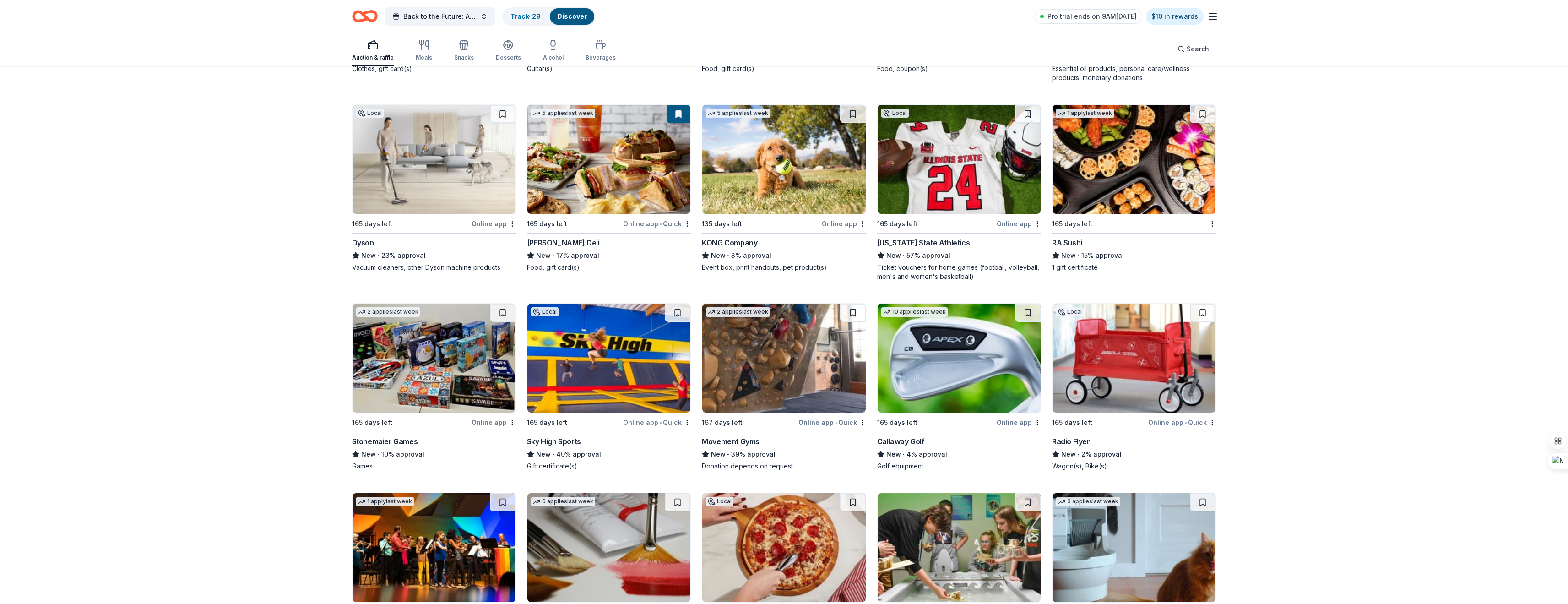
scroll to position [3387, 0]
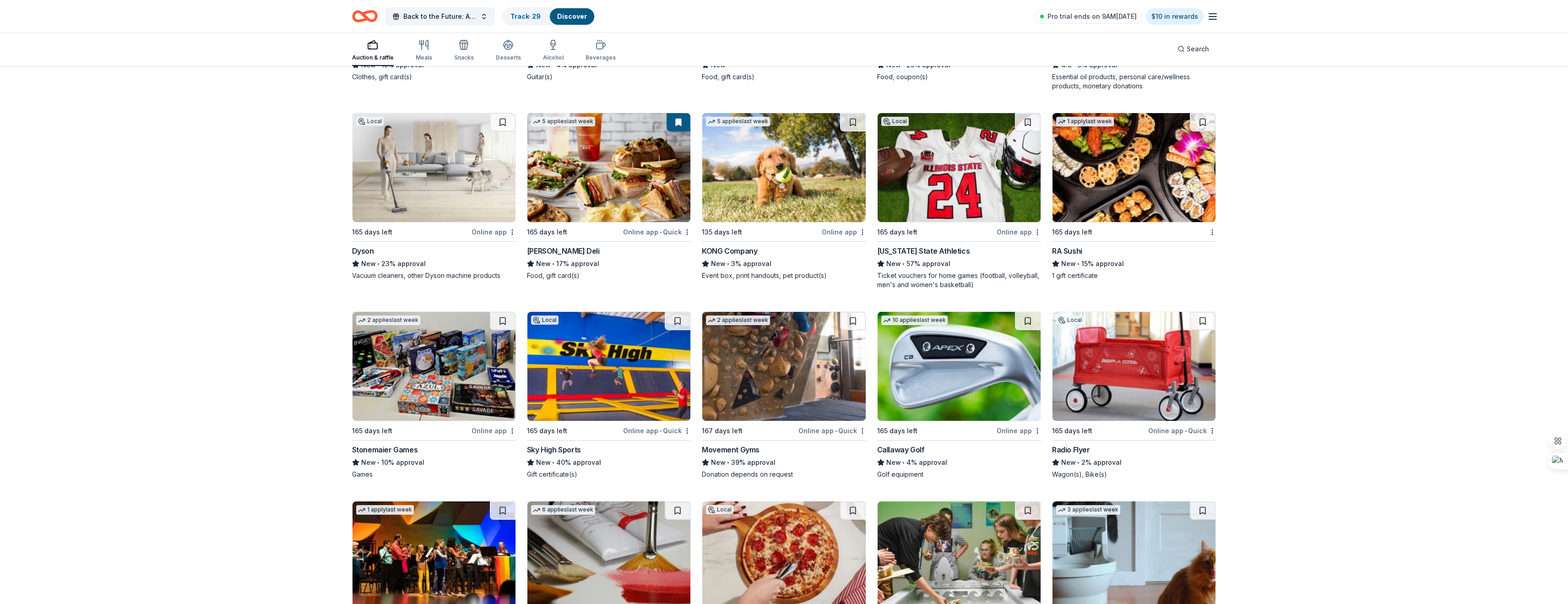
click at [719, 247] on div "KONG Company" at bounding box center [729, 251] width 56 height 11
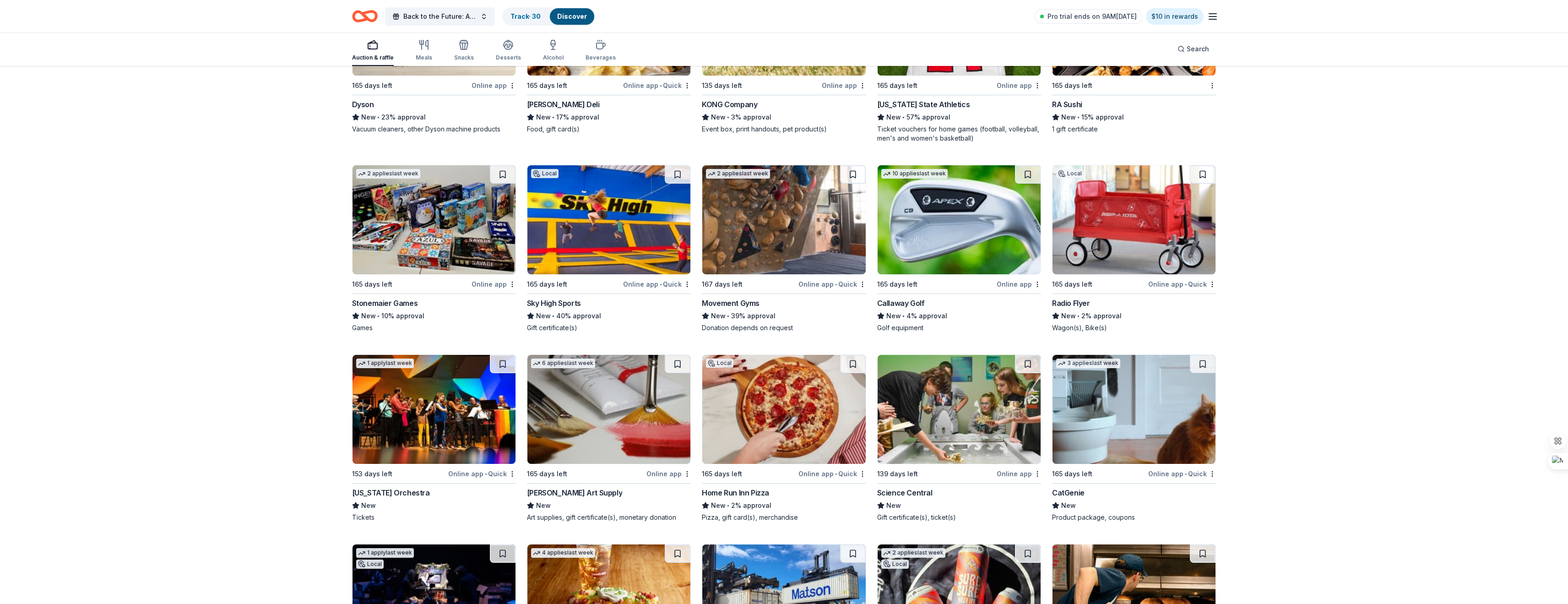
scroll to position [3617, 0]
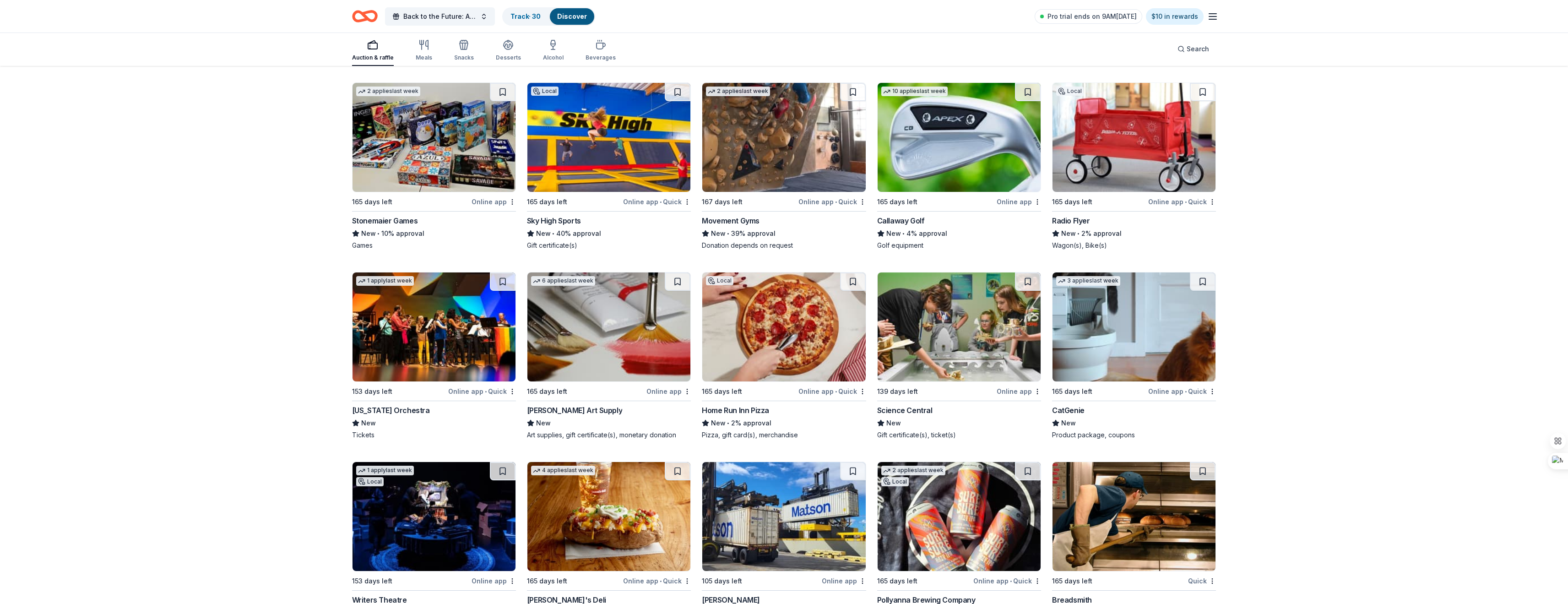
click at [821, 393] on div "Online app • Quick" at bounding box center [832, 391] width 68 height 12
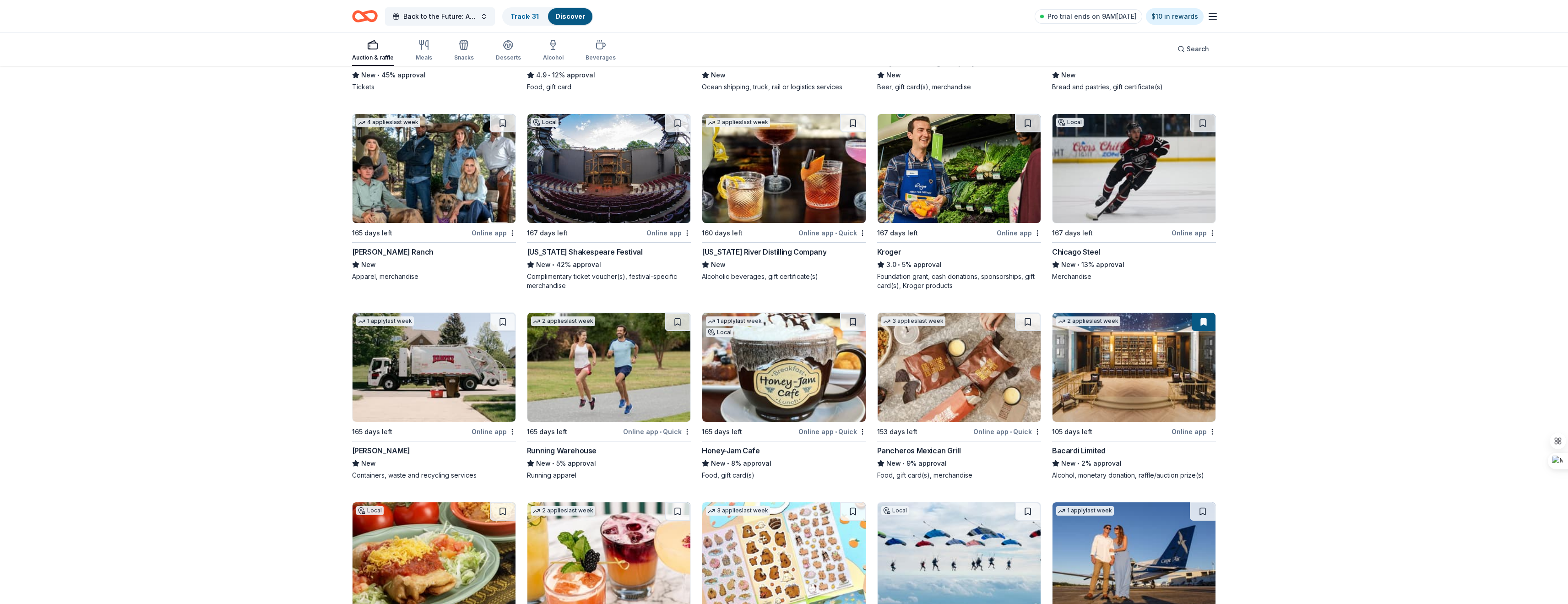
scroll to position [4166, 0]
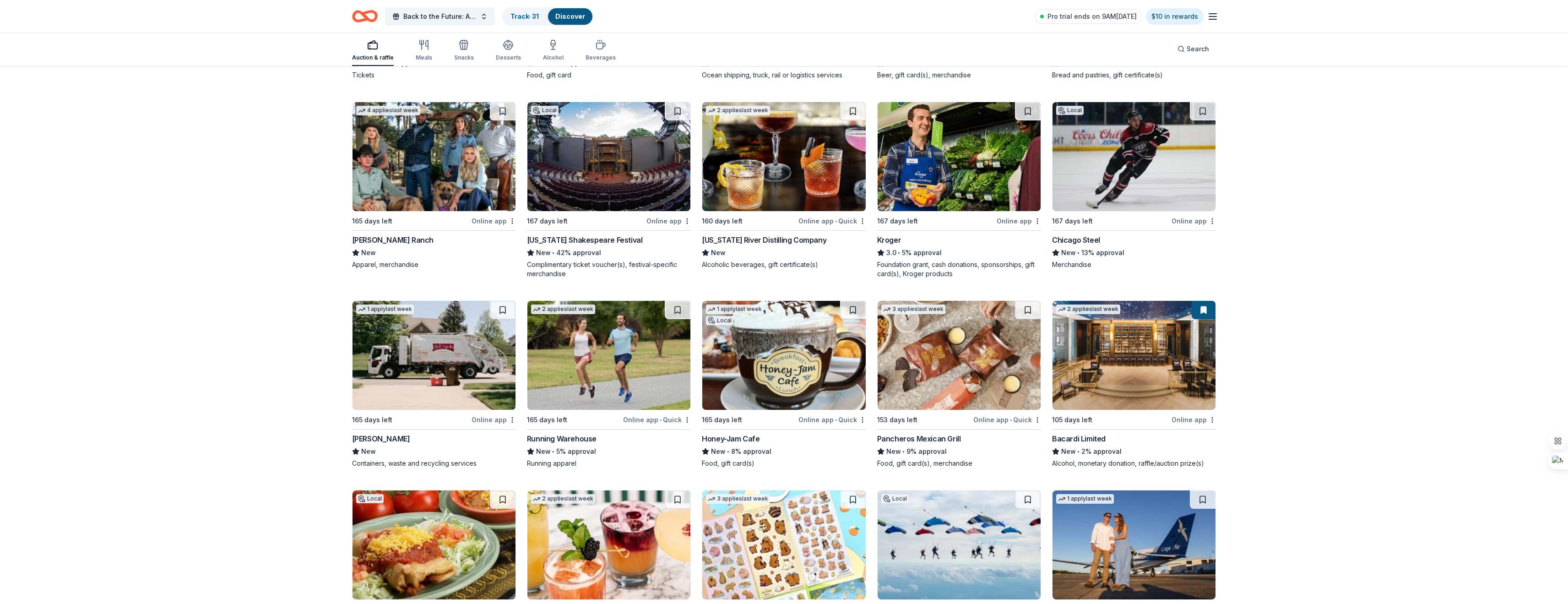
click at [838, 418] on div "Online app • Quick" at bounding box center [832, 419] width 68 height 12
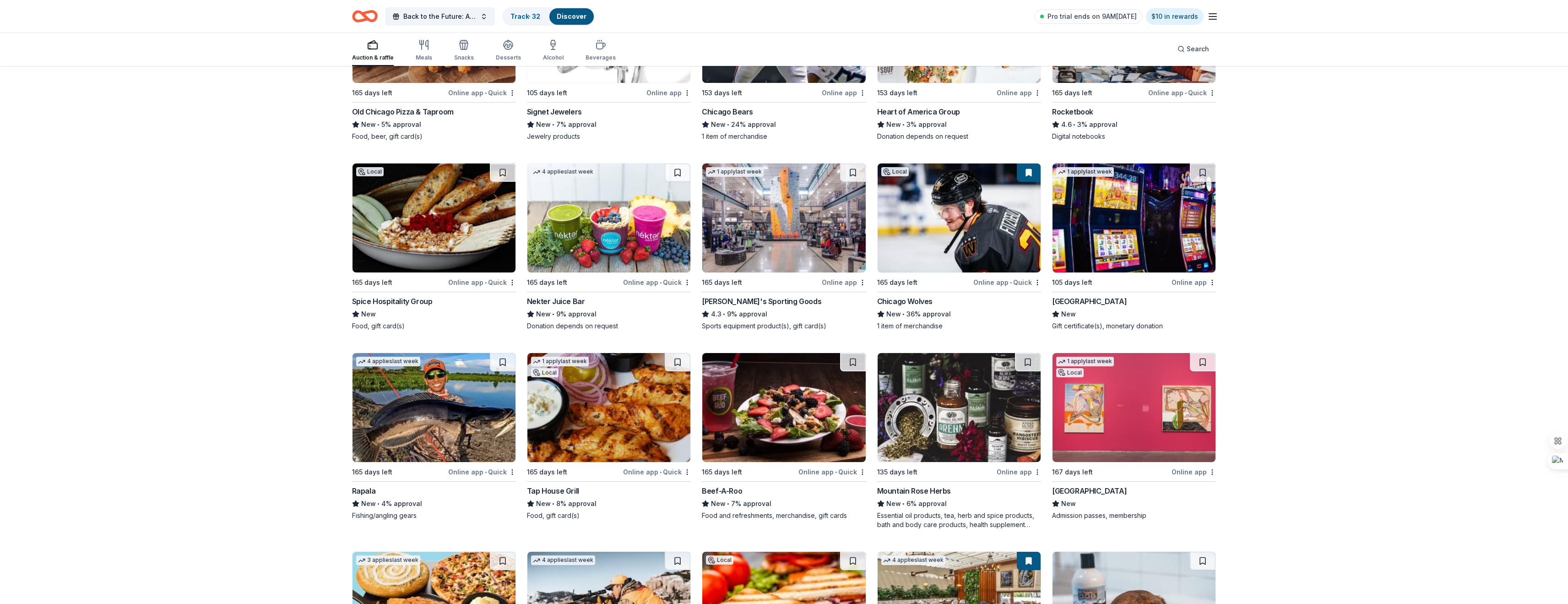
scroll to position [5081, 0]
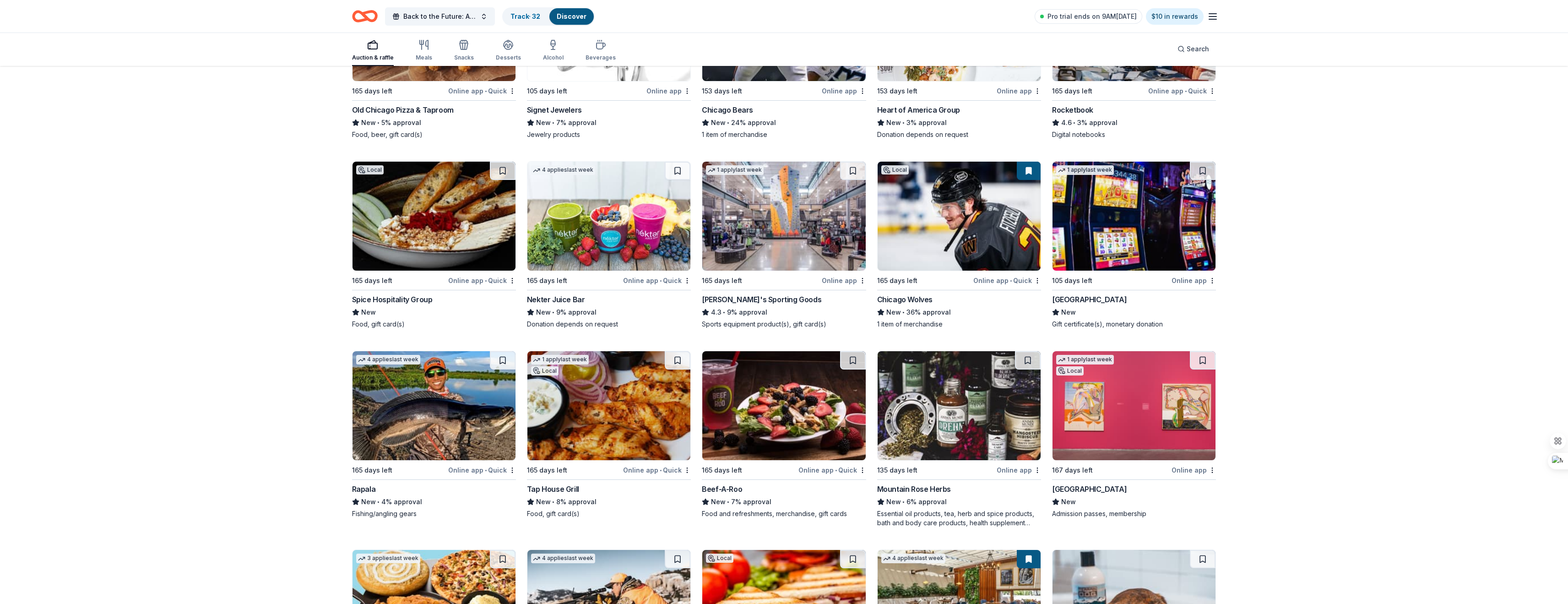
click at [1106, 295] on div "Wind Creek Hospitality" at bounding box center [1089, 300] width 75 height 11
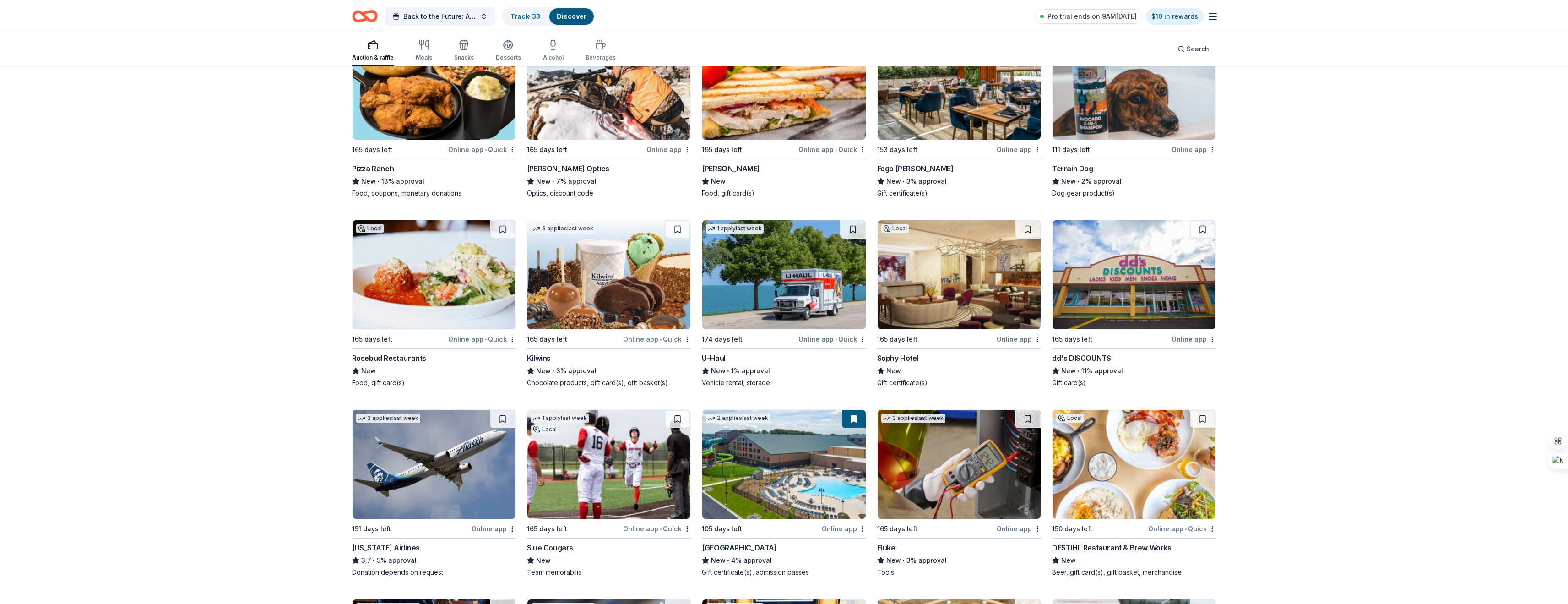
scroll to position [5631, 0]
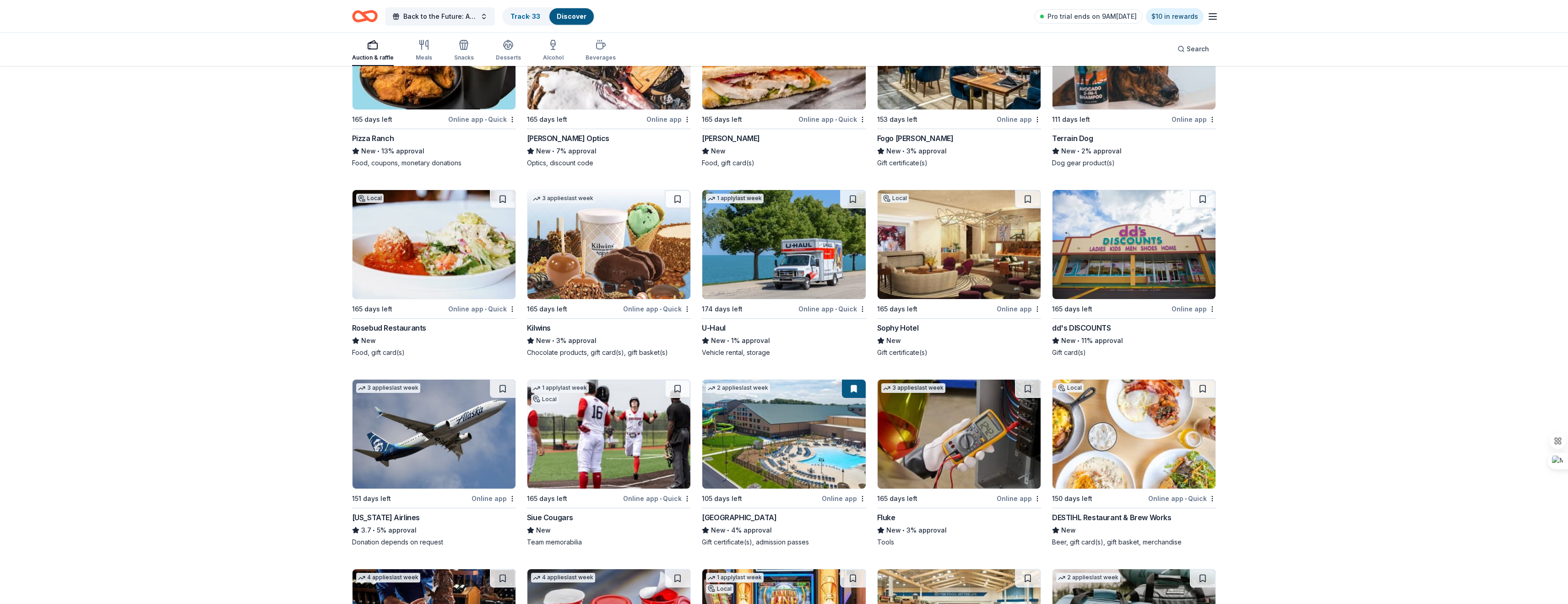
click at [468, 312] on div "Online app • Quick" at bounding box center [482, 309] width 68 height 12
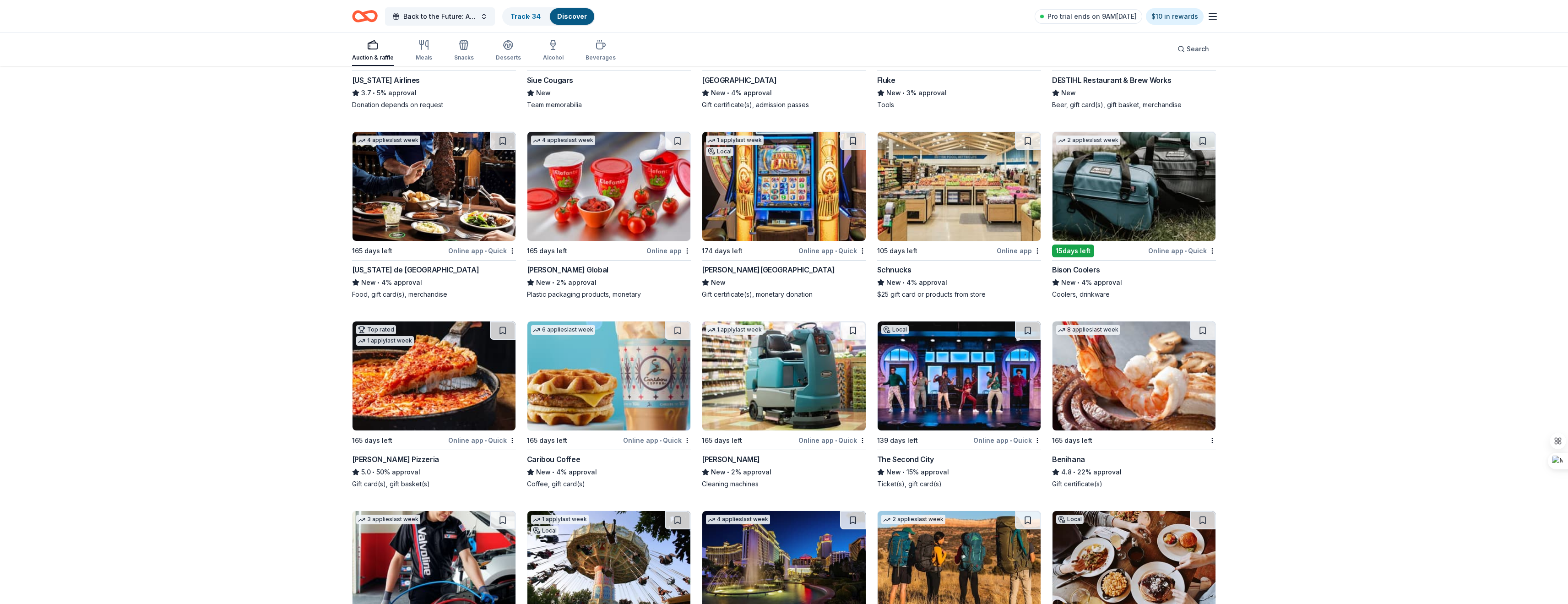
scroll to position [6089, 0]
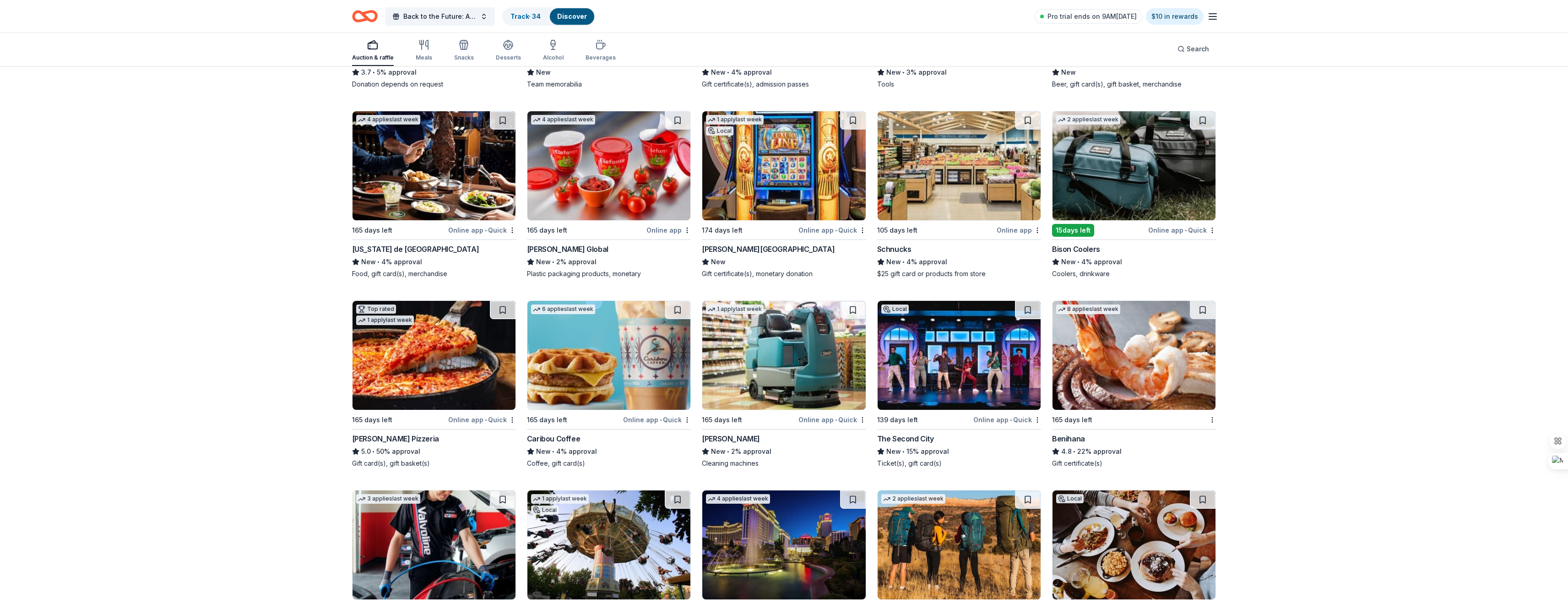
click at [1009, 418] on div "Online app • Quick" at bounding box center [1007, 419] width 68 height 12
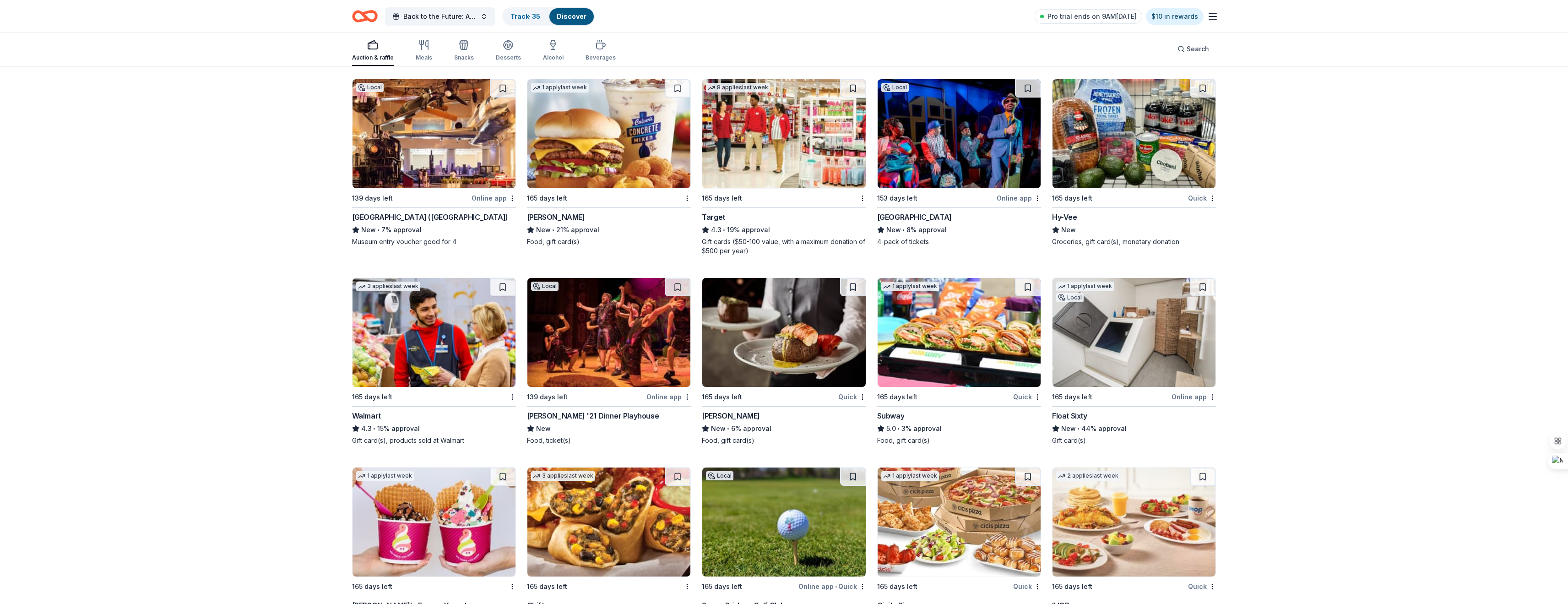
scroll to position [6912, 0]
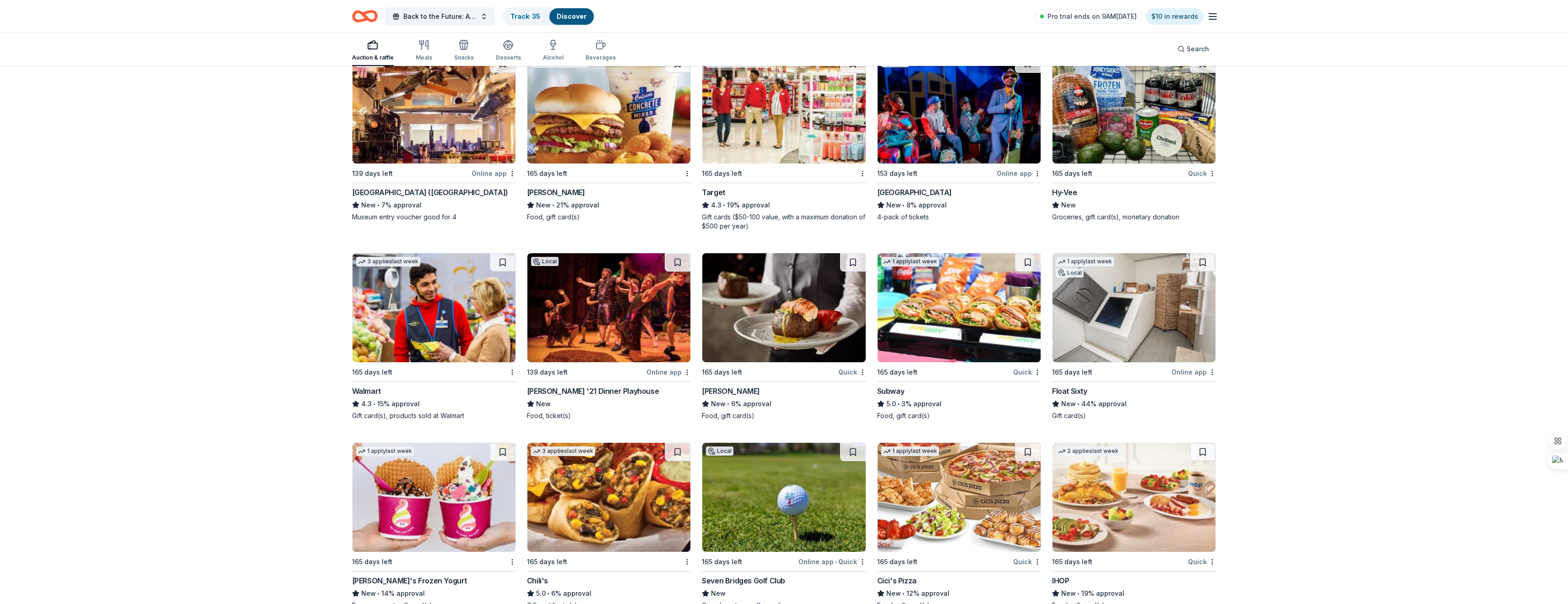
click at [845, 368] on div "Quick" at bounding box center [852, 372] width 28 height 12
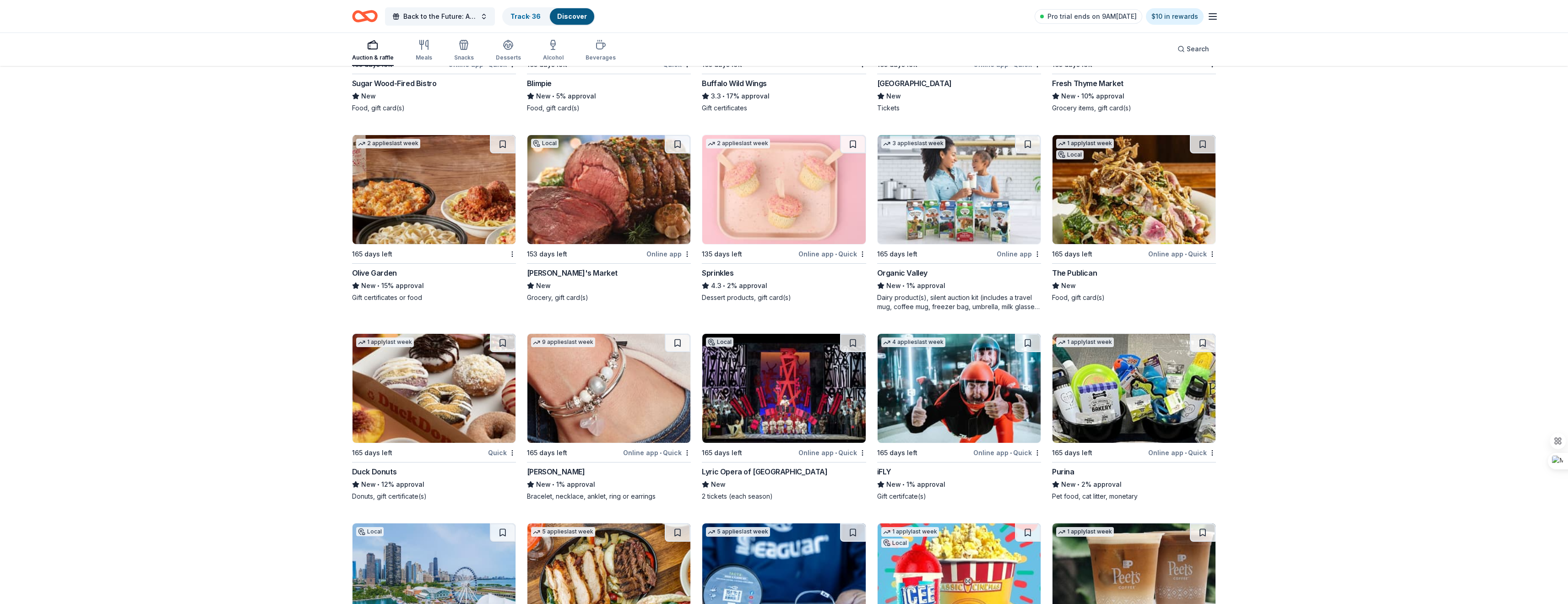
scroll to position [7645, 0]
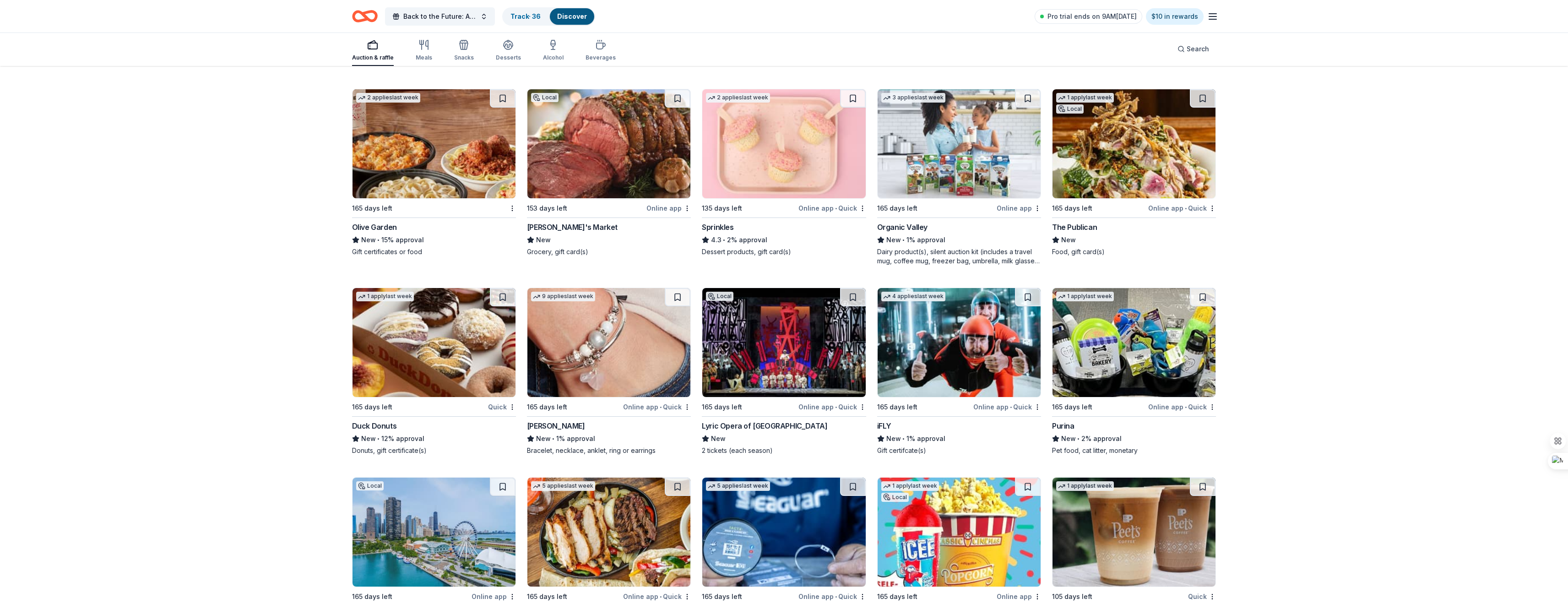
click at [1012, 408] on span "•" at bounding box center [1010, 407] width 2 height 7
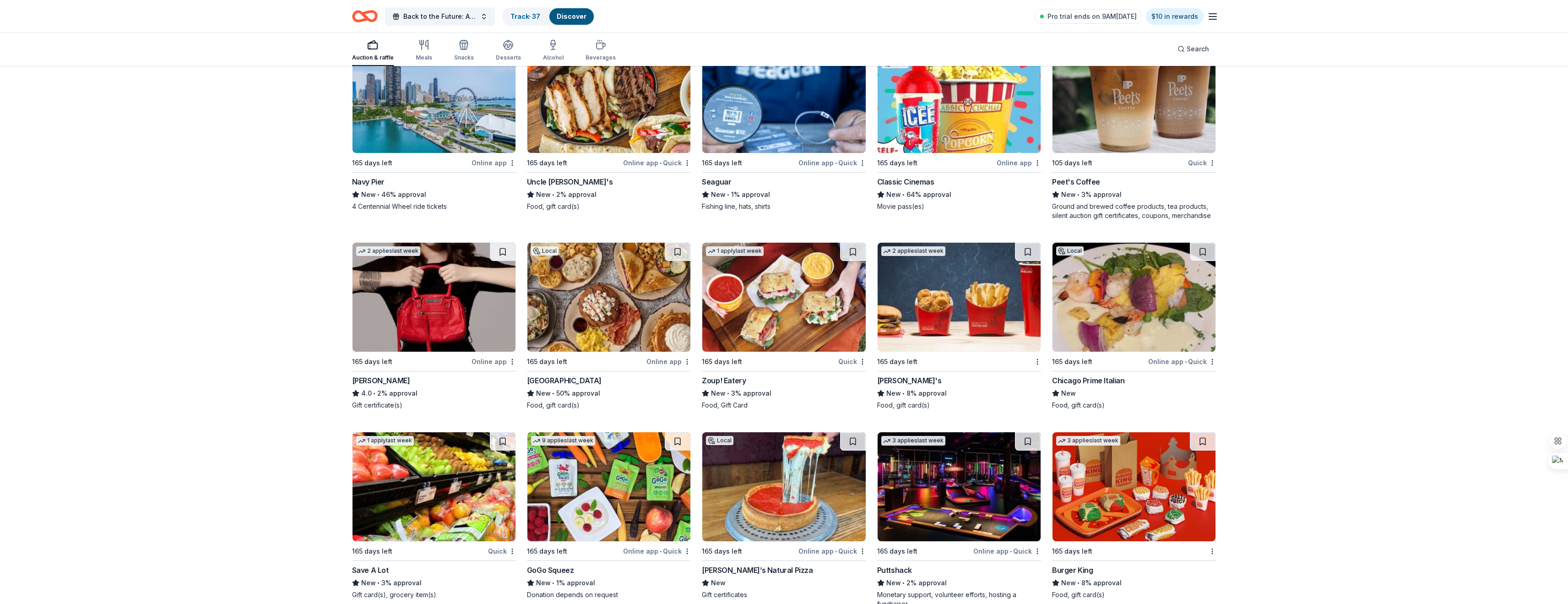
scroll to position [8103, 0]
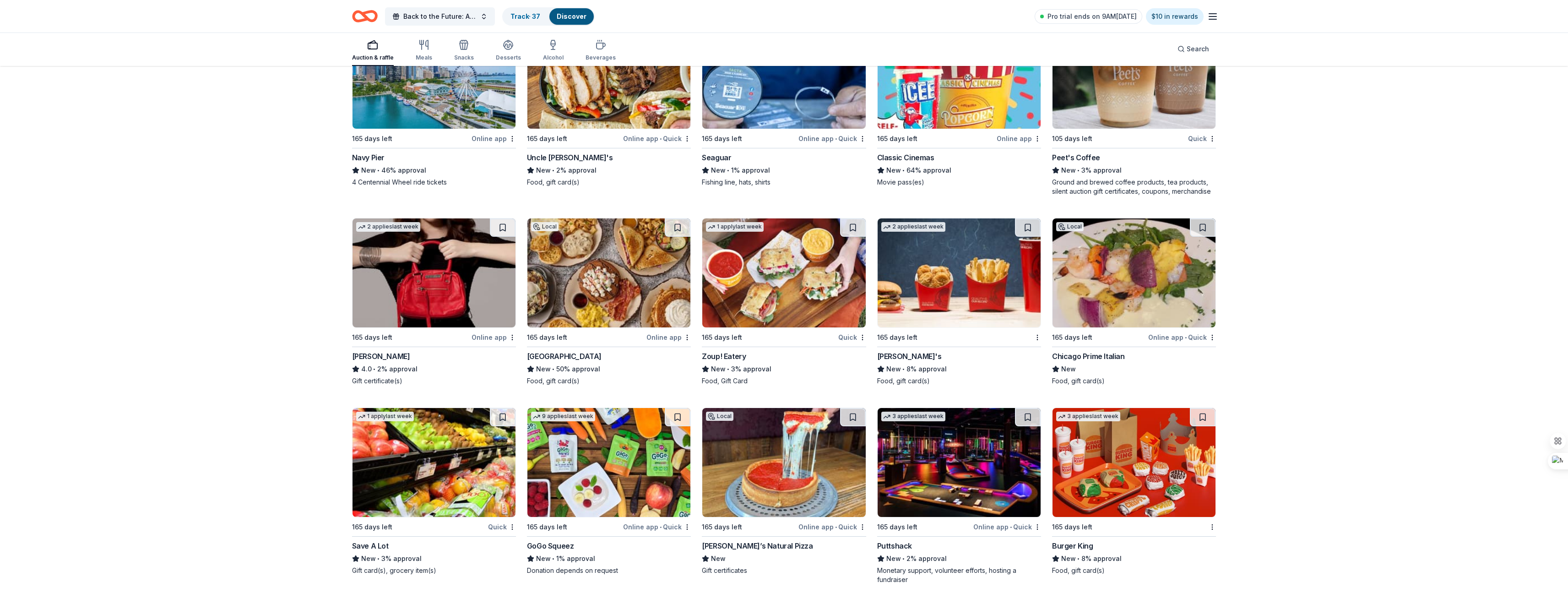
click at [1182, 337] on div "Online app • Quick" at bounding box center [1182, 337] width 68 height 12
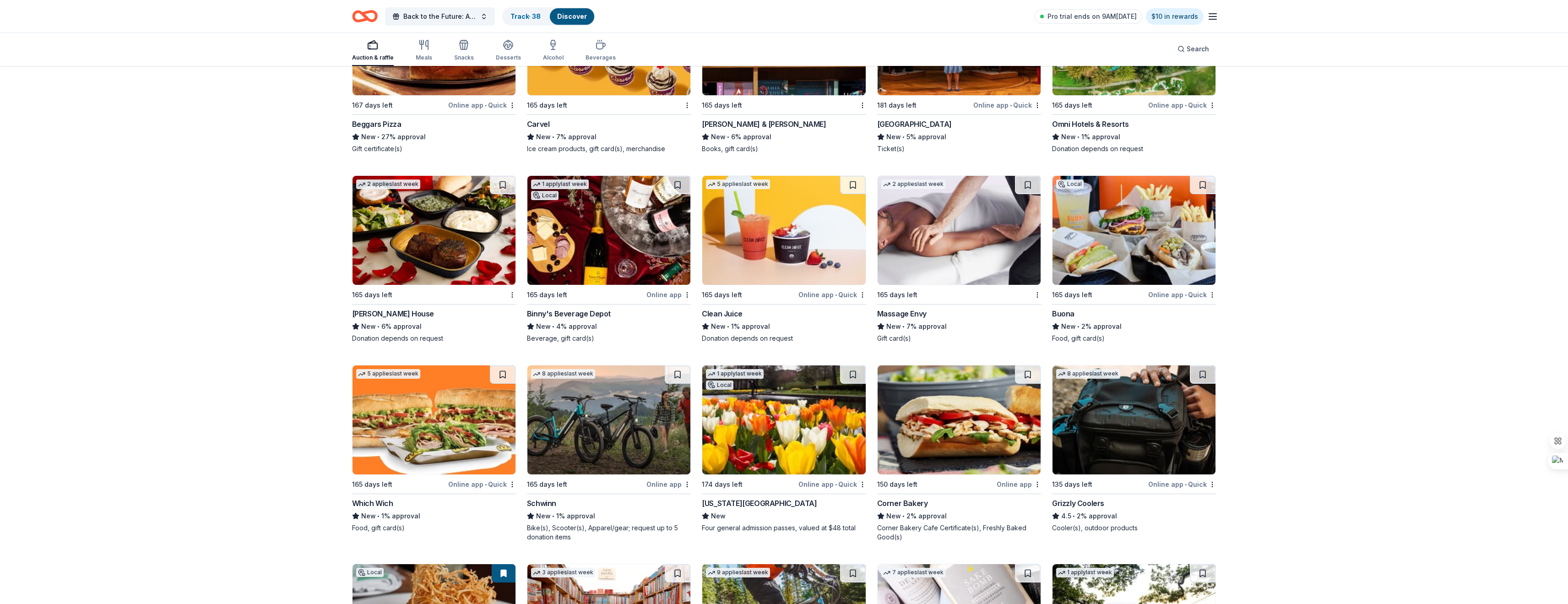
scroll to position [8790, 0]
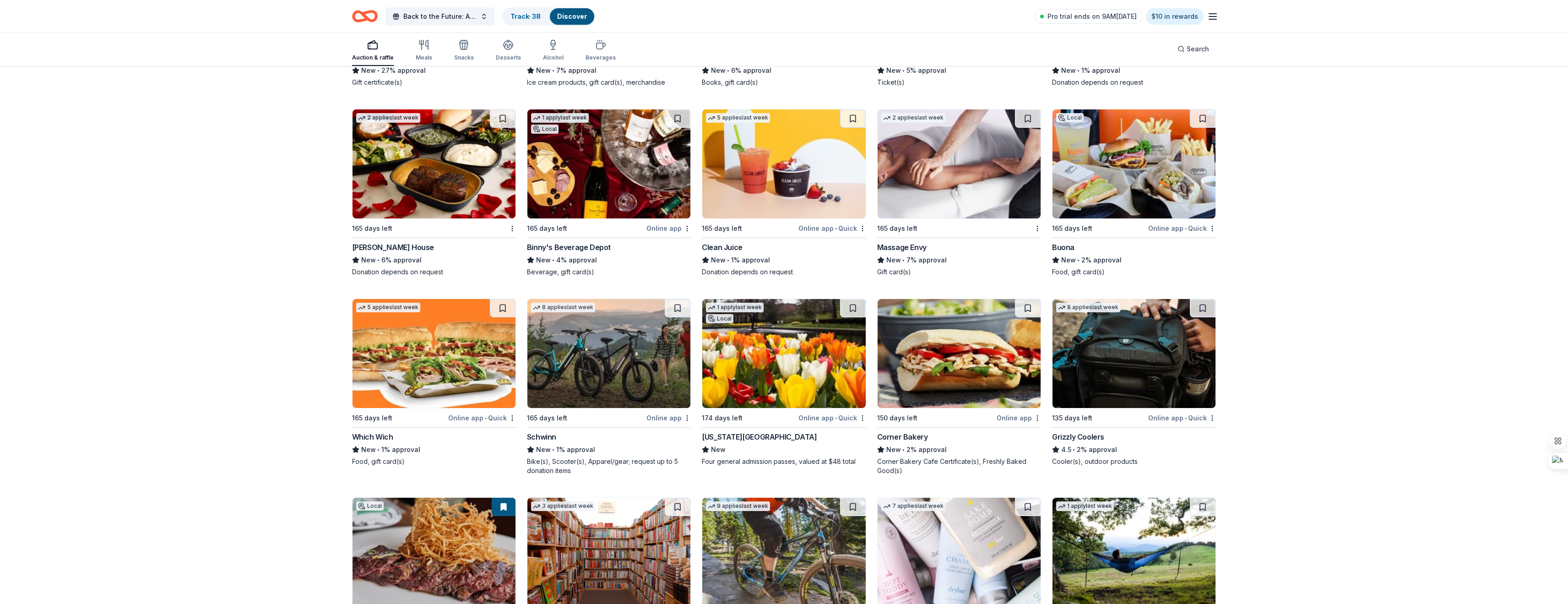
click at [1172, 420] on div "Online app • Quick" at bounding box center [1182, 418] width 68 height 12
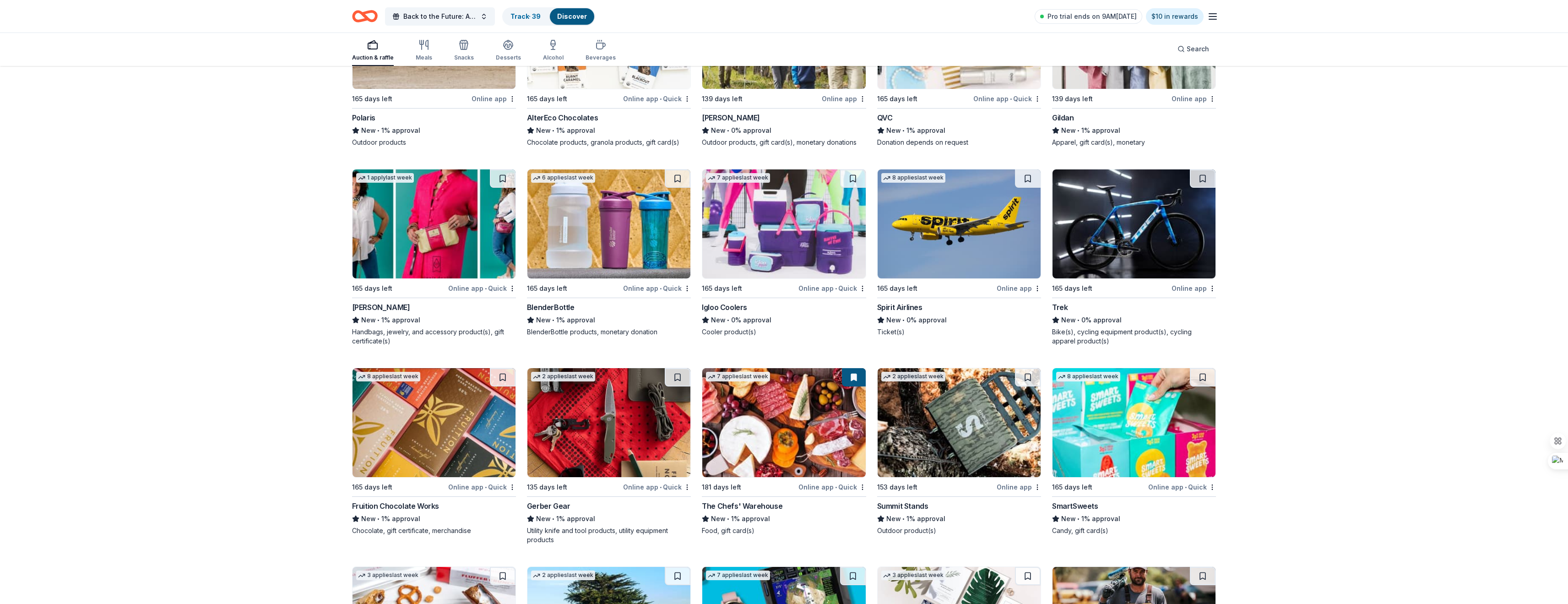
scroll to position [9934, 0]
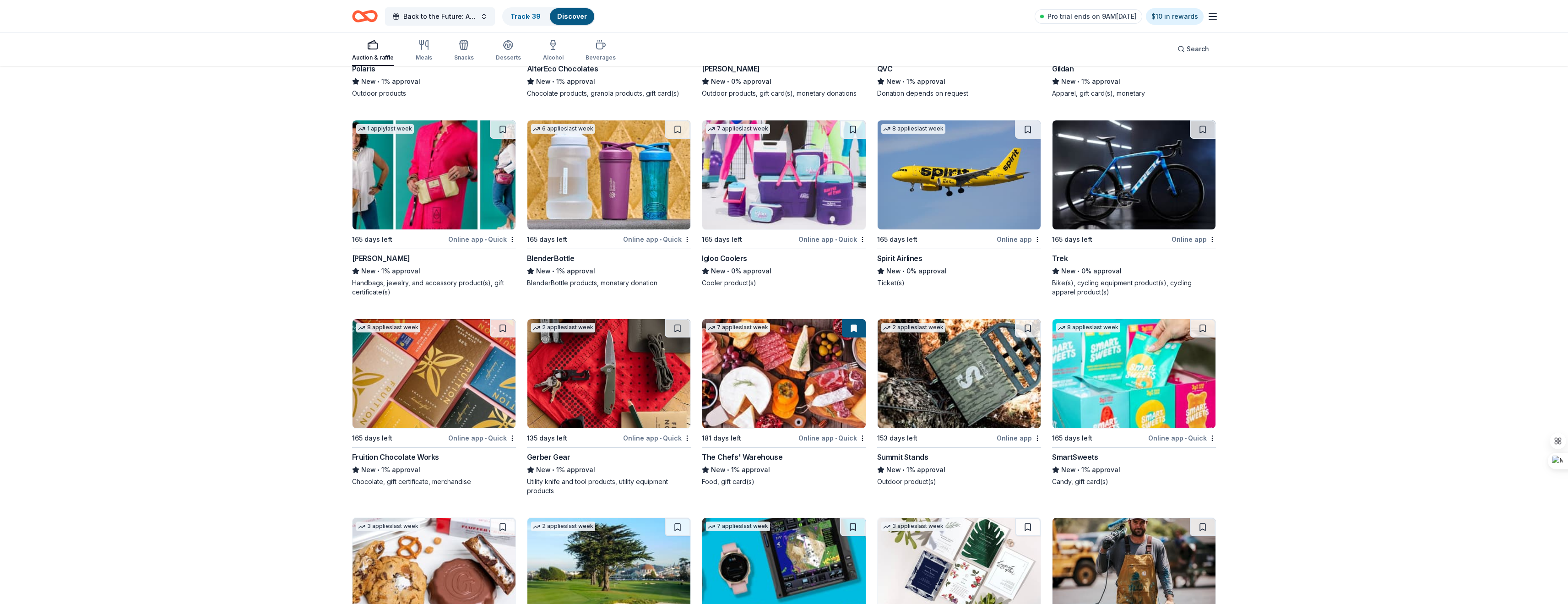
click at [464, 441] on div "Online app • Quick" at bounding box center [482, 438] width 68 height 12
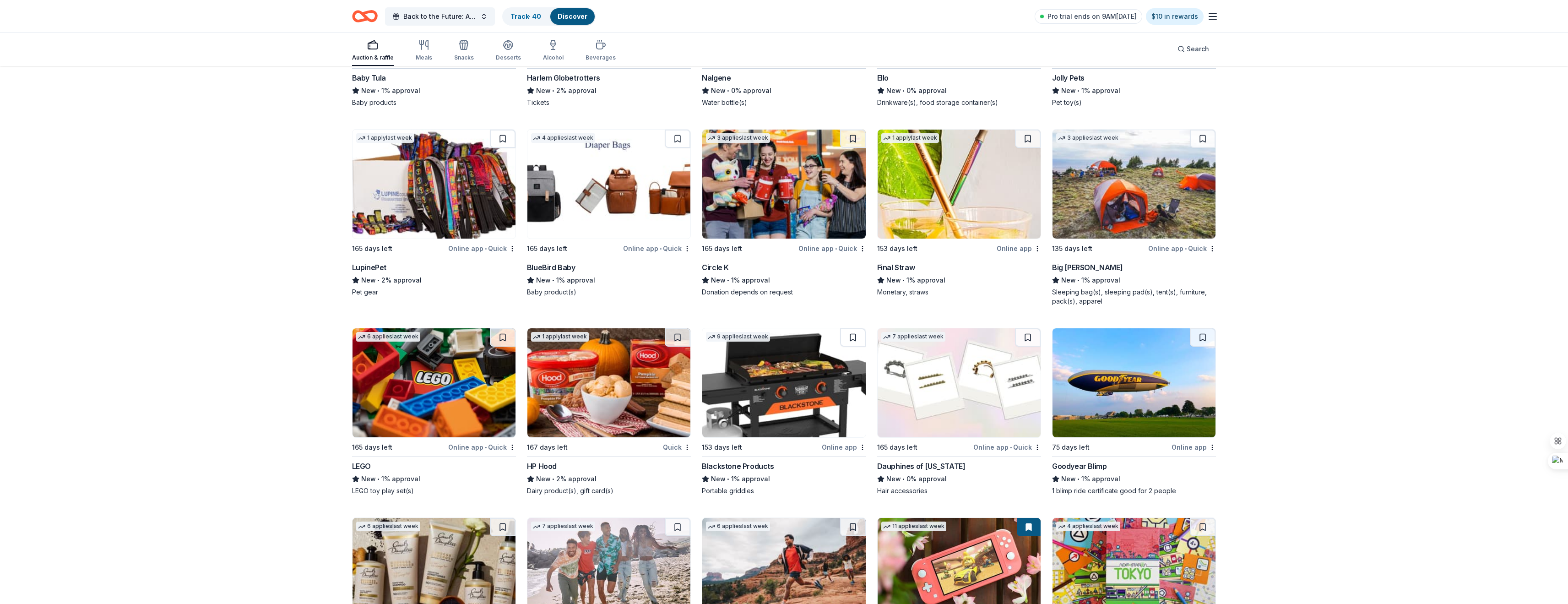
scroll to position [10712, 0]
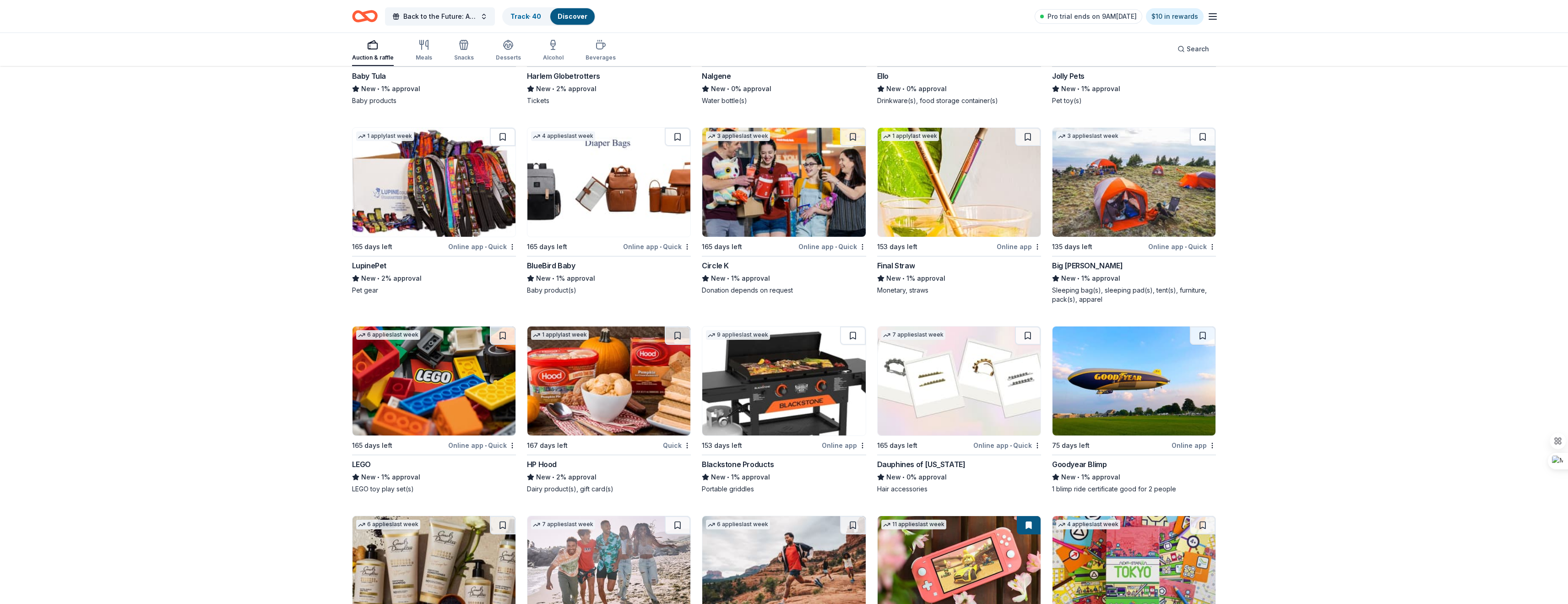
click at [843, 444] on div "Online app" at bounding box center [844, 445] width 45 height 12
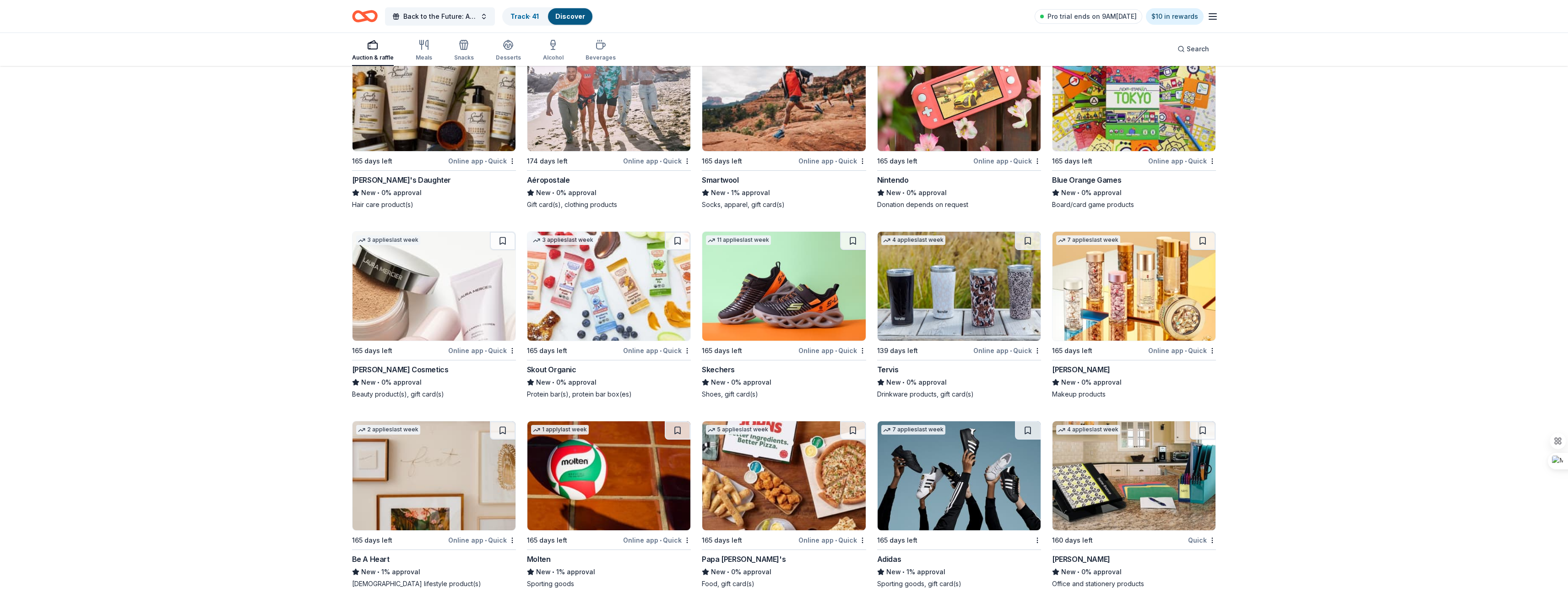
scroll to position [11189, 0]
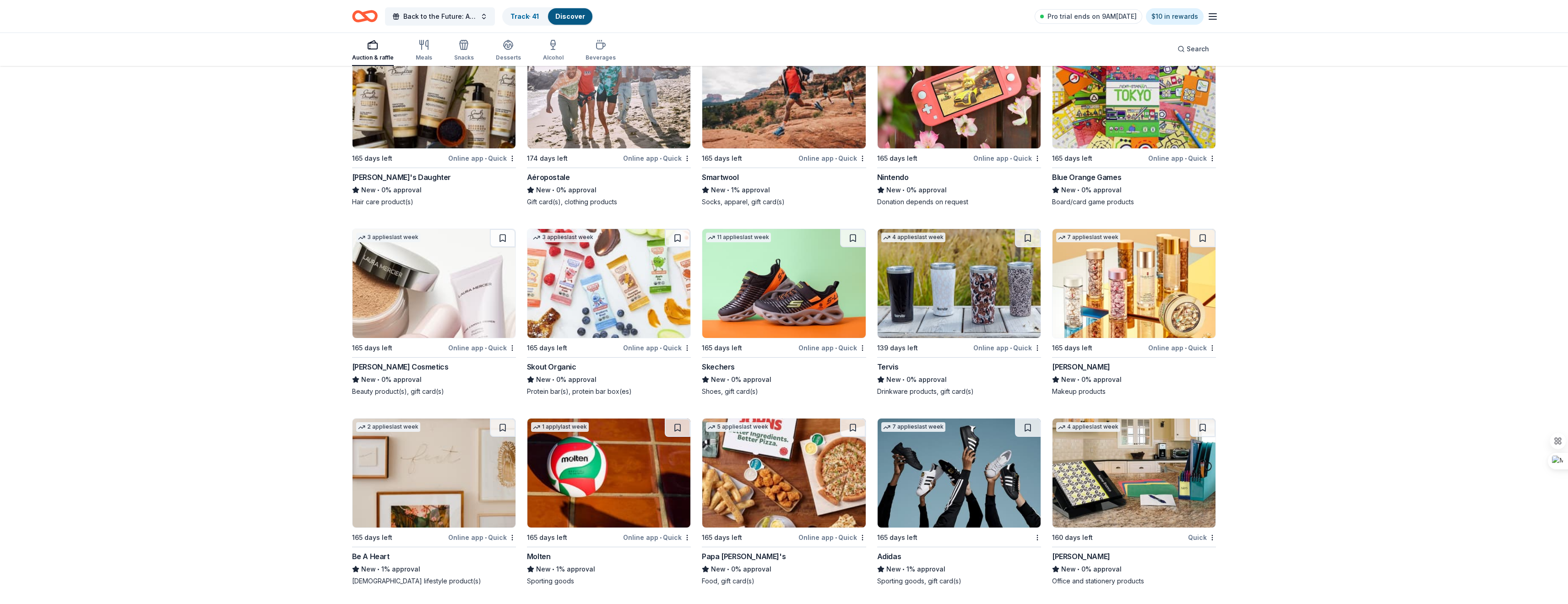
click at [452, 350] on div "Online app • Quick" at bounding box center [482, 347] width 68 height 12
click at [812, 538] on div "Online app • Quick" at bounding box center [832, 537] width 68 height 12
click at [1177, 350] on div "Online app • Quick" at bounding box center [1182, 347] width 68 height 12
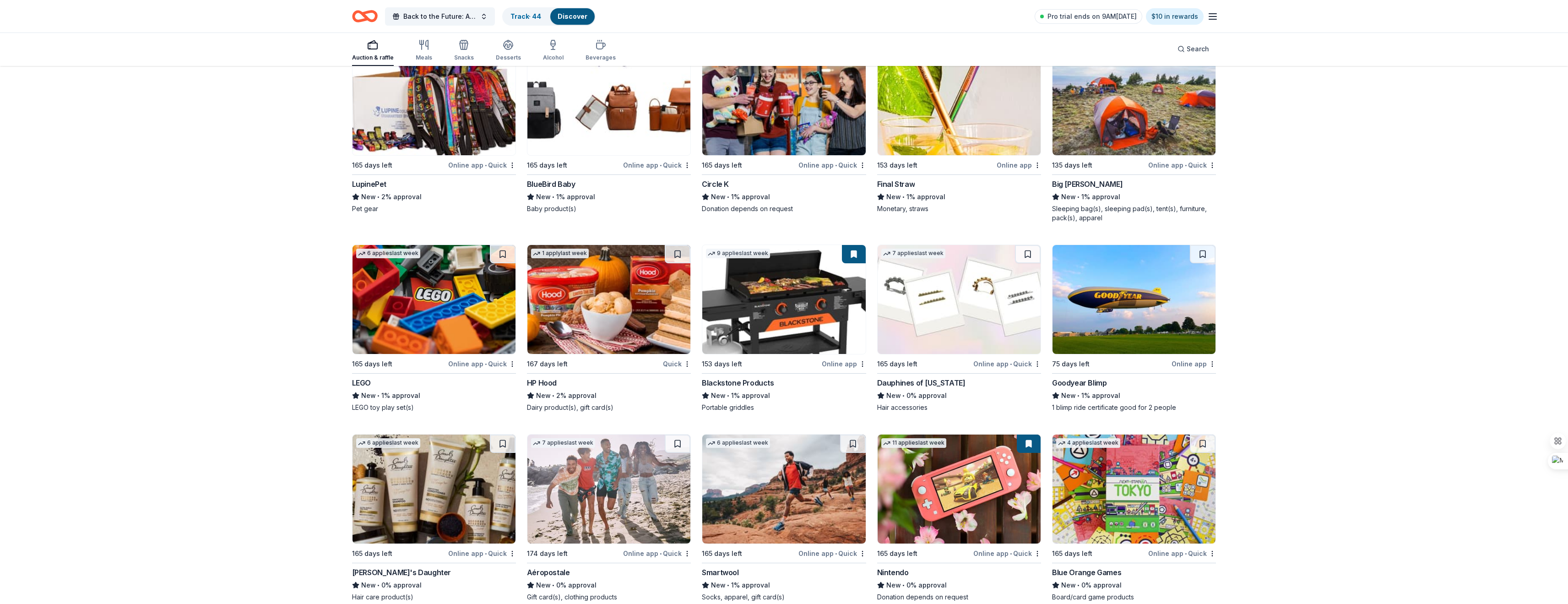
scroll to position [10777, 0]
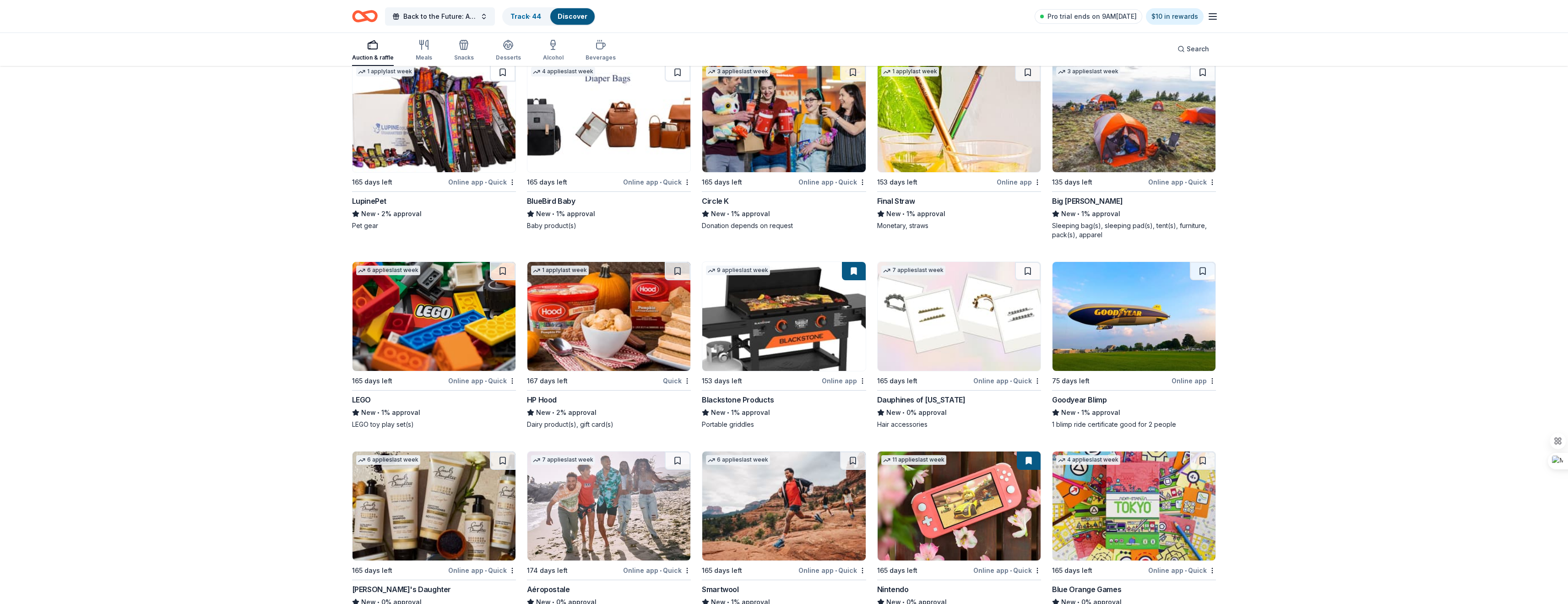
click at [471, 379] on div "Online app • Quick" at bounding box center [482, 380] width 68 height 12
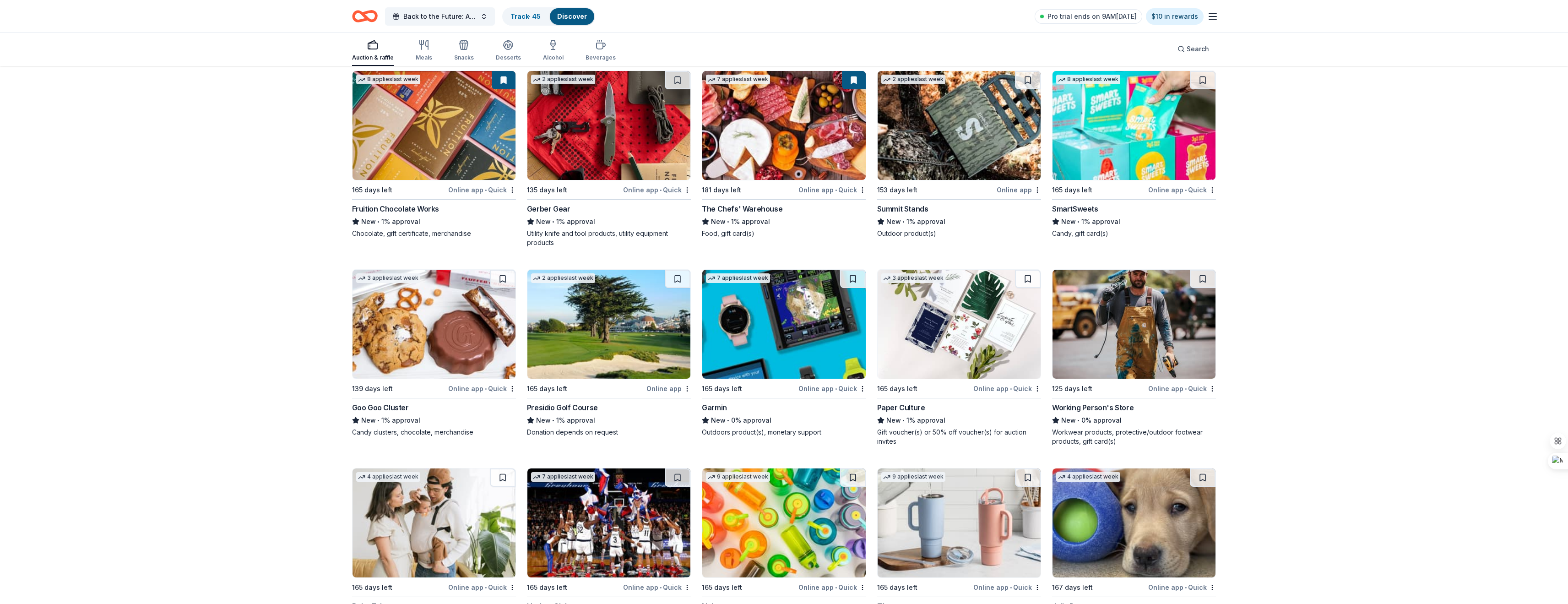
scroll to position [10182, 0]
click at [478, 388] on div "Online app • Quick" at bounding box center [482, 389] width 68 height 12
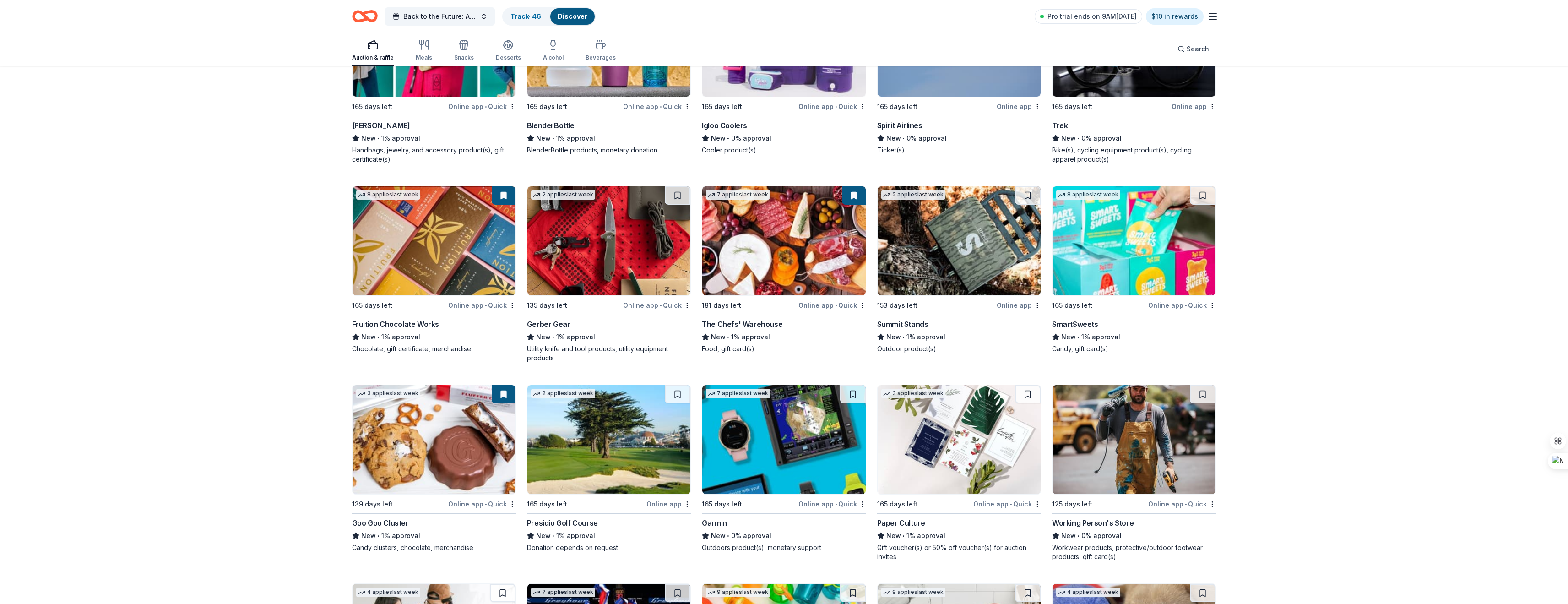
scroll to position [10044, 0]
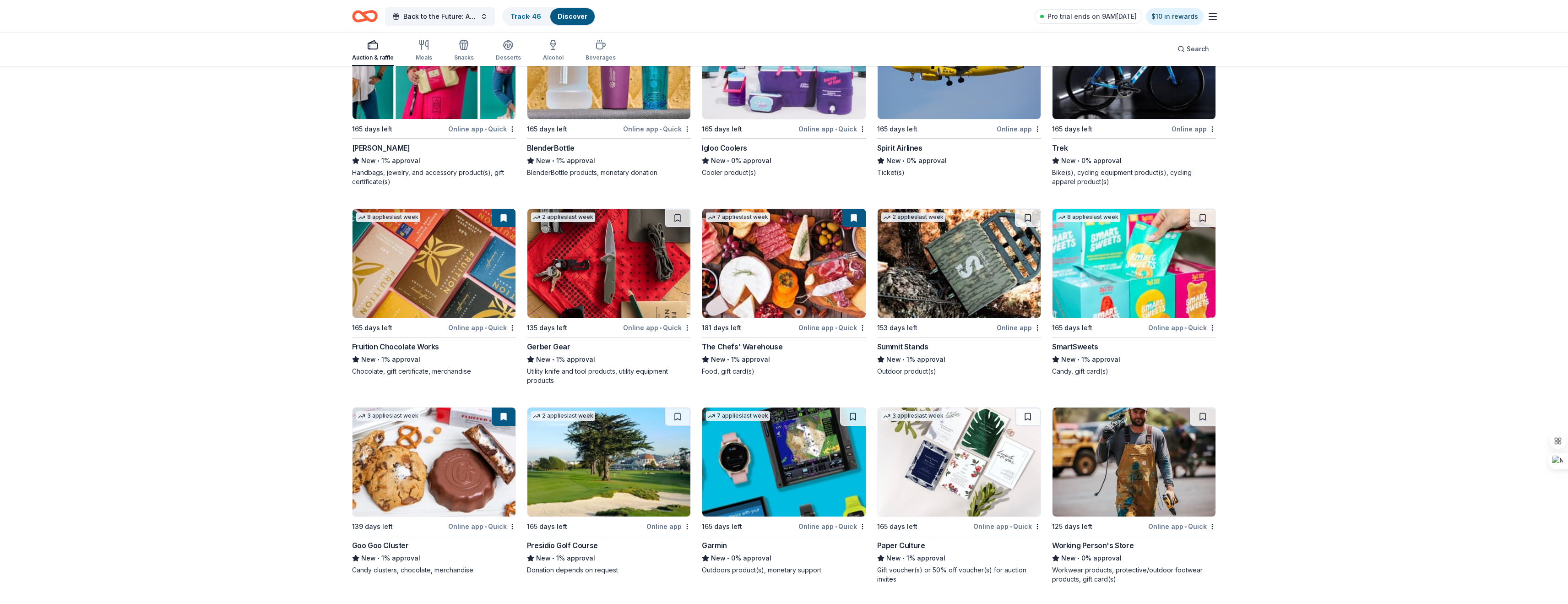
click at [829, 333] on div "Online app • Quick" at bounding box center [832, 327] width 68 height 12
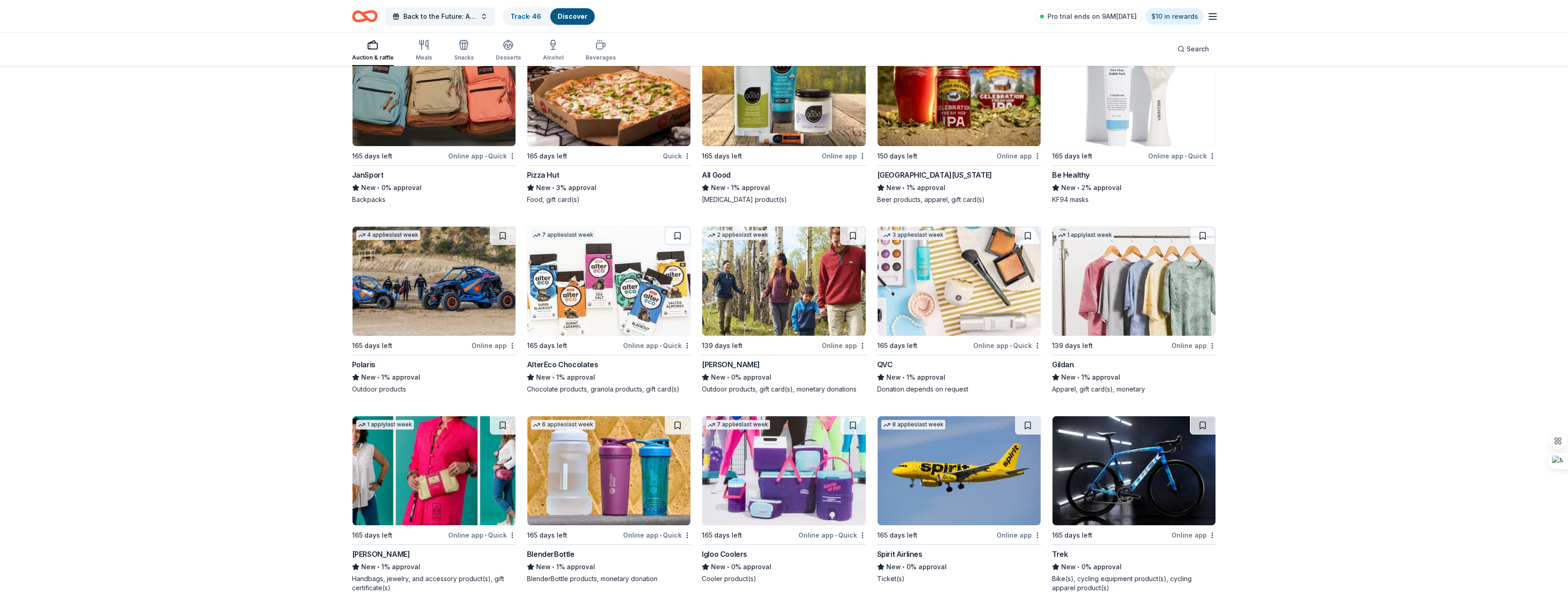
scroll to position [9632, 0]
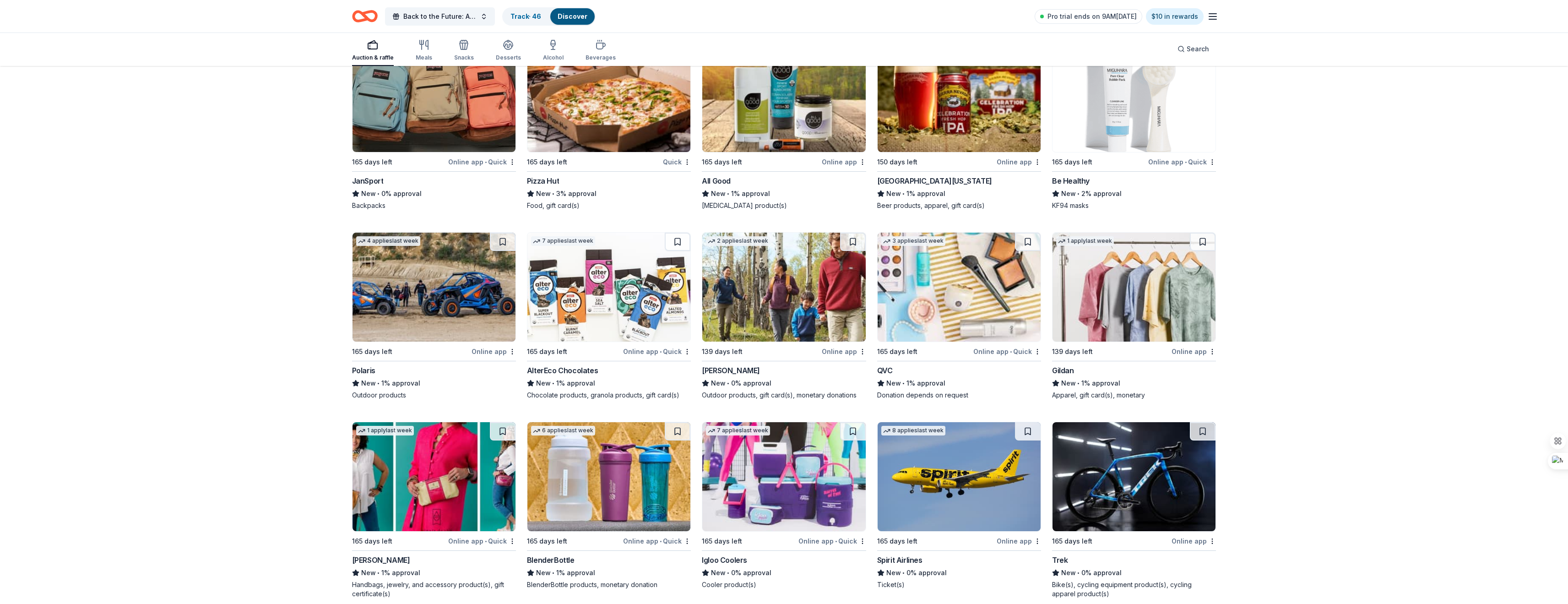
click at [637, 358] on div "7 applies last week 165 days left Online app • Quick AlterEco Chocolates New • …" at bounding box center [609, 316] width 164 height 168
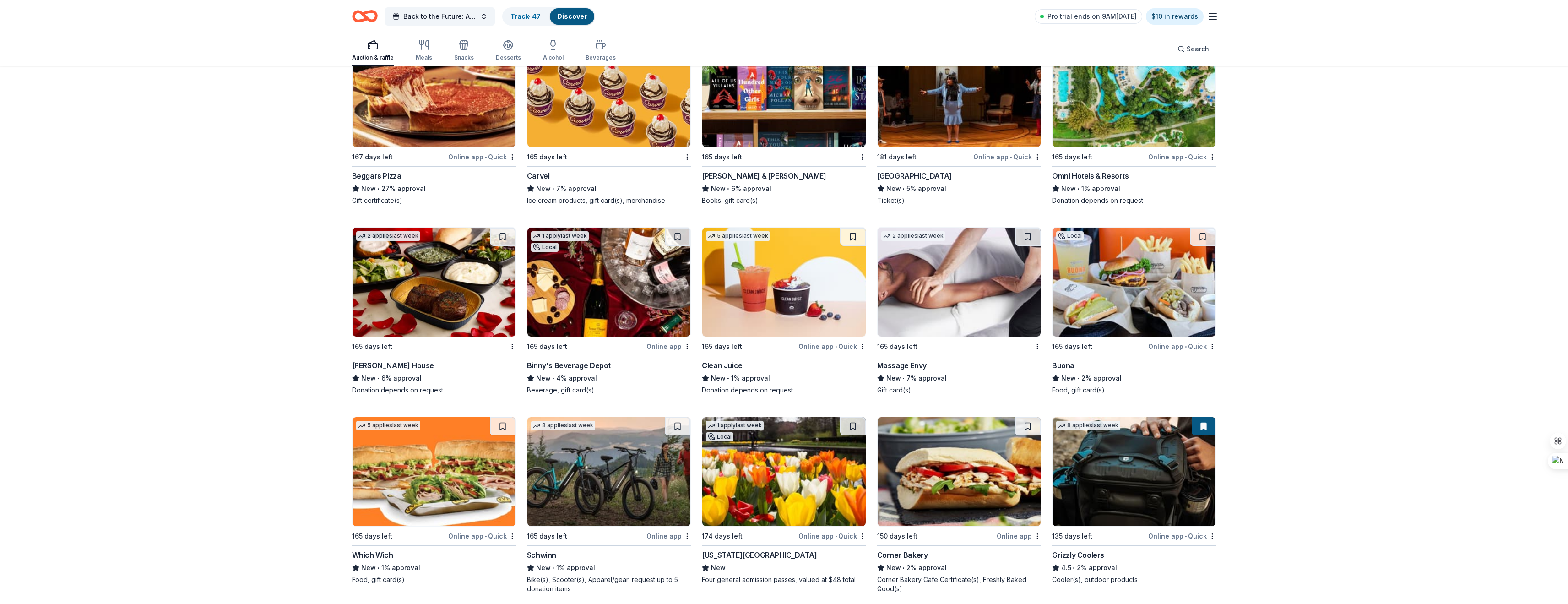
scroll to position [8671, 0]
click at [430, 377] on div "New • 6% approval" at bounding box center [434, 378] width 164 height 11
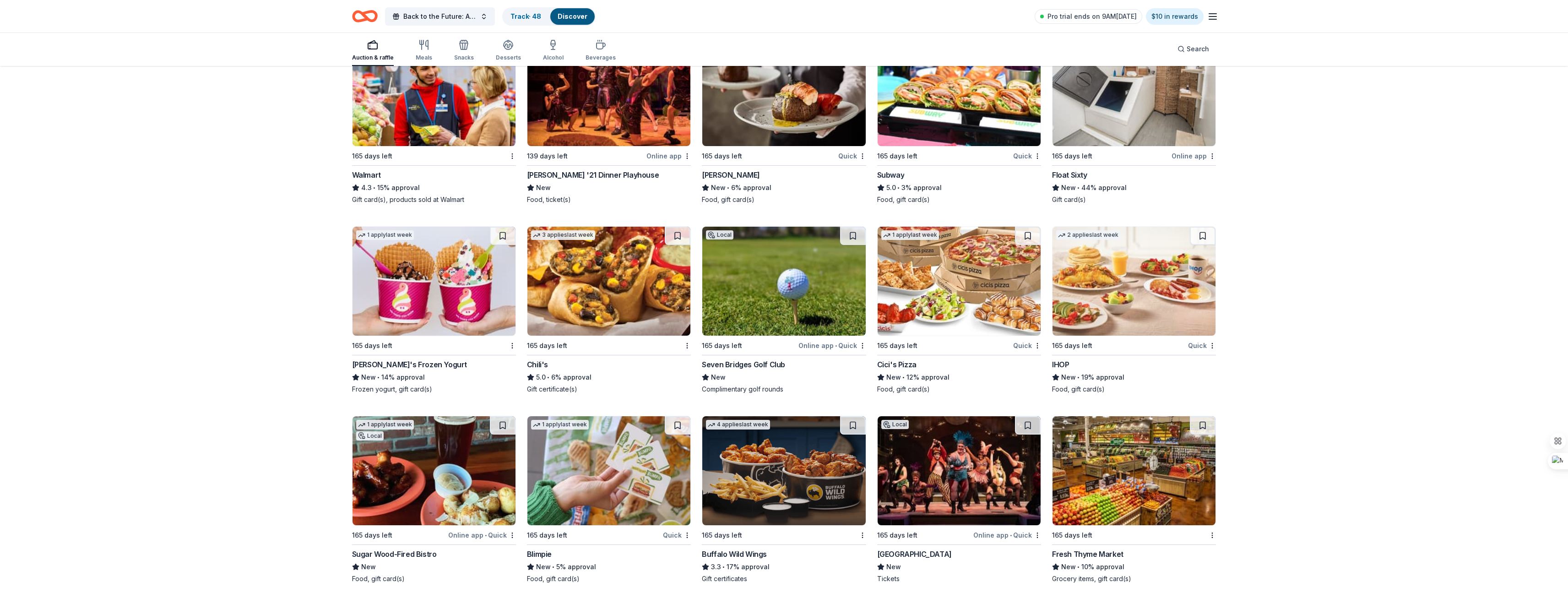
scroll to position [7115, 0]
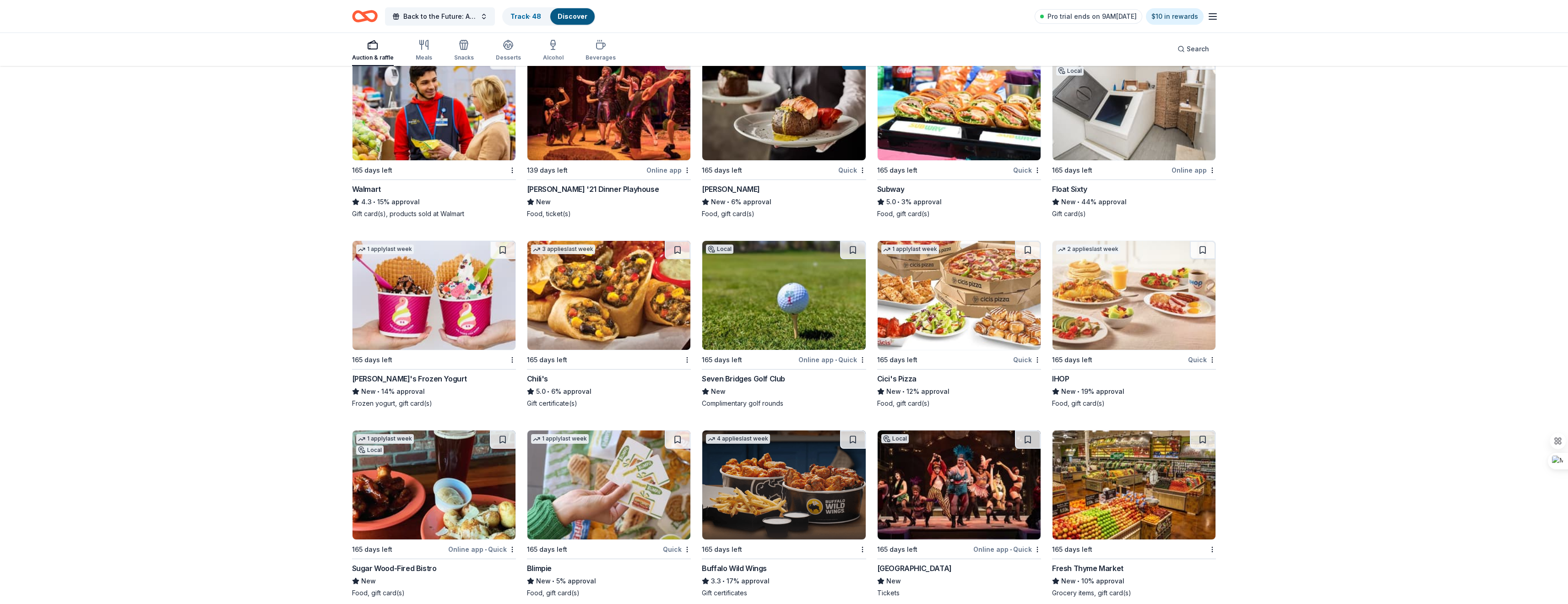
click at [836, 357] on span "•" at bounding box center [836, 360] width 2 height 7
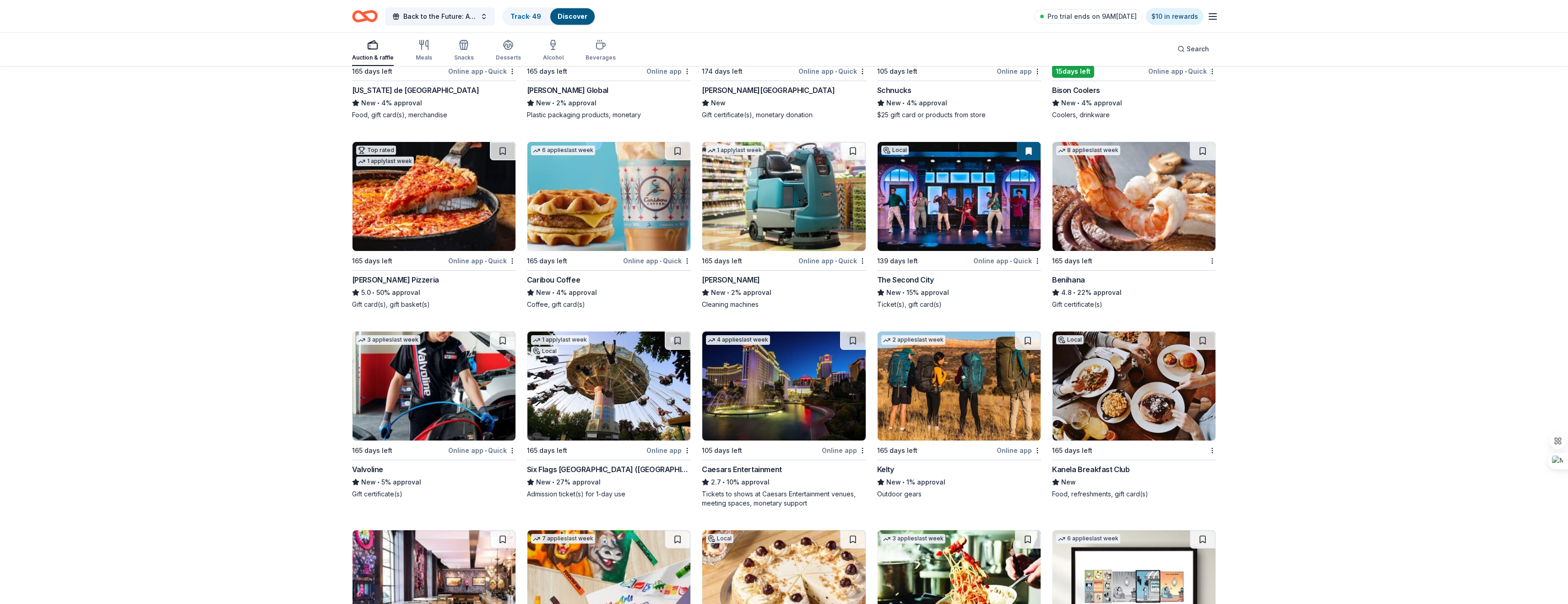
scroll to position [6245, 0]
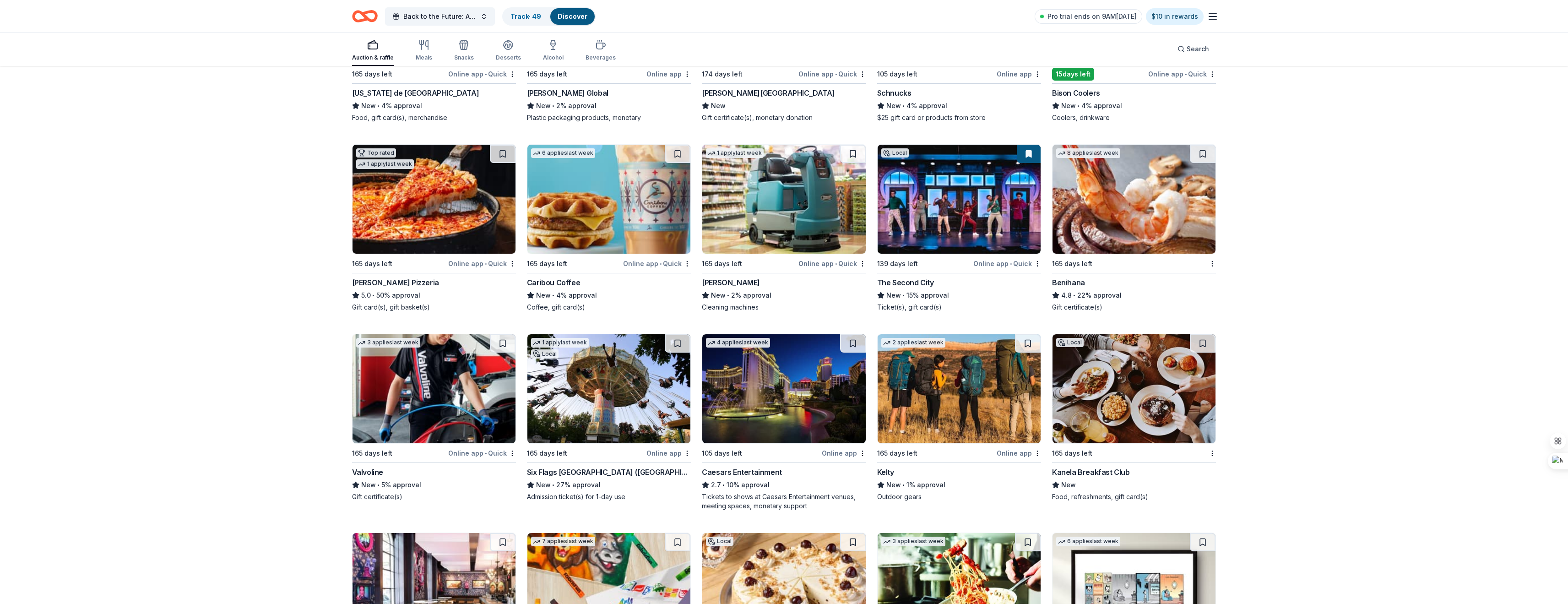
click at [1085, 287] on div "Benihana" at bounding box center [1134, 282] width 164 height 11
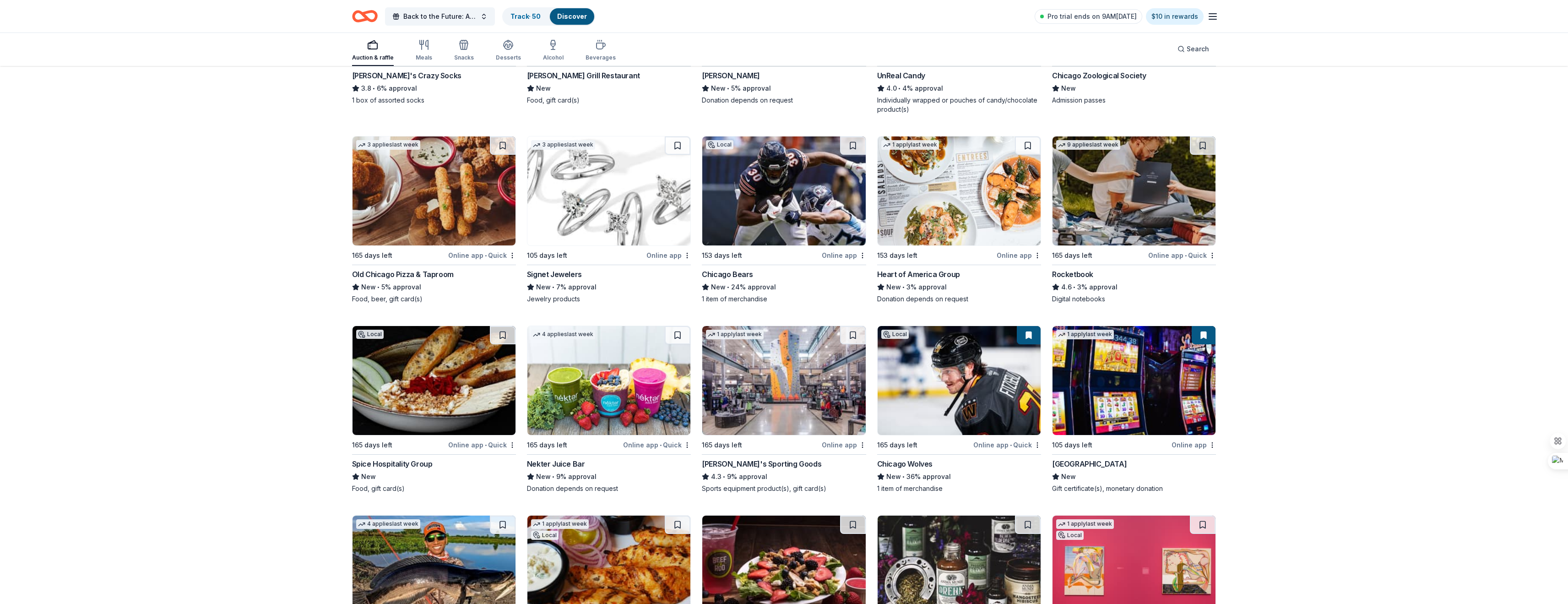
scroll to position [4780, 0]
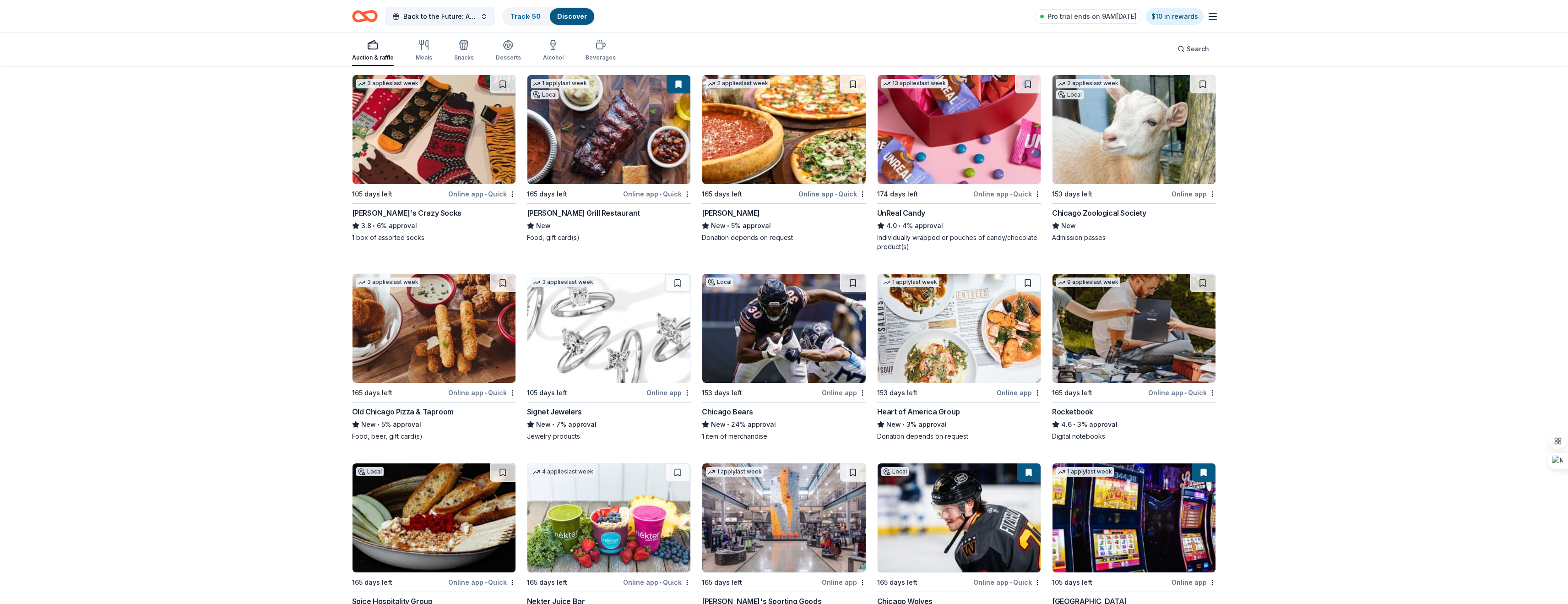
click at [584, 404] on div "3 applies last week 105 days left Online app Signet Jewelers New • 7% approval …" at bounding box center [609, 357] width 164 height 168
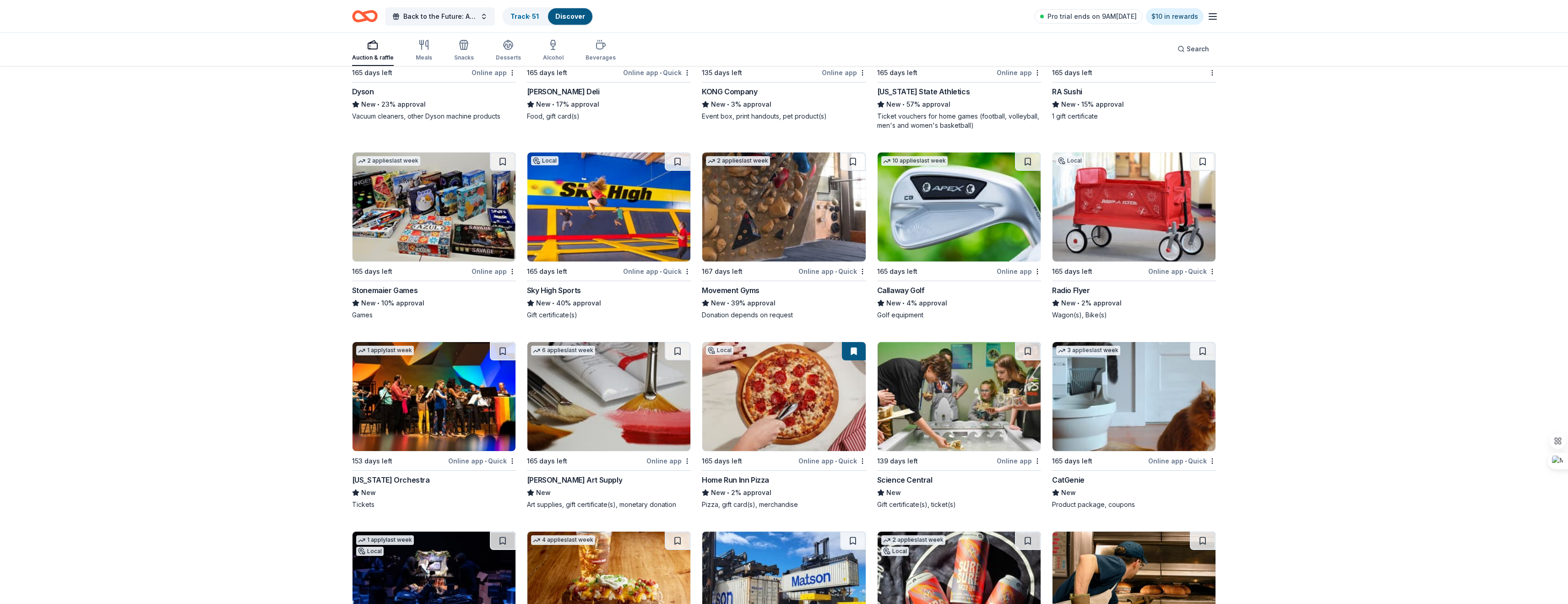
scroll to position [3544, 0]
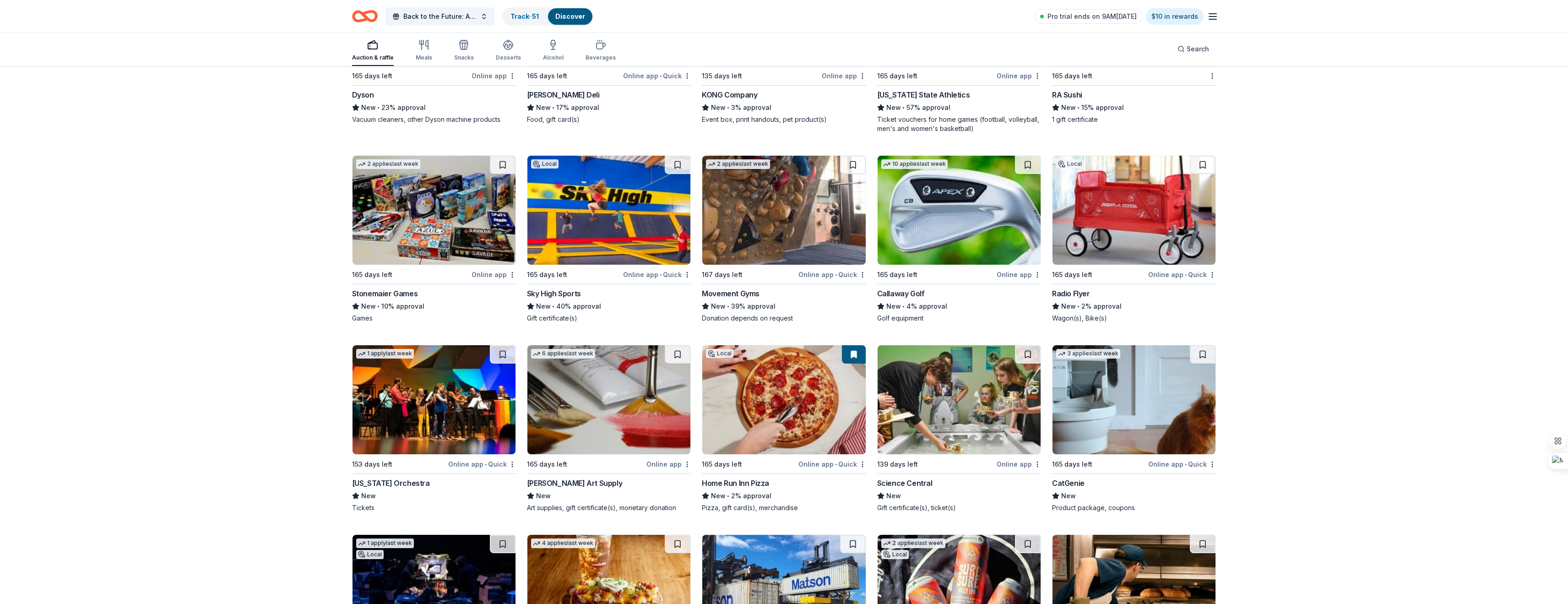
click at [955, 292] on div "Callaway Golf" at bounding box center [959, 293] width 164 height 11
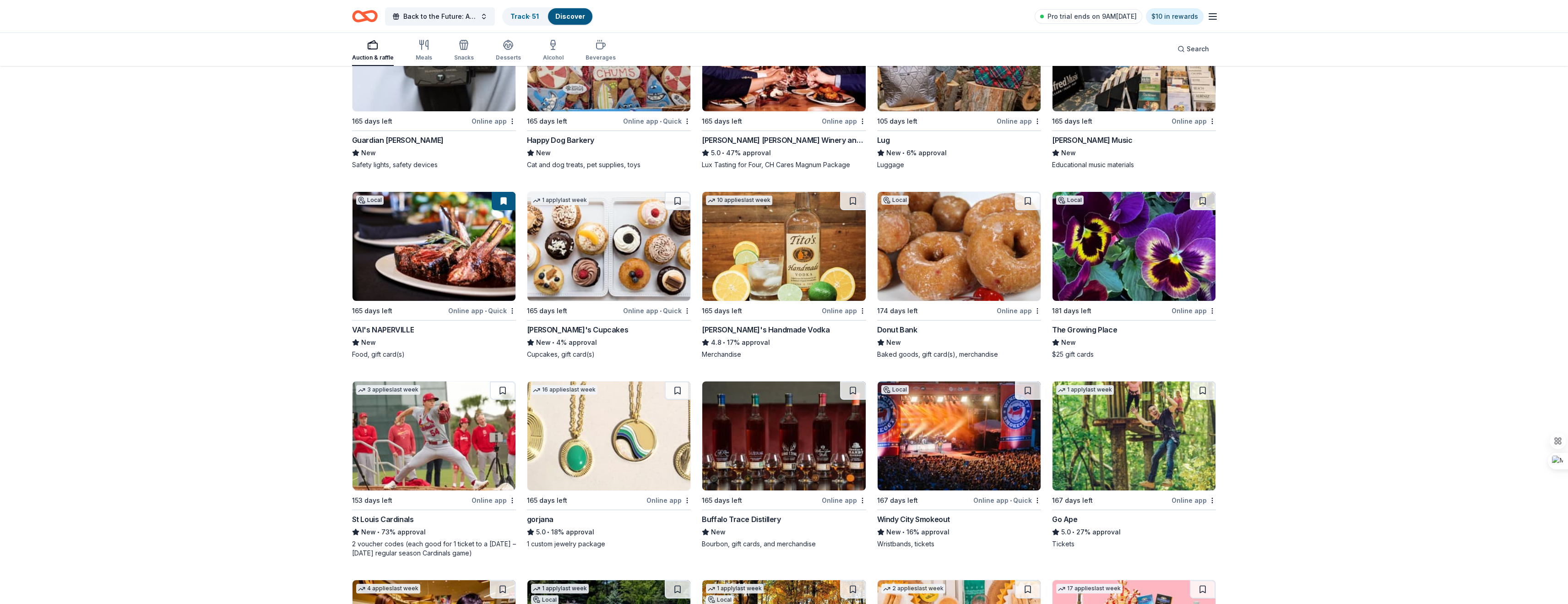
scroll to position [1530, 0]
click at [645, 315] on div "Online app • Quick" at bounding box center [657, 311] width 68 height 12
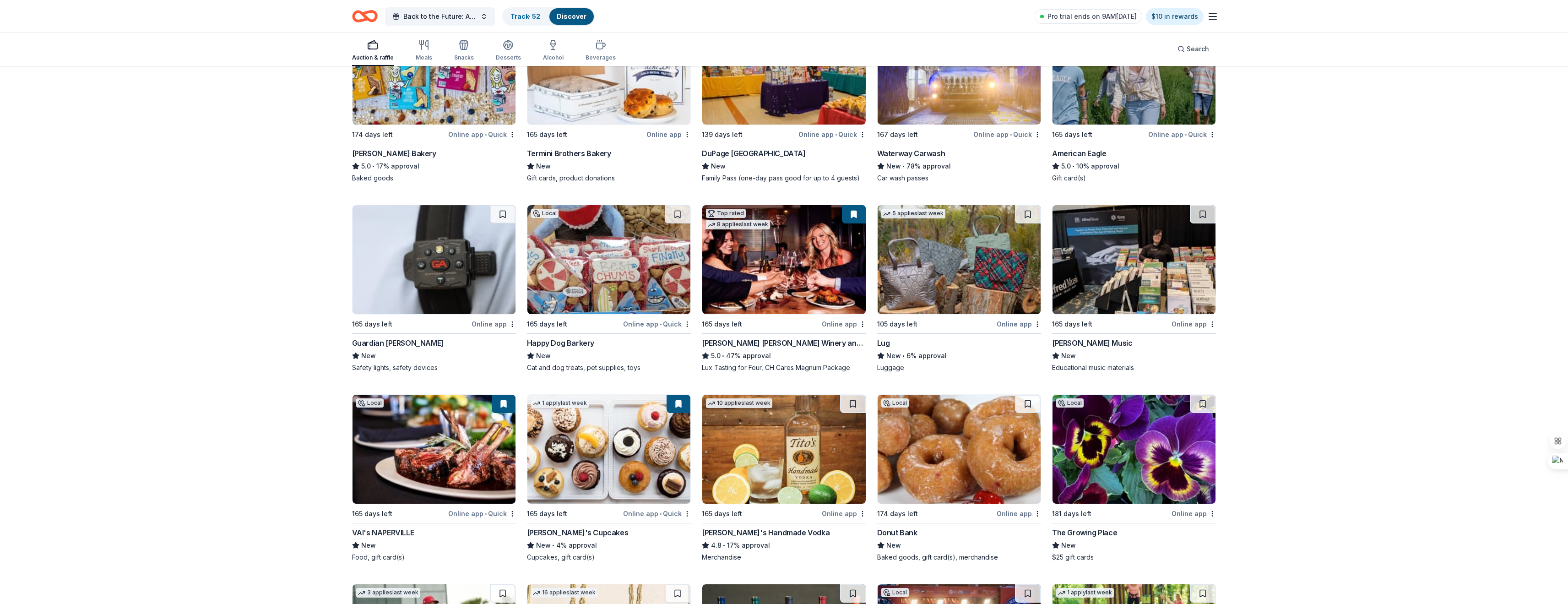
scroll to position [1255, 0]
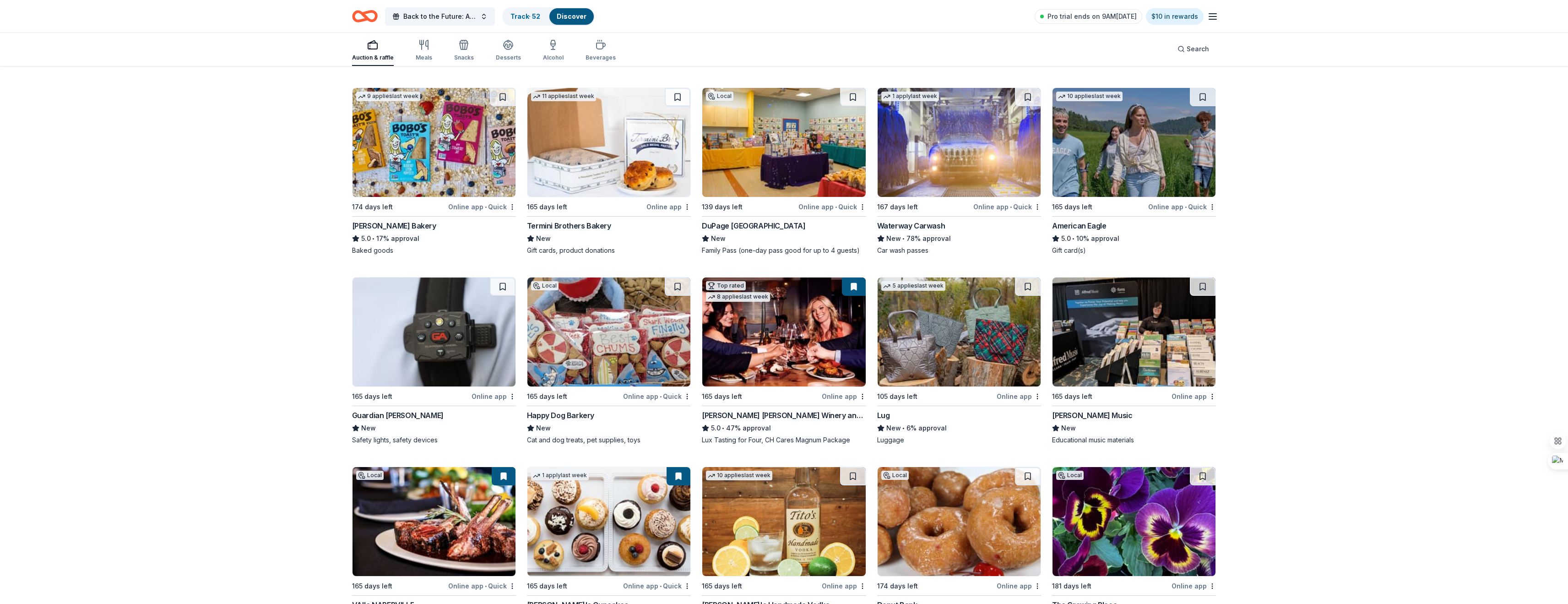
click at [655, 392] on div "Online app • Quick" at bounding box center [657, 396] width 68 height 12
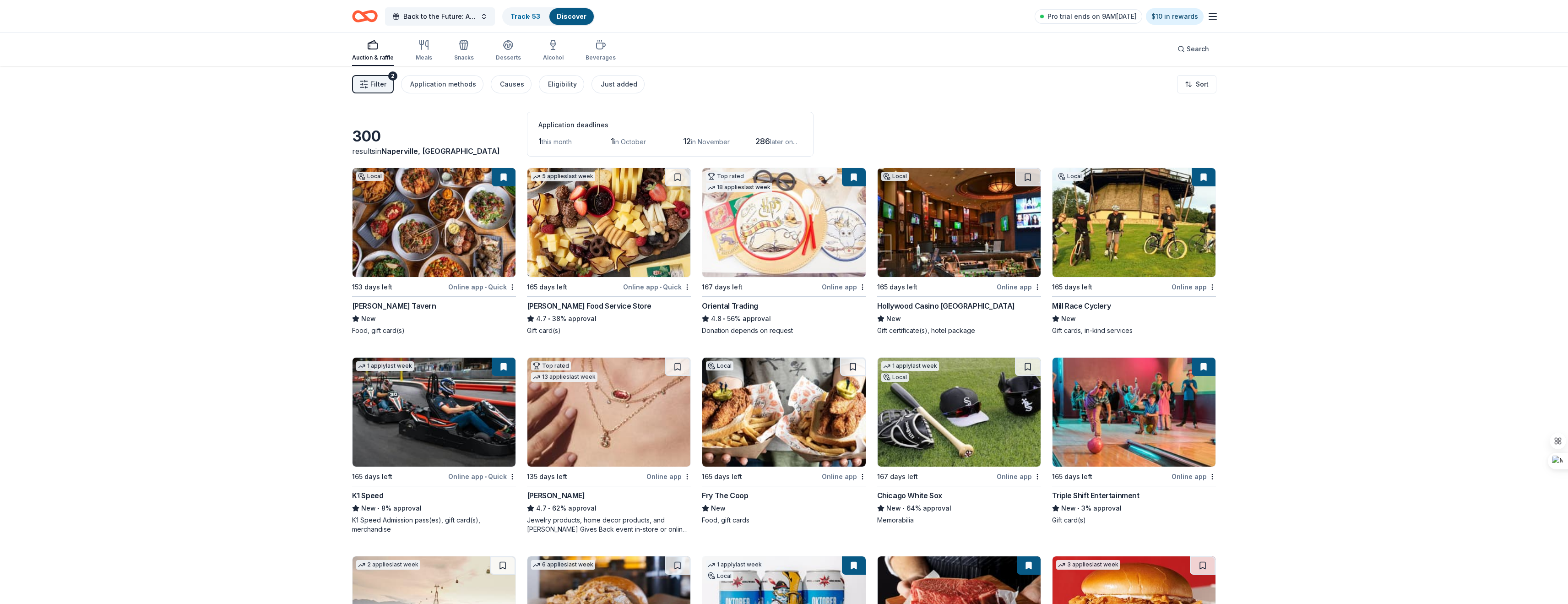
scroll to position [0, 0]
click at [530, 15] on link "Track · 53" at bounding box center [525, 16] width 30 height 8
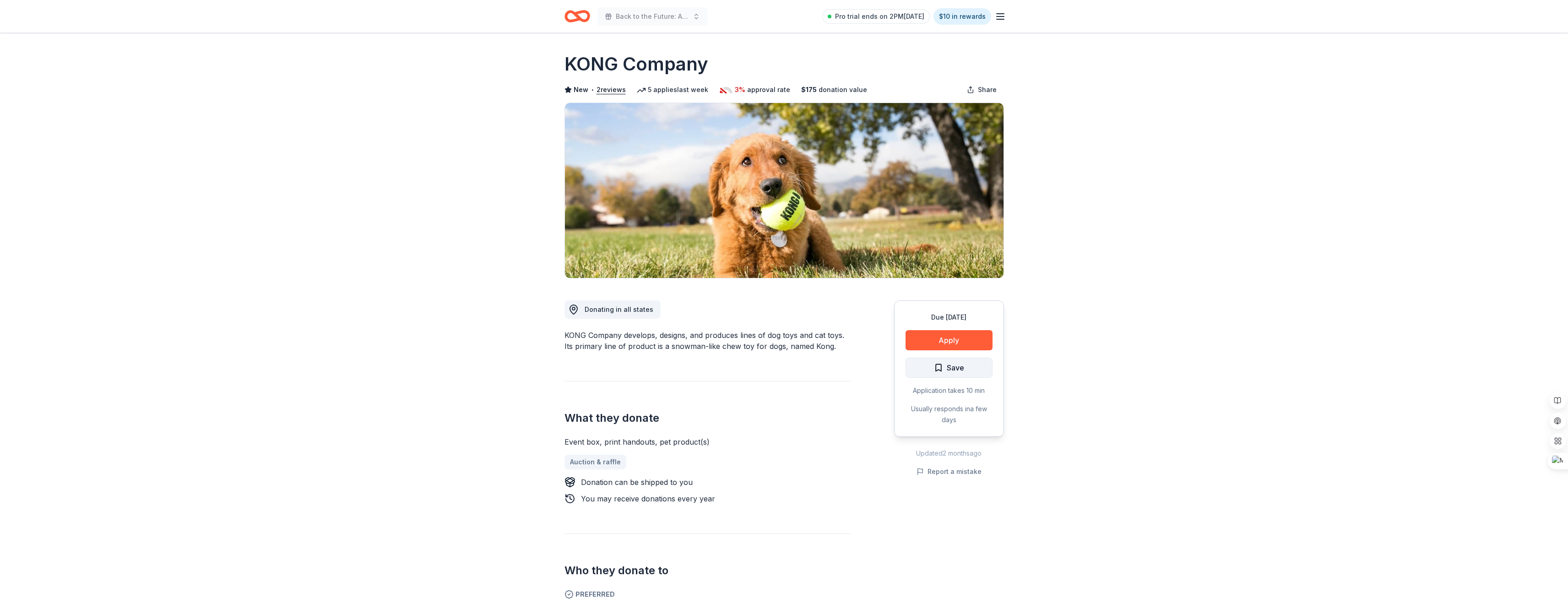
click at [963, 371] on span "Save" at bounding box center [955, 367] width 17 height 12
click at [948, 337] on button "Apply" at bounding box center [949, 340] width 87 height 20
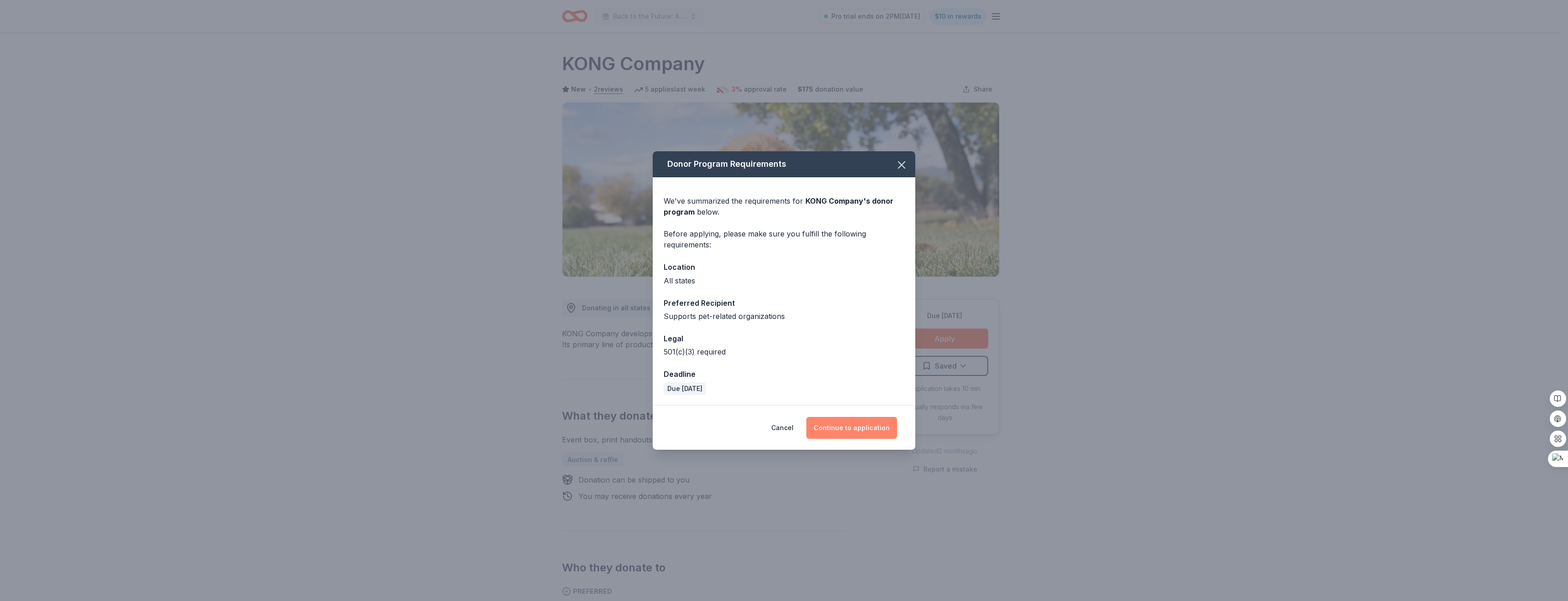
click at [859, 427] on button "Continue to application" at bounding box center [852, 428] width 91 height 22
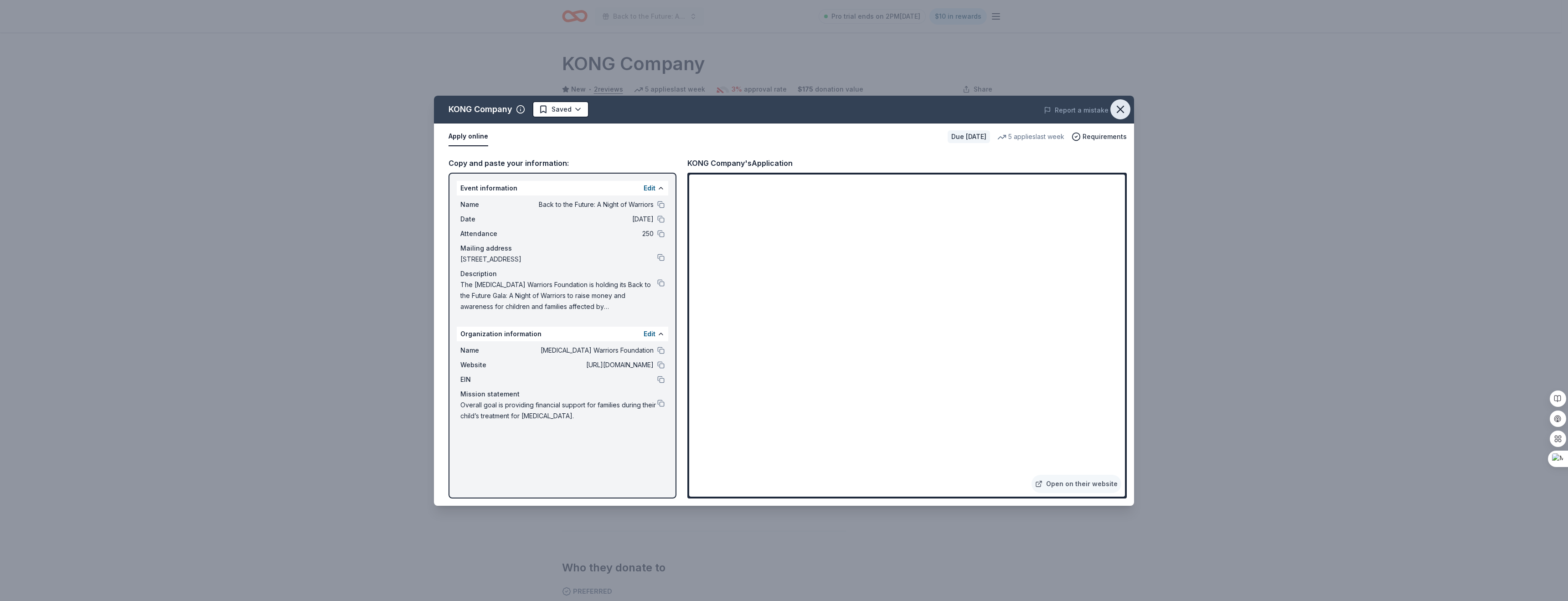
click at [1118, 102] on button "button" at bounding box center [1120, 109] width 20 height 20
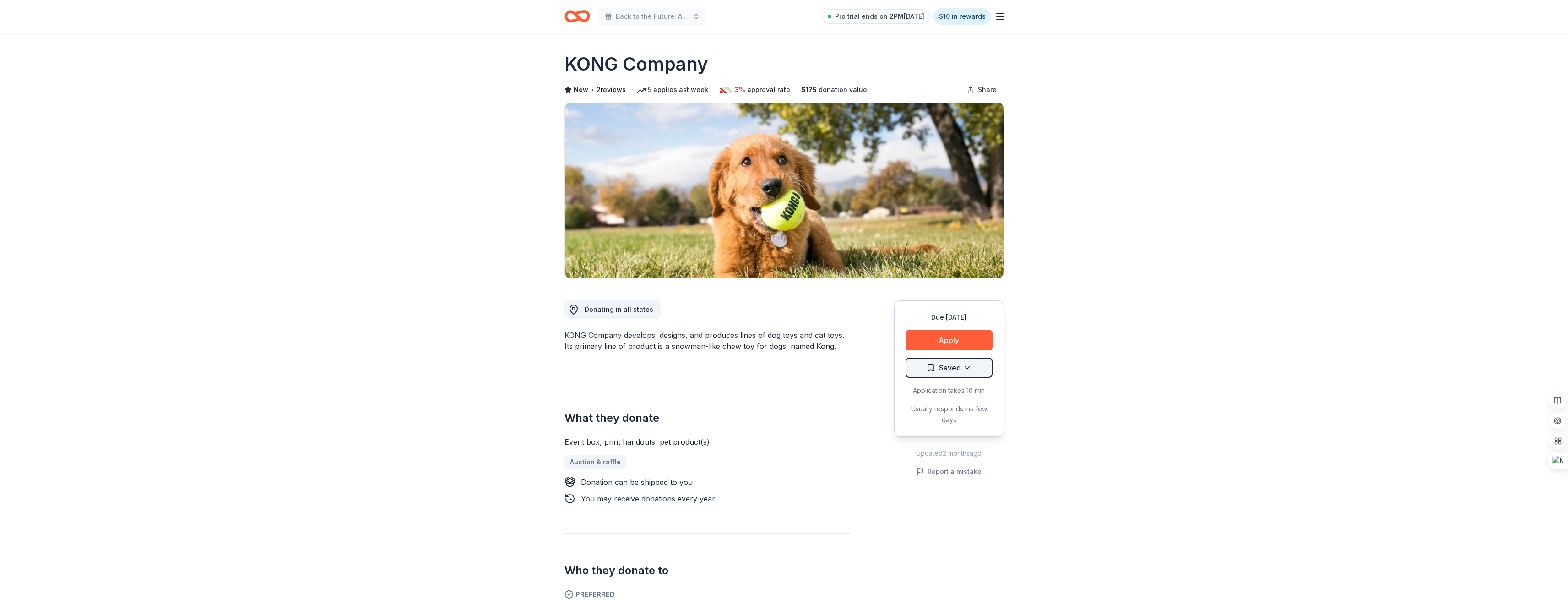
click at [970, 364] on html "Back to the Future: A Night of Warriors Pro trial ends on 2PM, 8/17 $10 in rewa…" at bounding box center [784, 302] width 1568 height 604
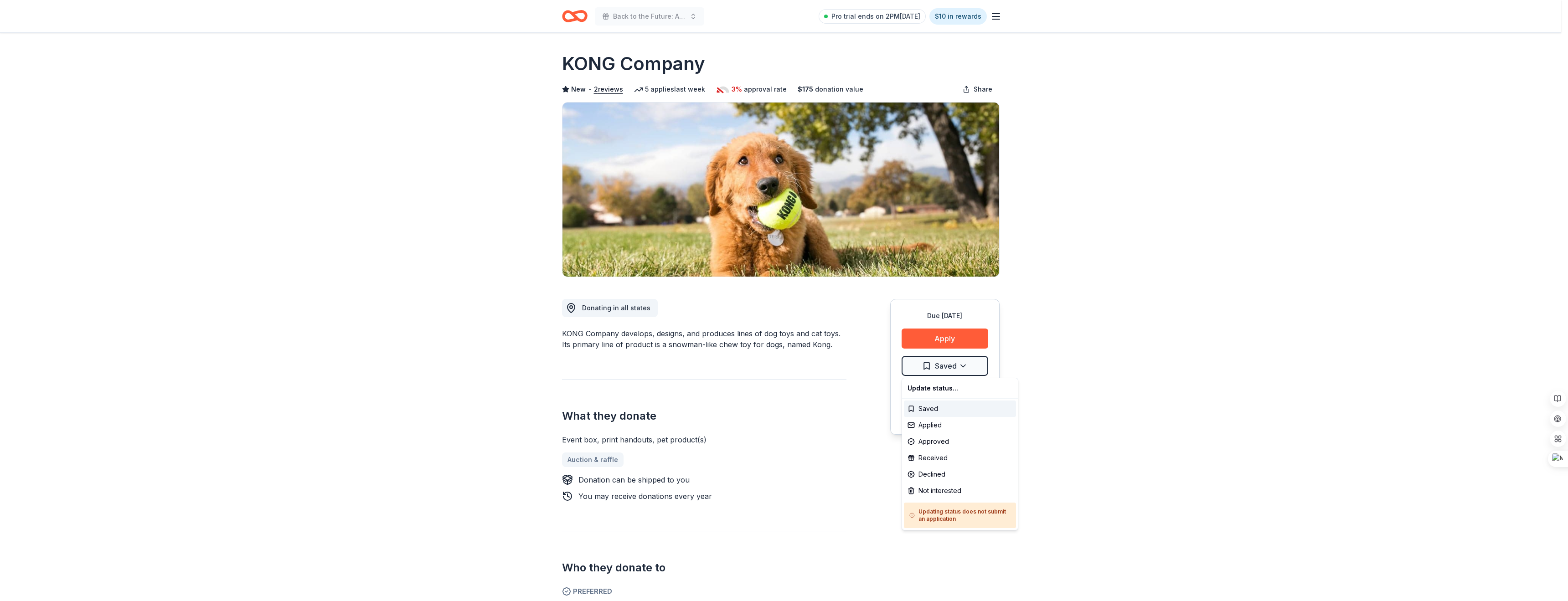
click at [1052, 400] on html "Back to the Future: A Night of Warriors Pro trial ends on 2PM, 8/17 $10 in rewa…" at bounding box center [784, 300] width 1568 height 601
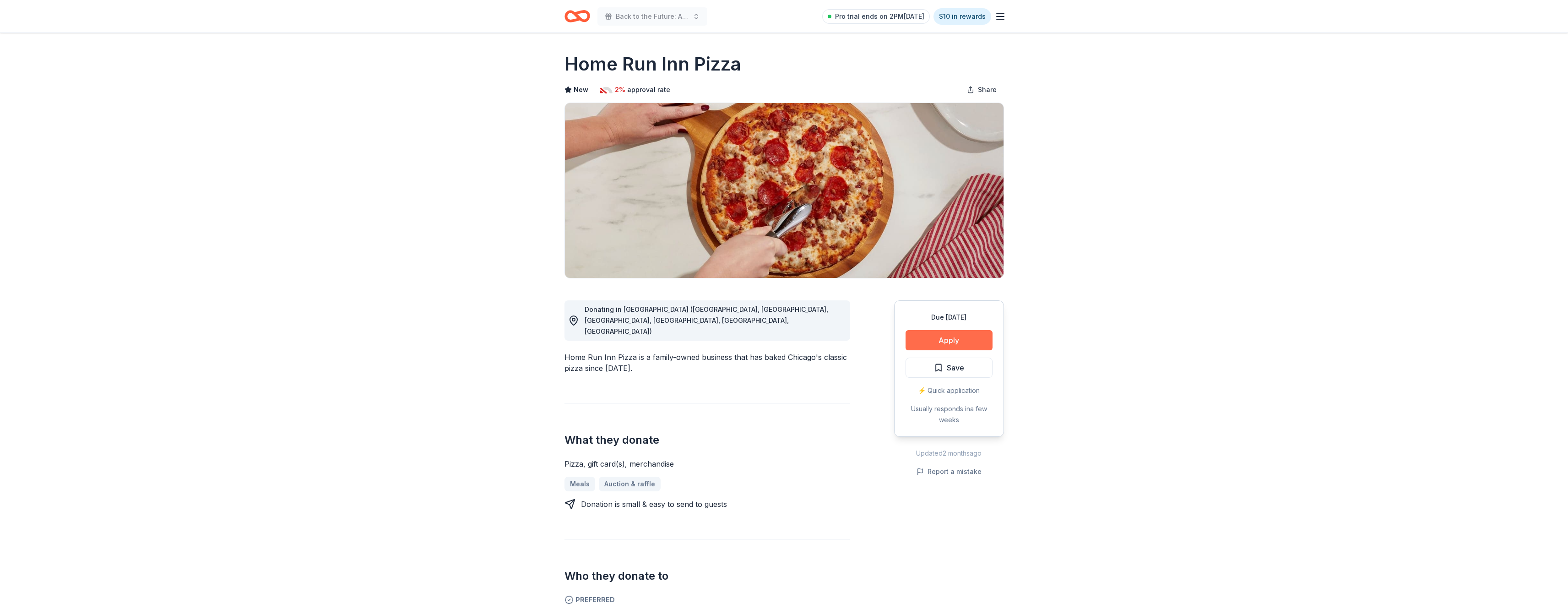
click at [946, 337] on button "Apply" at bounding box center [949, 340] width 87 height 20
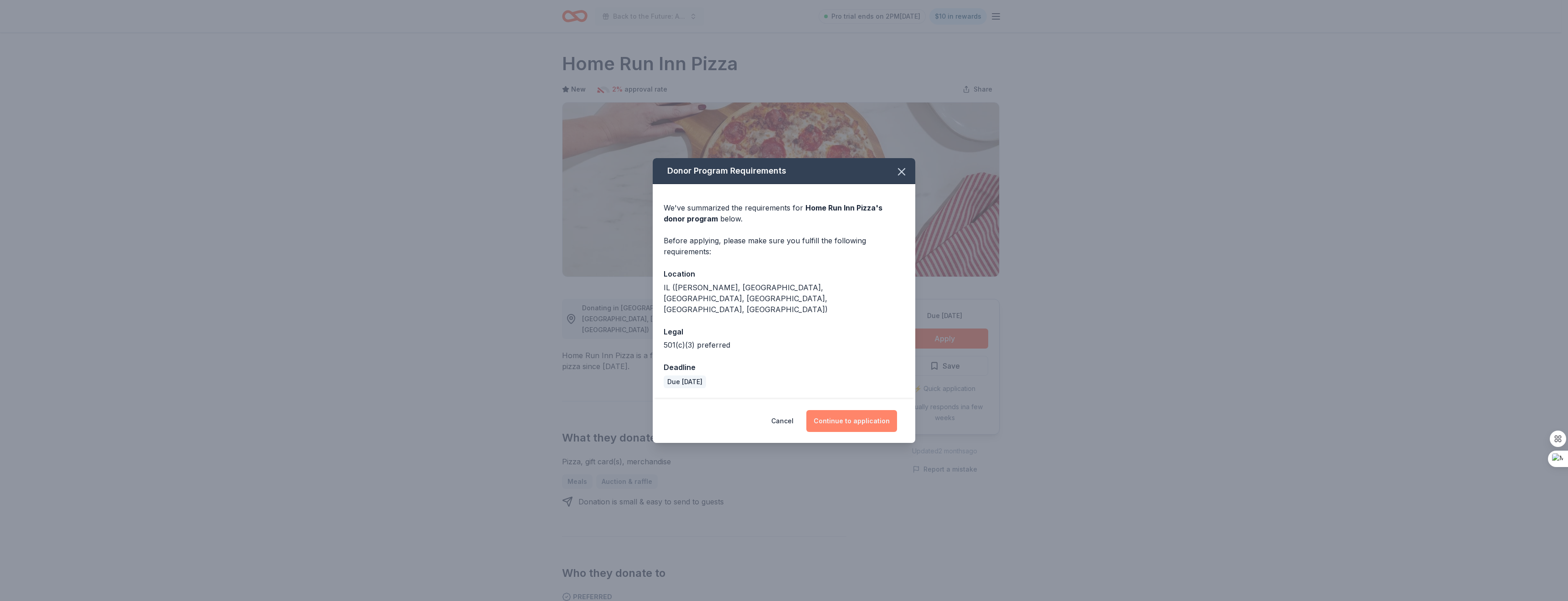
click at [842, 410] on button "Continue to application" at bounding box center [852, 421] width 91 height 22
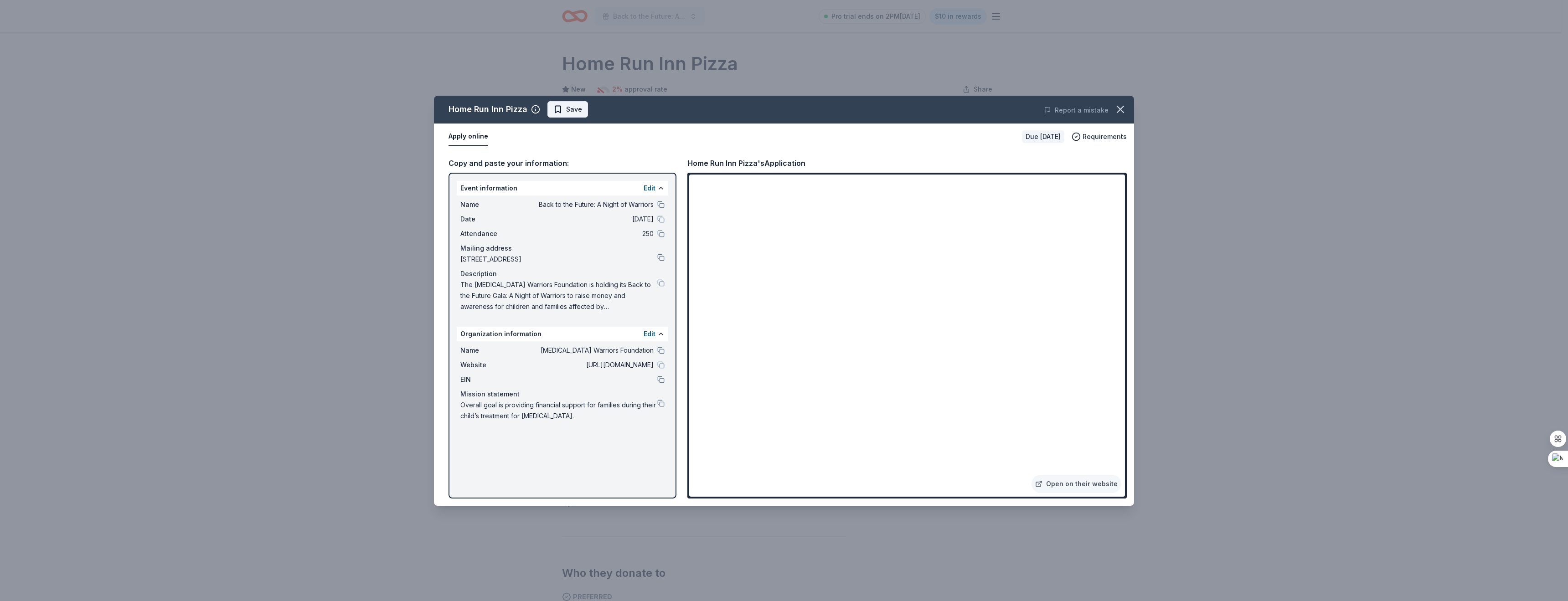
click at [567, 108] on span "Save" at bounding box center [574, 109] width 16 height 11
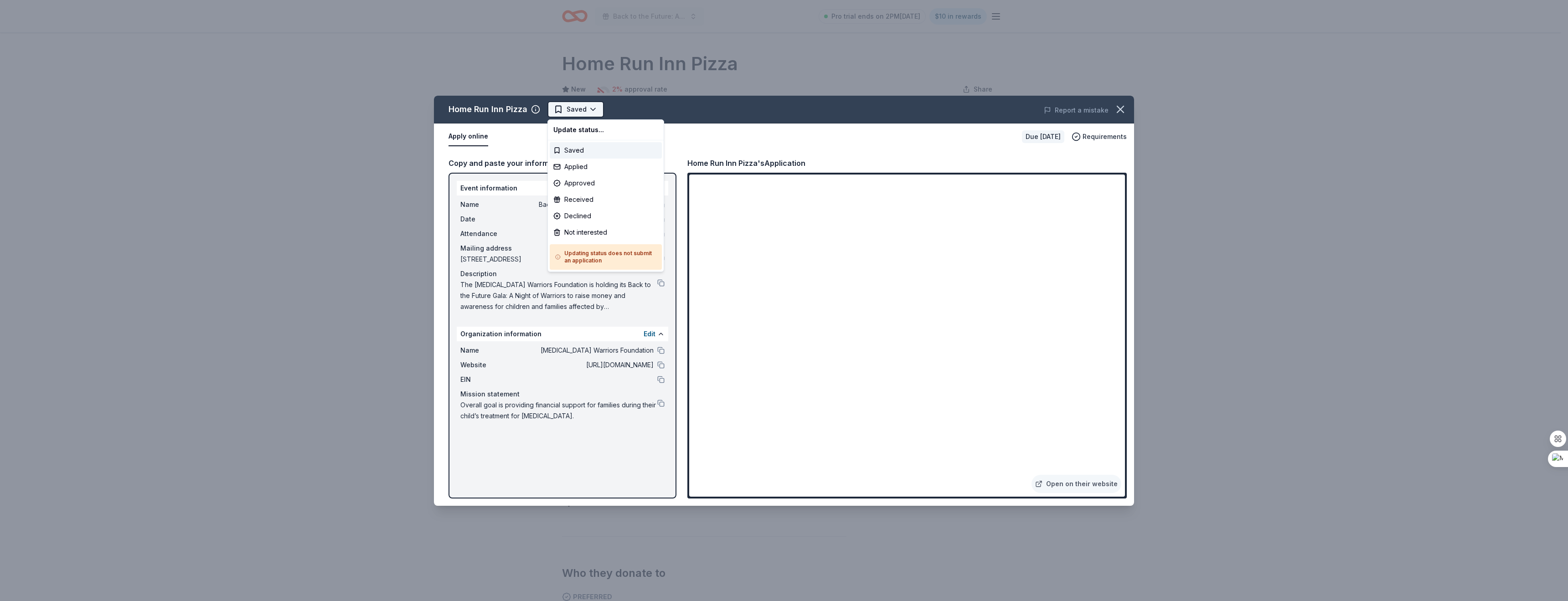
click at [590, 106] on html "Back to the Future: A Night of Warriors Pro trial ends on 2PM[DATE] $10 in rewa…" at bounding box center [784, 300] width 1568 height 601
click at [573, 164] on div "Applied" at bounding box center [606, 167] width 112 height 16
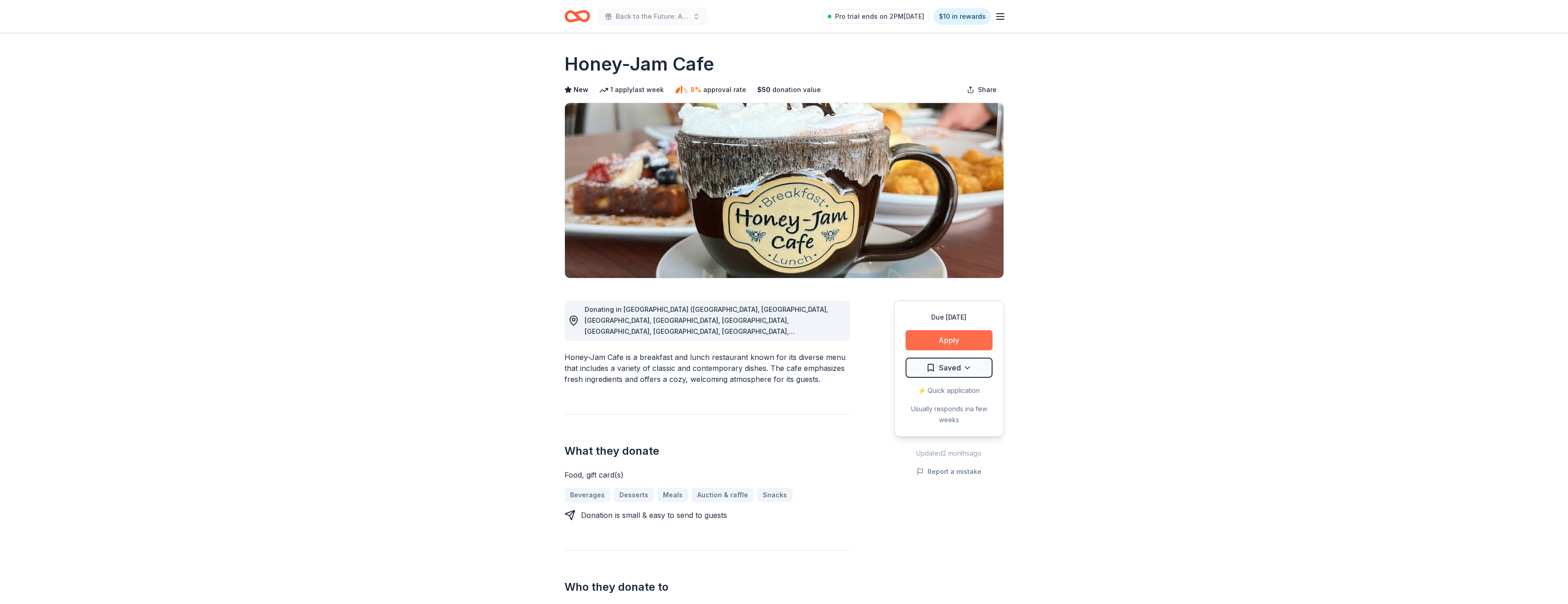
click at [951, 336] on button "Apply" at bounding box center [949, 340] width 87 height 20
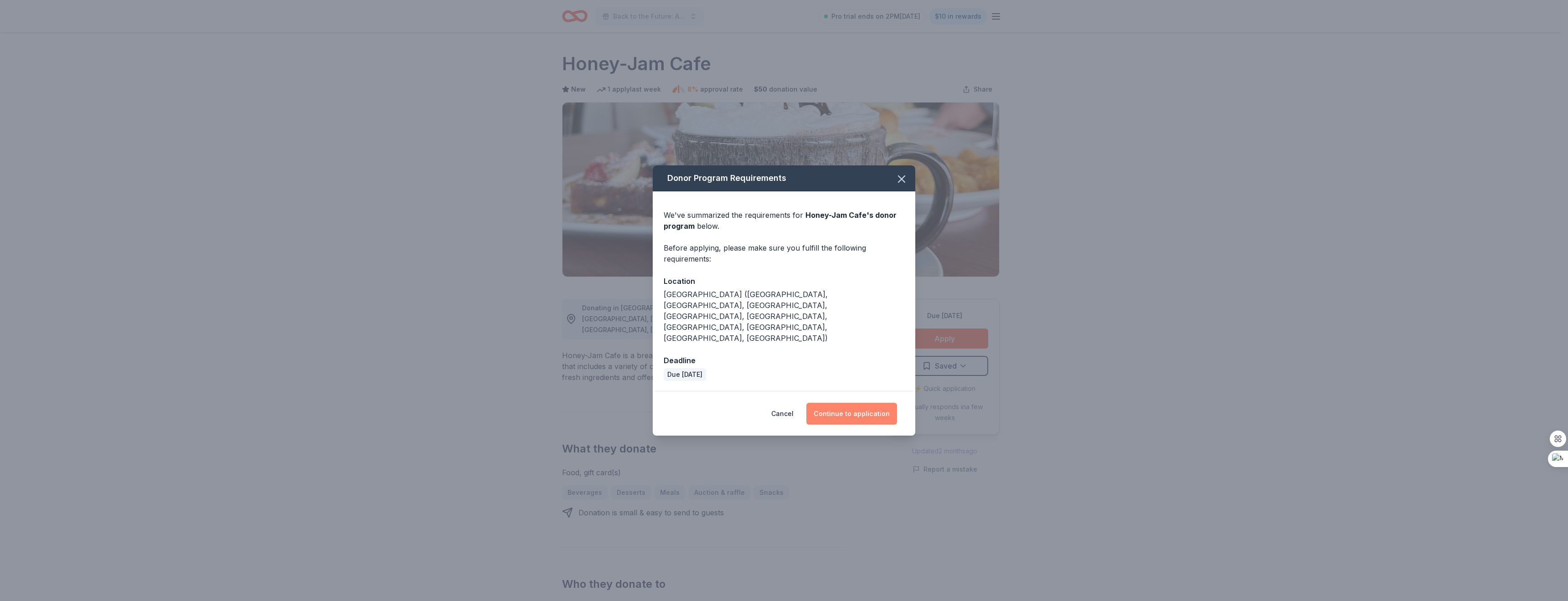
click at [875, 405] on button "Continue to application" at bounding box center [852, 414] width 91 height 22
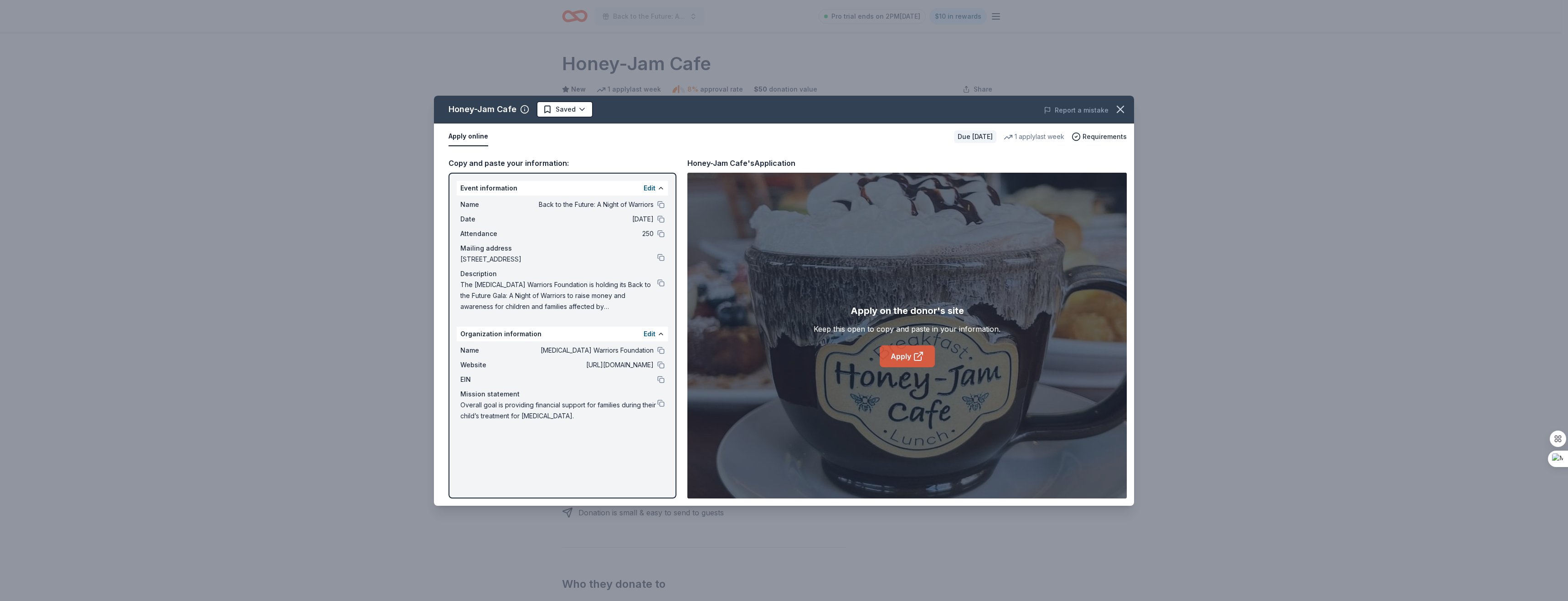
click at [898, 350] on link "Apply" at bounding box center [907, 356] width 55 height 22
click at [658, 280] on button at bounding box center [661, 283] width 7 height 7
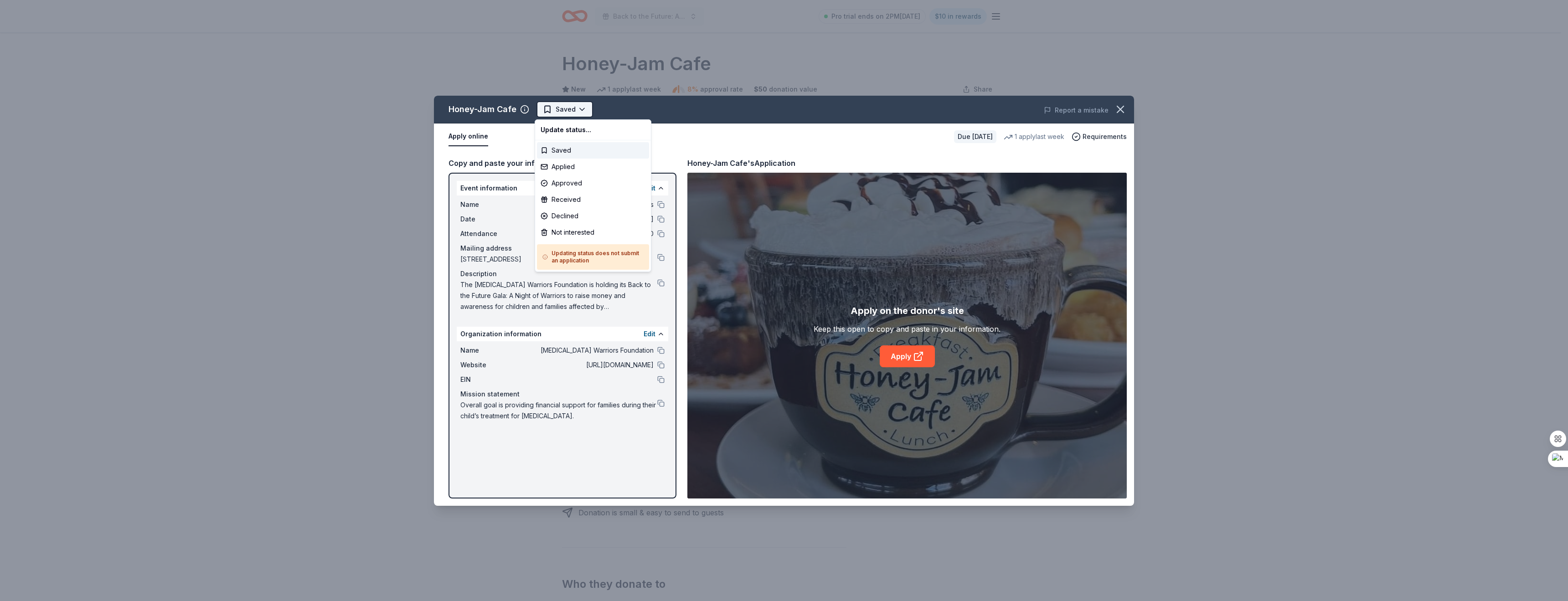
click at [578, 113] on html "Back to the Future: A Night of Warriors Pro trial ends on 2PM, 8/17 $10 in rewa…" at bounding box center [784, 300] width 1568 height 601
click at [569, 168] on div "Applied" at bounding box center [593, 167] width 112 height 16
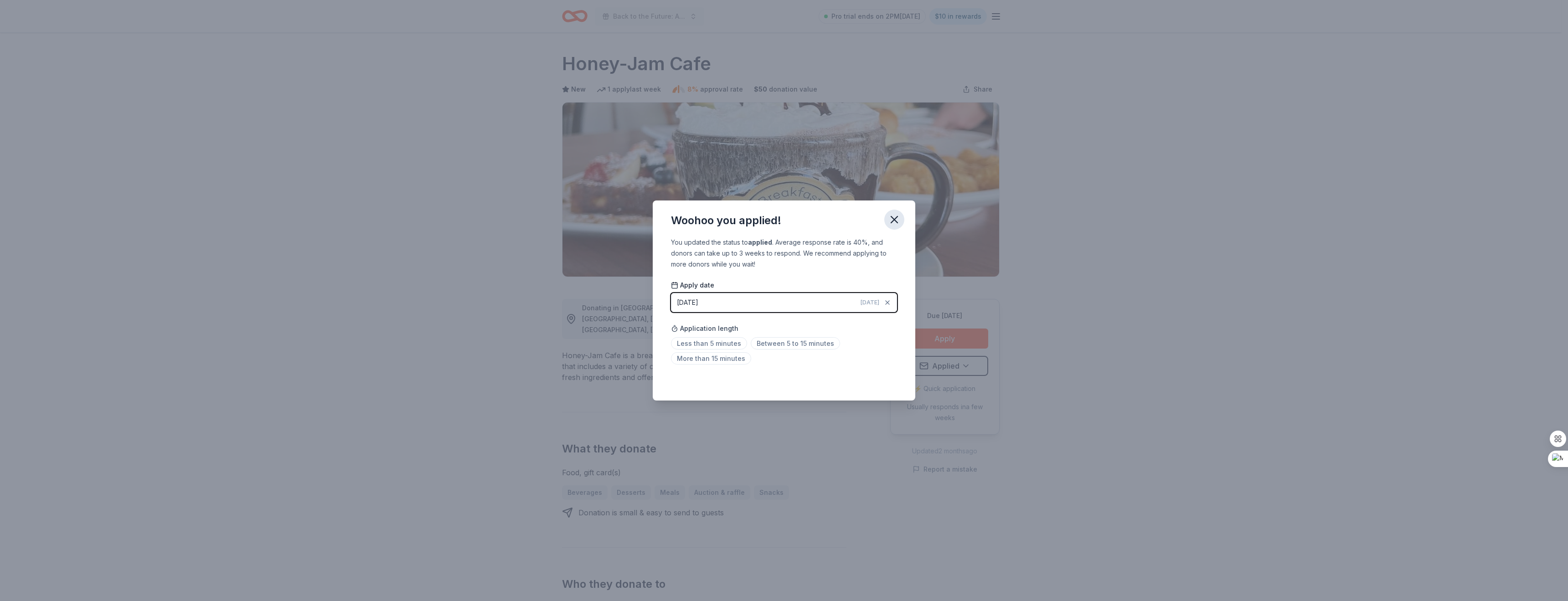
click at [886, 222] on button "button" at bounding box center [894, 219] width 20 height 20
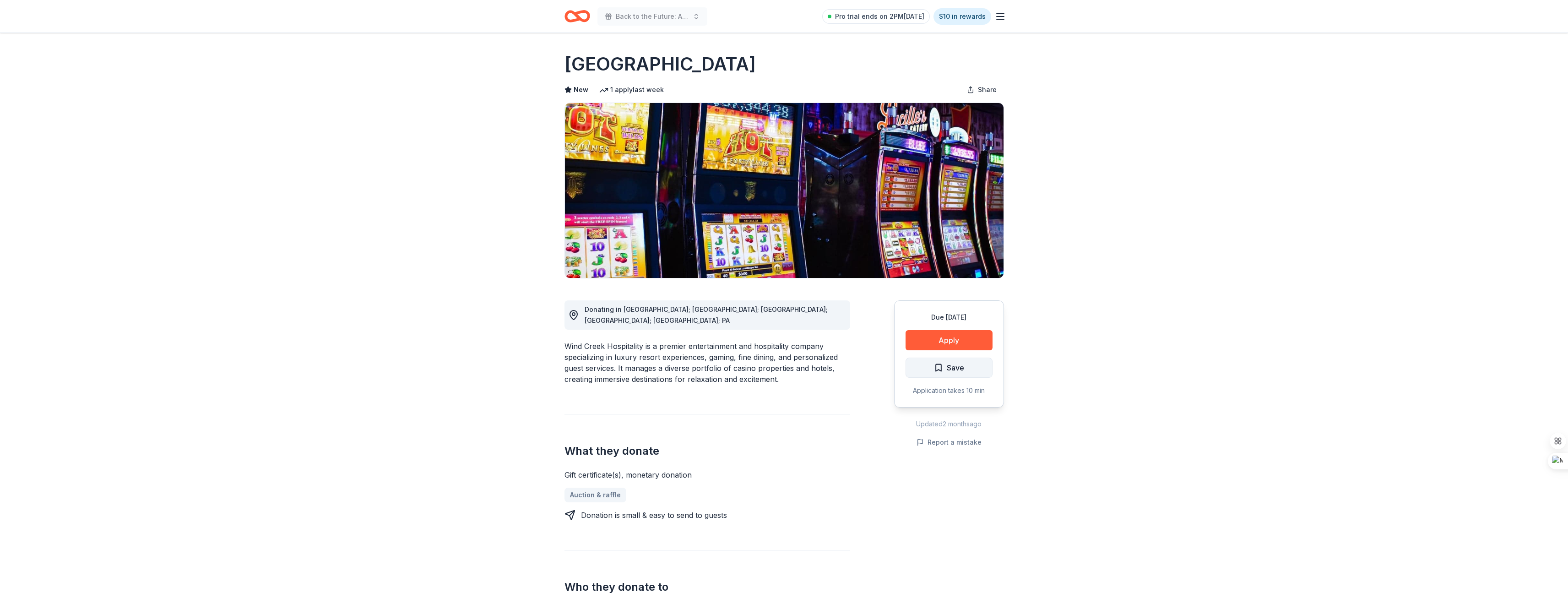
click at [956, 371] on span "Save" at bounding box center [955, 367] width 17 height 12
click at [945, 333] on button "Apply" at bounding box center [949, 340] width 87 height 20
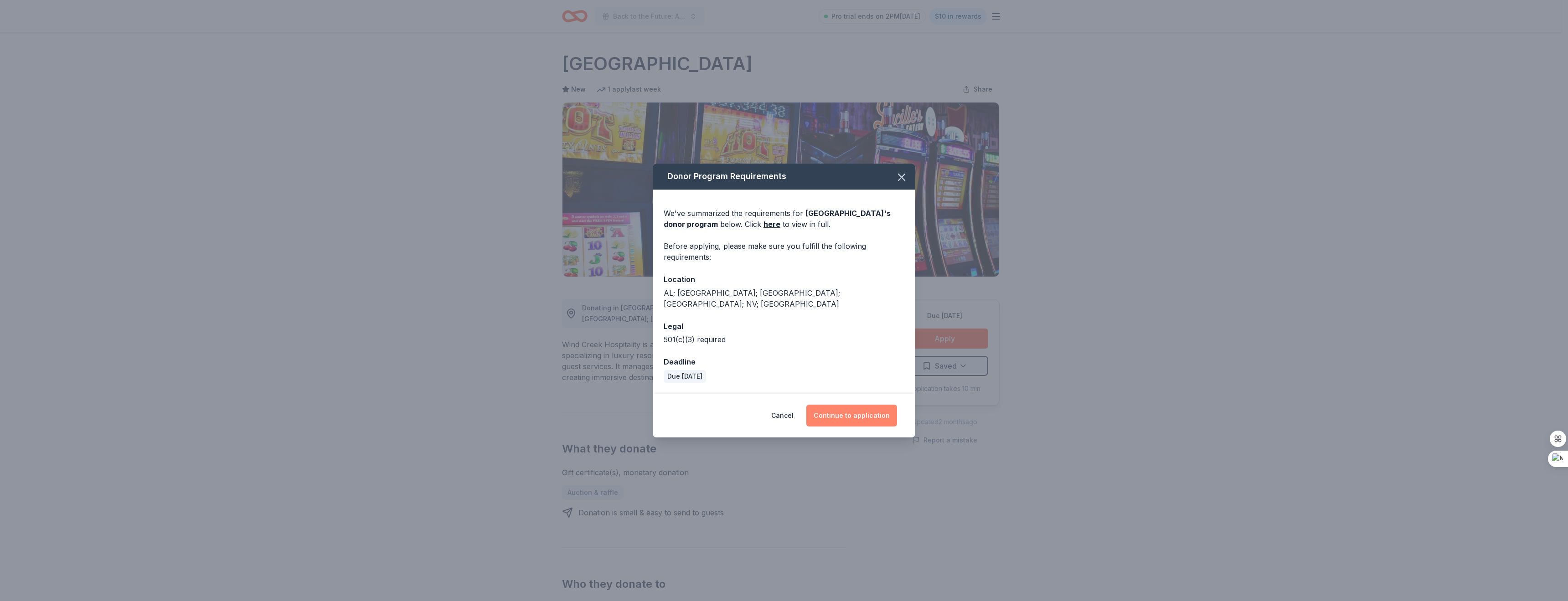
click at [872, 414] on button "Continue to application" at bounding box center [852, 415] width 91 height 22
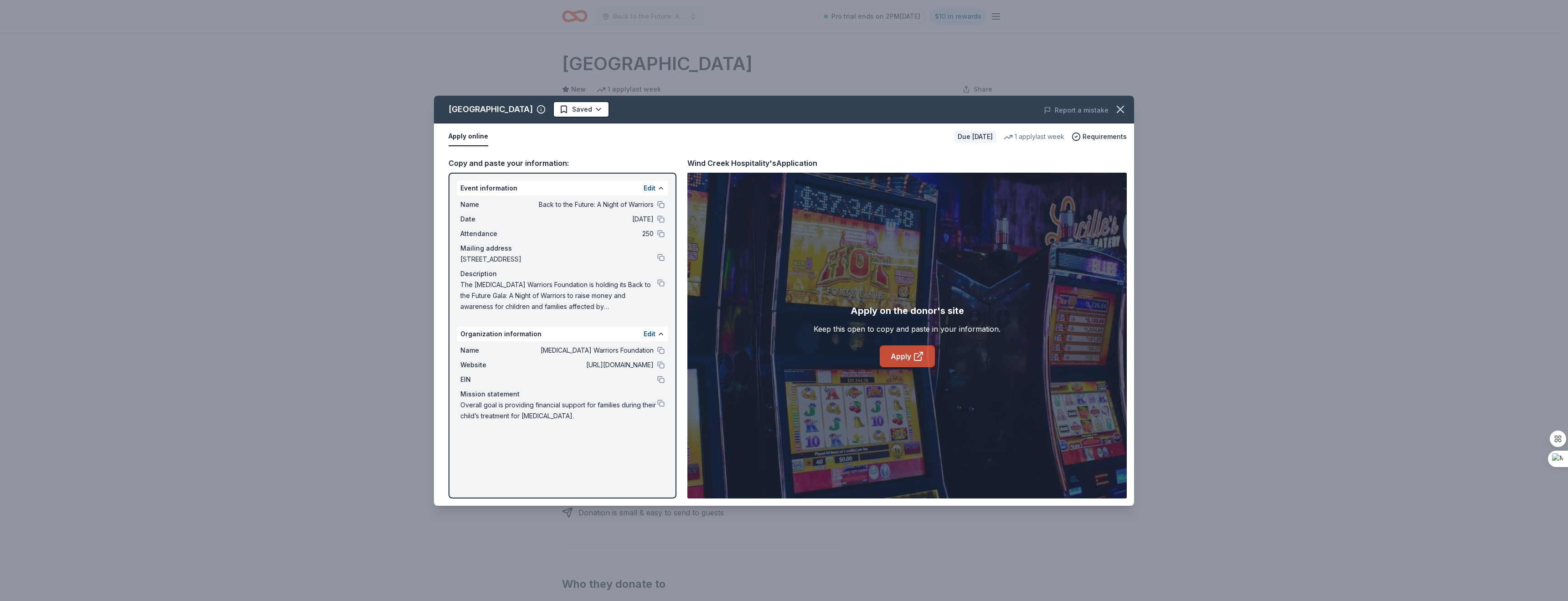
click at [903, 360] on link "Apply" at bounding box center [907, 356] width 55 height 22
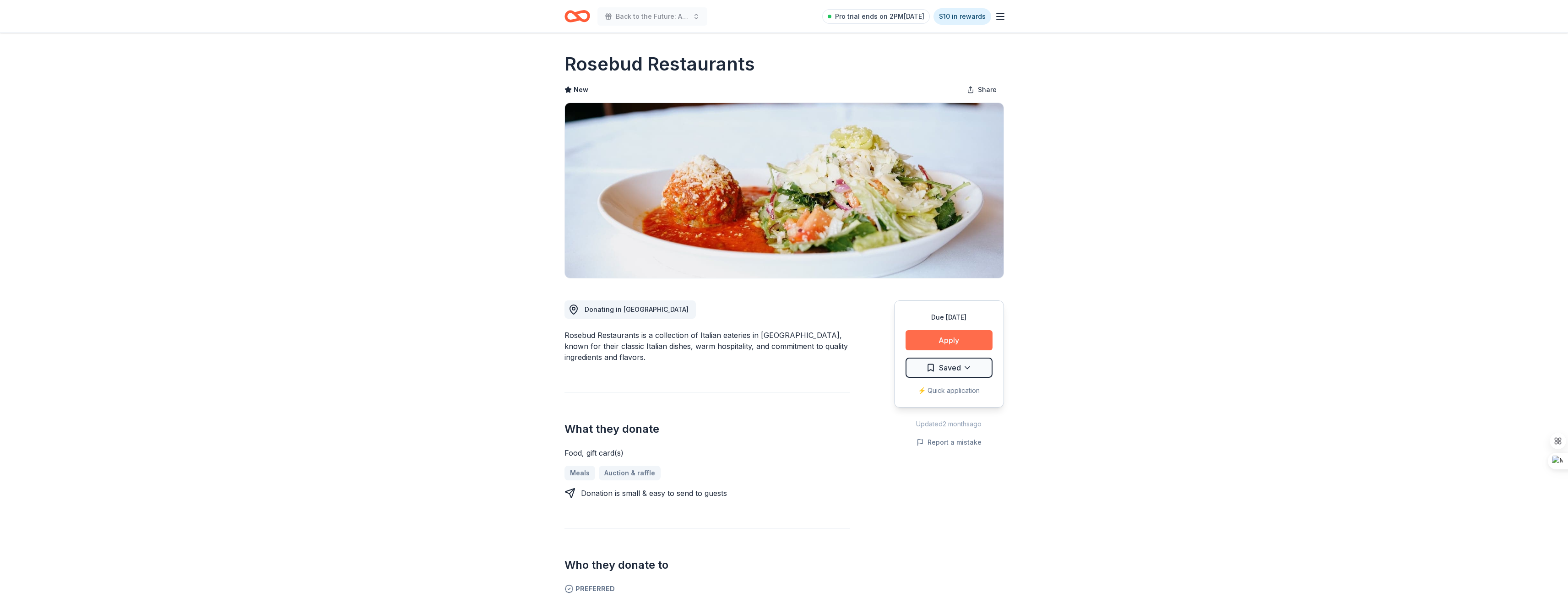
click at [953, 337] on button "Apply" at bounding box center [949, 340] width 87 height 20
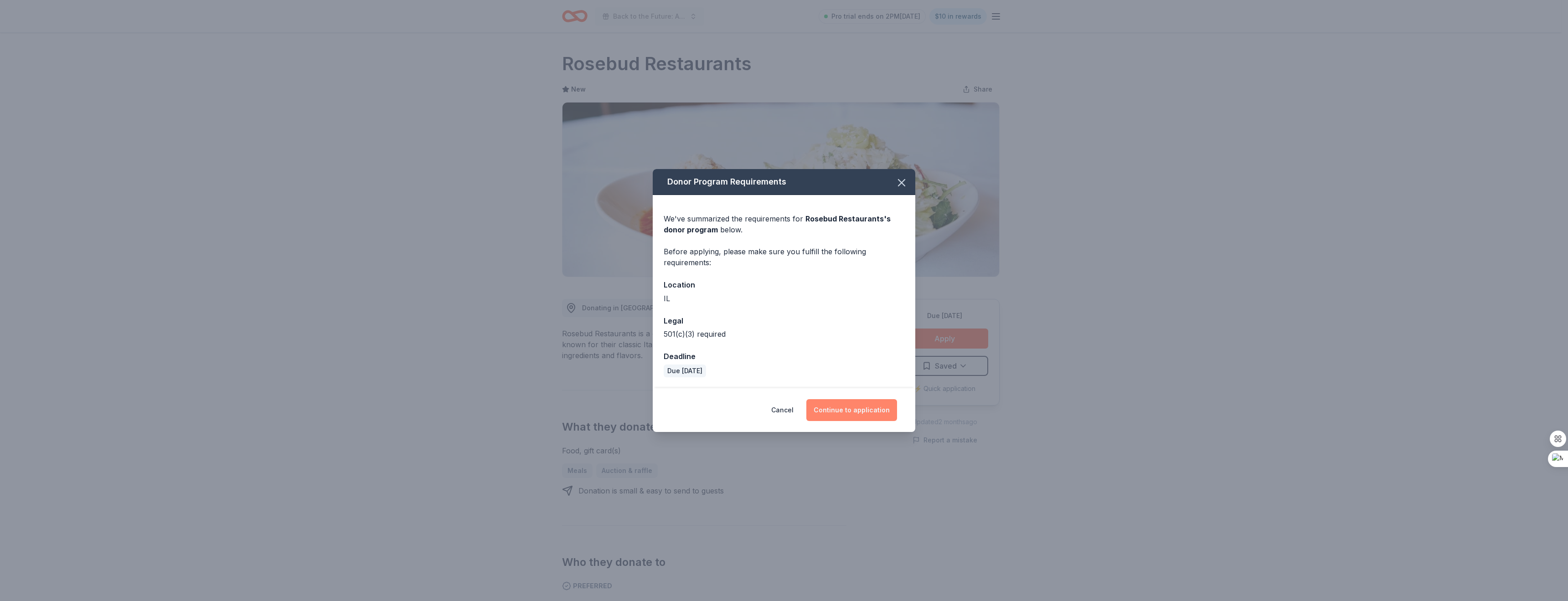
click at [896, 400] on button "Continue to application" at bounding box center [852, 410] width 91 height 22
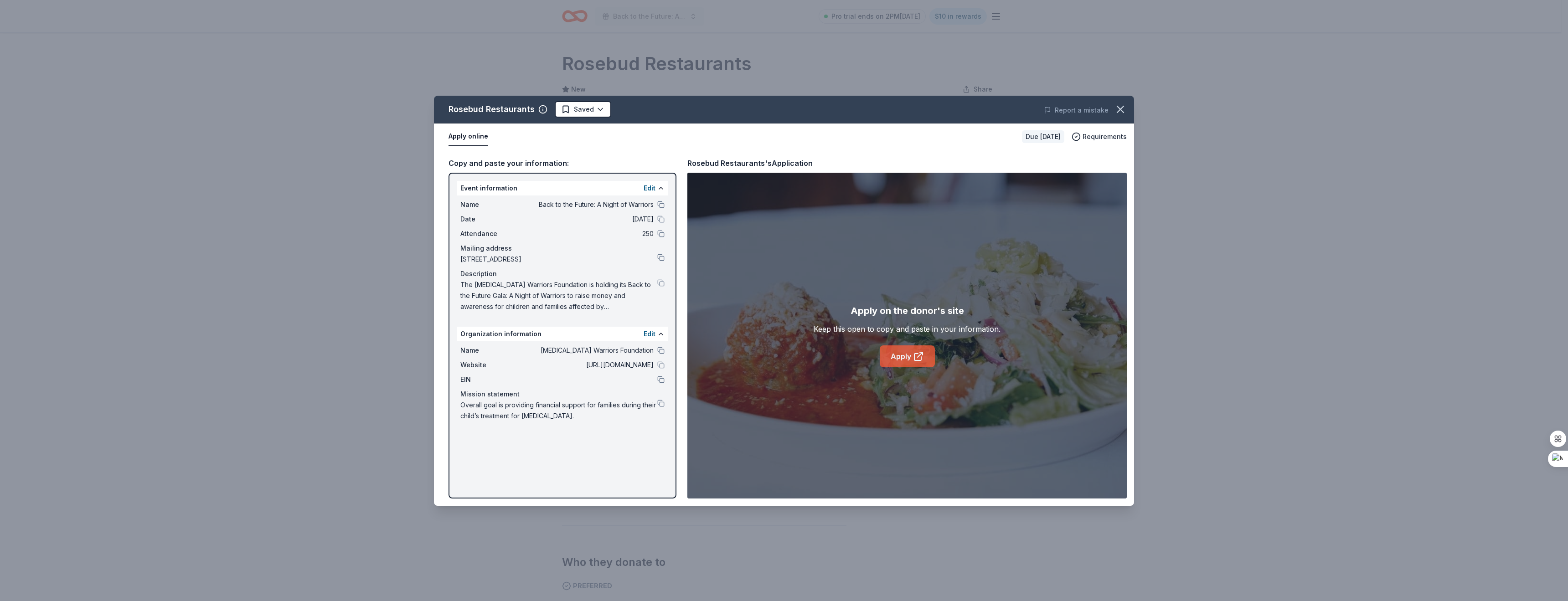
click at [914, 356] on icon at bounding box center [919, 356] width 11 height 11
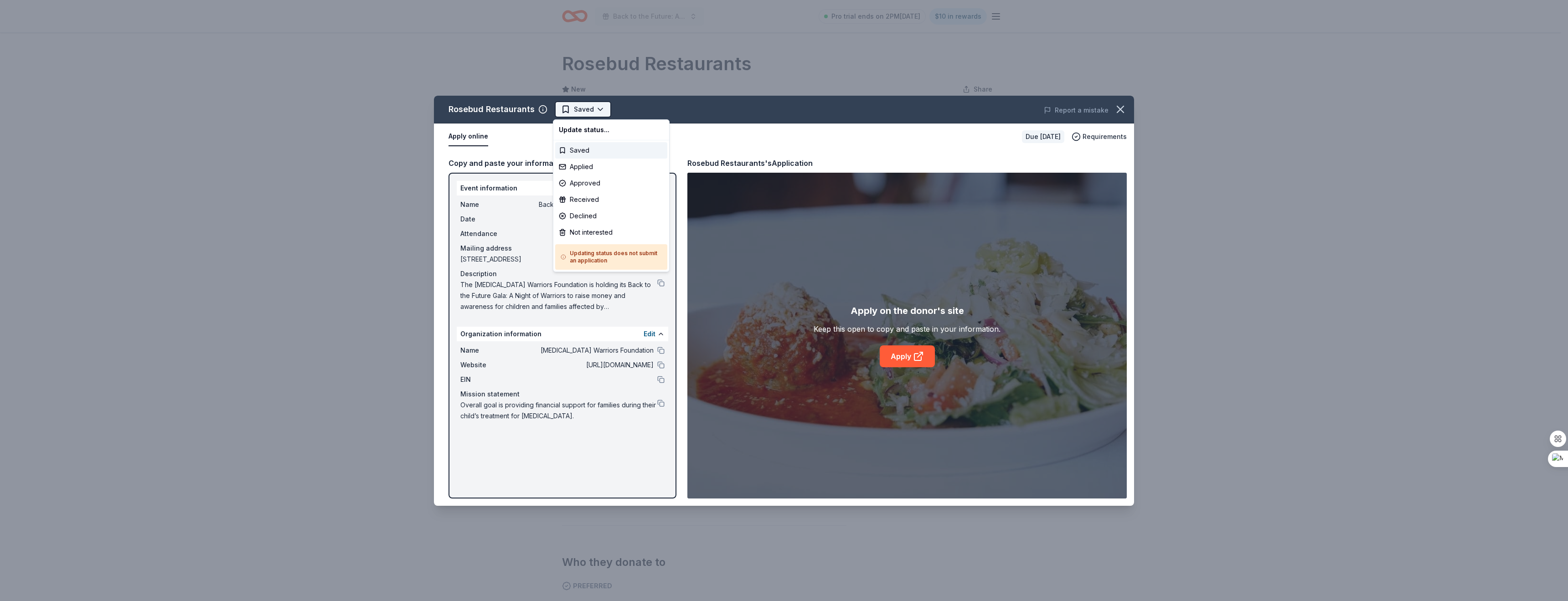
click at [591, 105] on html "Back to the Future: A Night of Warriors Pro trial ends on 2PM[DATE] $10 in rewa…" at bounding box center [784, 300] width 1568 height 601
click at [588, 166] on div "Applied" at bounding box center [611, 167] width 112 height 16
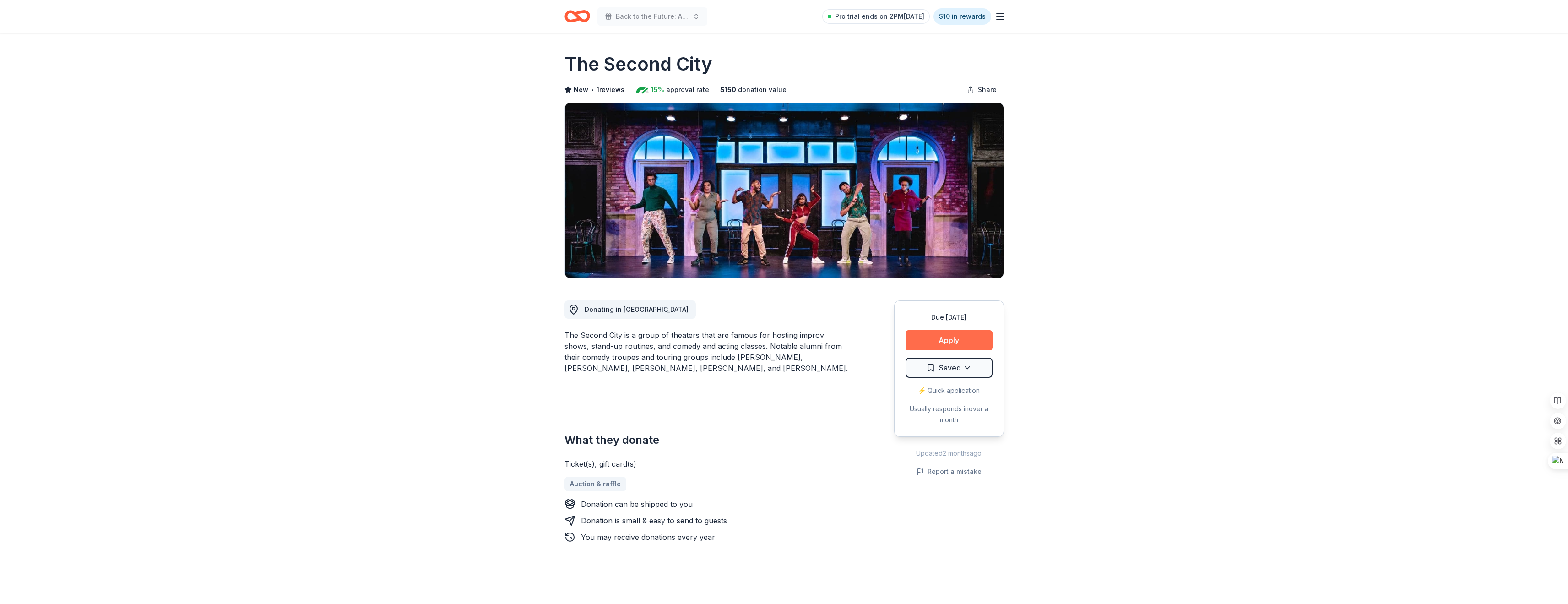
click at [956, 336] on button "Apply" at bounding box center [949, 340] width 87 height 20
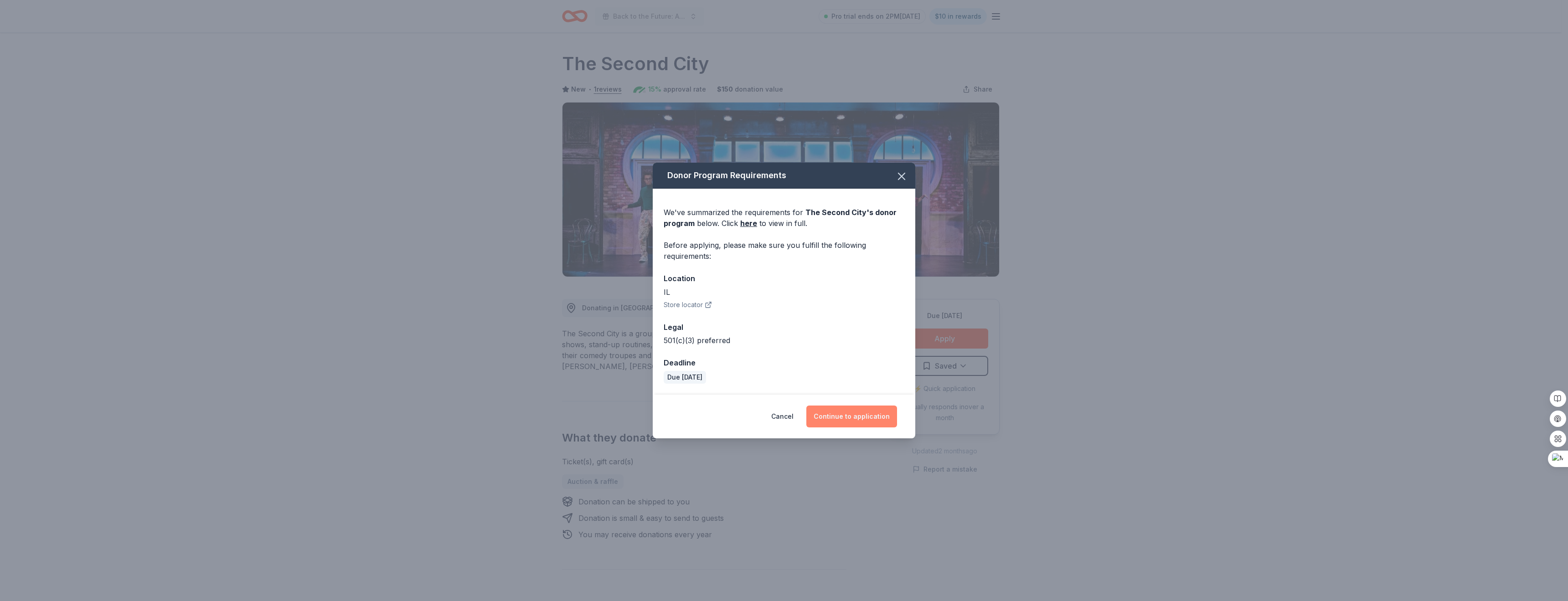
click at [866, 417] on button "Continue to application" at bounding box center [852, 416] width 91 height 22
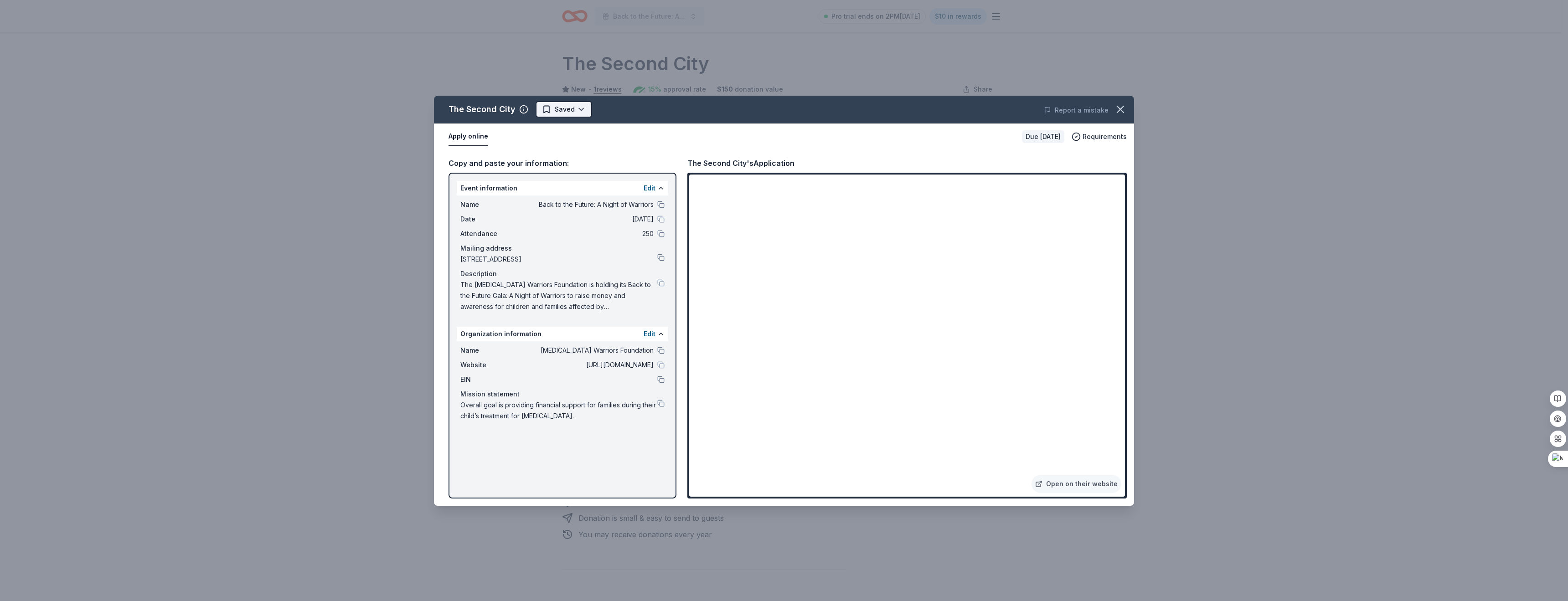
click at [577, 106] on html "Back to the Future: A Night of Warriors Pro trial ends on 2PM, 8/17 $10 in rewa…" at bounding box center [784, 300] width 1568 height 601
click at [565, 166] on div "Applied" at bounding box center [592, 167] width 112 height 16
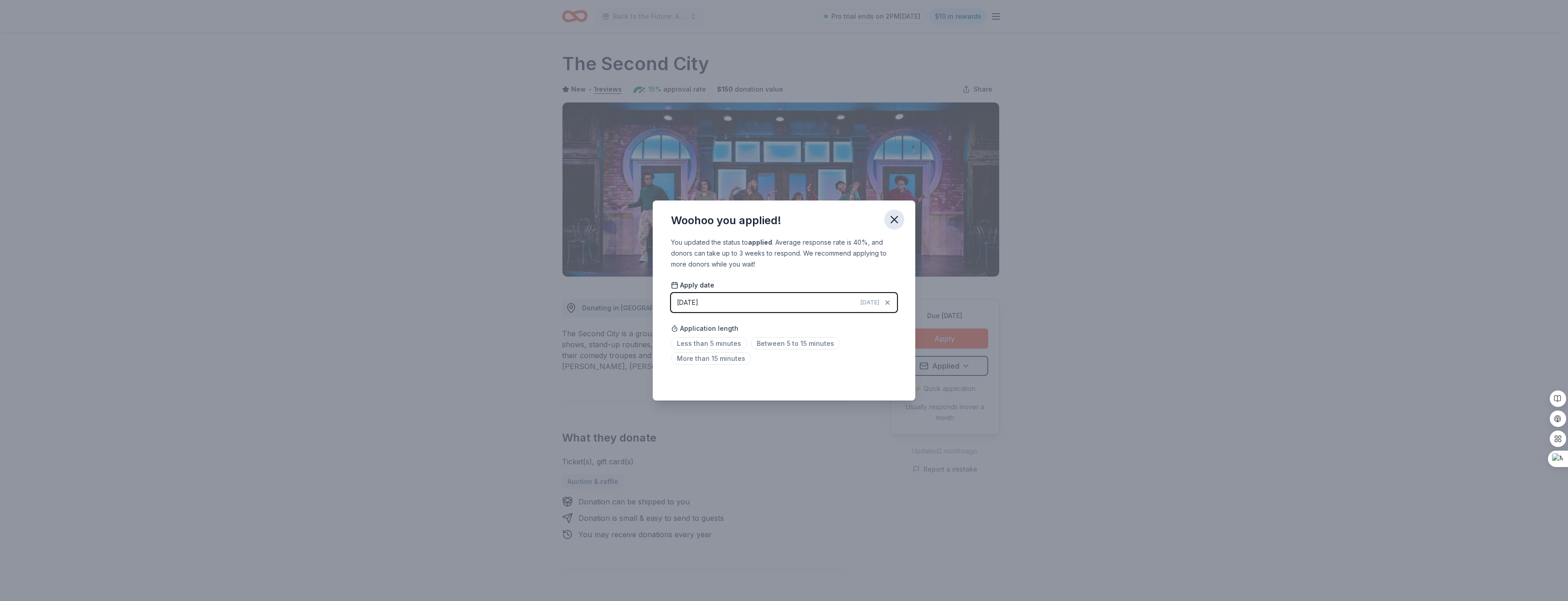
click at [892, 217] on icon "button" at bounding box center [894, 220] width 6 height 6
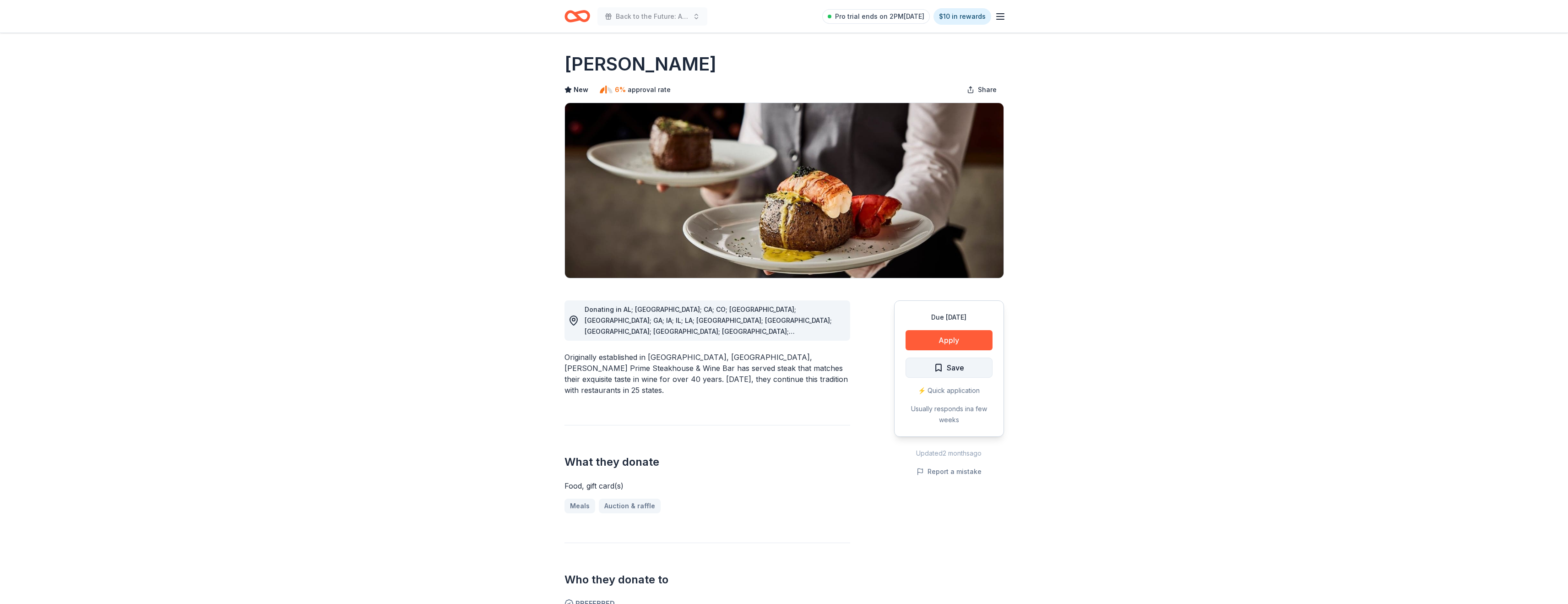
click at [947, 370] on span "Save" at bounding box center [955, 367] width 17 height 12
click at [964, 334] on button "Apply" at bounding box center [949, 340] width 87 height 20
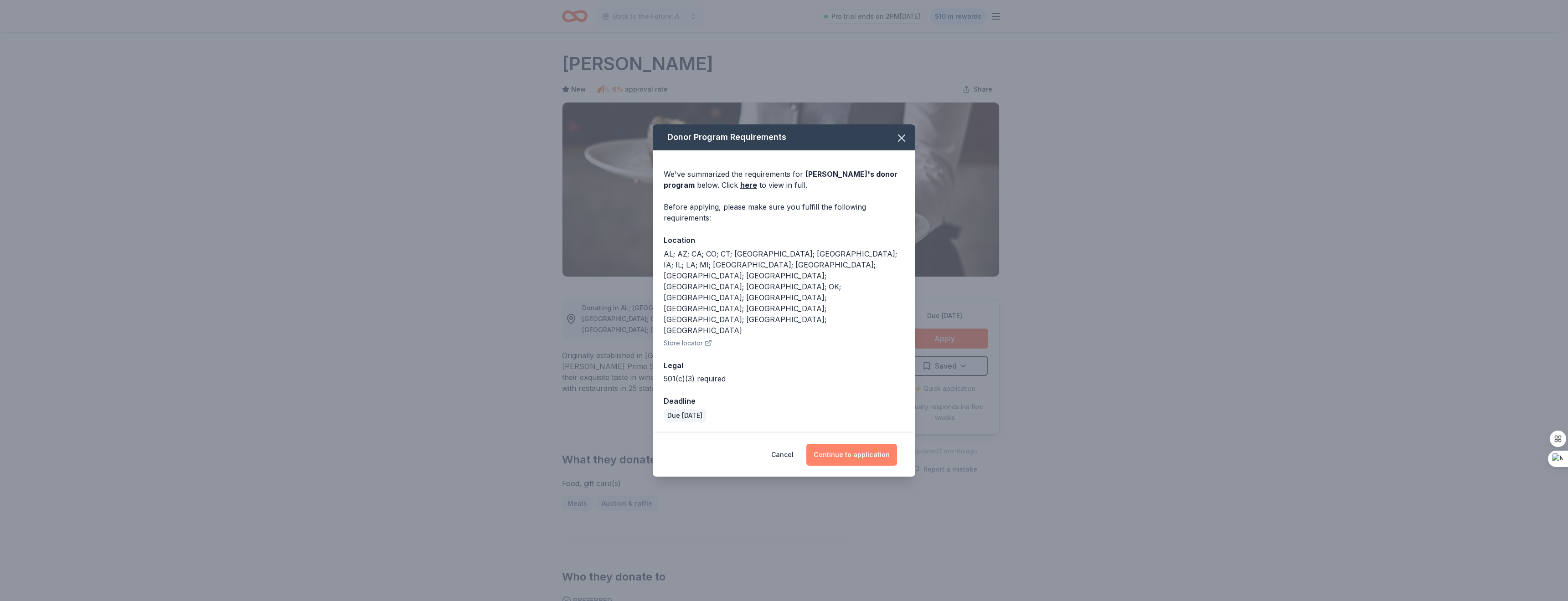
click at [857, 443] on button "Continue to application" at bounding box center [852, 454] width 91 height 22
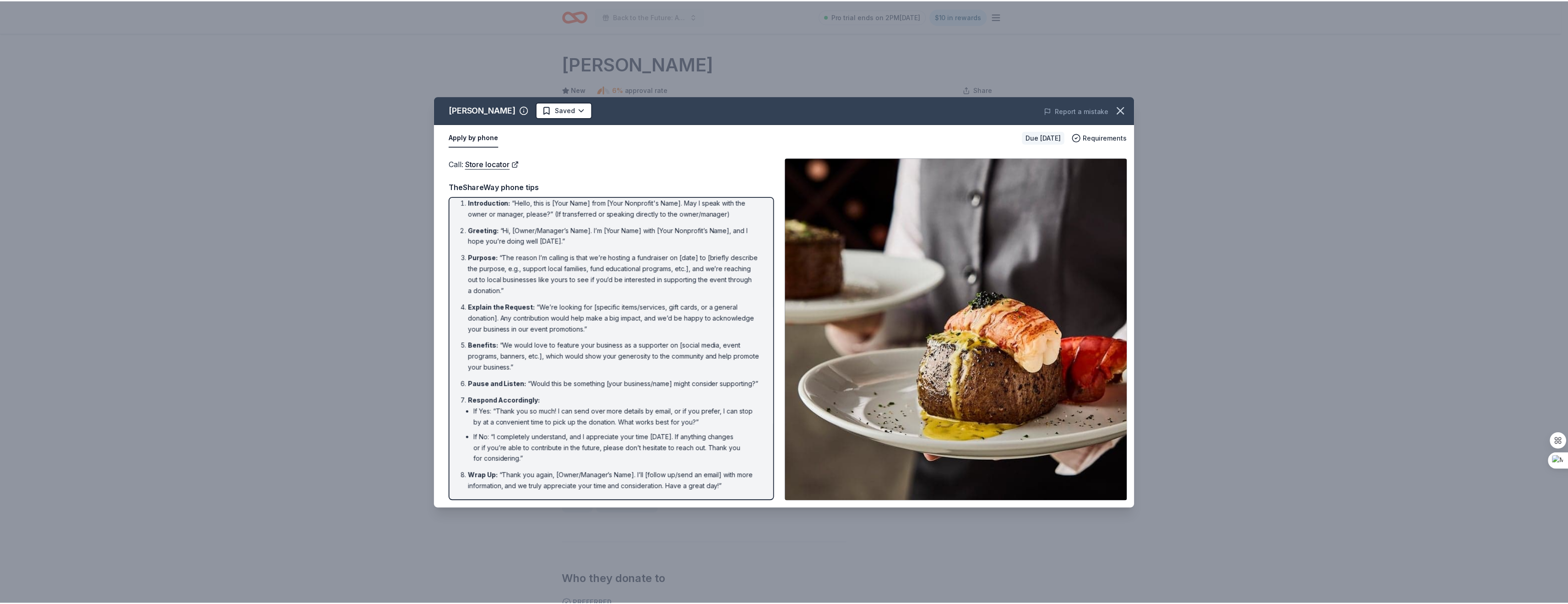
scroll to position [18, 0]
click at [1129, 109] on icon "button" at bounding box center [1125, 109] width 13 height 13
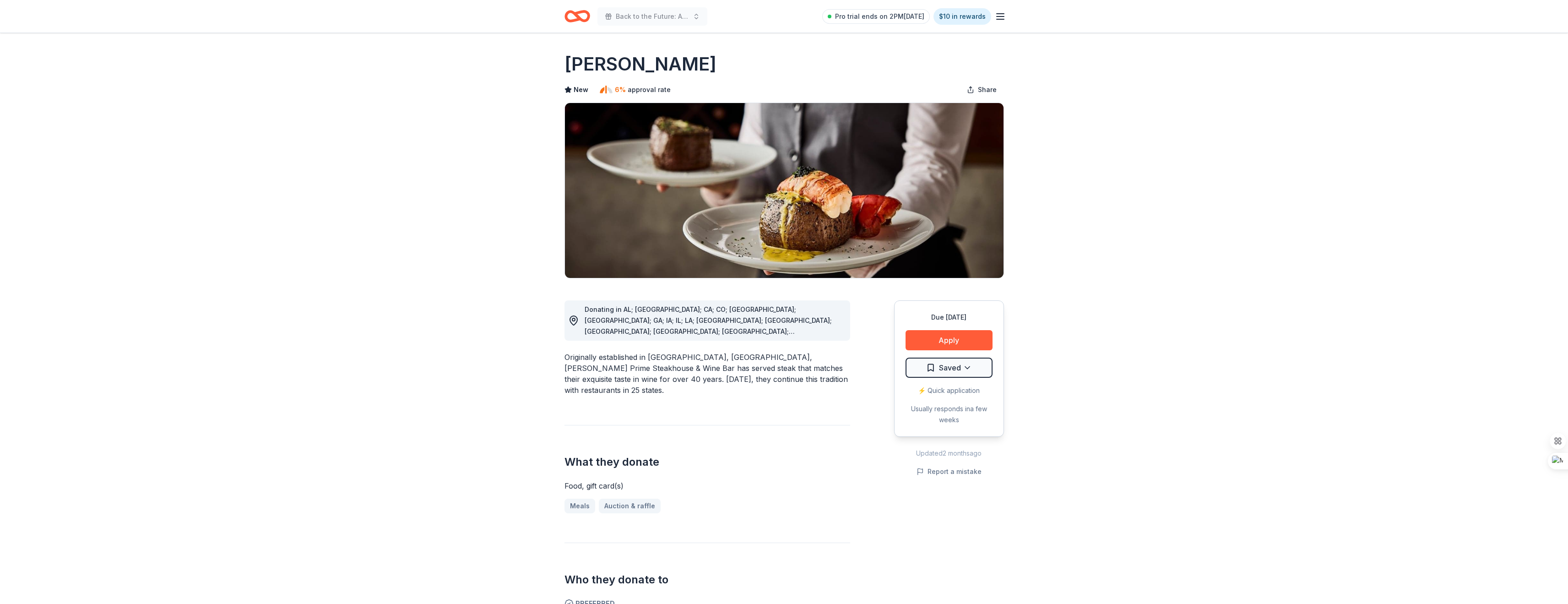
drag, startPoint x: 610, startPoint y: 354, endPoint x: 604, endPoint y: 345, distance: 10.8
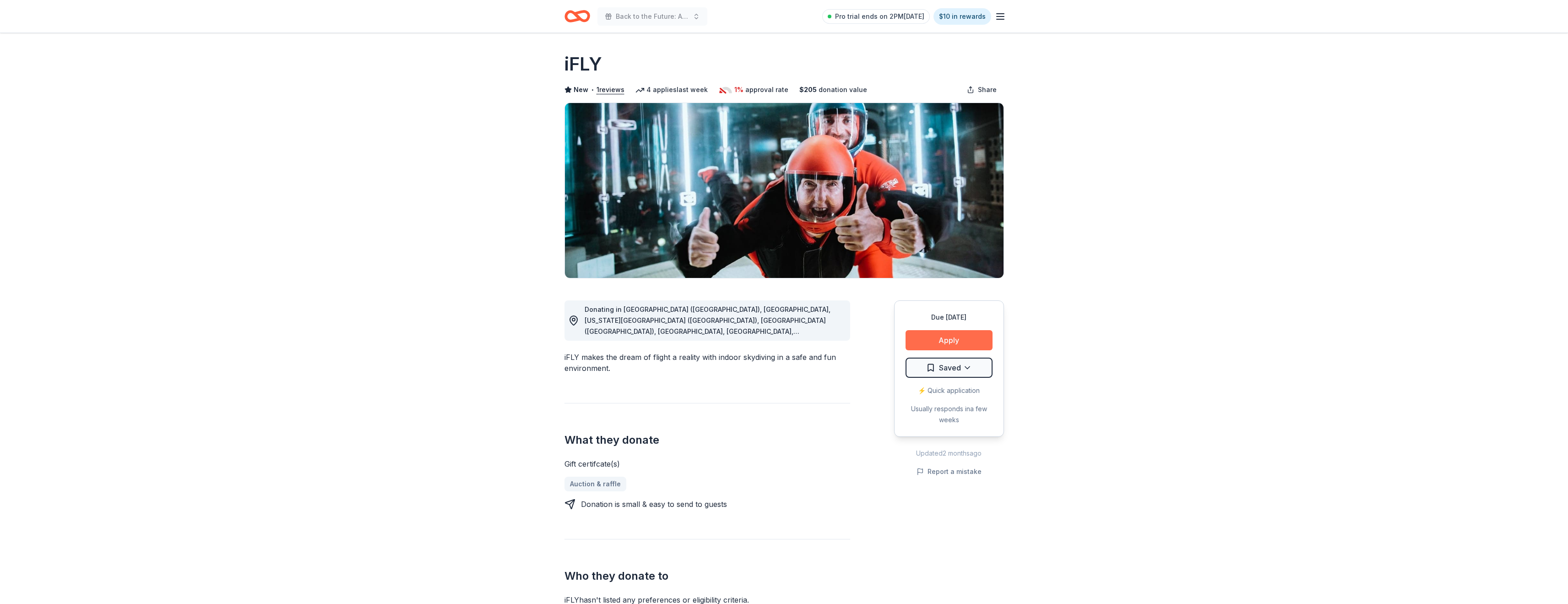
click at [954, 338] on button "Apply" at bounding box center [949, 340] width 87 height 20
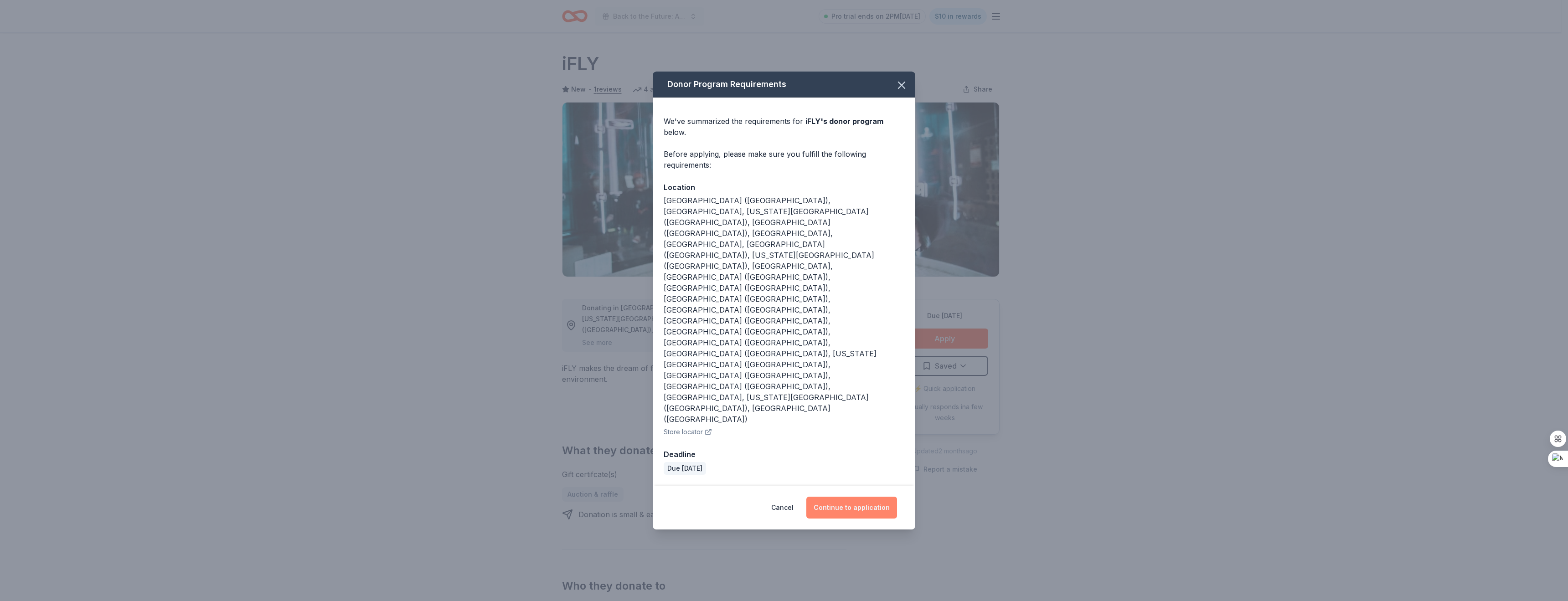
click at [850, 496] on button "Continue to application" at bounding box center [852, 507] width 91 height 22
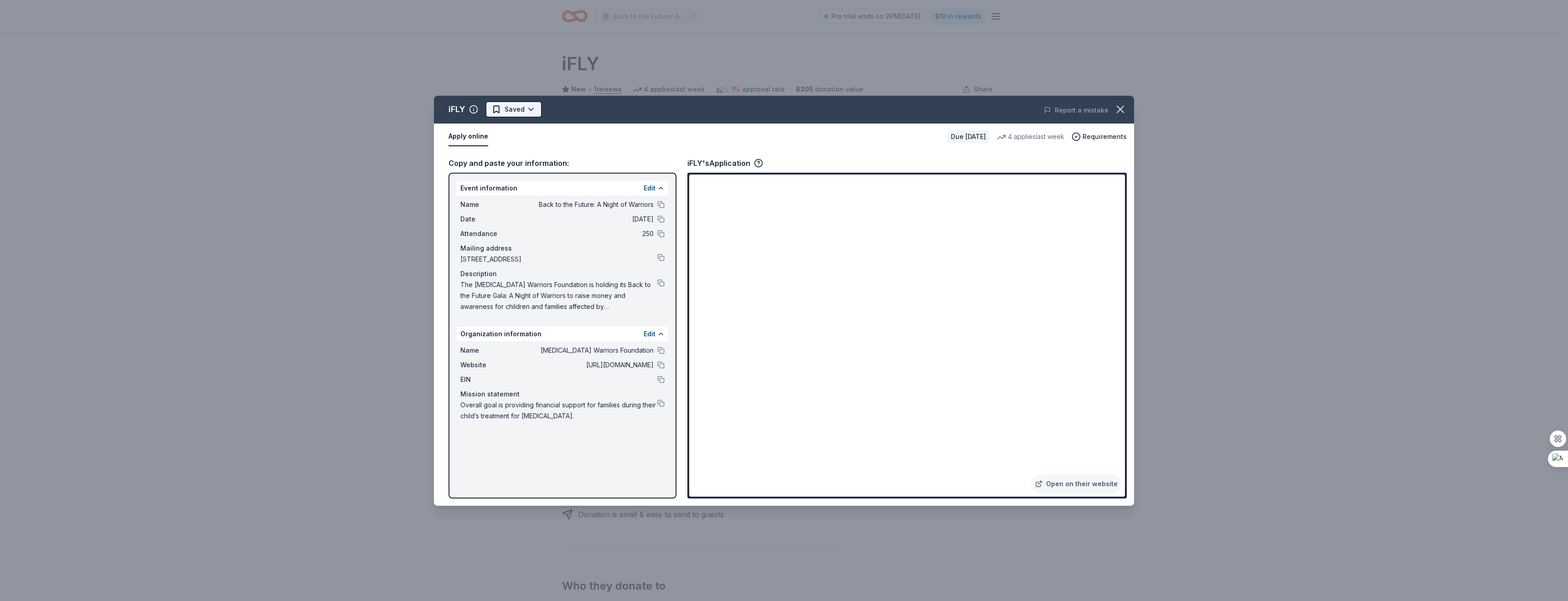
click at [517, 109] on html "Back to the Future: A Night of Warriors Pro trial ends on 2PM[DATE] $10 in rewa…" at bounding box center [784, 300] width 1568 height 601
click at [517, 166] on div "Applied" at bounding box center [544, 167] width 112 height 16
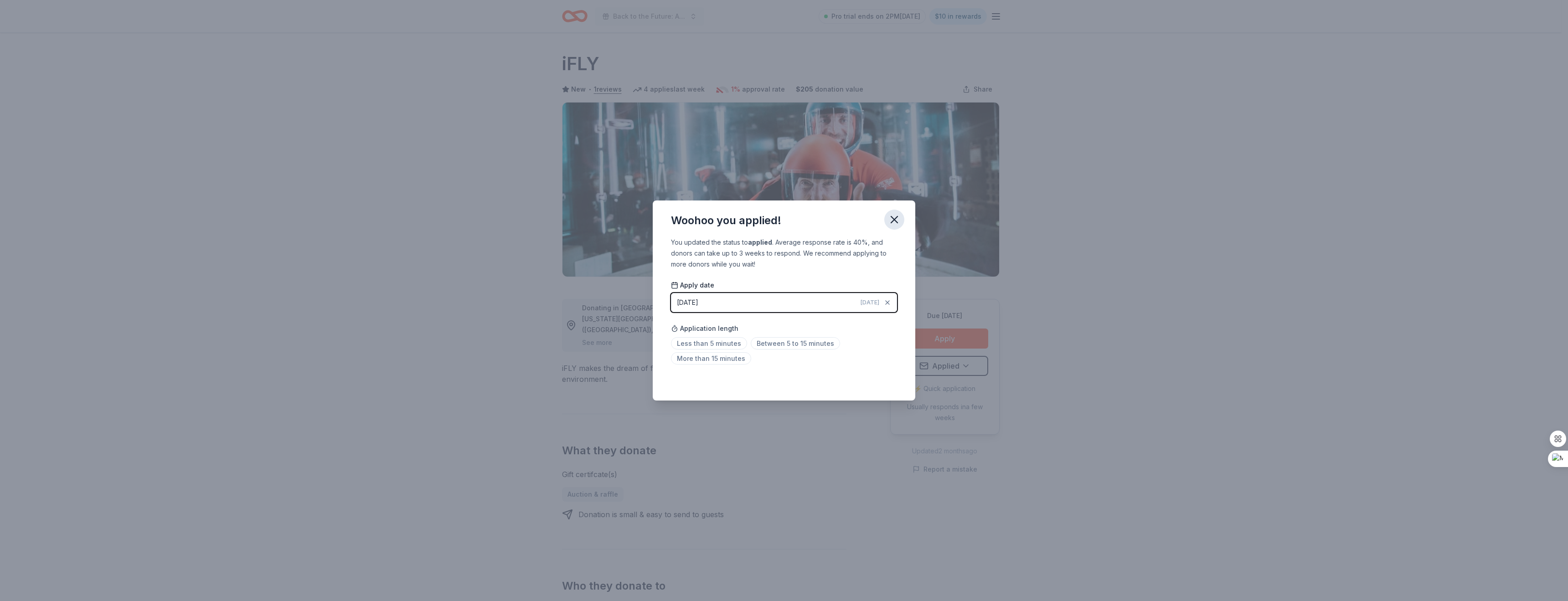
click at [894, 218] on icon "button" at bounding box center [894, 220] width 6 height 6
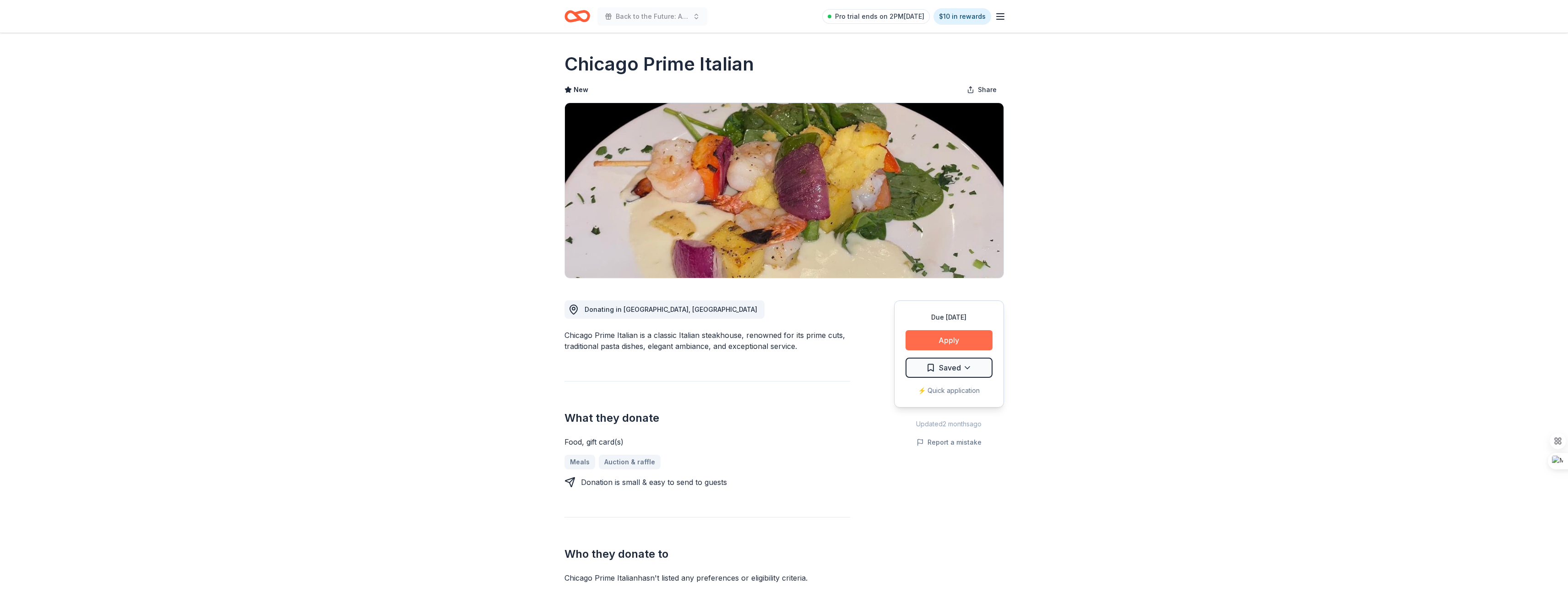
click at [938, 342] on button "Apply" at bounding box center [949, 340] width 87 height 20
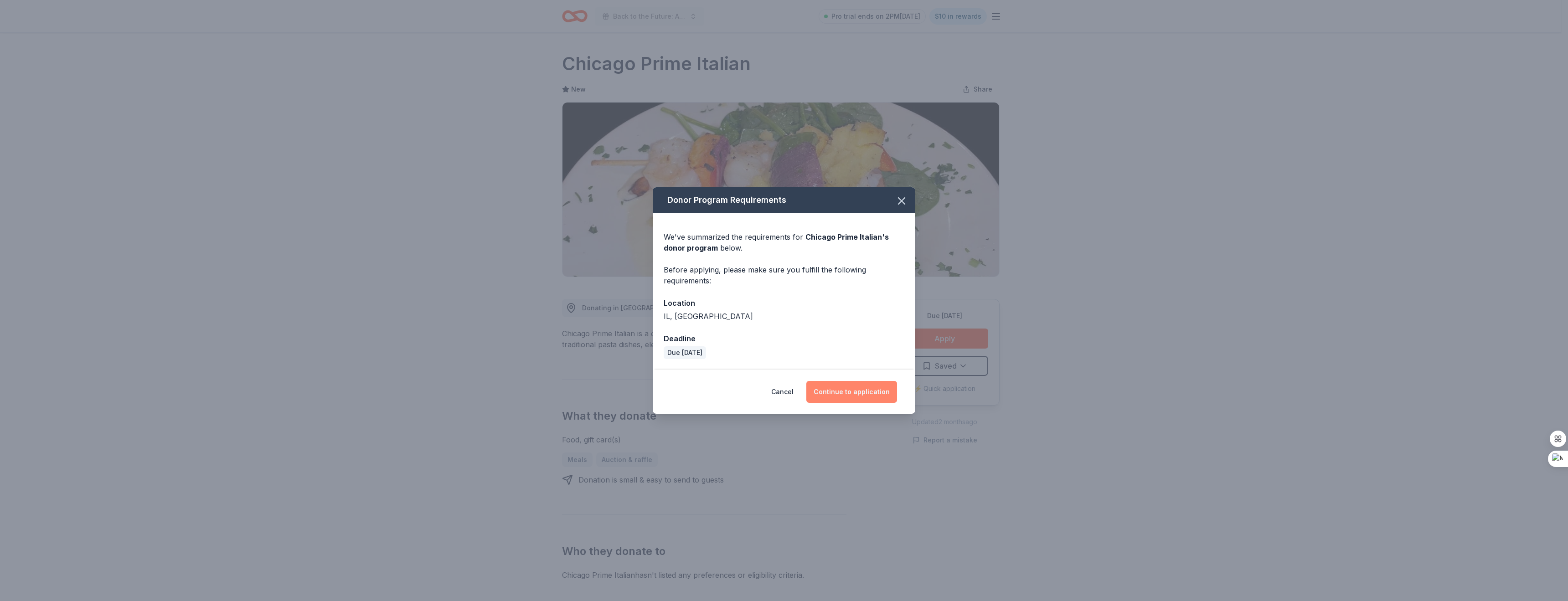
click at [842, 395] on button "Continue to application" at bounding box center [852, 392] width 91 height 22
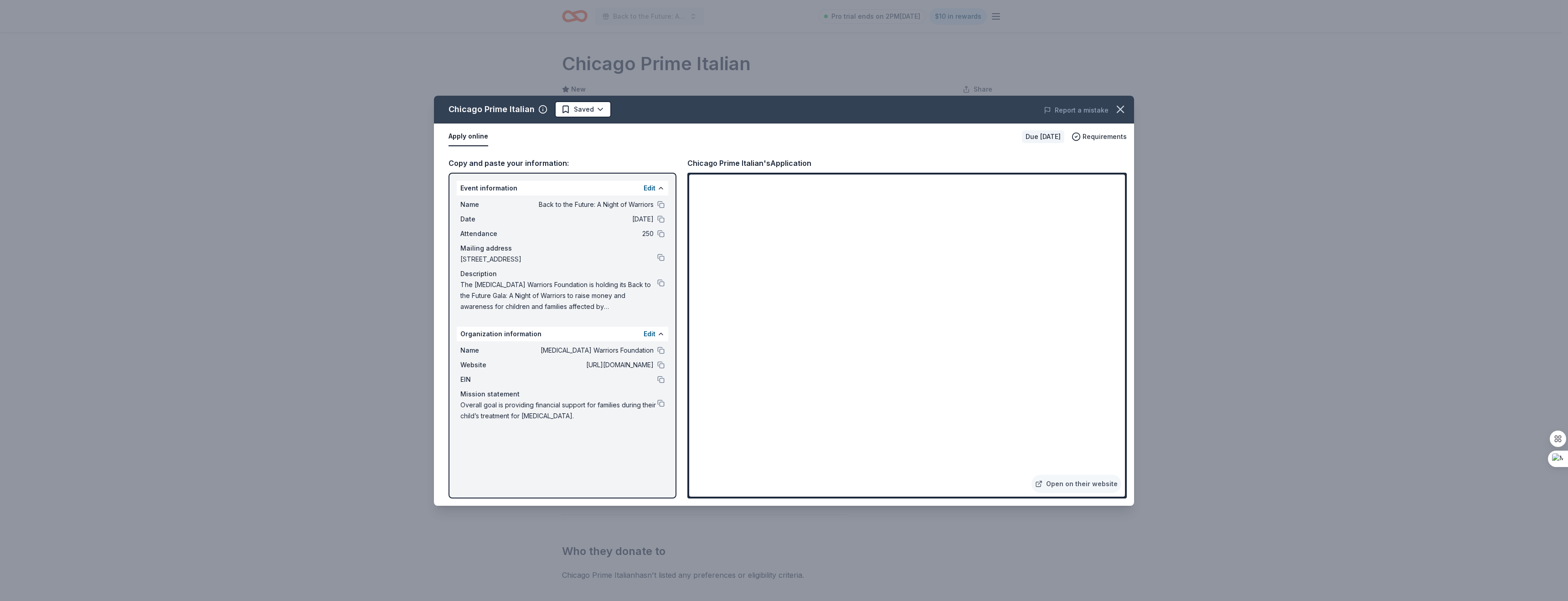
click at [594, 99] on div "Chicago Prime Italian Saved Report a mistake" at bounding box center [784, 109] width 700 height 28
click at [590, 103] on html "Back to the Future: A Night of Warriors Pro trial ends on 2PM, 8/17 $10 in rewa…" at bounding box center [784, 300] width 1568 height 601
click at [579, 166] on div "Applied" at bounding box center [611, 167] width 112 height 16
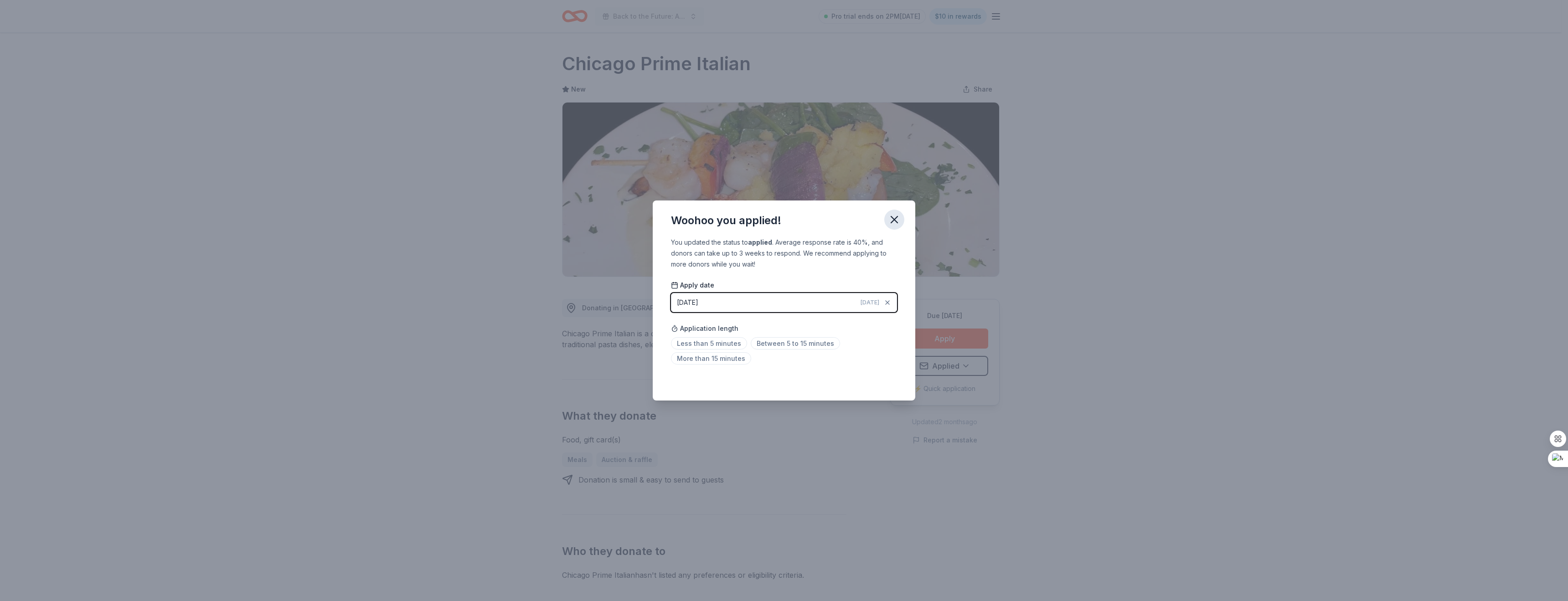
click at [897, 223] on icon "button" at bounding box center [894, 219] width 13 height 13
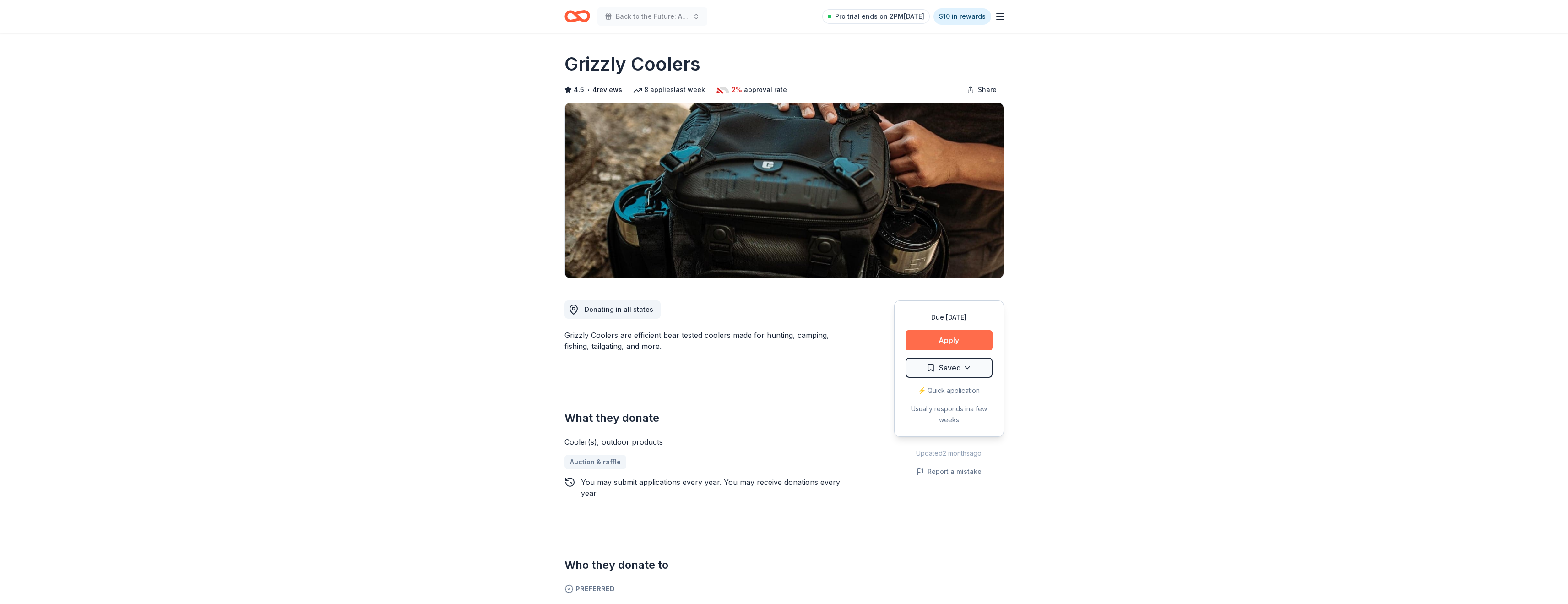
click at [955, 337] on button "Apply" at bounding box center [949, 340] width 87 height 20
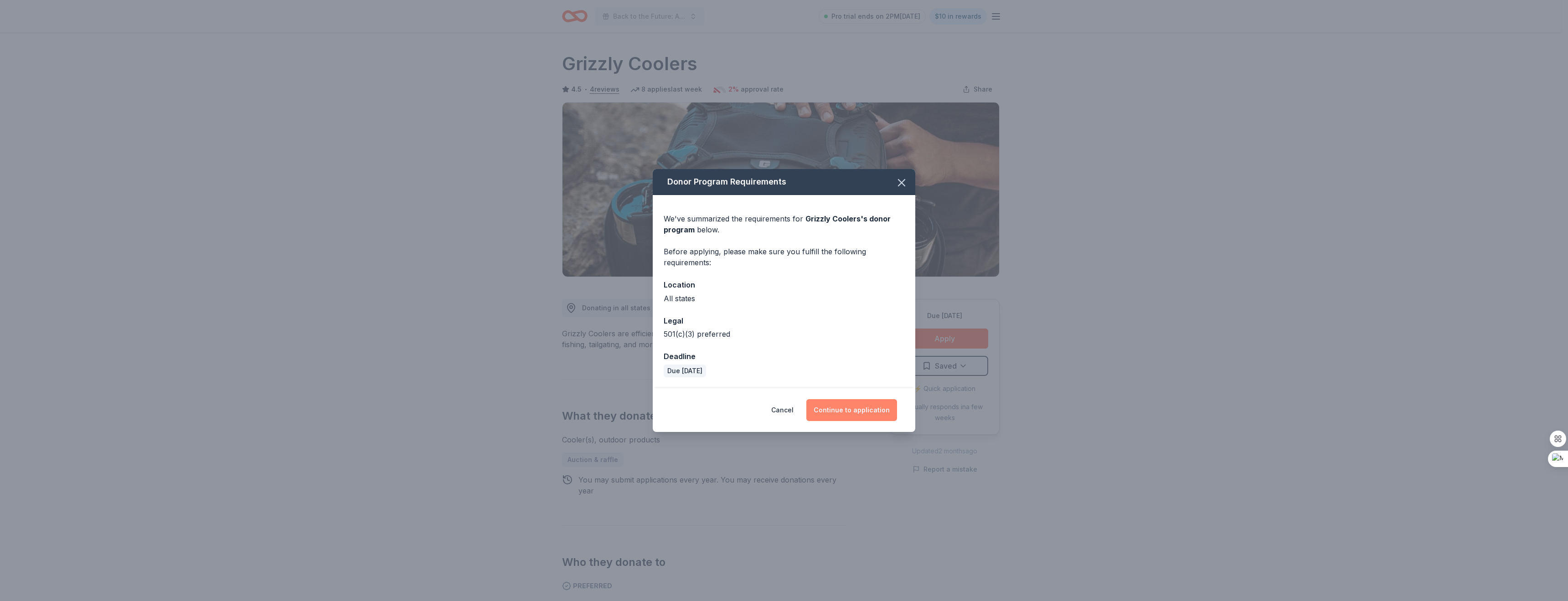
click at [850, 405] on button "Continue to application" at bounding box center [852, 410] width 91 height 22
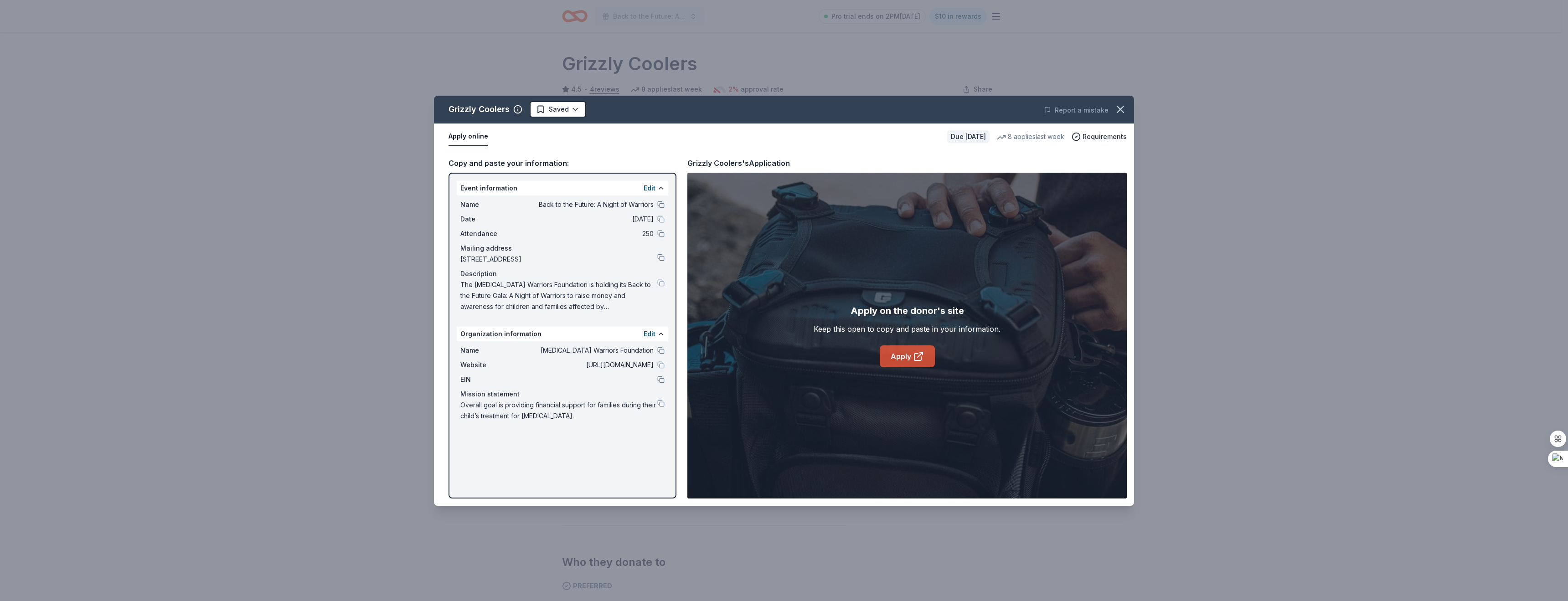
click at [908, 358] on link "Apply" at bounding box center [907, 356] width 55 height 22
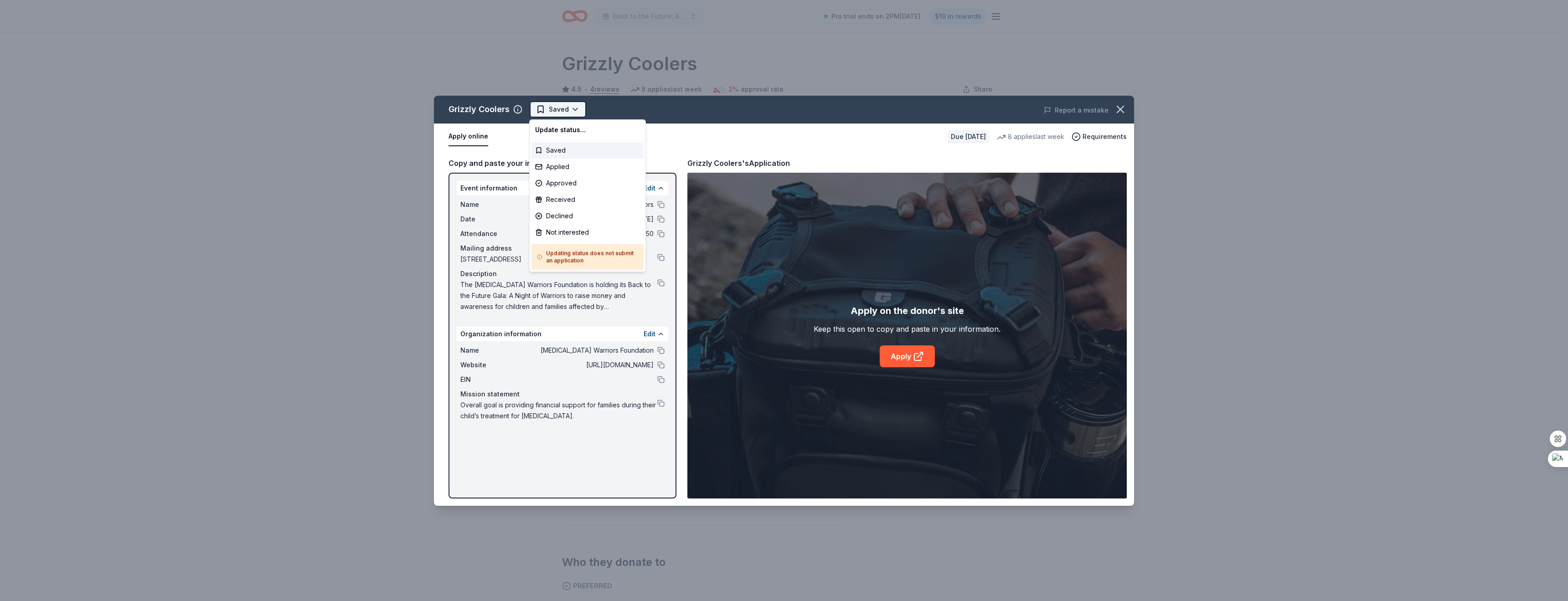
click at [574, 106] on html "Back to the Future: A Night of Warriors Pro trial ends on 2PM[DATE] $10 in rewa…" at bounding box center [784, 300] width 1568 height 601
click at [551, 166] on div "Applied" at bounding box center [587, 167] width 112 height 16
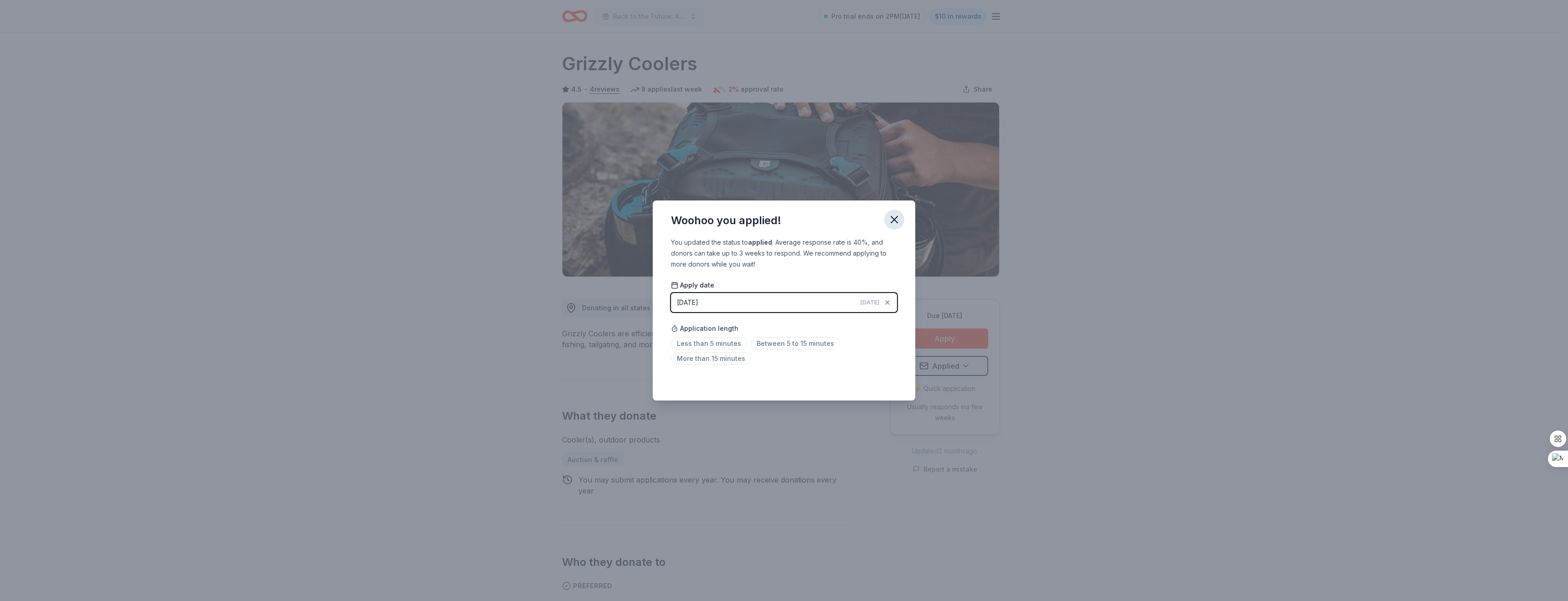
click at [897, 222] on icon "button" at bounding box center [894, 220] width 6 height 6
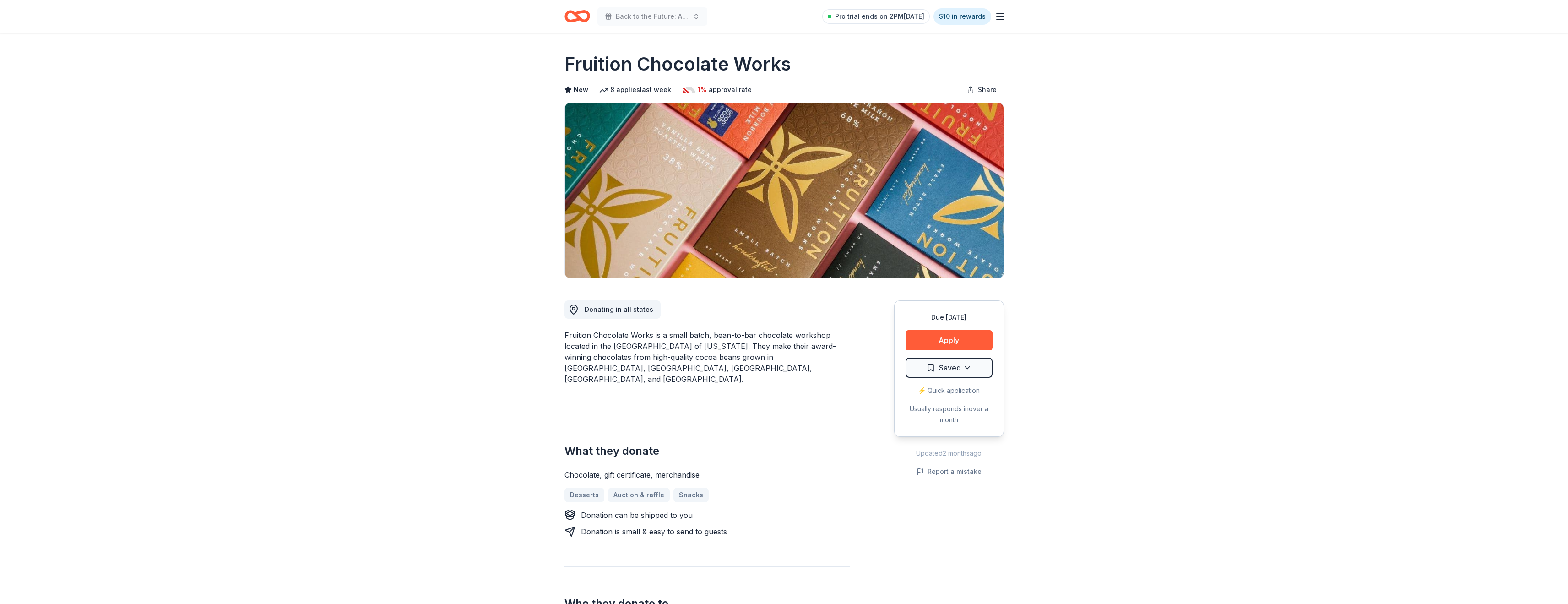
click at [954, 333] on button "Apply" at bounding box center [949, 340] width 87 height 20
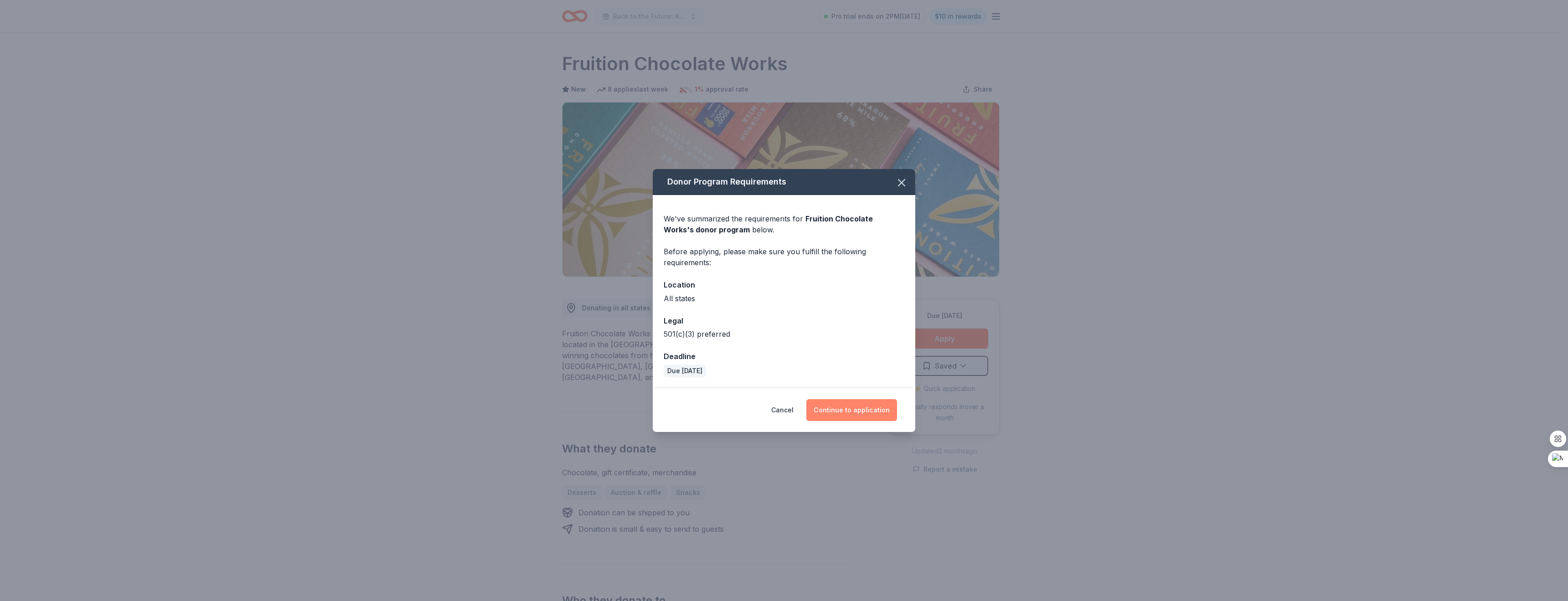
click at [872, 414] on button "Continue to application" at bounding box center [852, 410] width 91 height 22
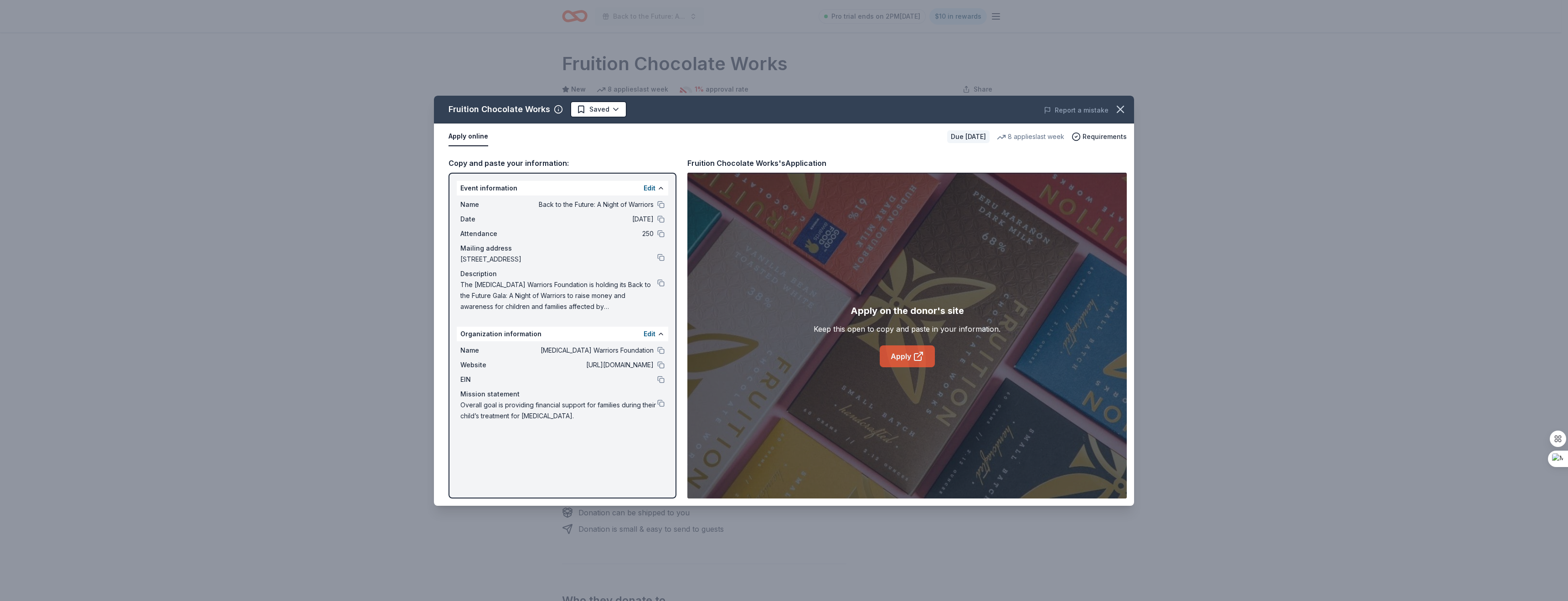
click at [908, 367] on link "Apply" at bounding box center [907, 356] width 55 height 22
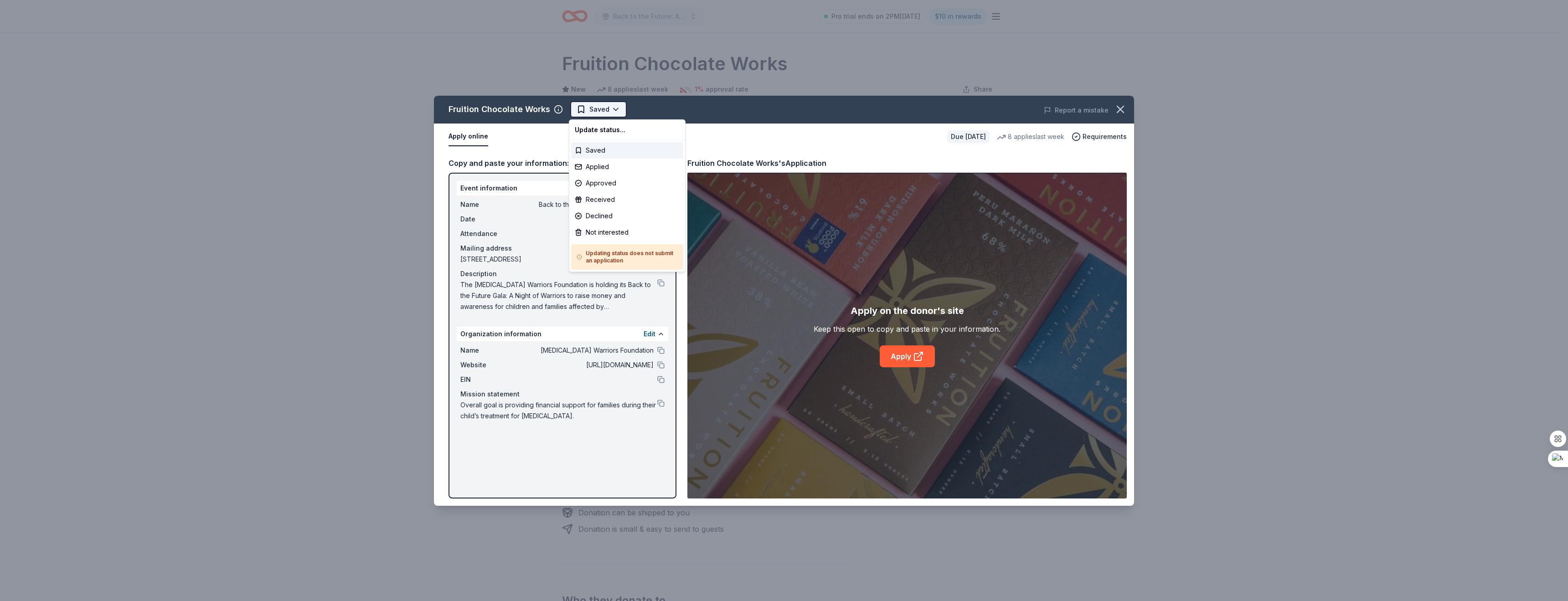
click at [588, 108] on html "Back to the Future: A Night of Warriors Pro trial ends on 2PM[DATE] $10 in rewa…" at bounding box center [784, 300] width 1568 height 601
click at [597, 165] on div "Applied" at bounding box center [627, 167] width 112 height 16
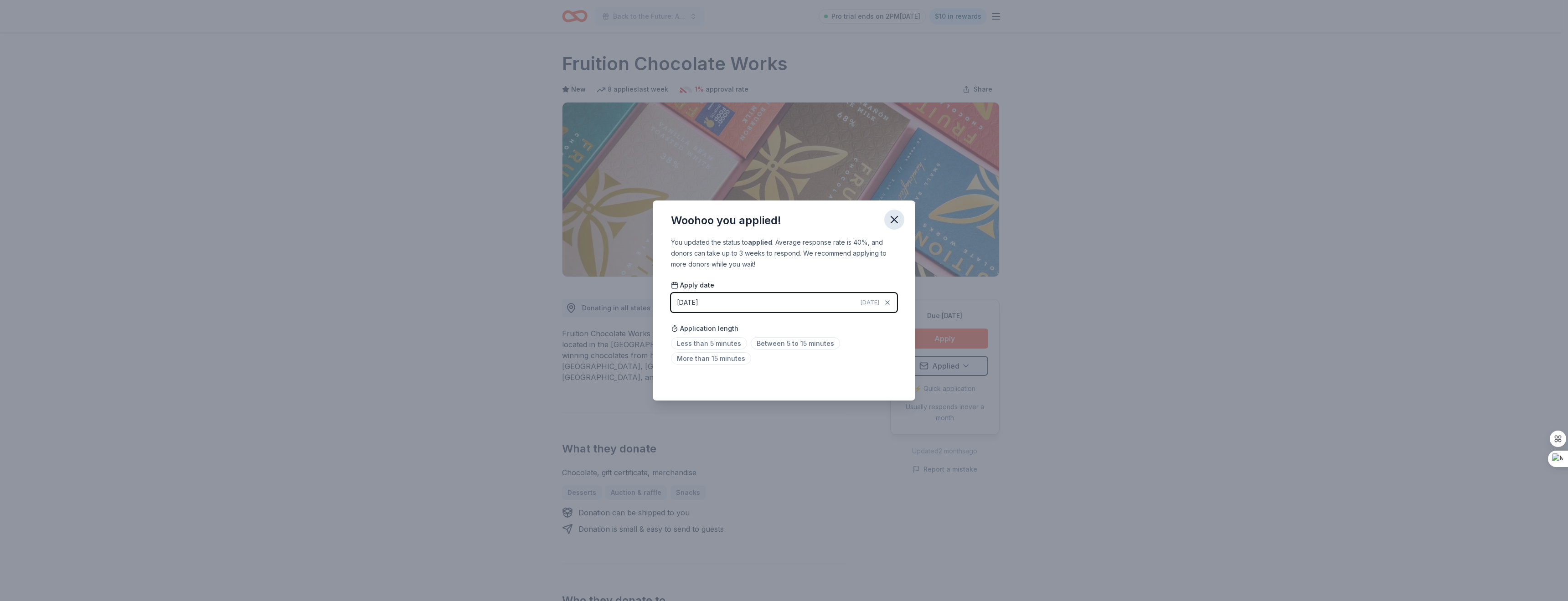
click at [897, 218] on icon "button" at bounding box center [894, 219] width 13 height 13
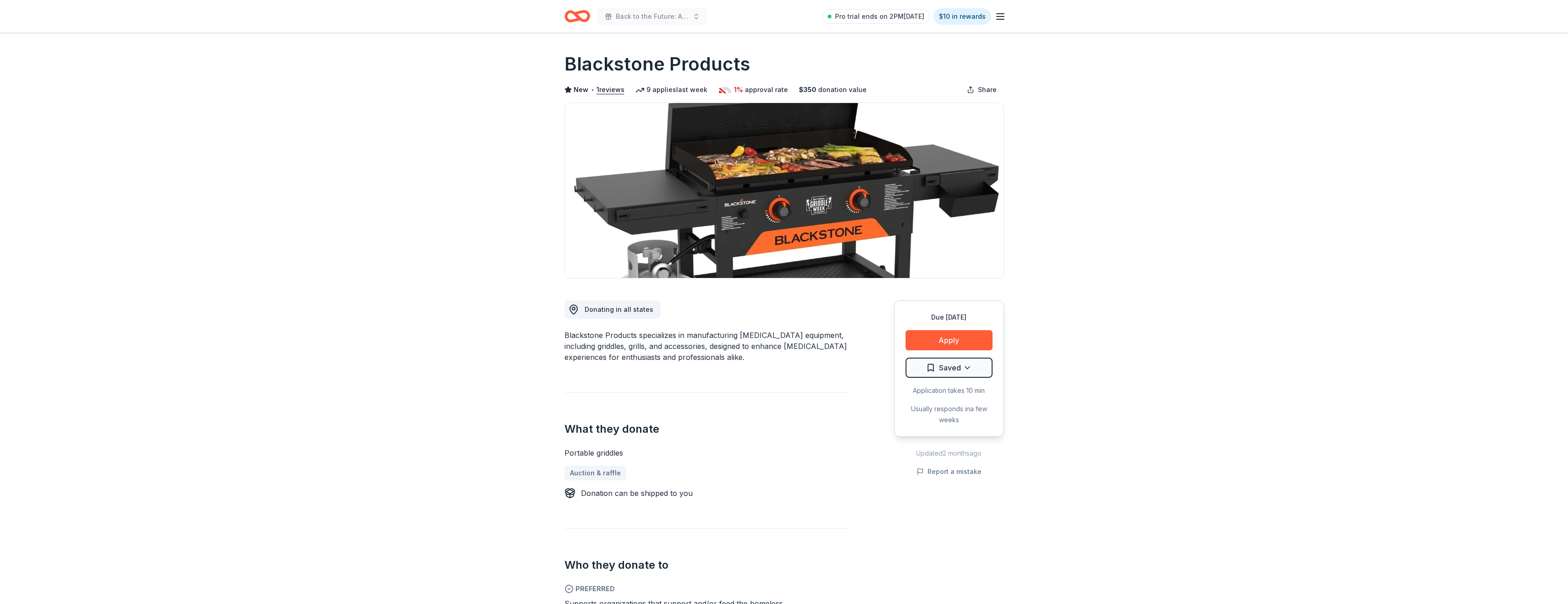
click at [960, 327] on div "Due [DATE] Apply Saved Application takes 10 min Usually responds in a few weeks" at bounding box center [949, 368] width 110 height 136
click at [954, 337] on button "Apply" at bounding box center [949, 340] width 87 height 20
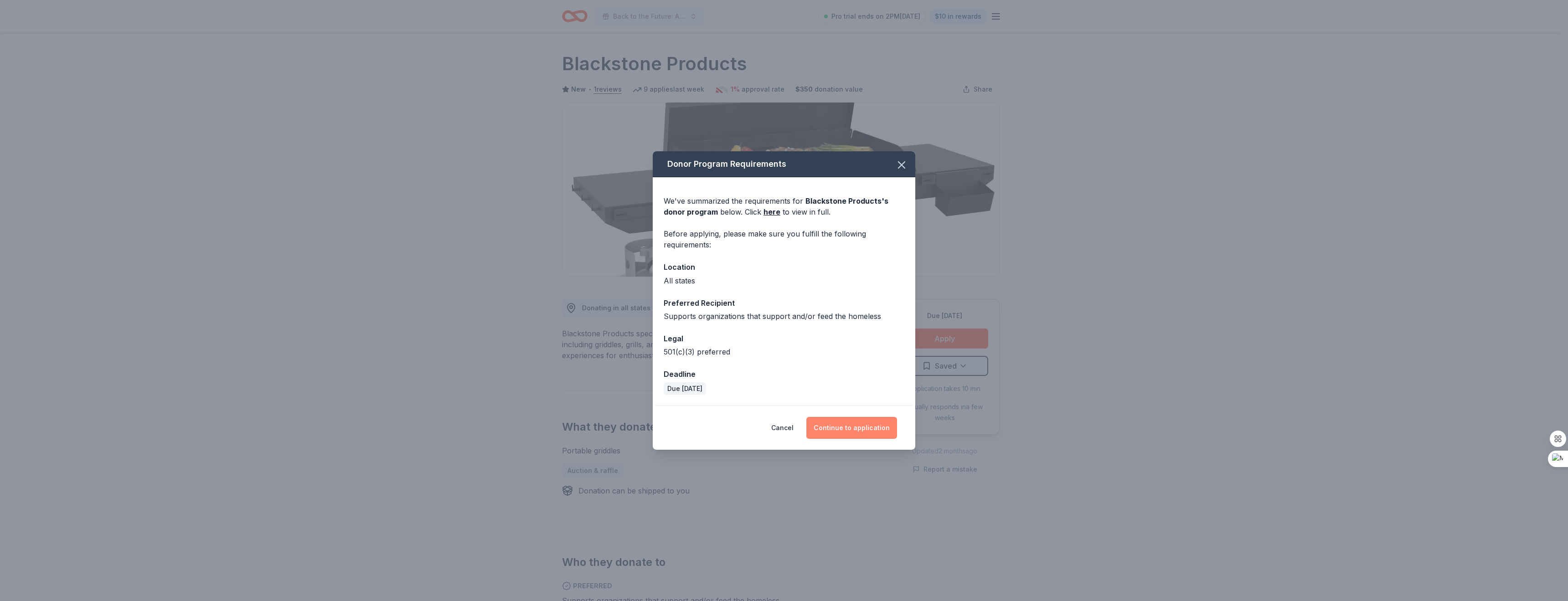
click at [865, 436] on button "Continue to application" at bounding box center [852, 428] width 91 height 22
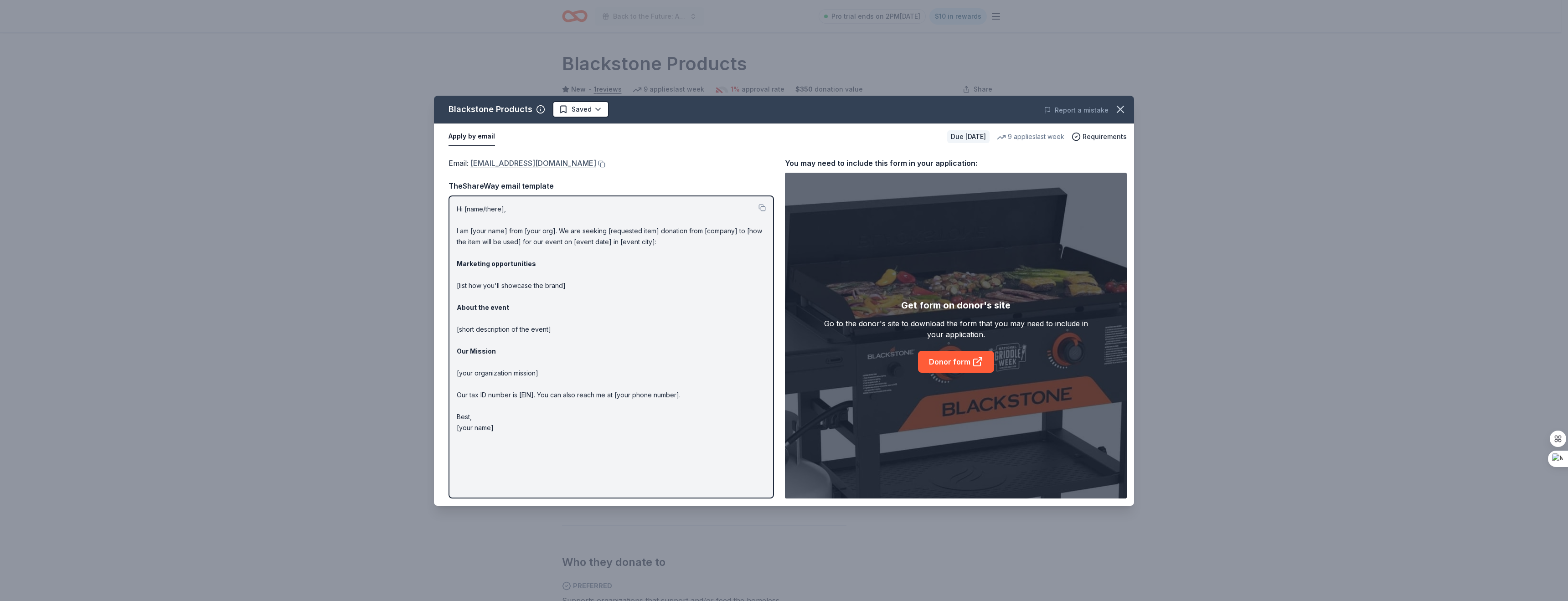
click at [534, 162] on link "[EMAIL_ADDRESS][DOMAIN_NAME]" at bounding box center [533, 162] width 126 height 12
click at [590, 108] on html "Back to the Future: A Night of Warriors Pro trial ends on 2PM[DATE] $10 in rewa…" at bounding box center [784, 300] width 1568 height 601
click at [576, 165] on div "Applied" at bounding box center [609, 167] width 112 height 16
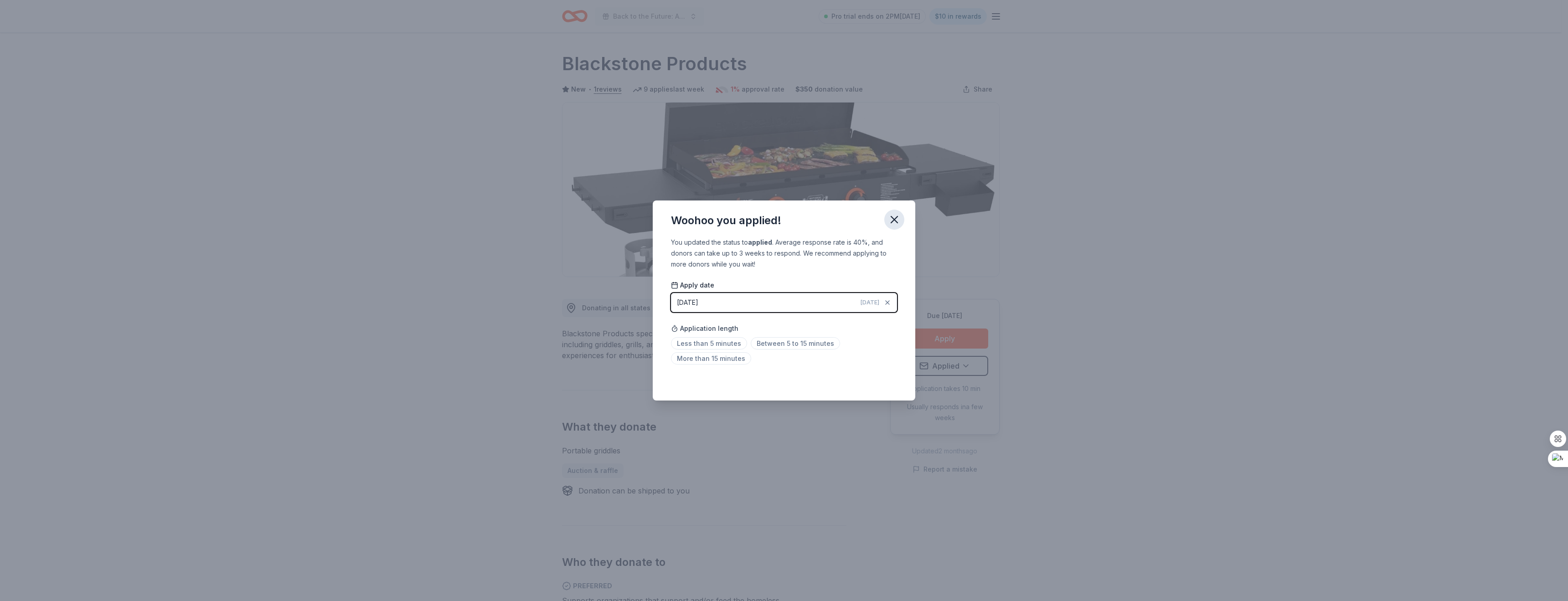
click at [892, 217] on icon "button" at bounding box center [894, 220] width 6 height 6
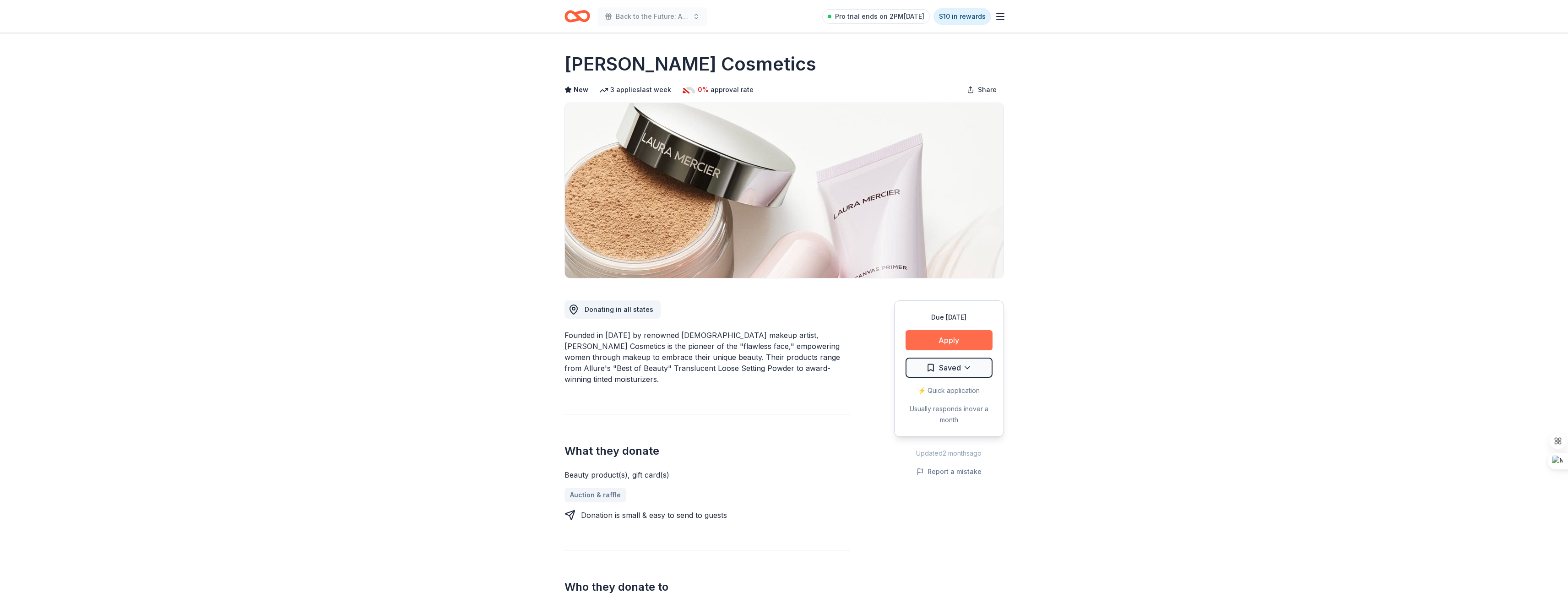
click at [954, 340] on button "Apply" at bounding box center [949, 340] width 87 height 20
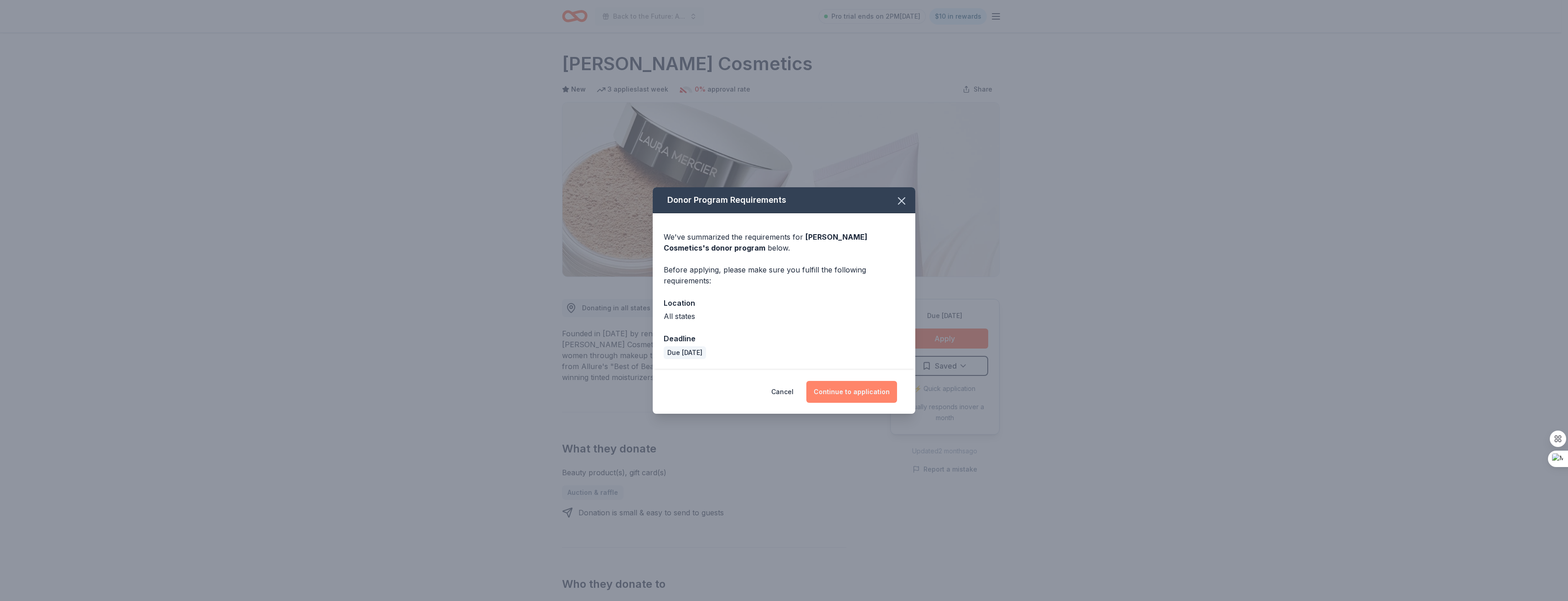
click at [876, 389] on button "Continue to application" at bounding box center [852, 392] width 91 height 22
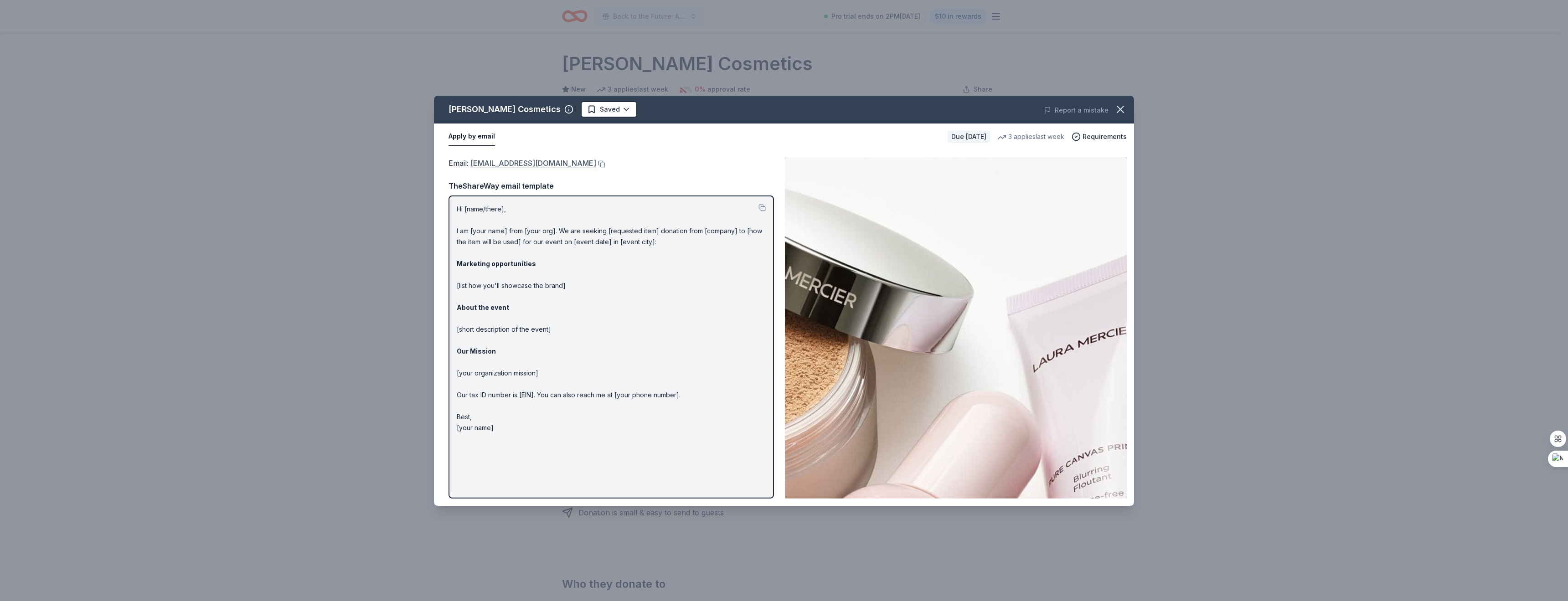
click at [529, 162] on link "[EMAIL_ADDRESS][DOMAIN_NAME]" at bounding box center [533, 162] width 126 height 12
click at [609, 106] on html "Back to the Future: A Night of Warriors Pro trial ends on 2PM[DATE] $10 in rewa…" at bounding box center [784, 300] width 1568 height 601
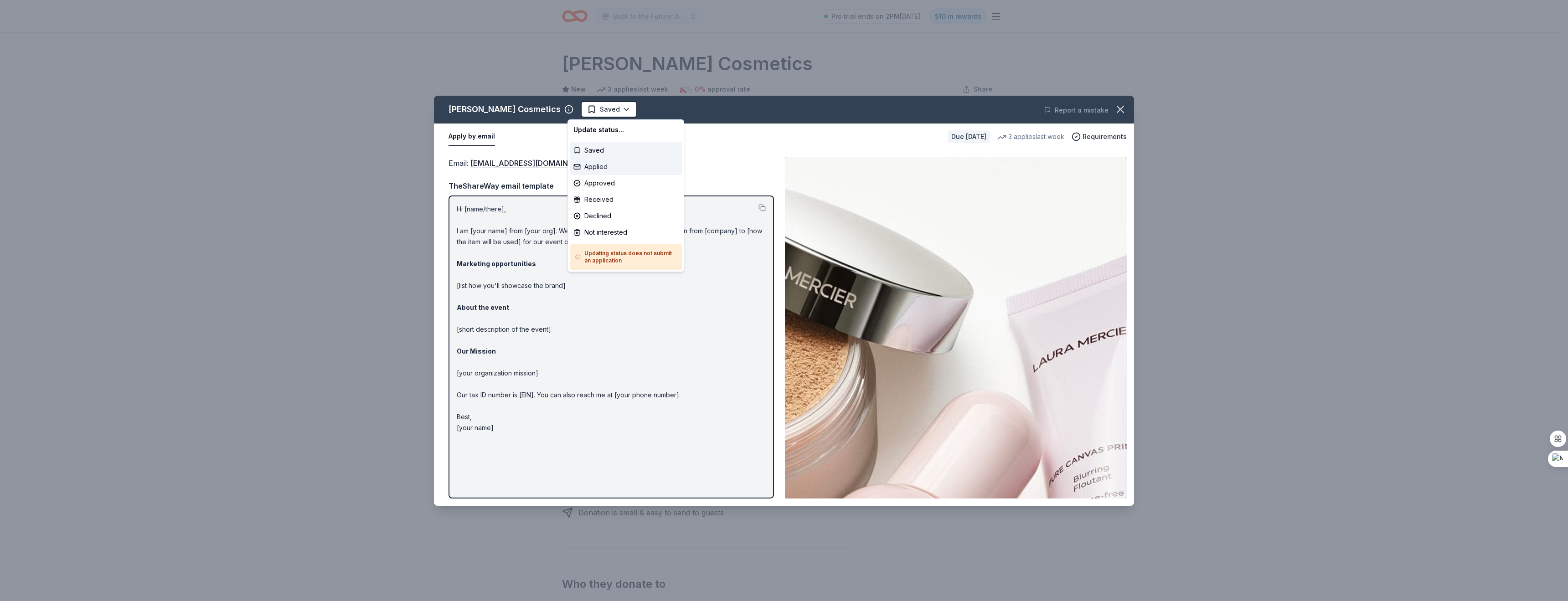
click at [597, 162] on div "Applied" at bounding box center [626, 167] width 112 height 16
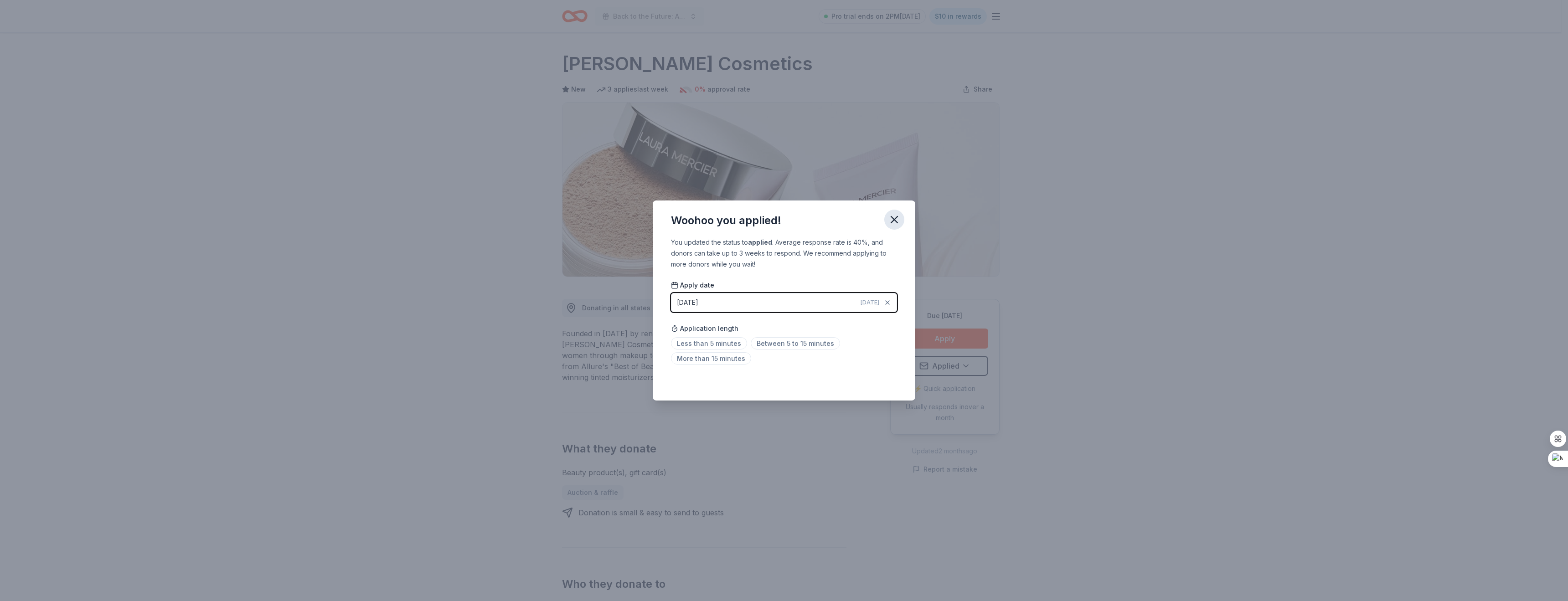
click at [894, 224] on icon "button" at bounding box center [894, 219] width 13 height 13
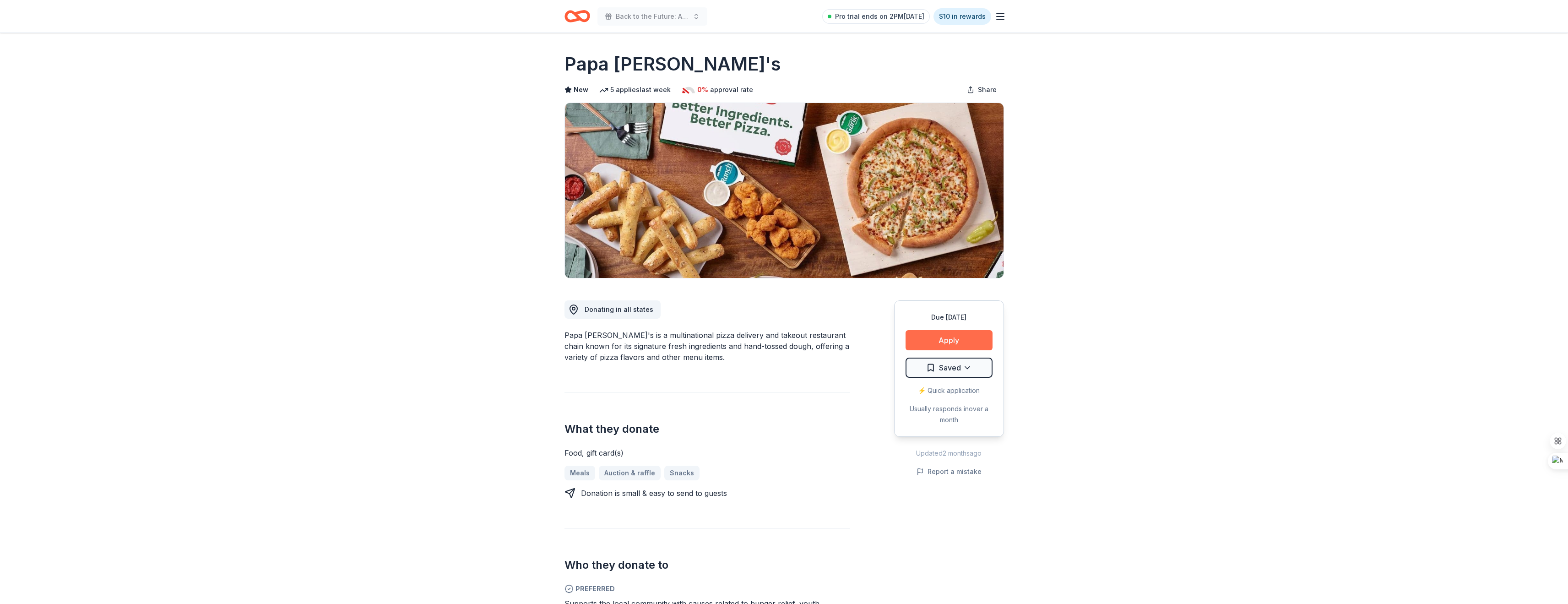
click at [949, 341] on button "Apply" at bounding box center [949, 340] width 87 height 20
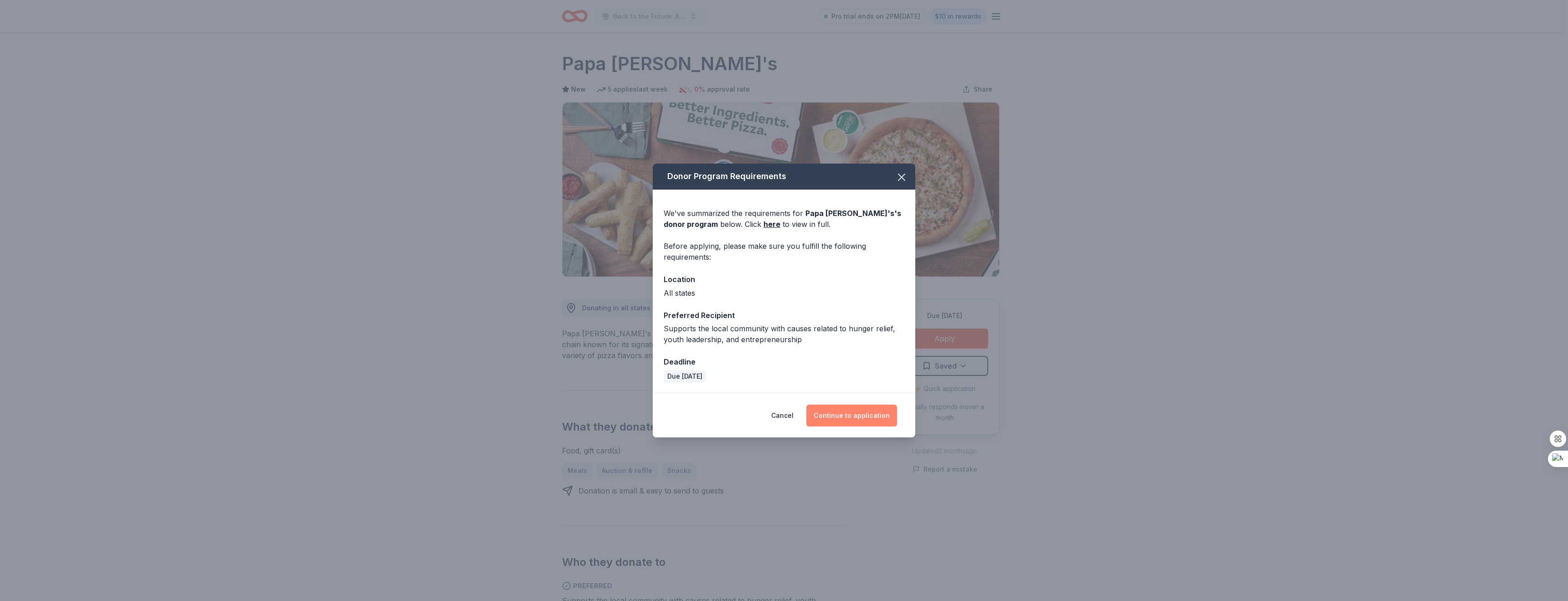
click at [855, 412] on button "Continue to application" at bounding box center [852, 415] width 91 height 22
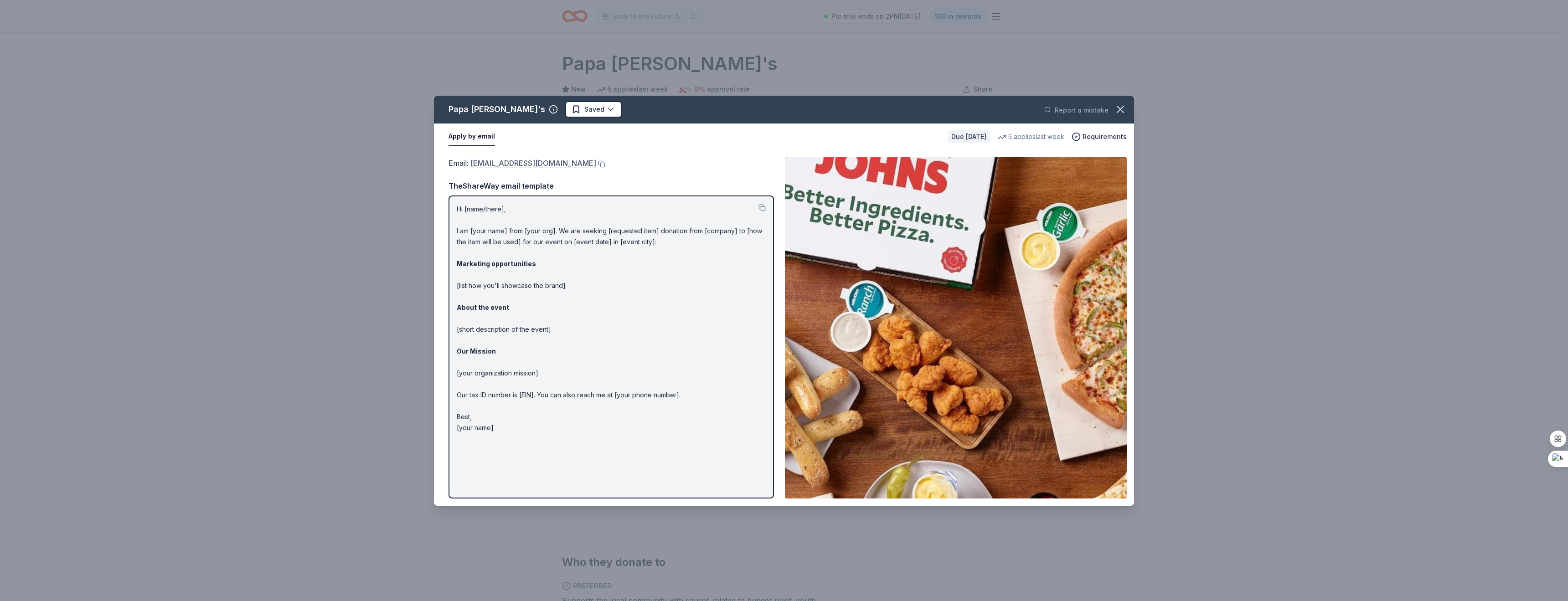
click at [522, 162] on link "[EMAIL_ADDRESS][DOMAIN_NAME]" at bounding box center [533, 162] width 126 height 12
click at [551, 109] on html "Back to the Future: A Night of Warriors Pro trial ends on 2PM[DATE] $10 in rewa…" at bounding box center [784, 300] width 1568 height 601
click at [544, 164] on div "Applied" at bounding box center [576, 167] width 112 height 16
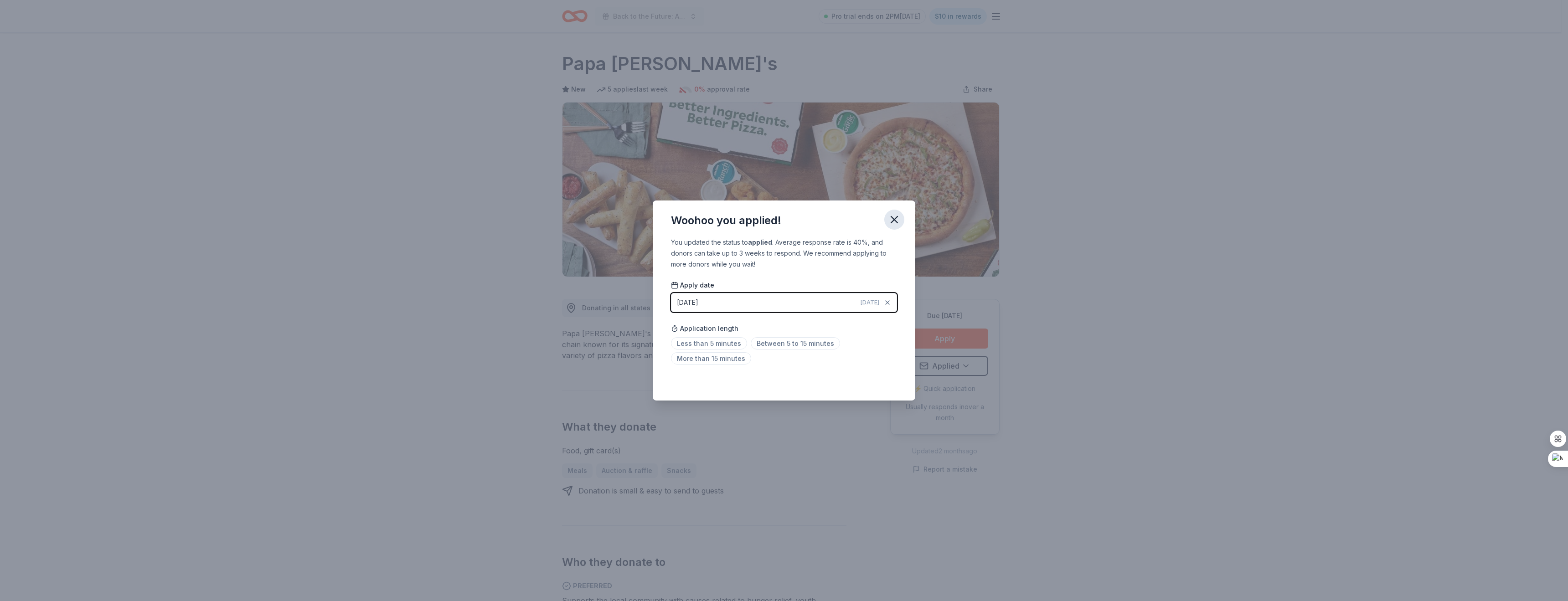
click at [897, 221] on icon "button" at bounding box center [894, 219] width 13 height 13
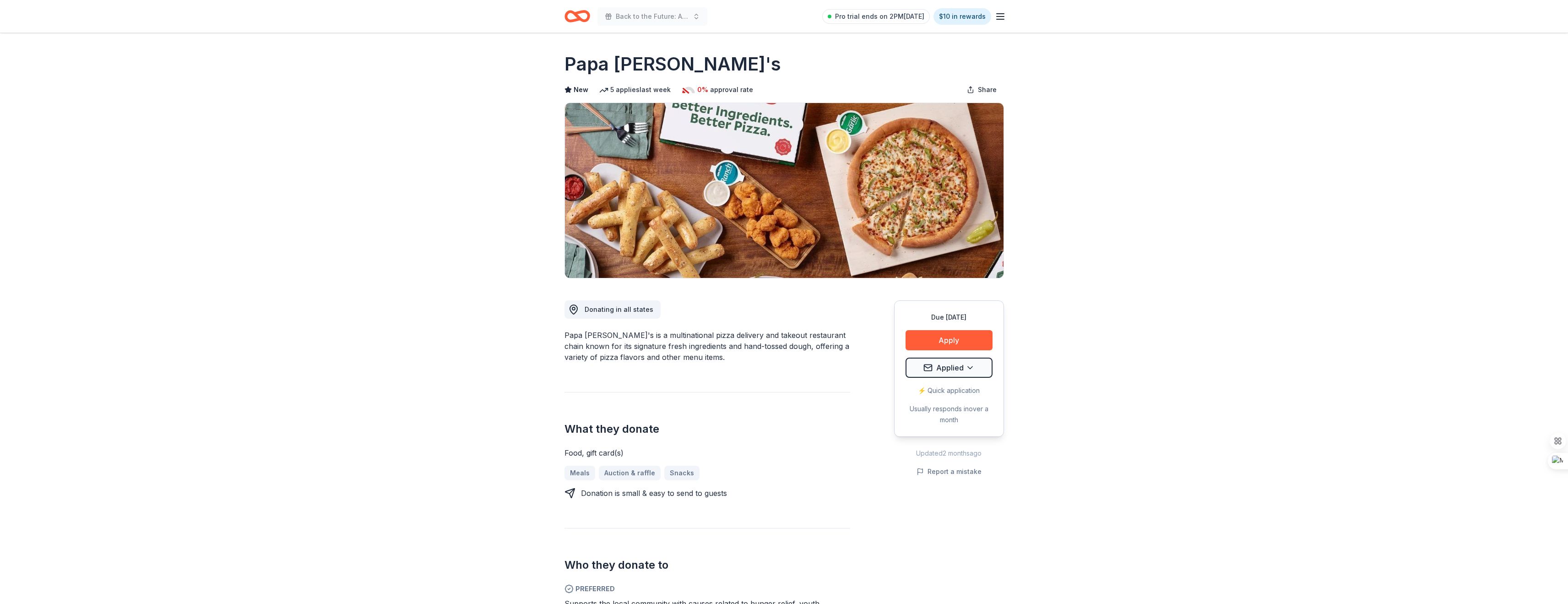
drag, startPoint x: 300, startPoint y: 259, endPoint x: 285, endPoint y: 278, distance: 24.2
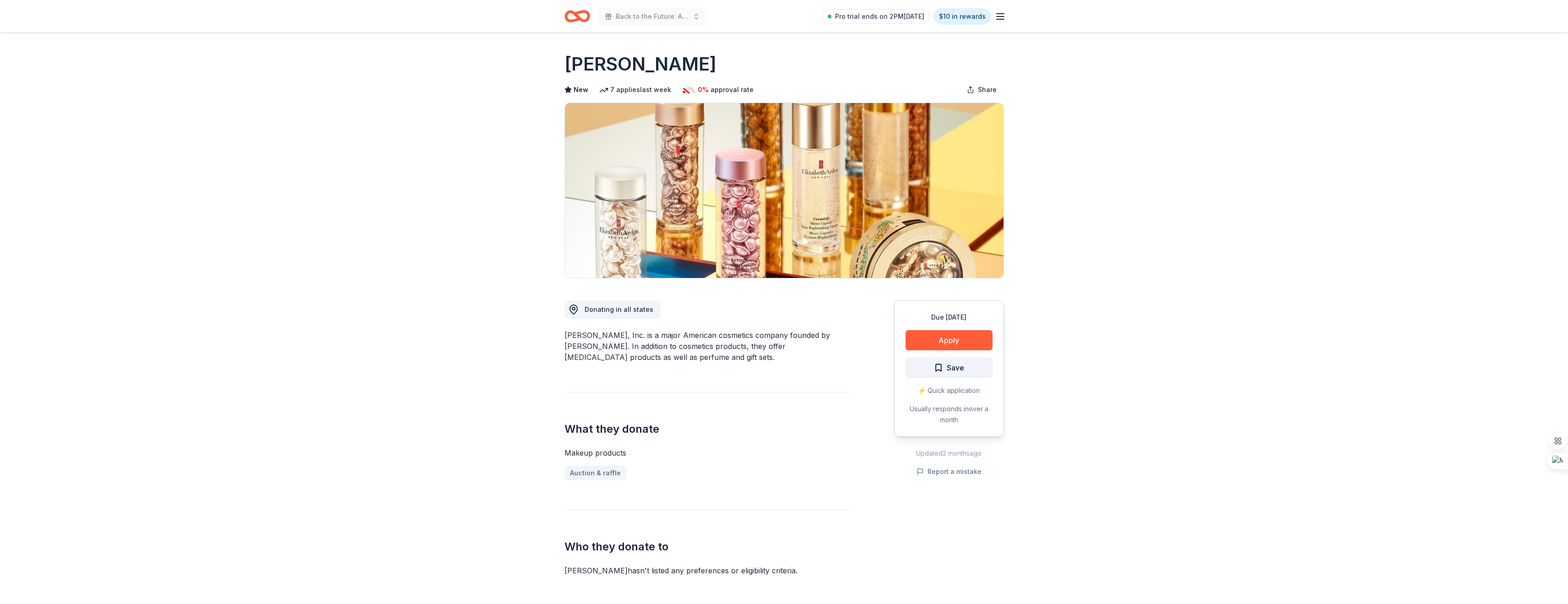
click at [954, 365] on span "Save" at bounding box center [955, 367] width 17 height 12
click at [950, 337] on button "Apply" at bounding box center [949, 340] width 87 height 20
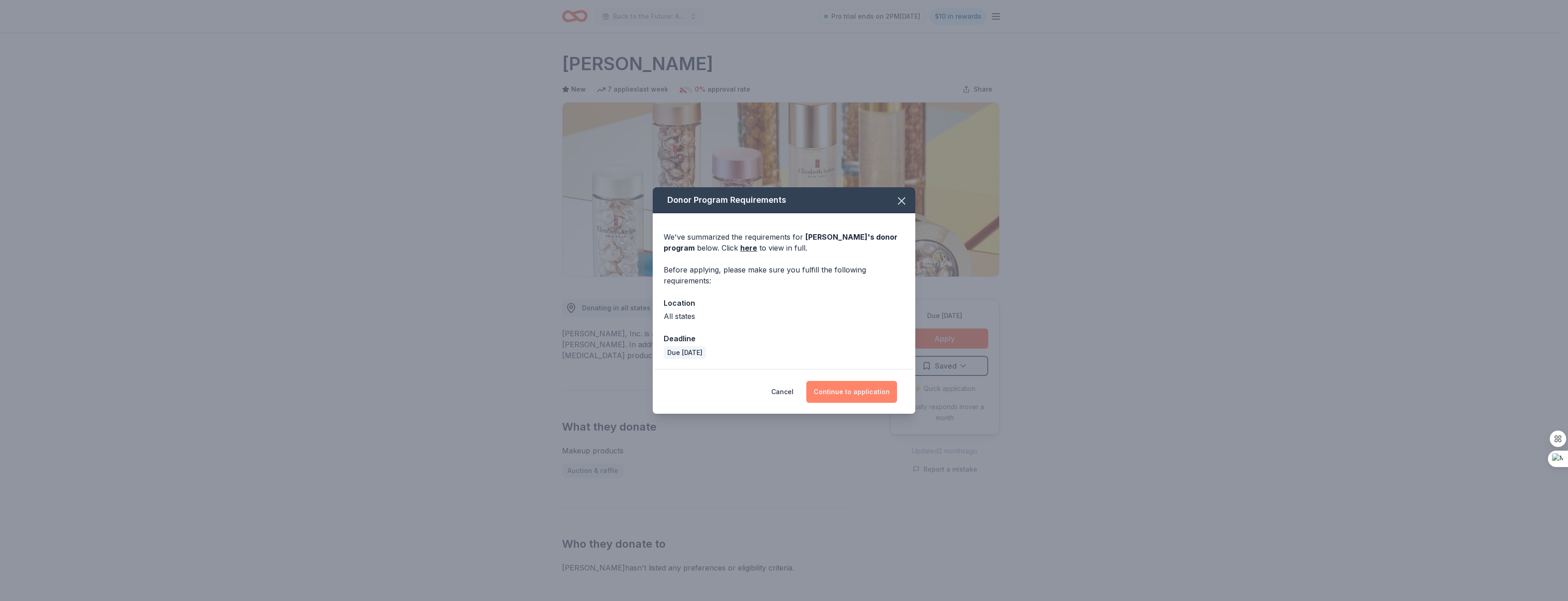
click at [867, 384] on button "Continue to application" at bounding box center [852, 392] width 91 height 22
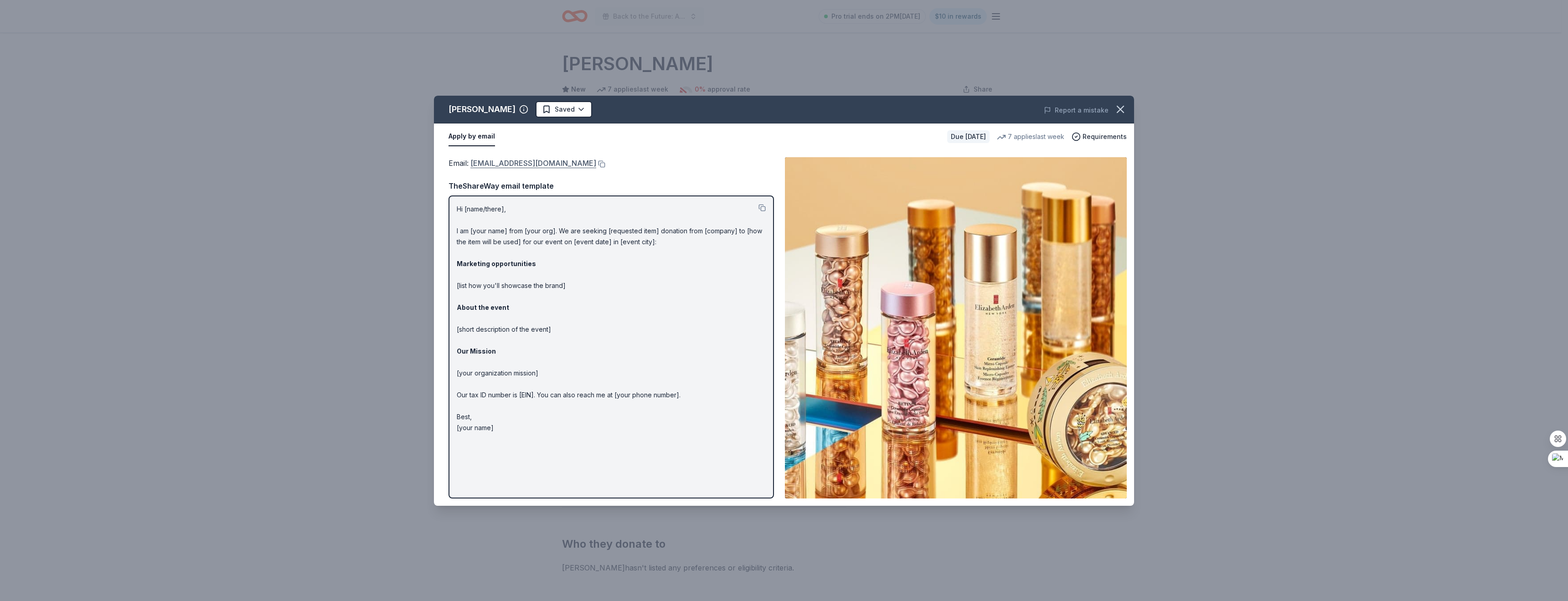
click at [522, 165] on link "publicrelations@elizabetharden.com" at bounding box center [533, 162] width 126 height 12
click at [558, 109] on html "Back to the Future: A Night of Warriors Pro trial ends on 2PM, 8/17 $10 in rewa…" at bounding box center [784, 300] width 1568 height 601
click at [565, 164] on div "Applied" at bounding box center [589, 167] width 112 height 16
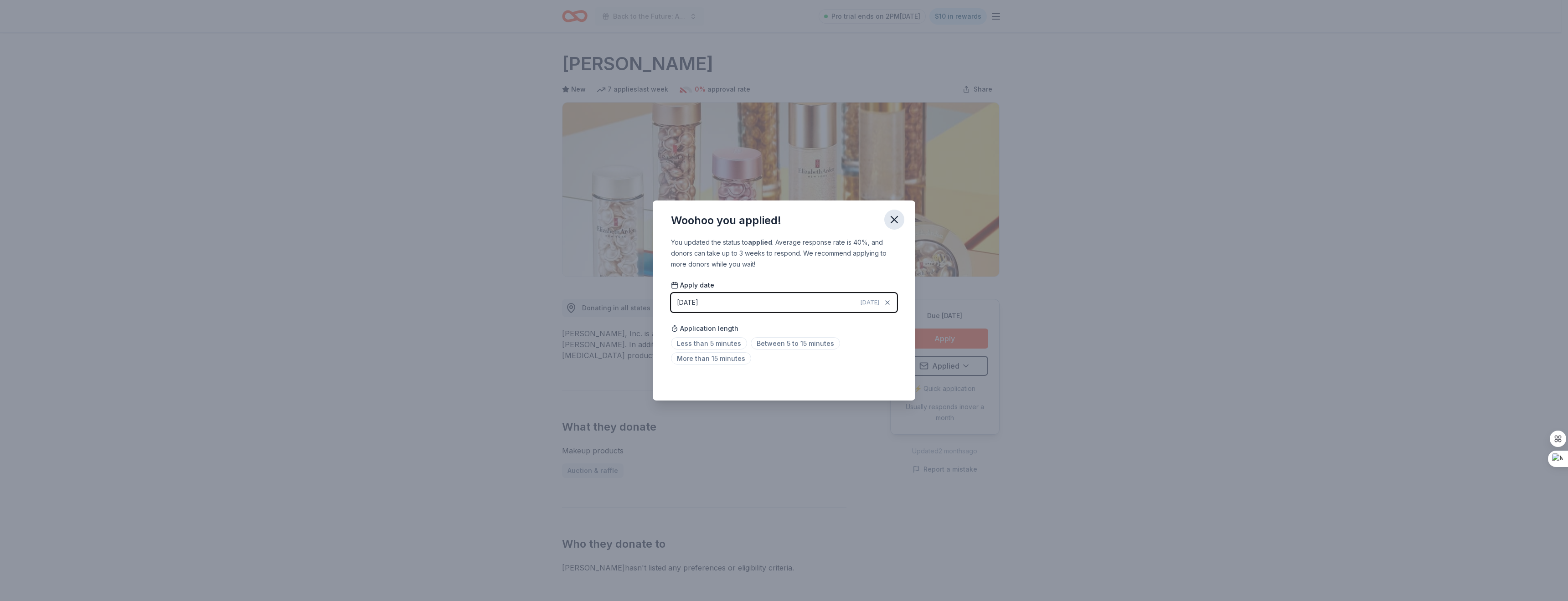
click at [893, 215] on icon "button" at bounding box center [894, 219] width 13 height 13
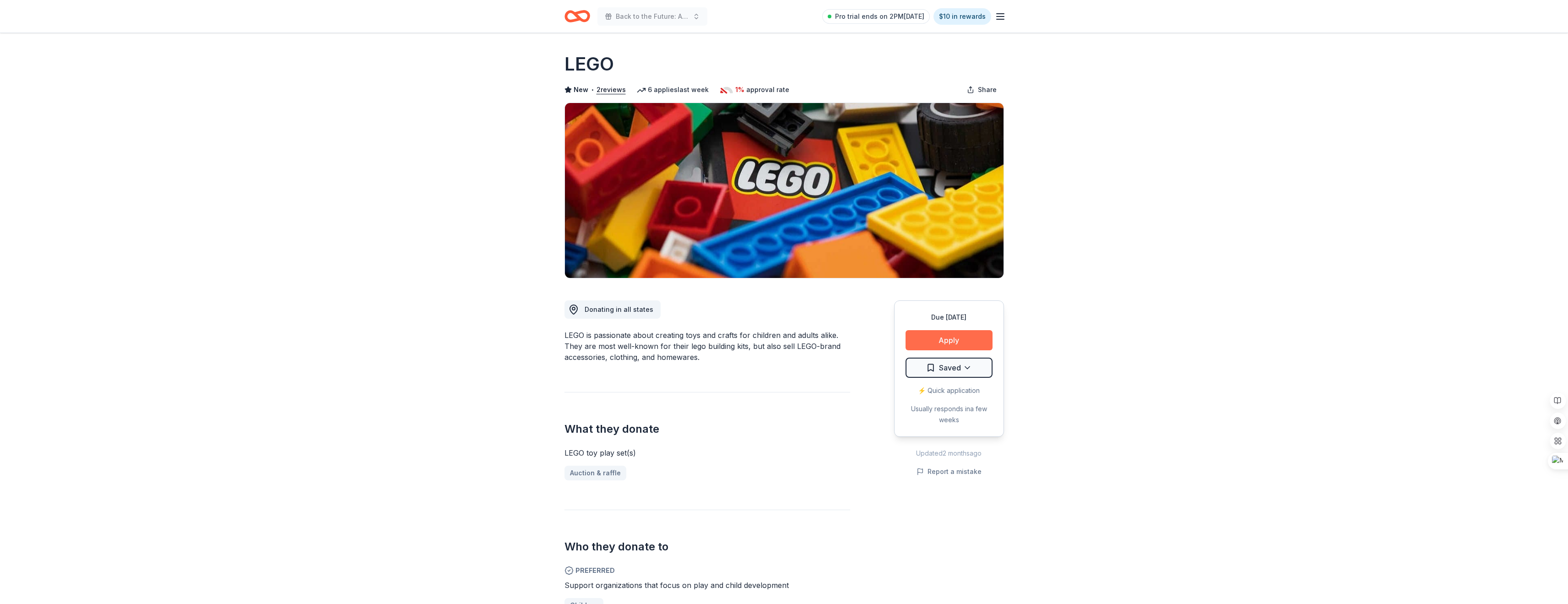
click at [962, 341] on button "Apply" at bounding box center [949, 340] width 87 height 20
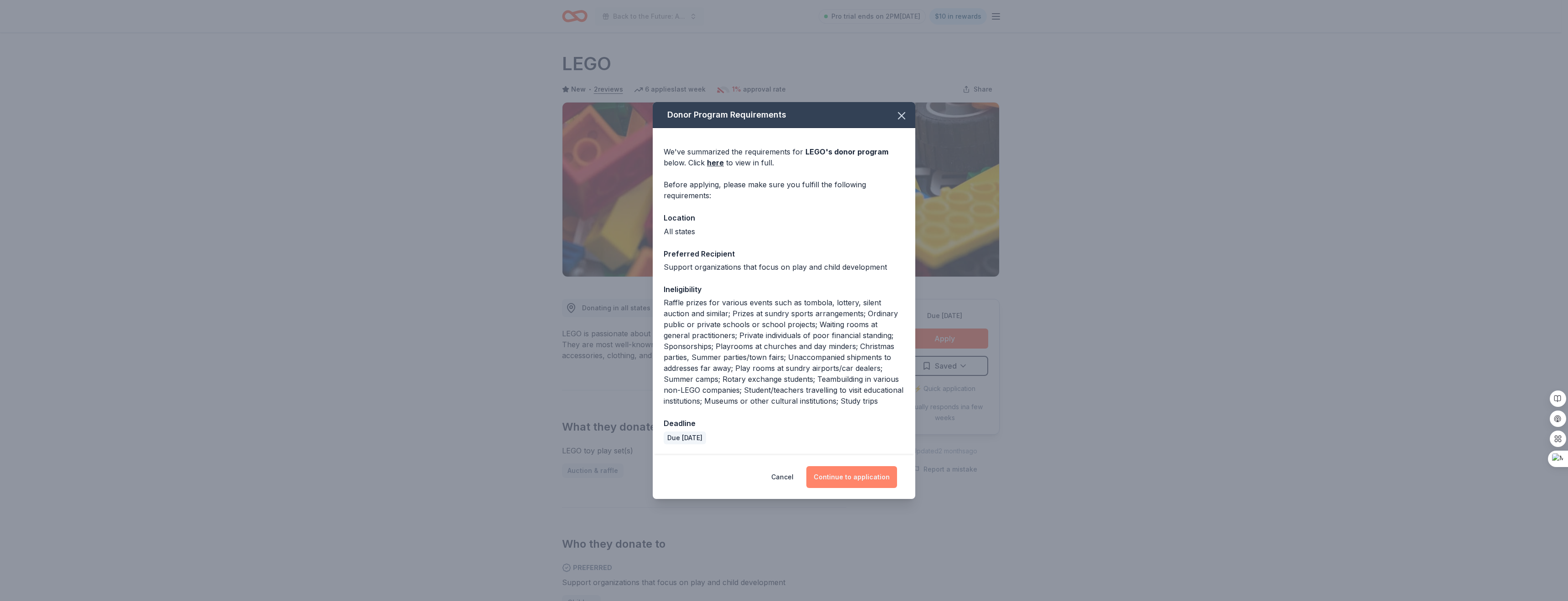
click at [856, 485] on button "Continue to application" at bounding box center [852, 477] width 91 height 22
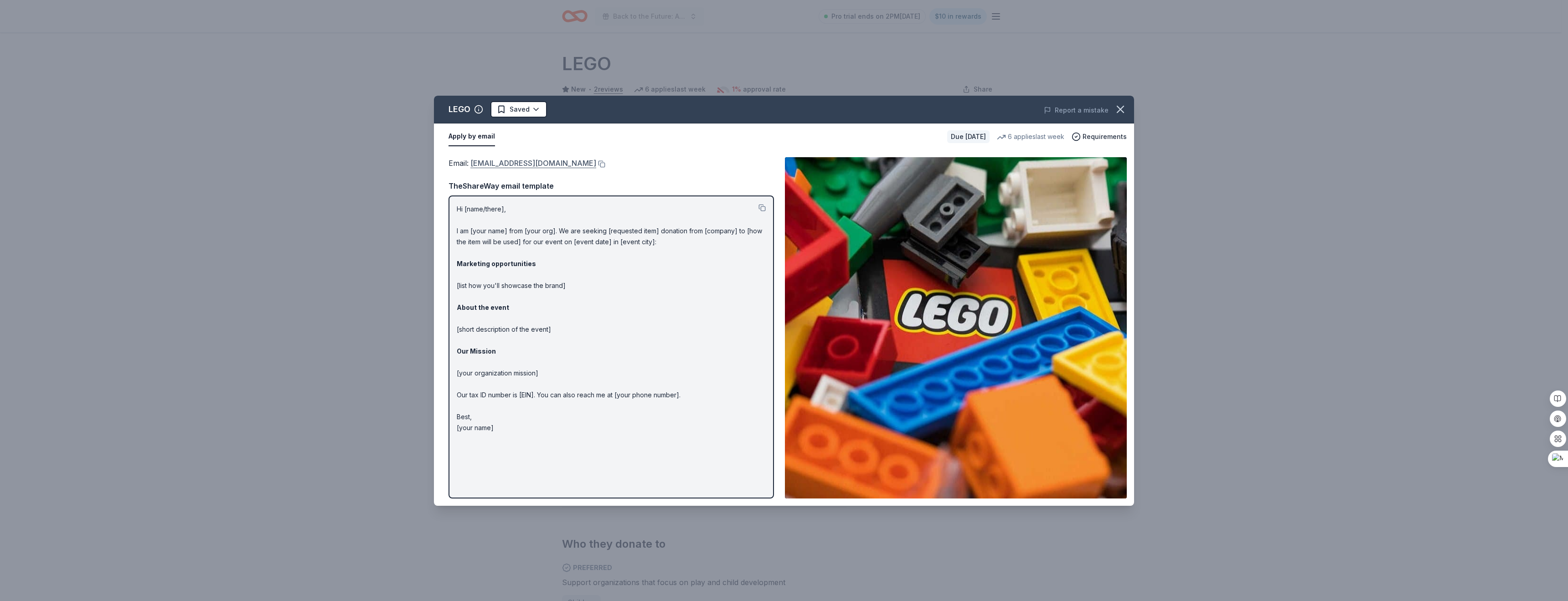
click at [500, 162] on link "[EMAIL_ADDRESS][DOMAIN_NAME]" at bounding box center [533, 162] width 126 height 12
click at [523, 108] on html "Back to the Future: A Night of Warriors Pro trial ends on 2PM[DATE] $10 in rewa…" at bounding box center [784, 300] width 1568 height 601
click at [537, 168] on div "Applied" at bounding box center [548, 167] width 112 height 16
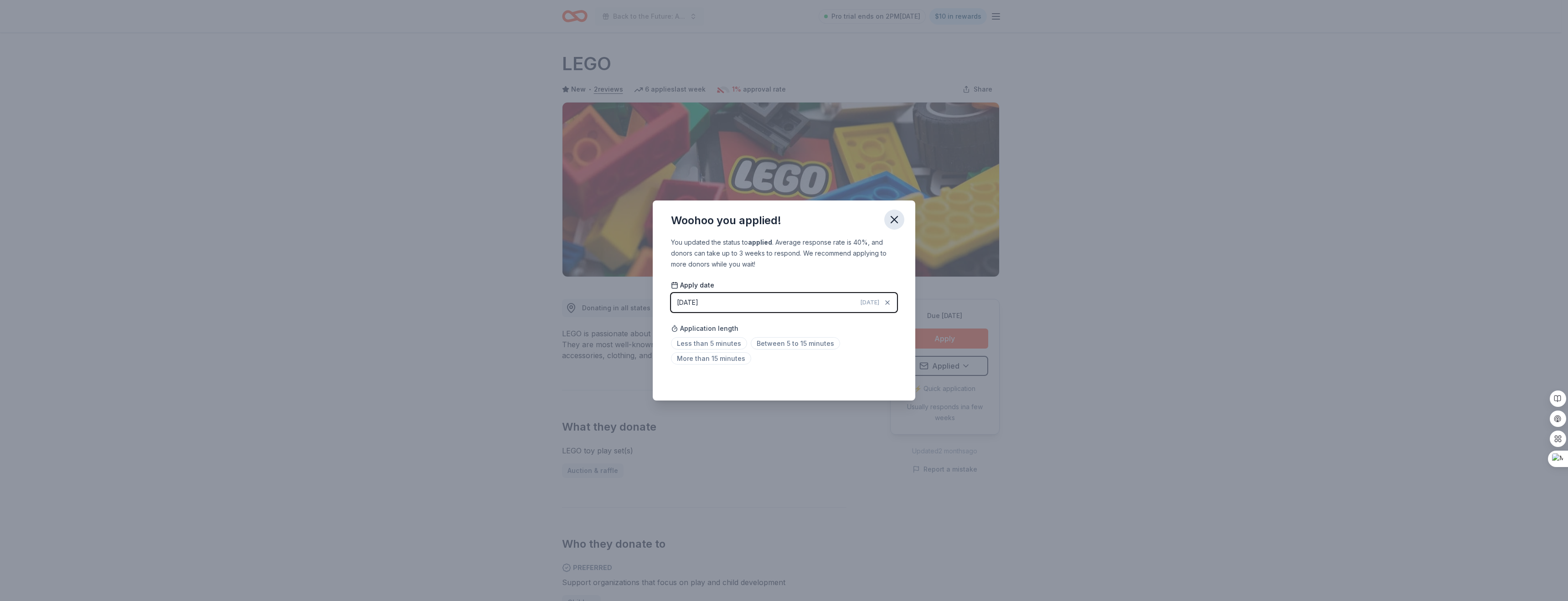
click at [895, 220] on icon "button" at bounding box center [894, 220] width 6 height 6
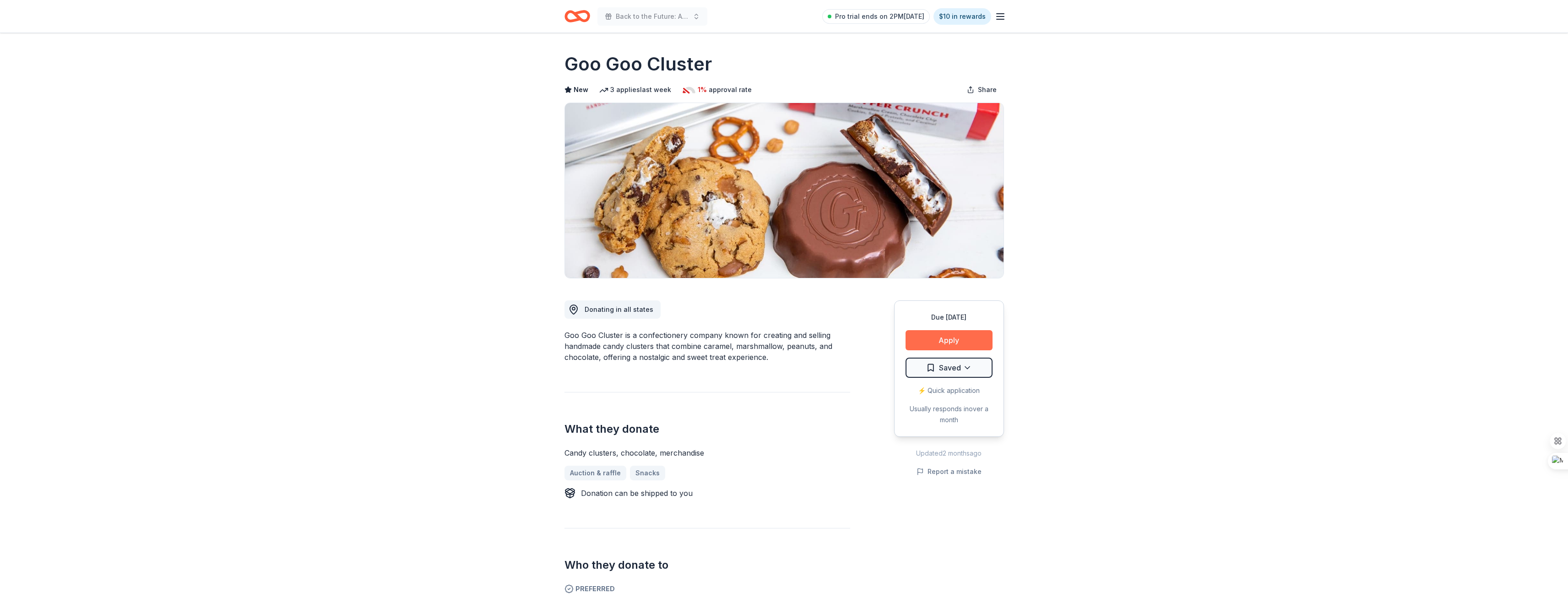
click at [976, 334] on button "Apply" at bounding box center [949, 340] width 87 height 20
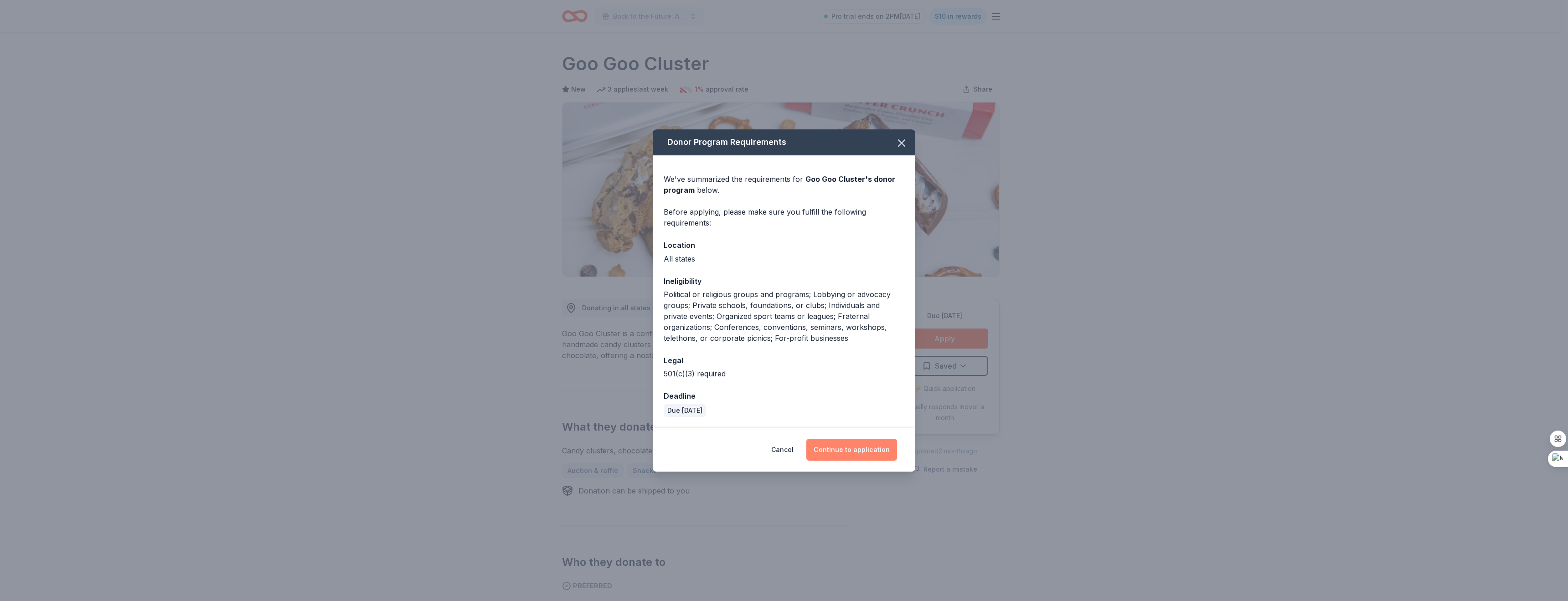
click at [858, 447] on button "Continue to application" at bounding box center [852, 450] width 91 height 22
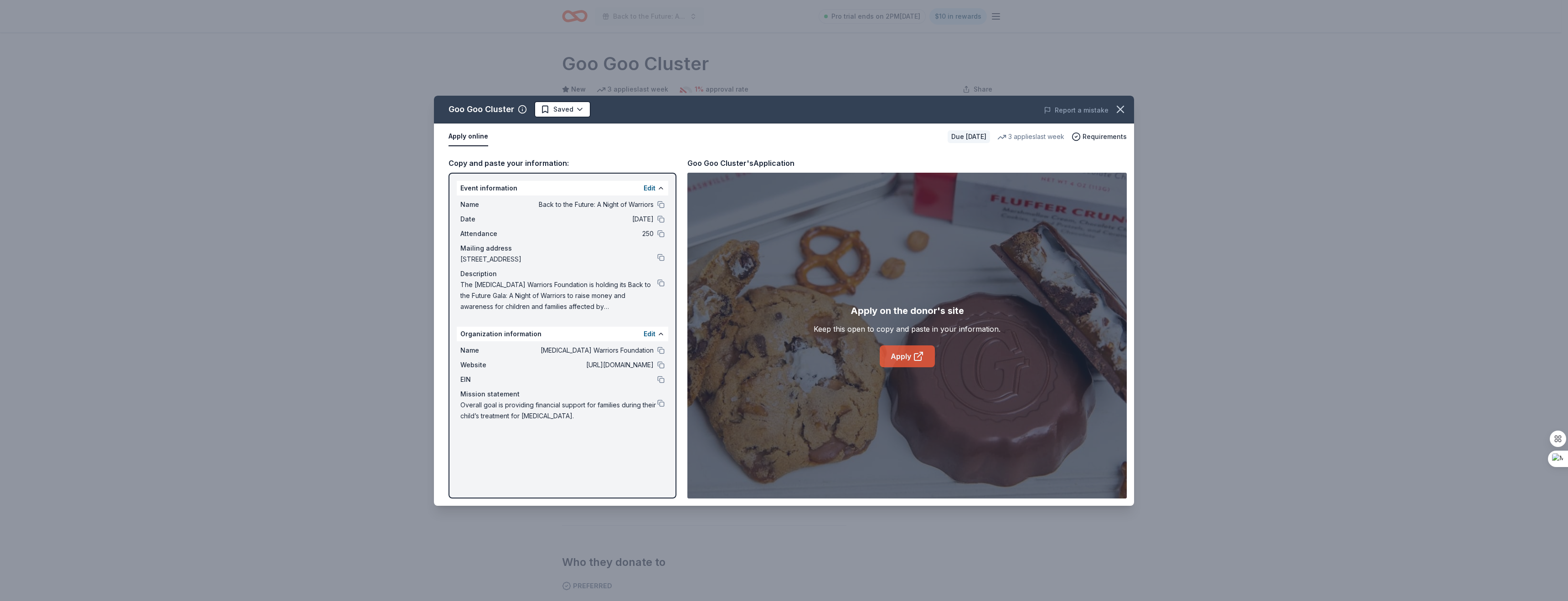
click at [898, 352] on link "Apply" at bounding box center [907, 356] width 55 height 22
click at [661, 280] on button at bounding box center [661, 283] width 7 height 7
click at [894, 353] on link "Apply" at bounding box center [907, 356] width 55 height 22
click at [571, 100] on div "Goo Goo Cluster Saved Report a mistake" at bounding box center [784, 109] width 700 height 28
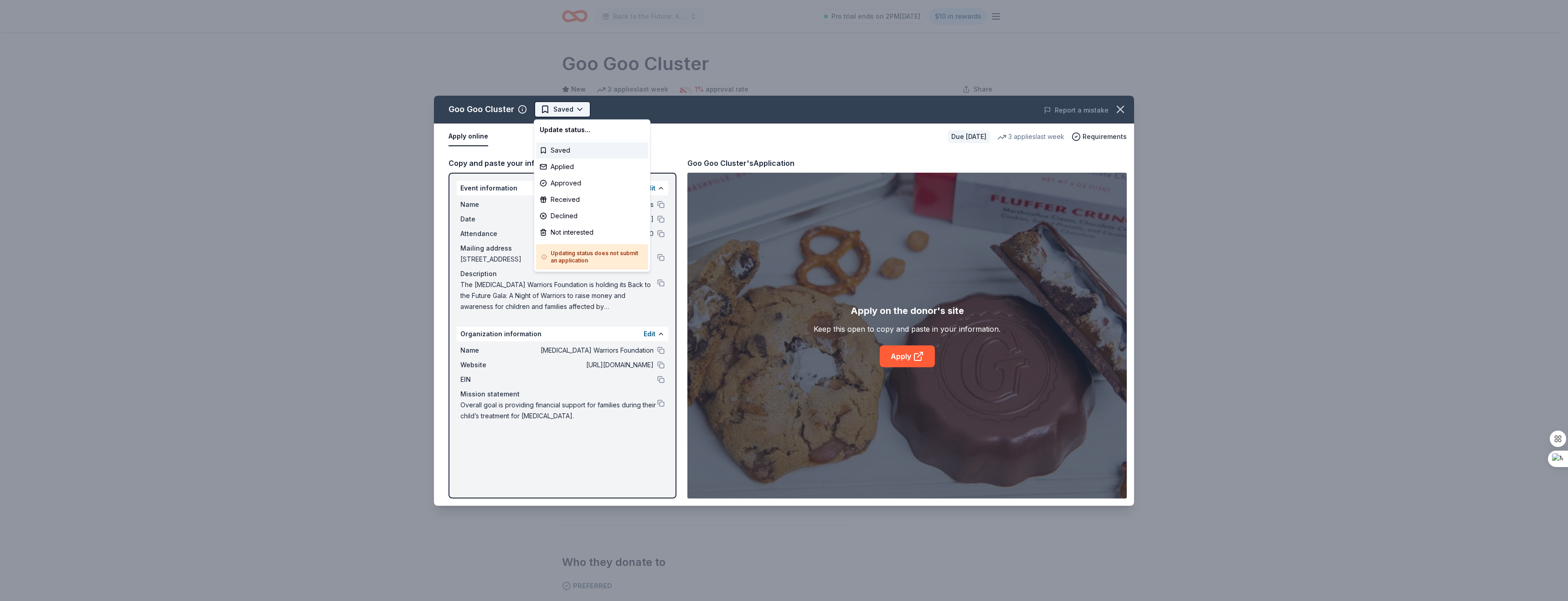
click at [556, 105] on html "Back to the Future: A Night of Warriors Pro trial ends on 2PM, 8/17 $10 in rewa…" at bounding box center [784, 300] width 1568 height 601
click at [562, 169] on div "Applied" at bounding box center [592, 167] width 112 height 16
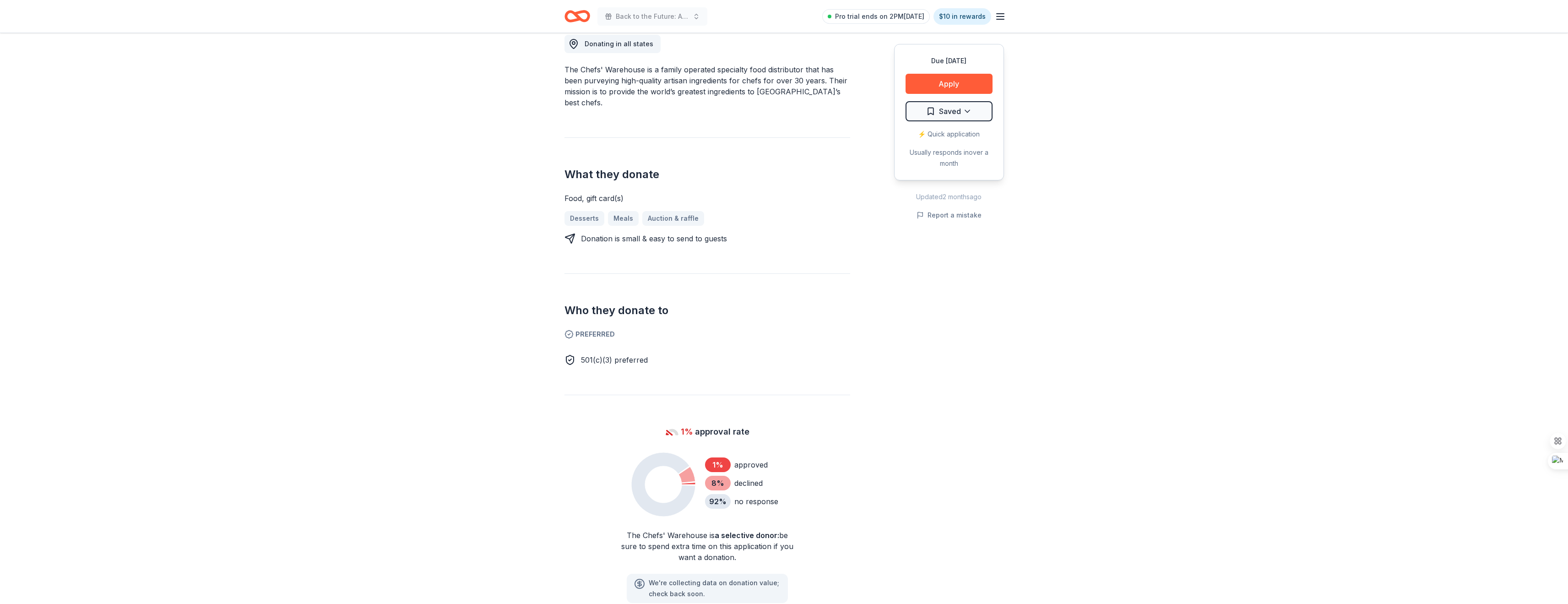
scroll to position [320, 0]
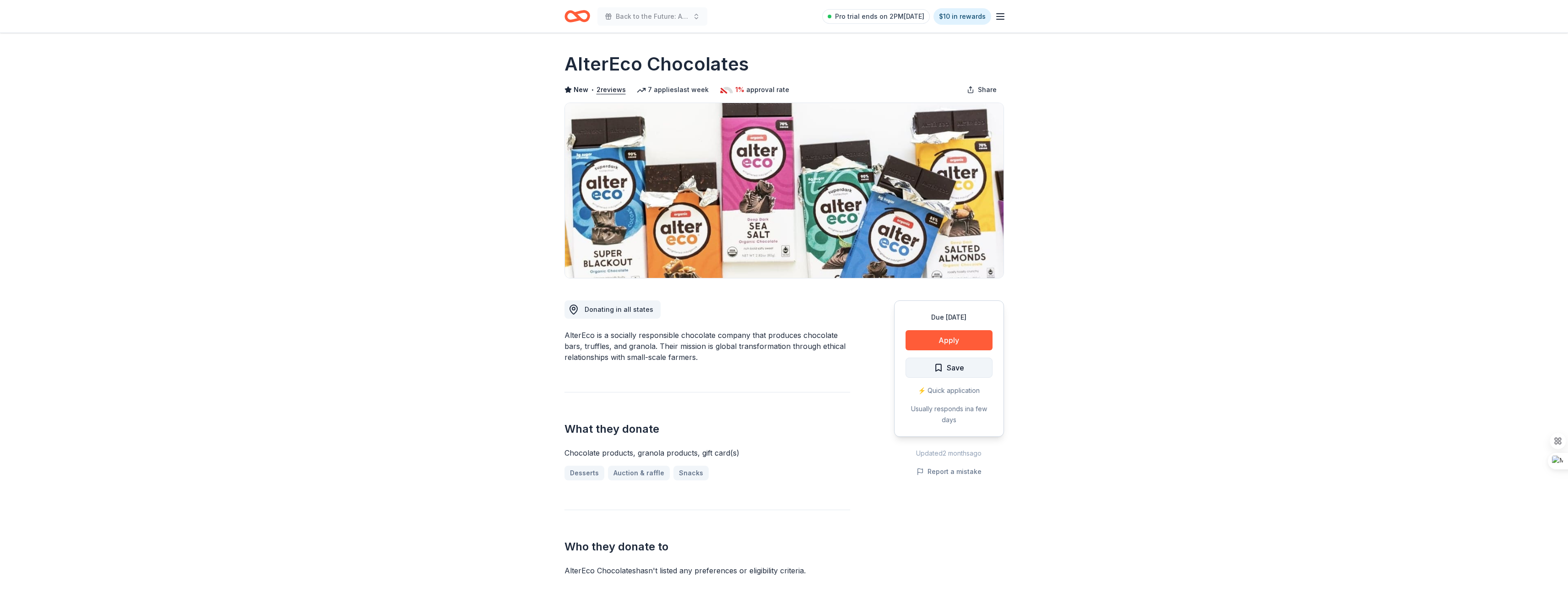
click at [934, 363] on span "Save" at bounding box center [949, 367] width 30 height 12
click at [976, 338] on button "Apply" at bounding box center [949, 340] width 87 height 20
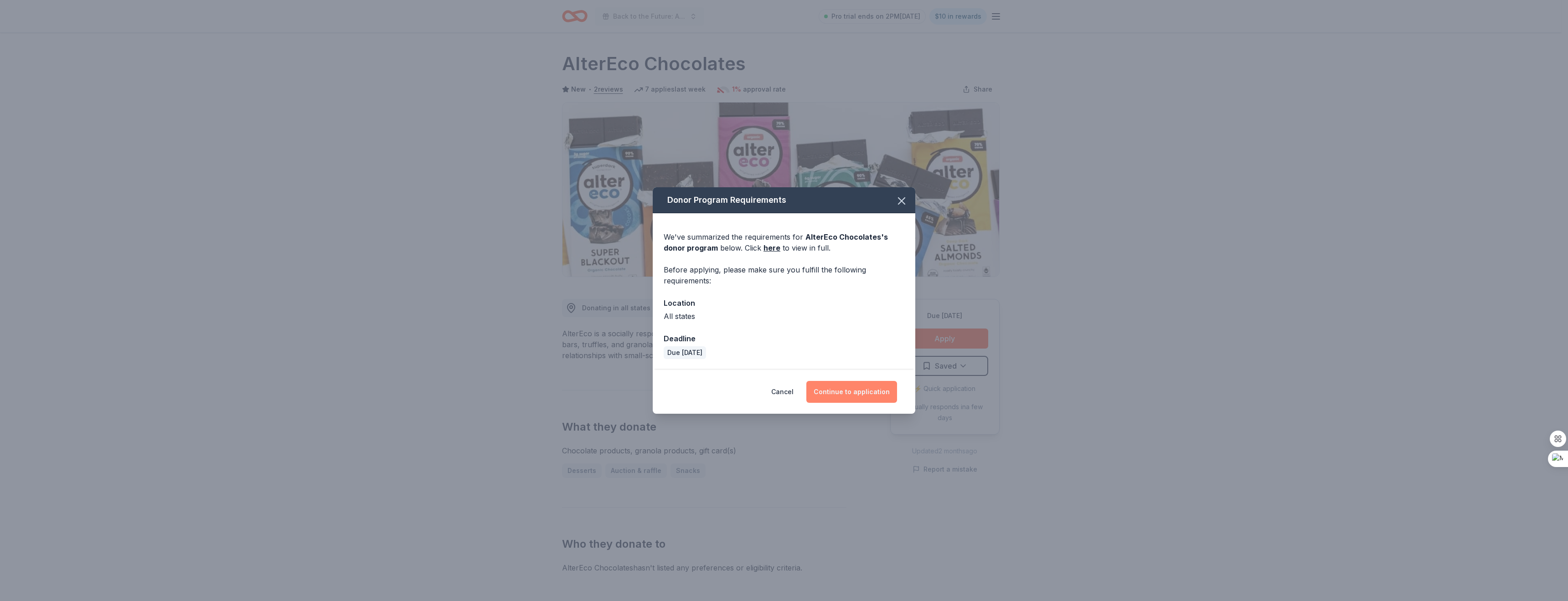
click at [883, 394] on button "Continue to application" at bounding box center [852, 392] width 91 height 22
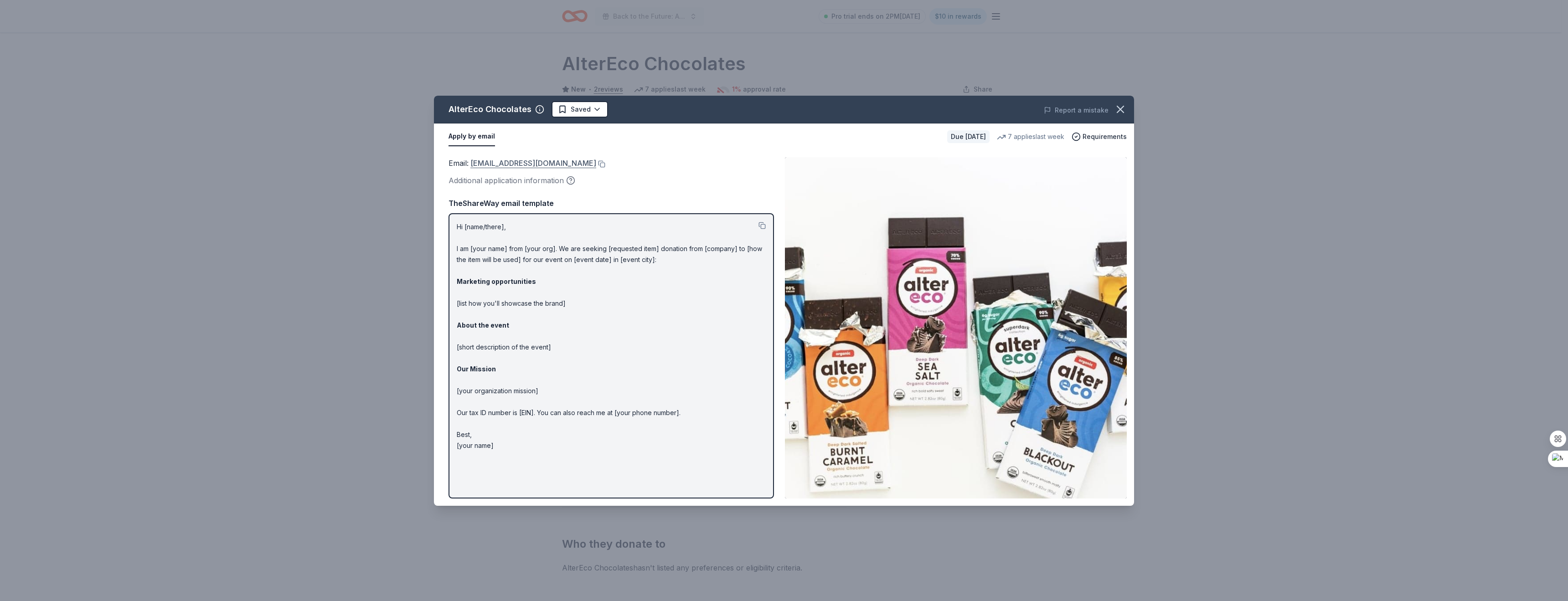
click at [523, 162] on link "[EMAIL_ADDRESS][DOMAIN_NAME]" at bounding box center [533, 162] width 126 height 12
click at [587, 98] on div "AlterEco Chocolates Saved Report a mistake" at bounding box center [784, 109] width 700 height 28
click at [574, 108] on html "Back to the Future: A Night of Warriors Pro trial ends on 2PM[DATE] $10 in rewa…" at bounding box center [784, 300] width 1568 height 601
click at [569, 167] on div "Applied" at bounding box center [608, 167] width 112 height 16
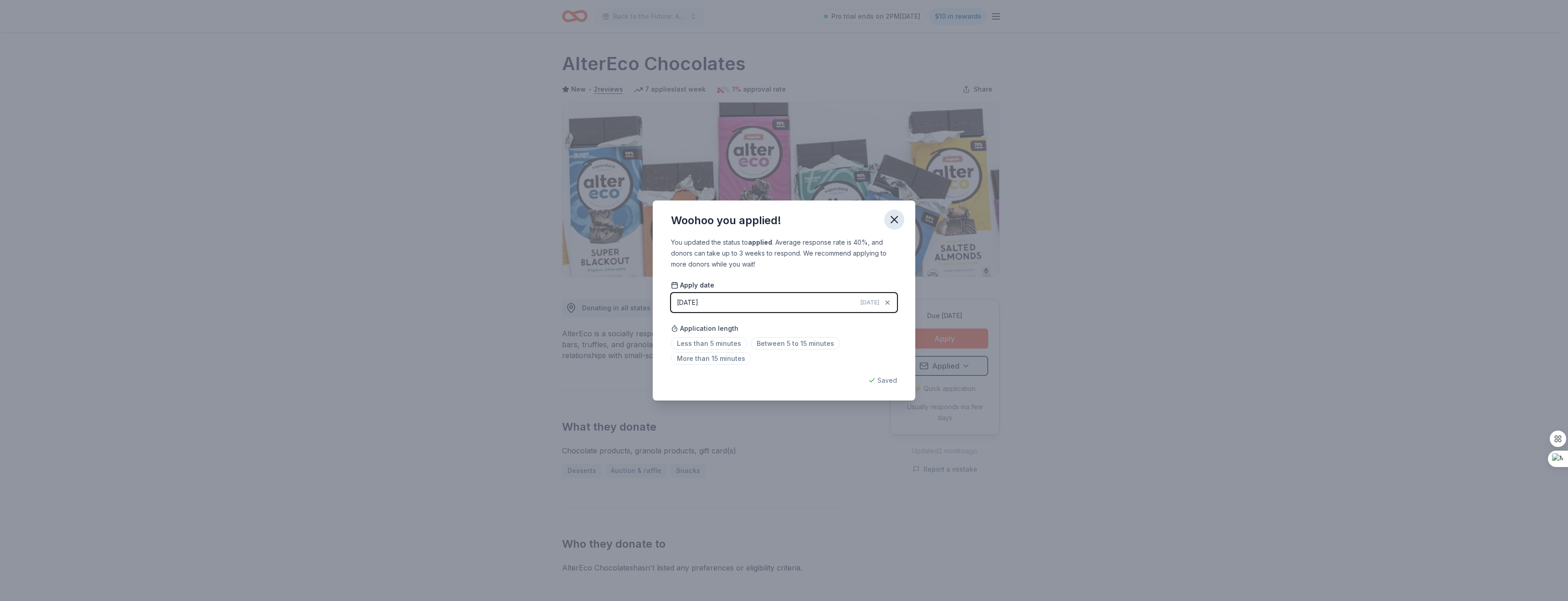
click at [892, 219] on icon "button" at bounding box center [894, 219] width 13 height 13
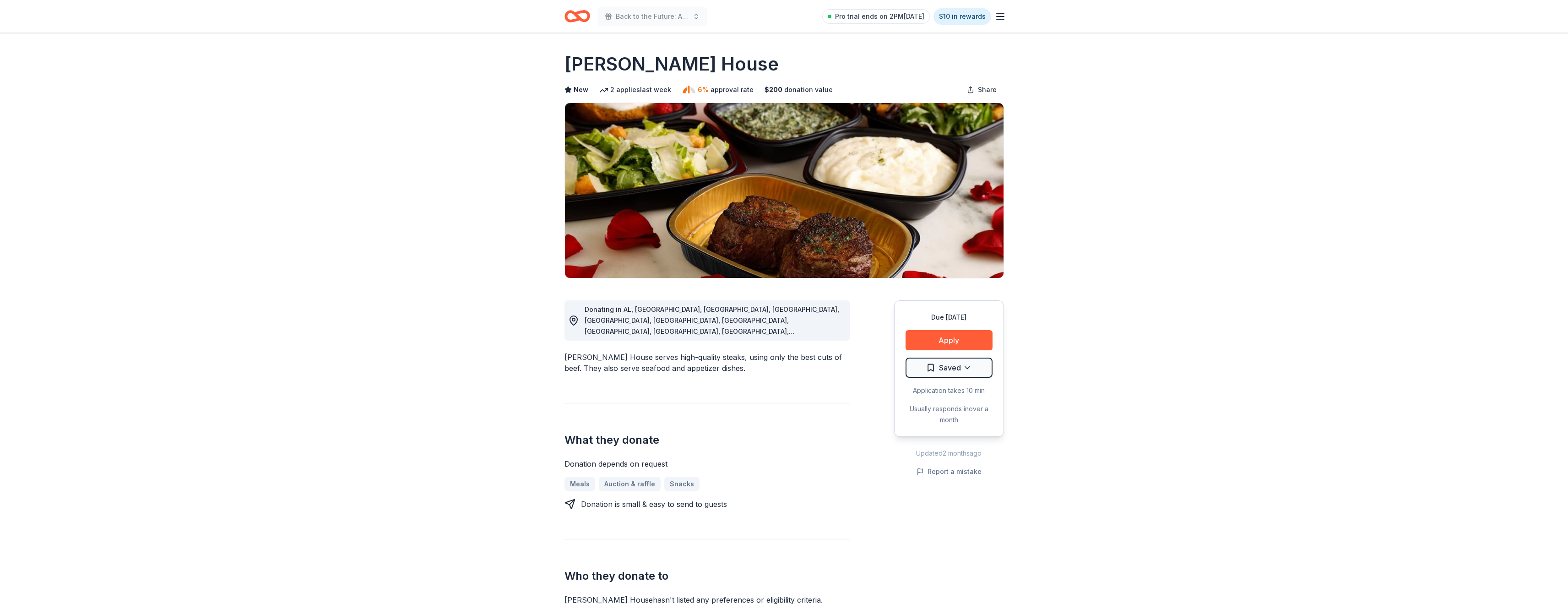
click at [959, 341] on button "Apply" at bounding box center [949, 340] width 87 height 20
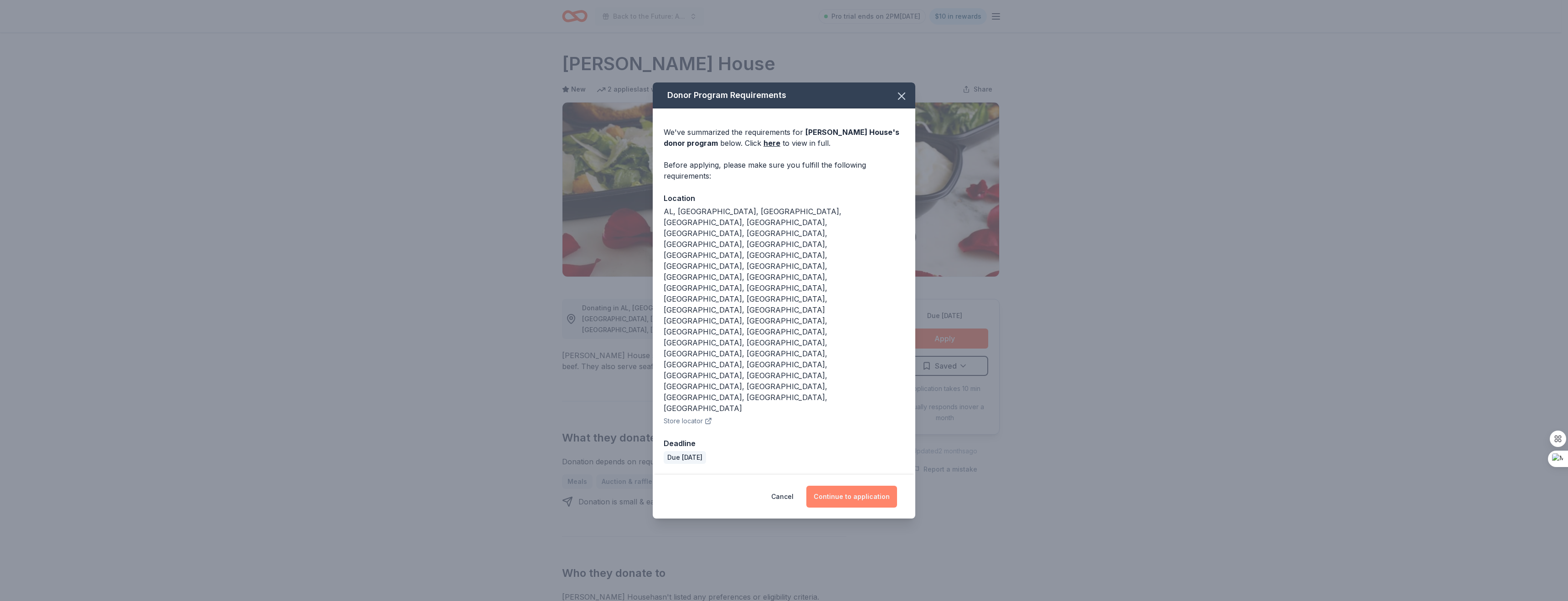
click at [861, 485] on button "Continue to application" at bounding box center [852, 496] width 91 height 22
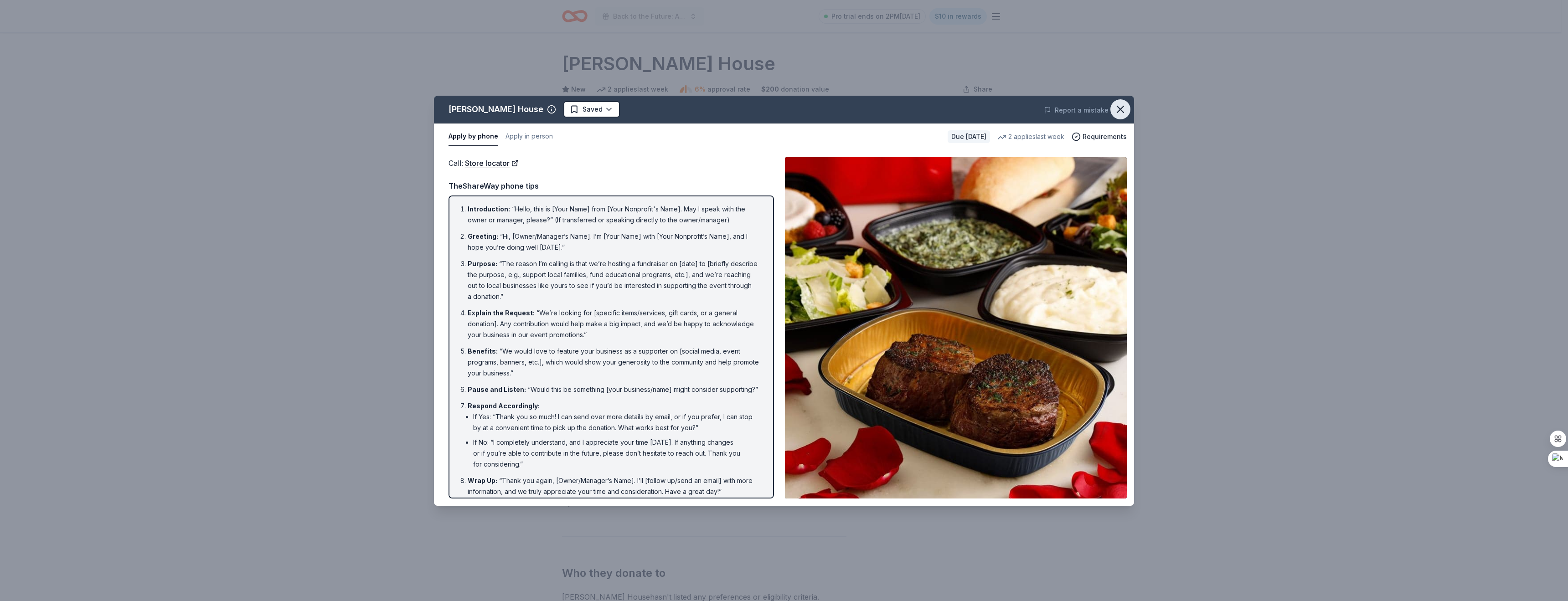
click at [1122, 106] on icon "button" at bounding box center [1120, 109] width 13 height 13
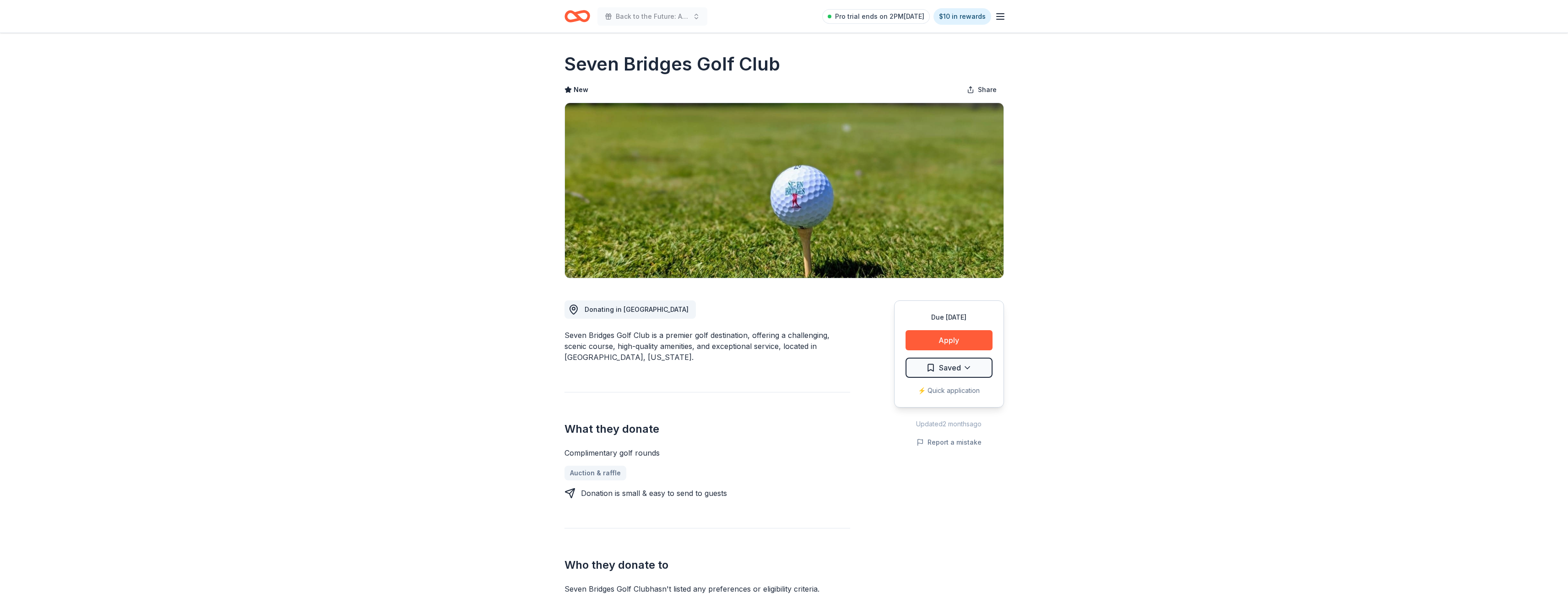
click at [958, 338] on button "Apply" at bounding box center [949, 340] width 87 height 20
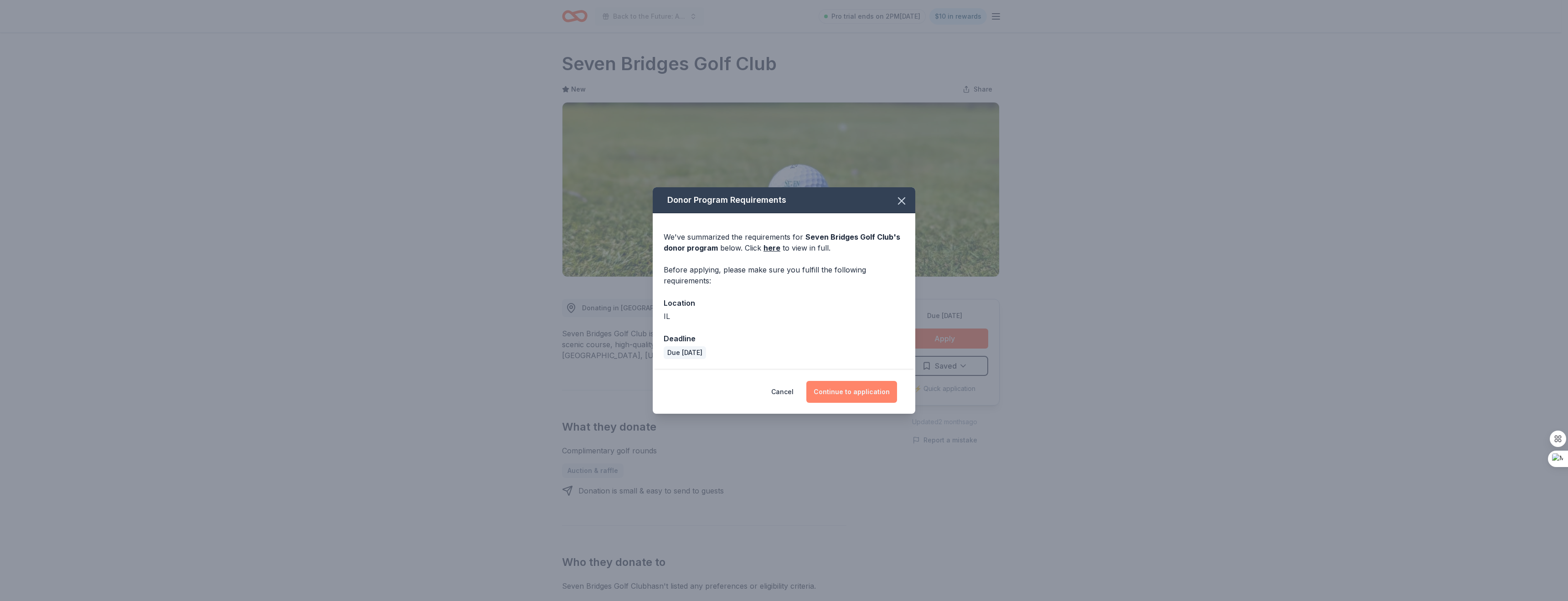
drag, startPoint x: 860, startPoint y: 395, endPoint x: 867, endPoint y: 394, distance: 7.1
click at [861, 395] on button "Continue to application" at bounding box center [852, 392] width 91 height 22
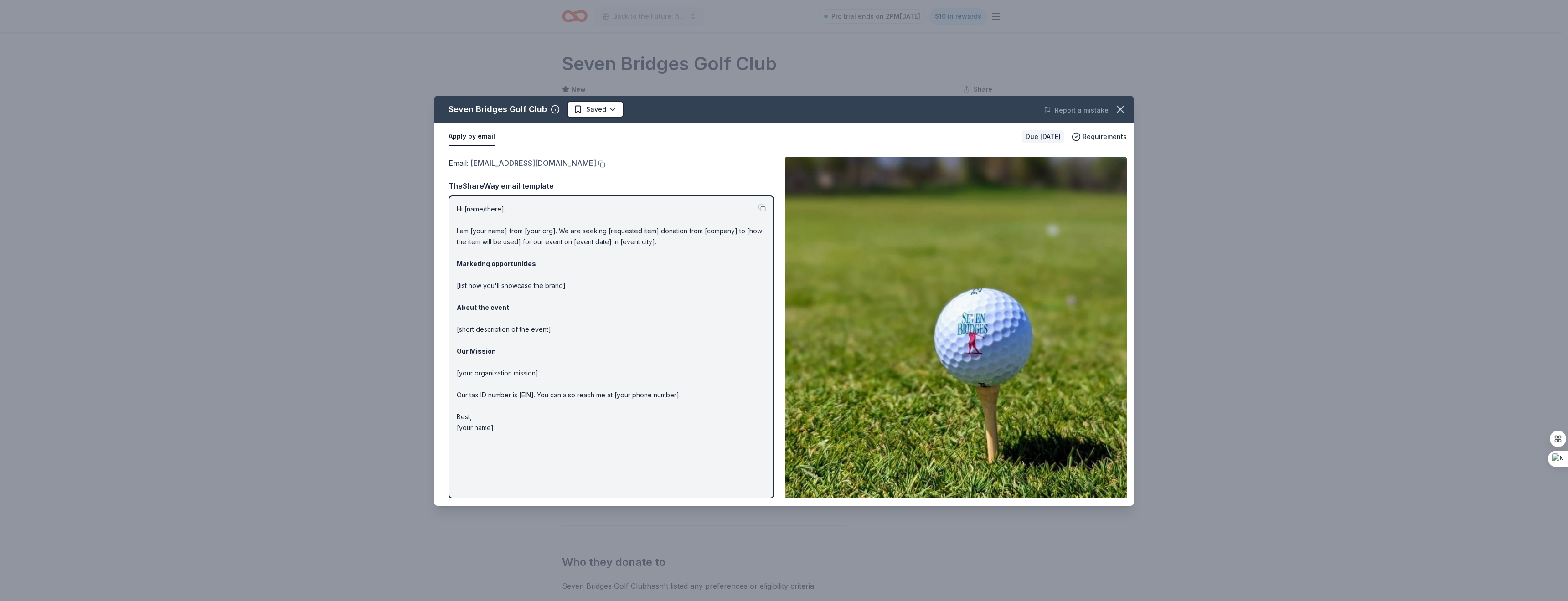
click at [549, 161] on link "nhaines@sevenbridgesgolfclub.com" at bounding box center [533, 162] width 126 height 12
click at [595, 99] on div "Seven Bridges Golf Club Saved Report a mistake" at bounding box center [784, 109] width 700 height 28
click at [588, 111] on html "Back to the Future: A Night of Warriors Pro trial ends on 2PM, 8/17 $10 in rewa…" at bounding box center [784, 300] width 1568 height 601
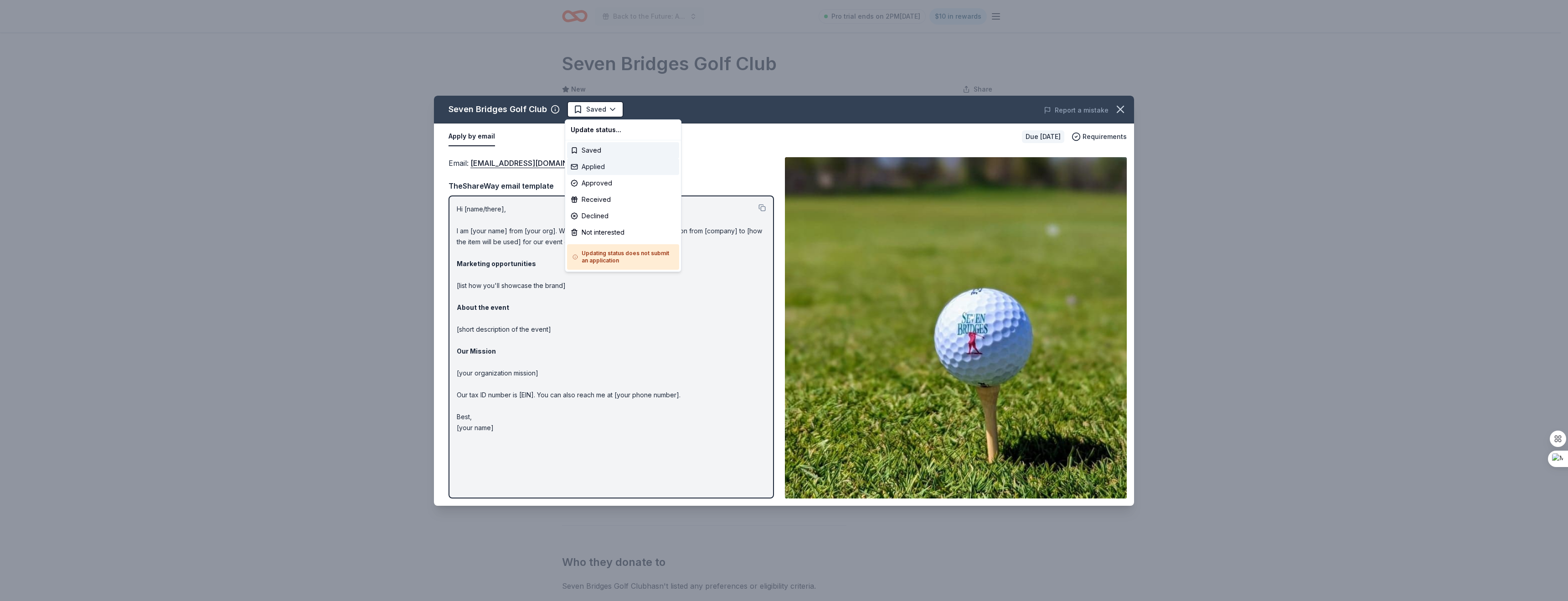
click at [583, 166] on div "Applied" at bounding box center [623, 167] width 112 height 16
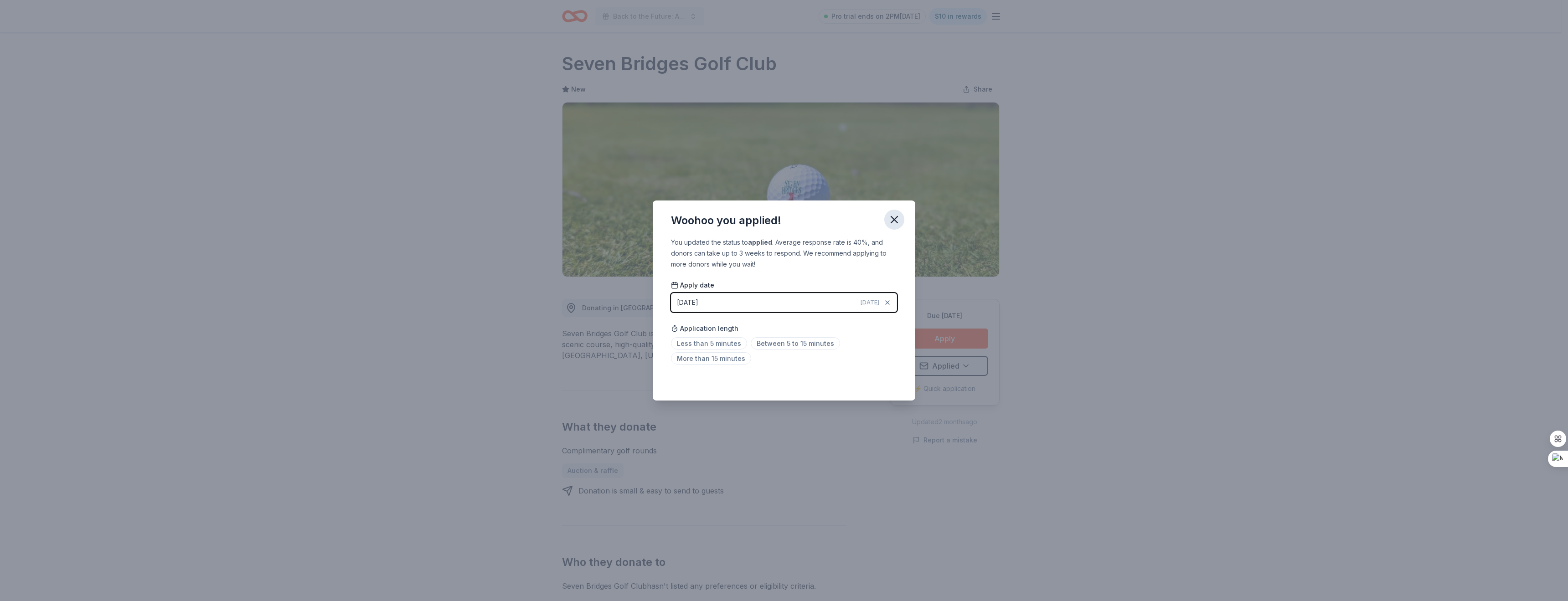
click at [900, 218] on icon "button" at bounding box center [894, 219] width 13 height 13
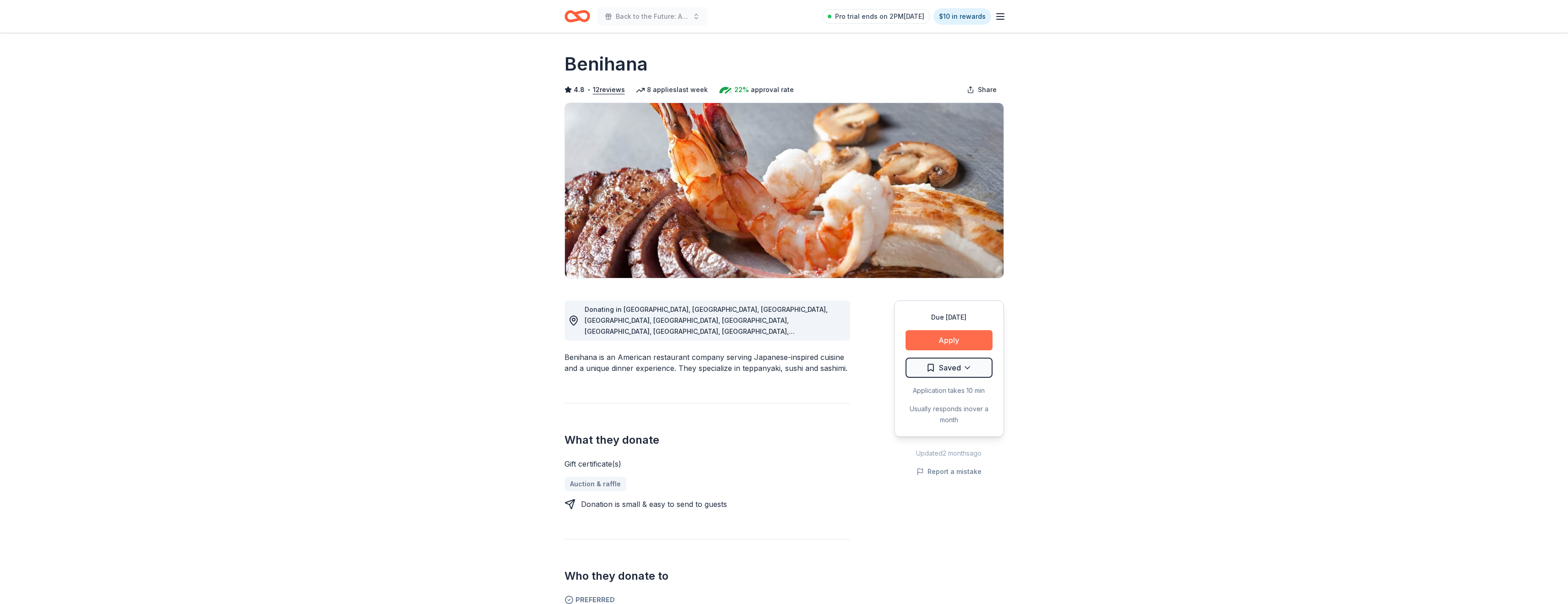
click at [942, 342] on button "Apply" at bounding box center [949, 340] width 87 height 20
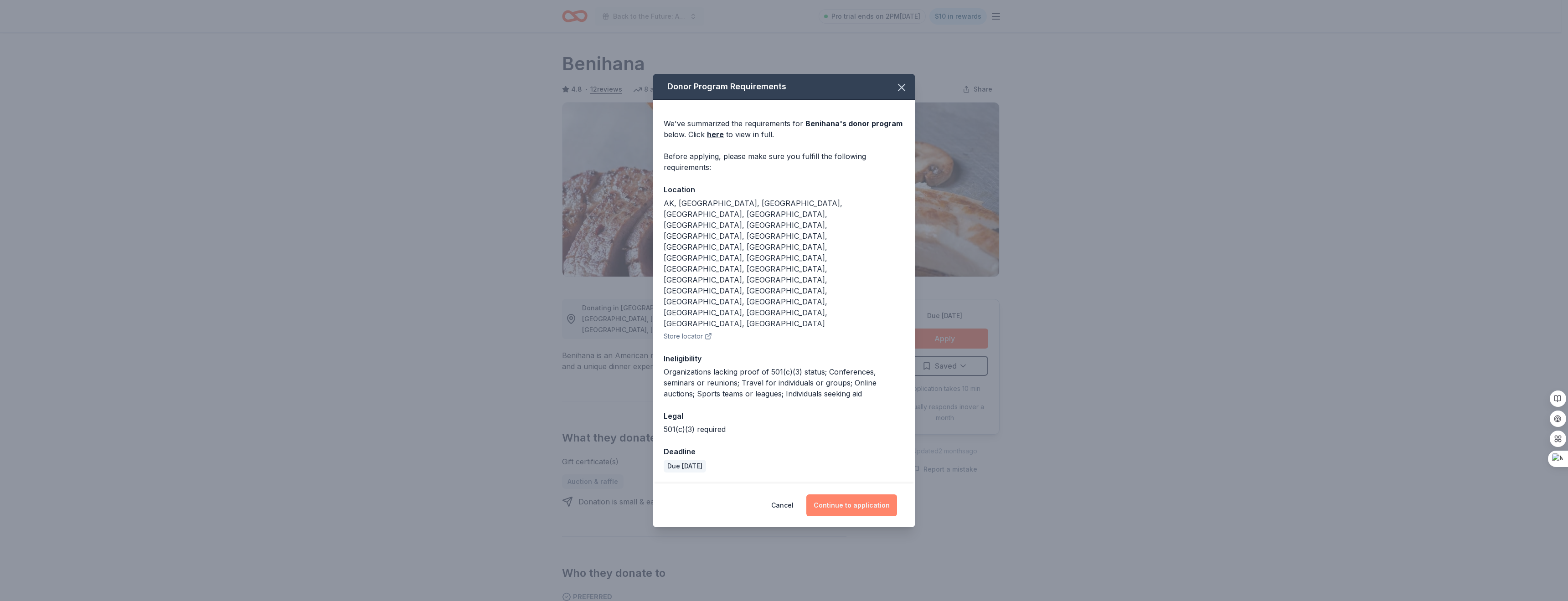
click at [859, 494] on button "Continue to application" at bounding box center [852, 505] width 91 height 22
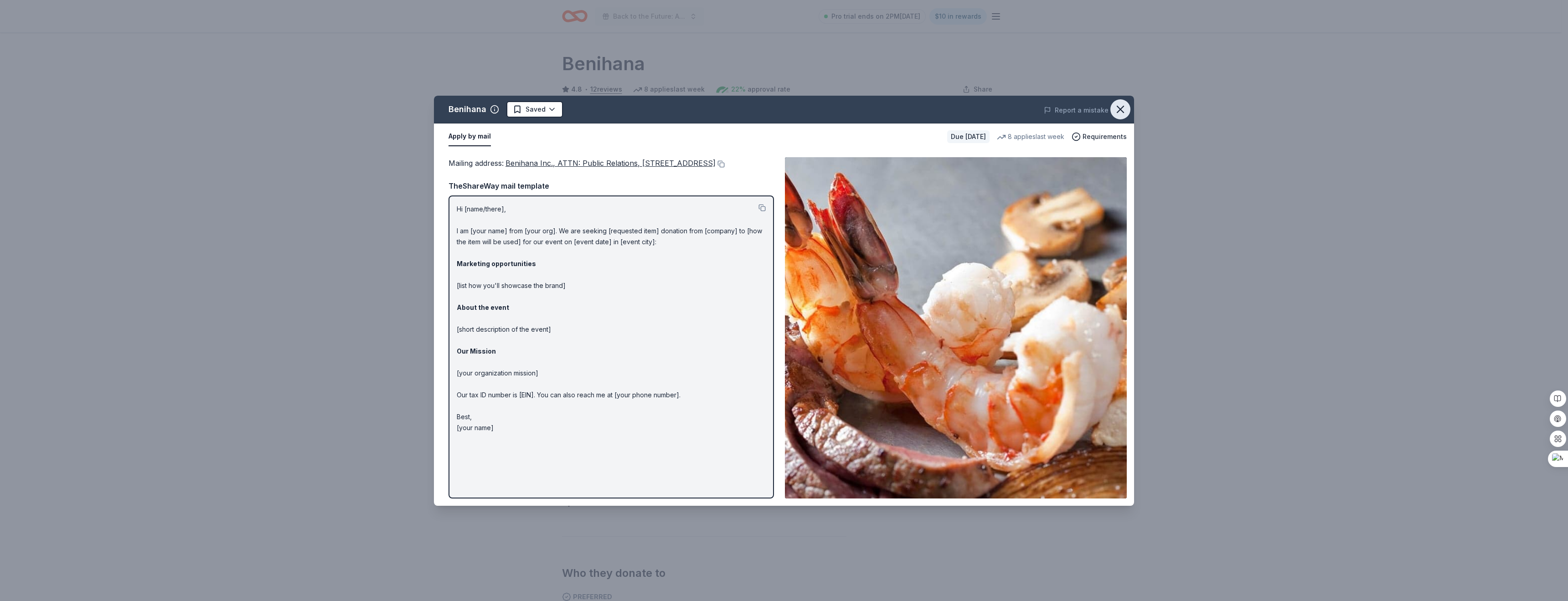
click at [1121, 107] on icon "button" at bounding box center [1120, 109] width 13 height 13
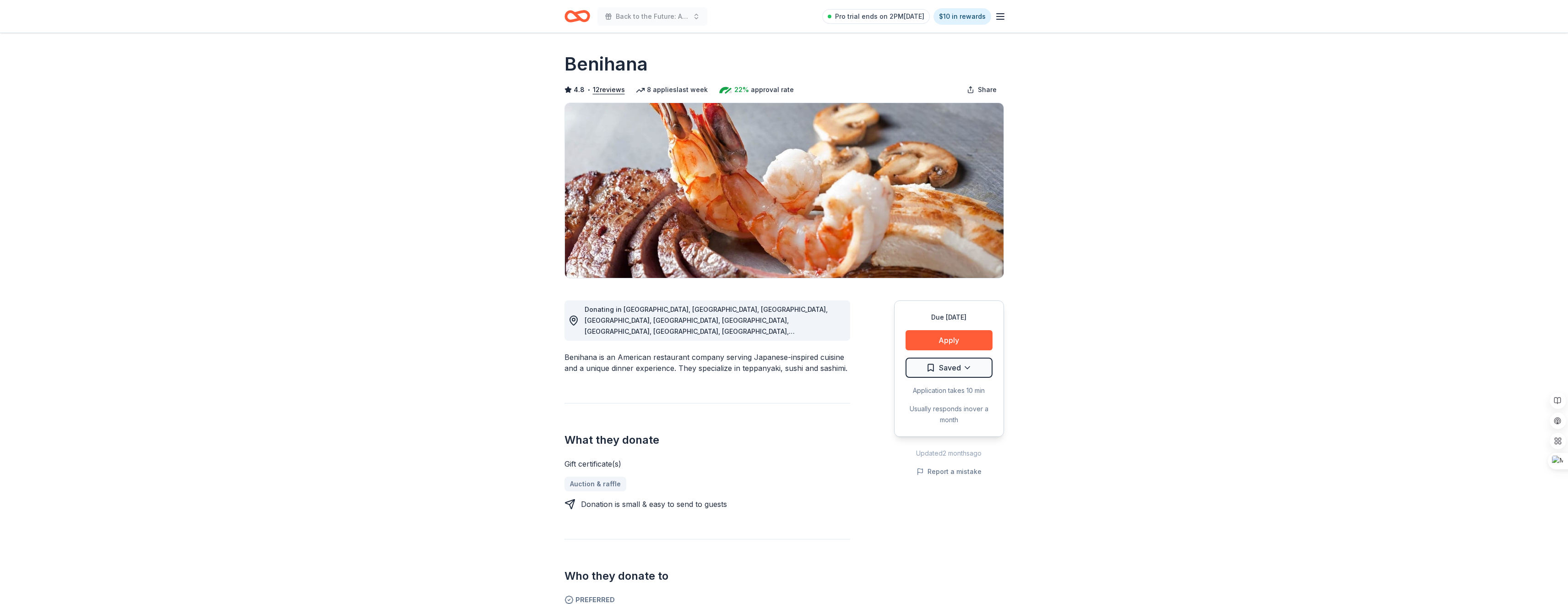
drag, startPoint x: 1128, startPoint y: 214, endPoint x: 1111, endPoint y: 217, distance: 17.3
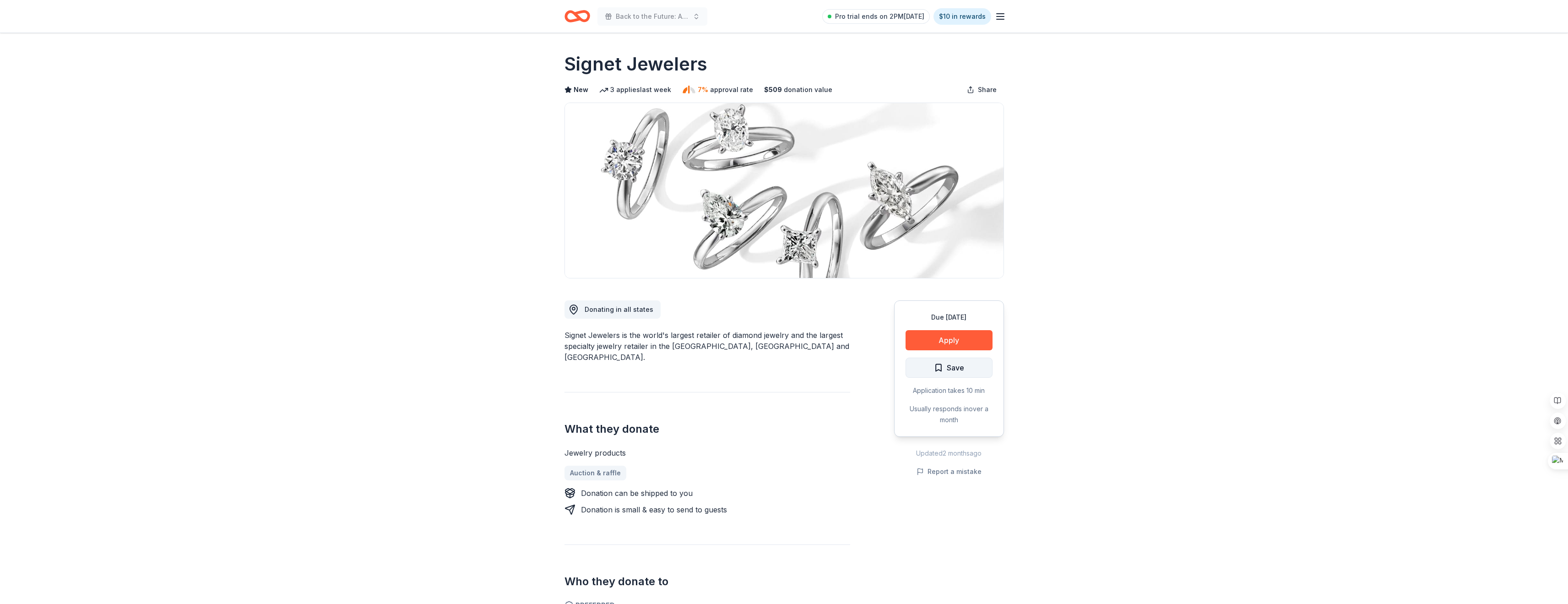
click at [955, 367] on span "Save" at bounding box center [955, 367] width 17 height 12
click at [974, 333] on button "Apply" at bounding box center [949, 340] width 87 height 20
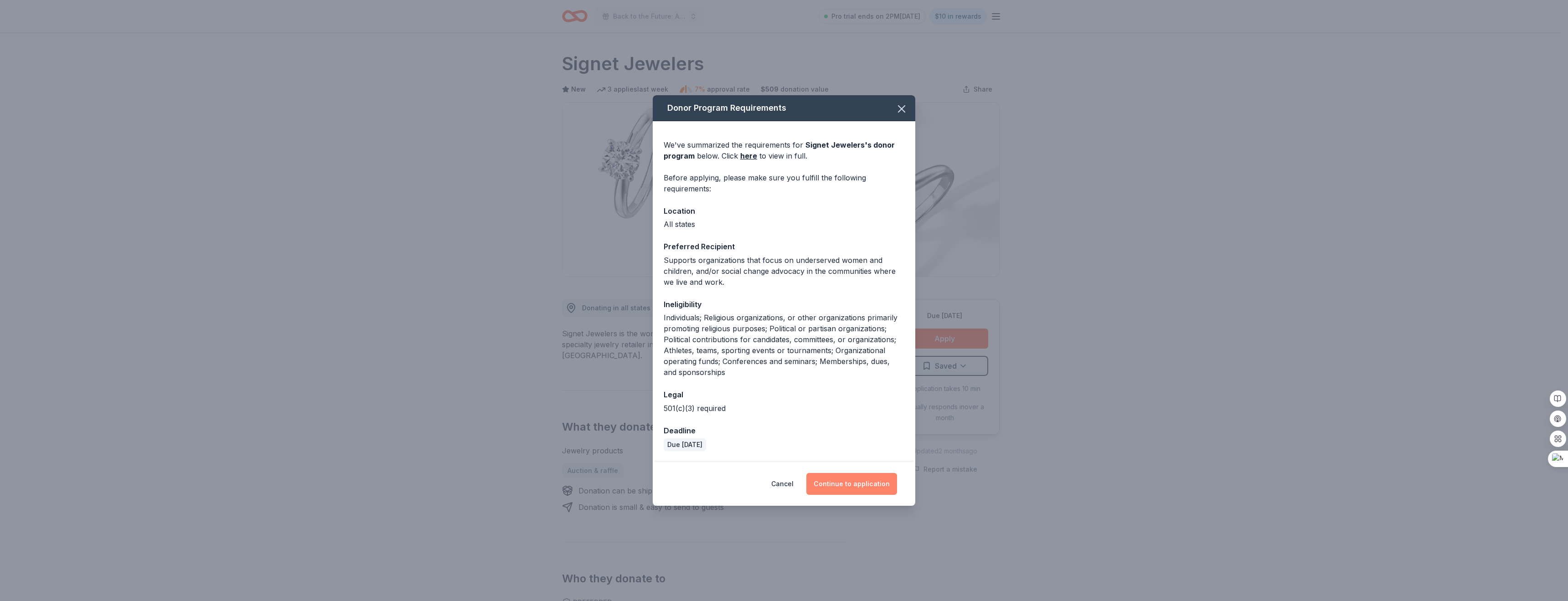
click at [852, 489] on button "Continue to application" at bounding box center [852, 484] width 91 height 22
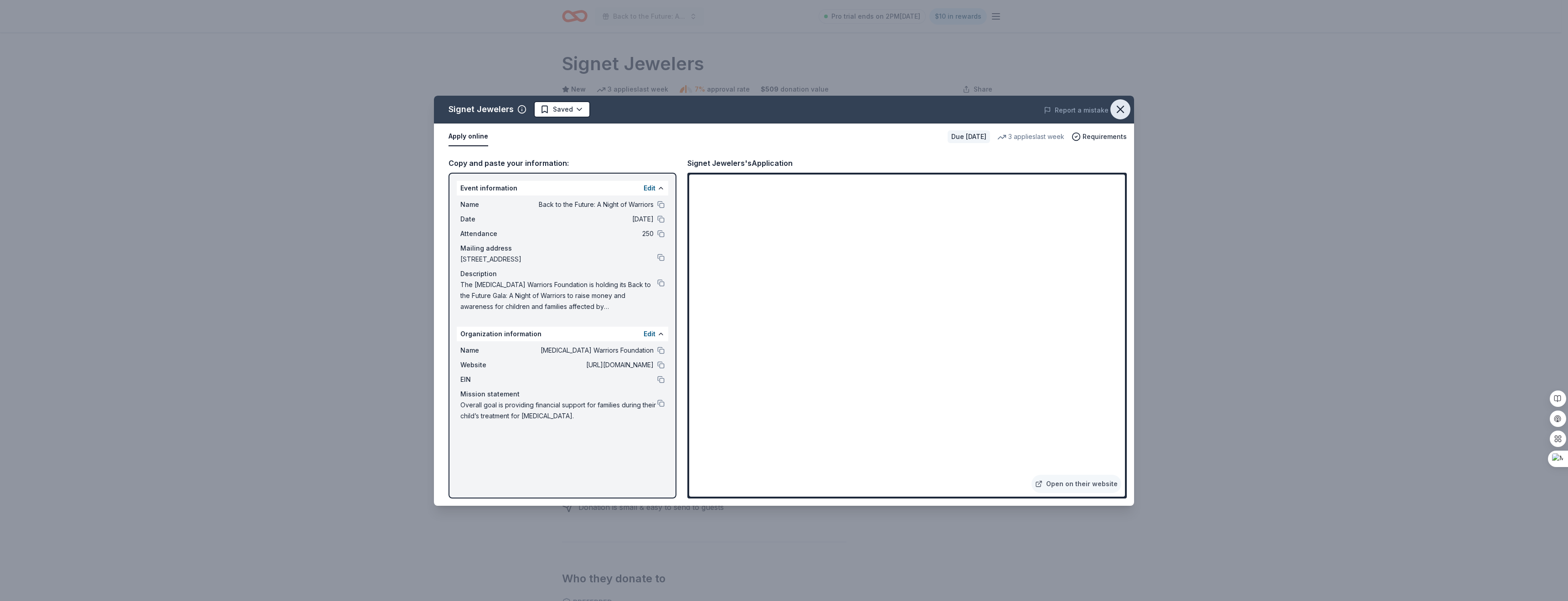
click at [1119, 108] on icon "button" at bounding box center [1120, 109] width 13 height 13
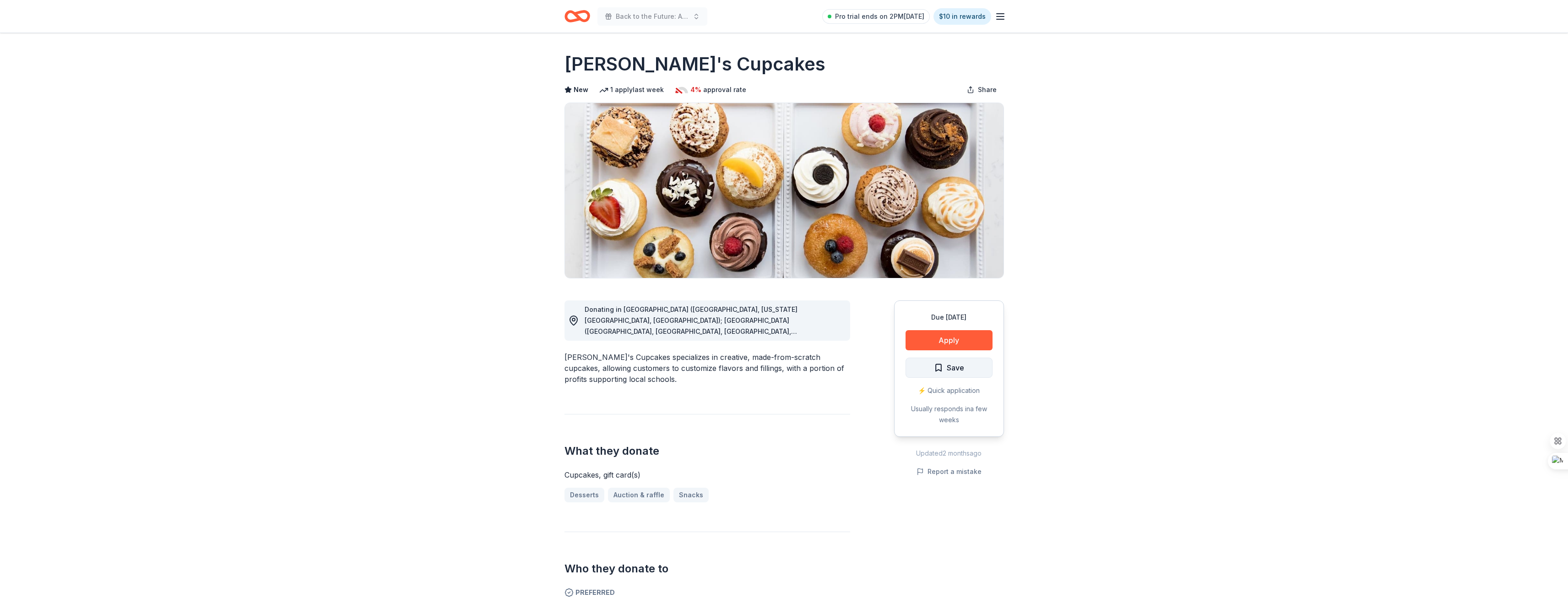
click at [954, 369] on span "Save" at bounding box center [955, 367] width 17 height 12
click at [957, 345] on button "Apply" at bounding box center [949, 340] width 87 height 20
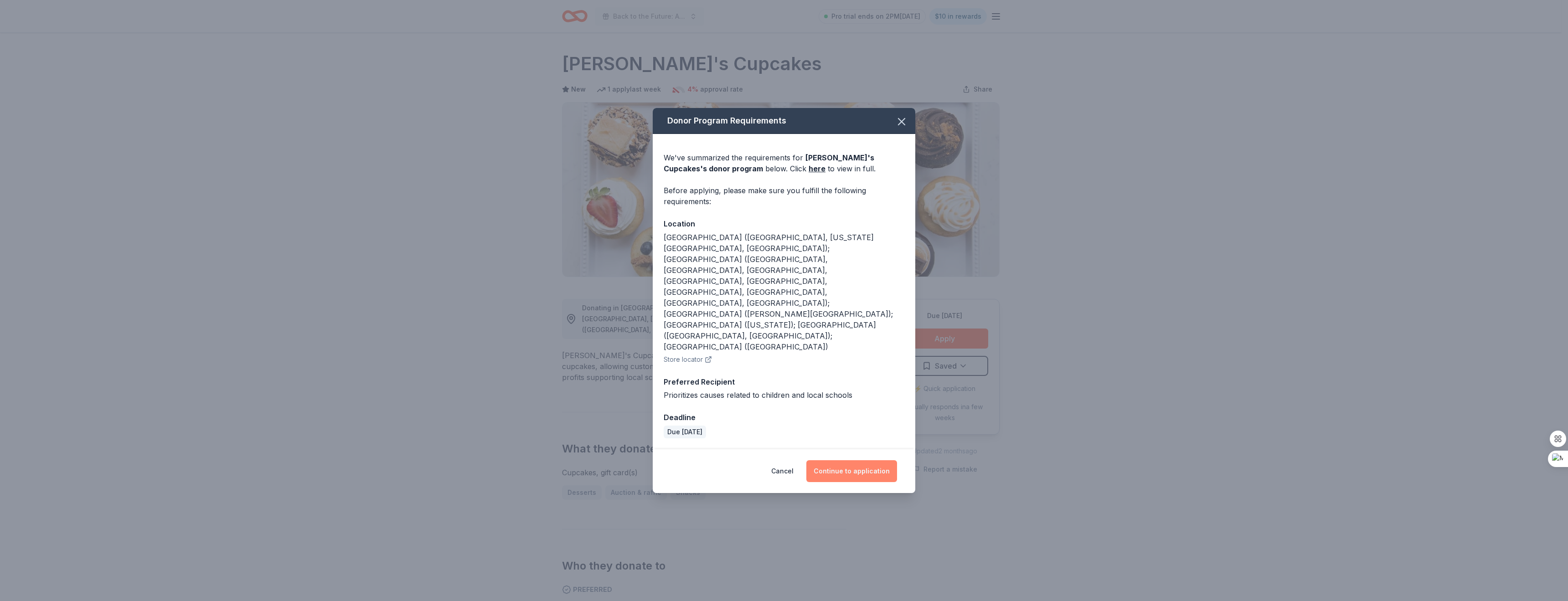
click at [859, 460] on button "Continue to application" at bounding box center [852, 471] width 91 height 22
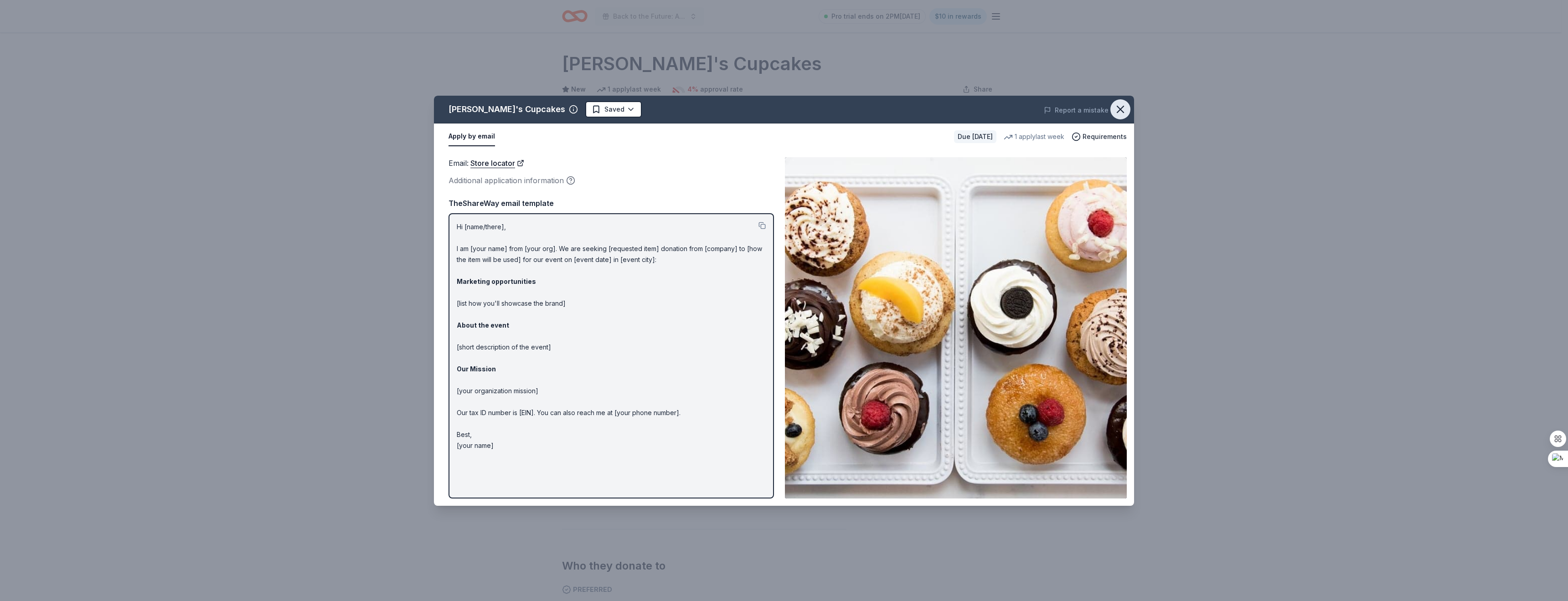
click at [1123, 108] on icon "button" at bounding box center [1120, 109] width 13 height 13
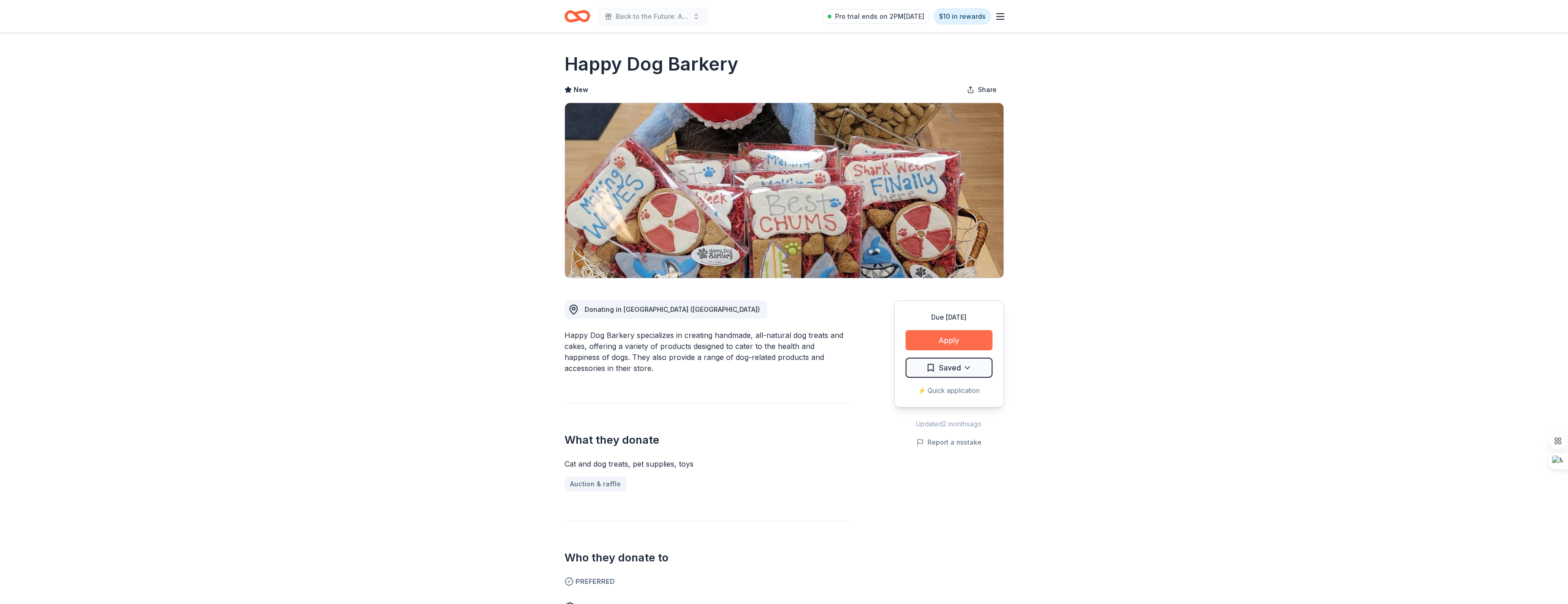
click at [935, 336] on button "Apply" at bounding box center [949, 340] width 87 height 20
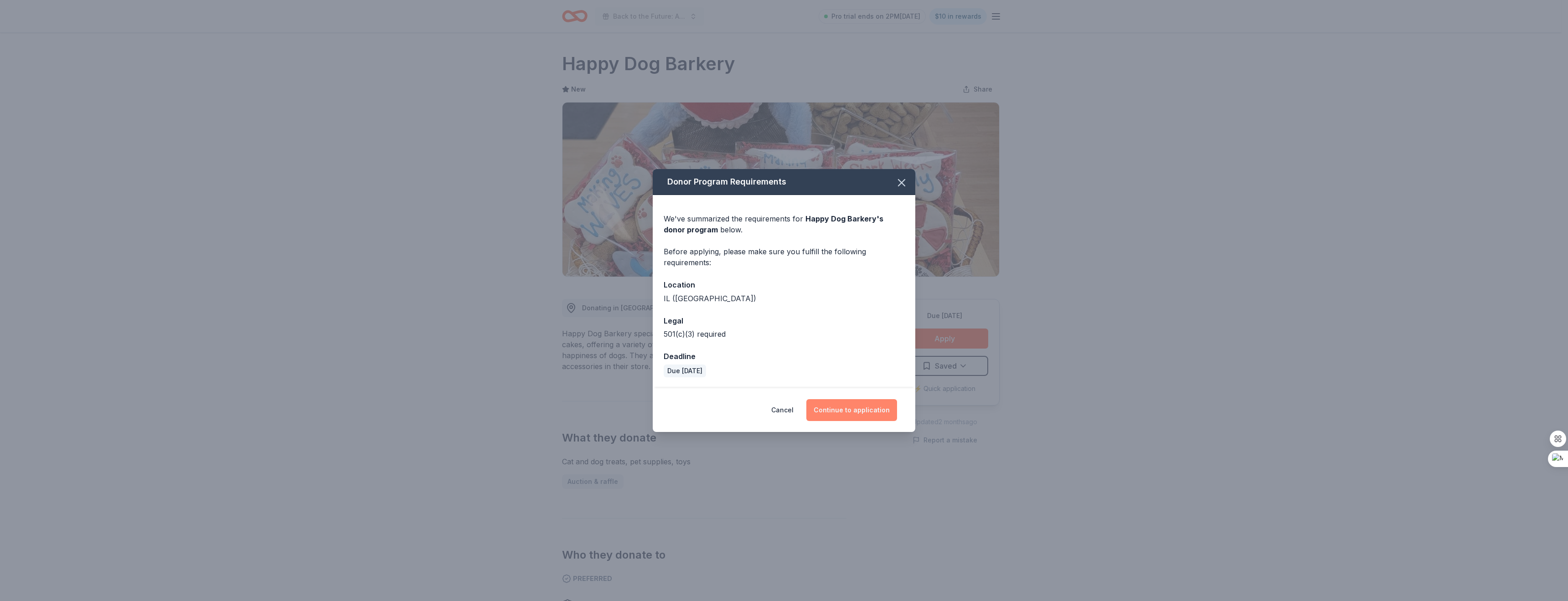
click at [853, 416] on button "Continue to application" at bounding box center [852, 410] width 91 height 22
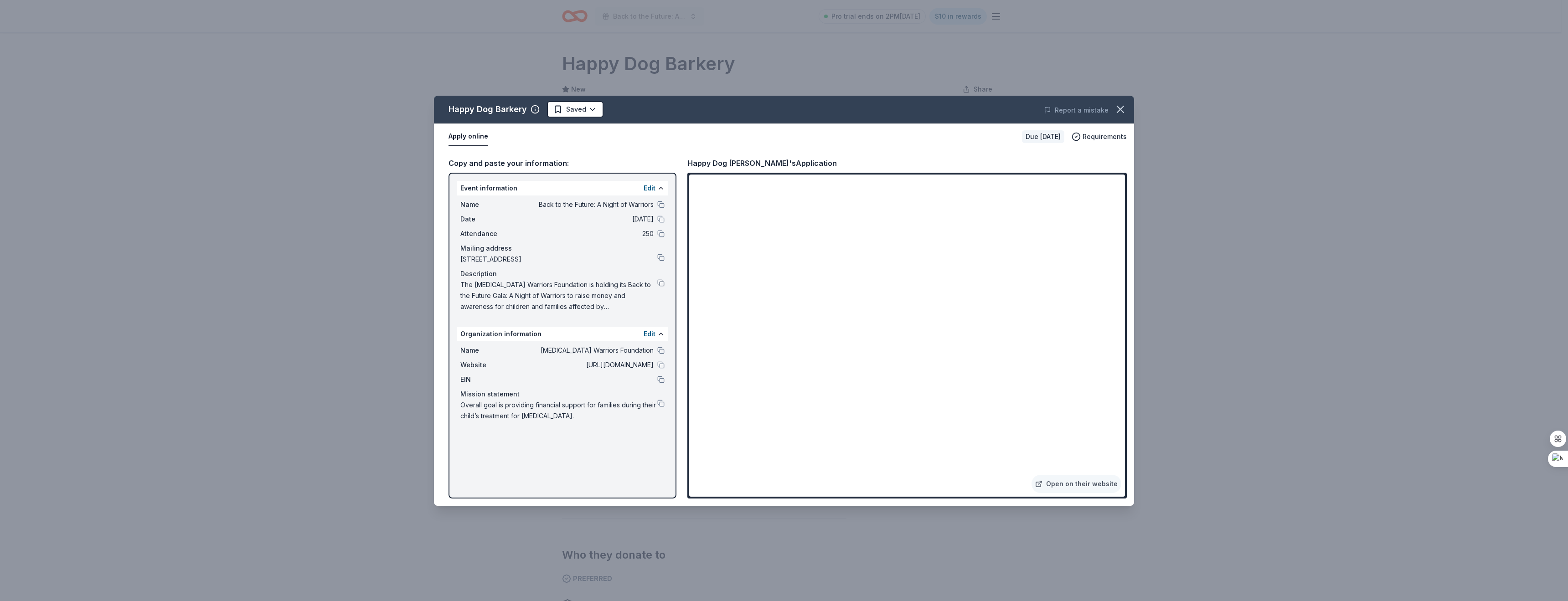
click at [662, 282] on button at bounding box center [661, 283] width 7 height 7
click at [585, 116] on body "Event Description copied Back to the Future: A Night of Warriors Pro trial ends…" at bounding box center [780, 300] width 1561 height 601
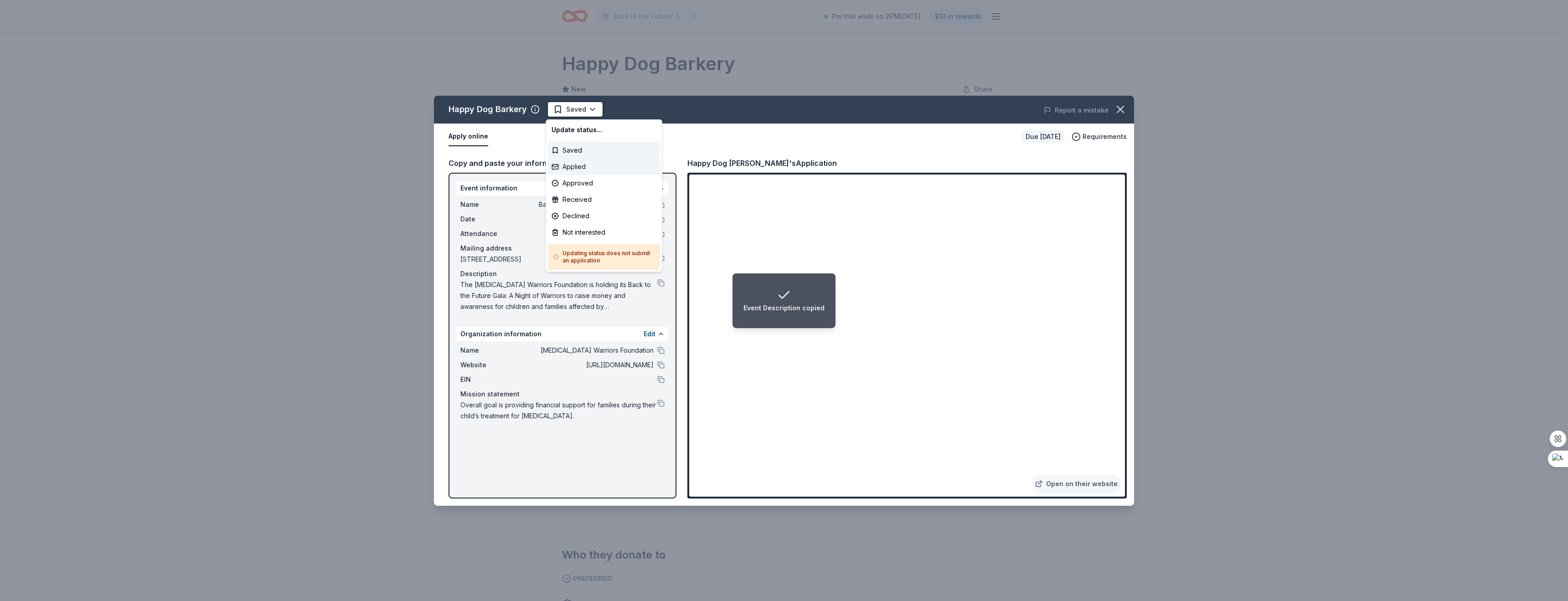
click at [575, 170] on div "Applied" at bounding box center [604, 167] width 112 height 16
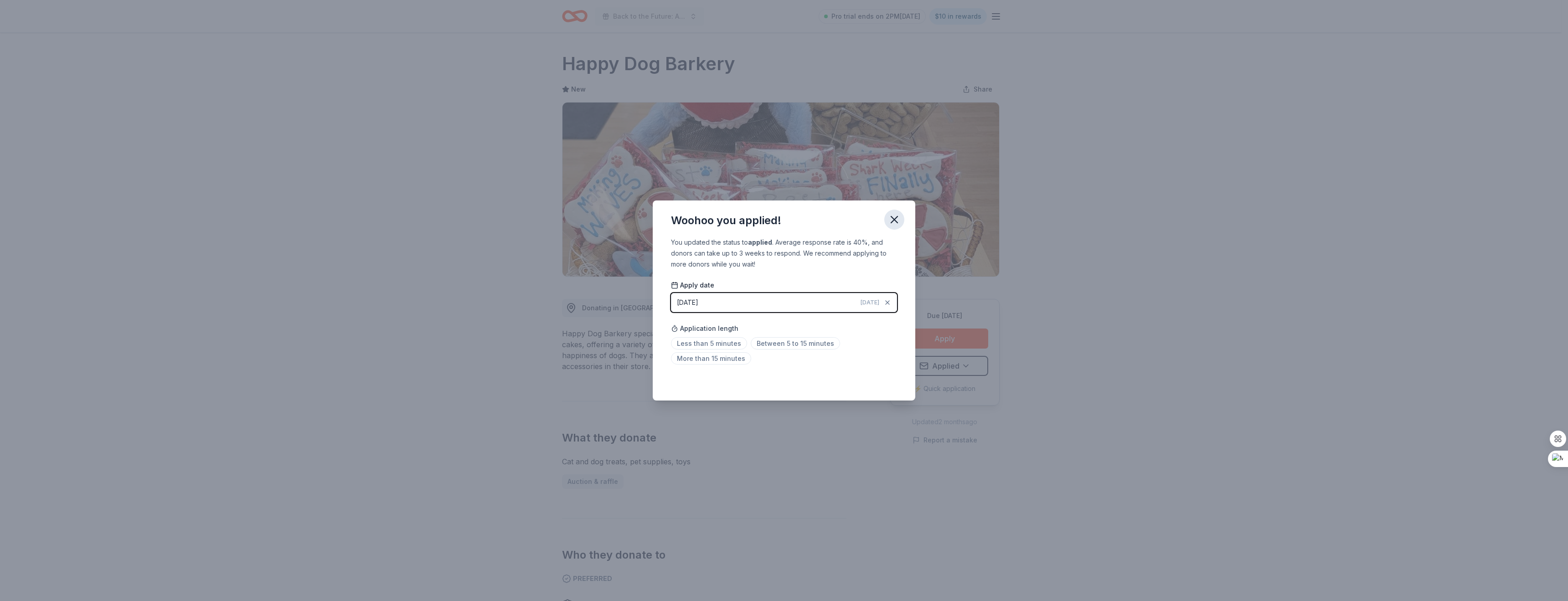
click at [892, 220] on icon "button" at bounding box center [894, 219] width 13 height 13
